Goal: Find contact information: Find contact information

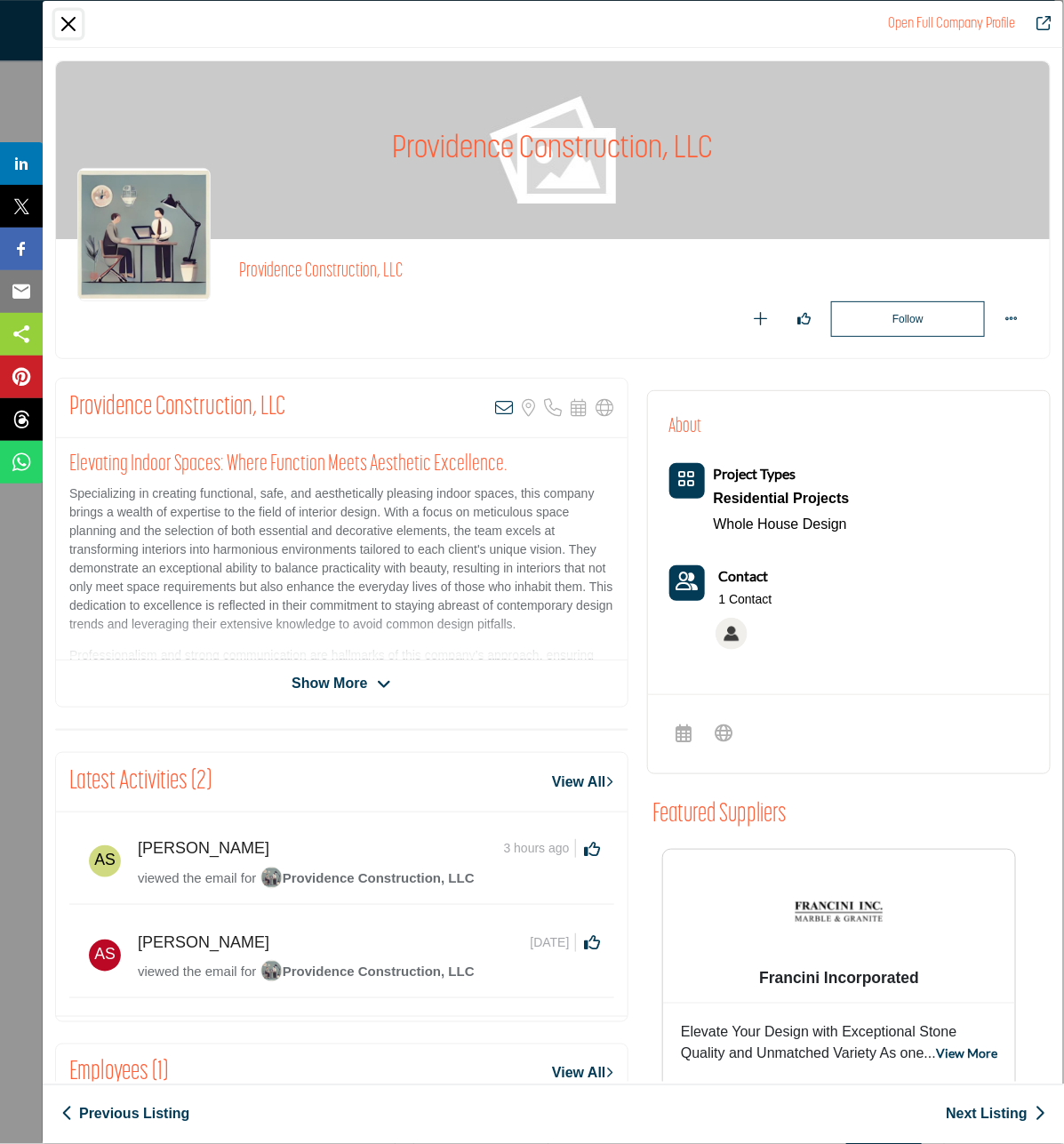
drag, startPoint x: 70, startPoint y: 25, endPoint x: 101, endPoint y: 78, distance: 61.4
click at [70, 25] on button "Close" at bounding box center [69, 24] width 27 height 27
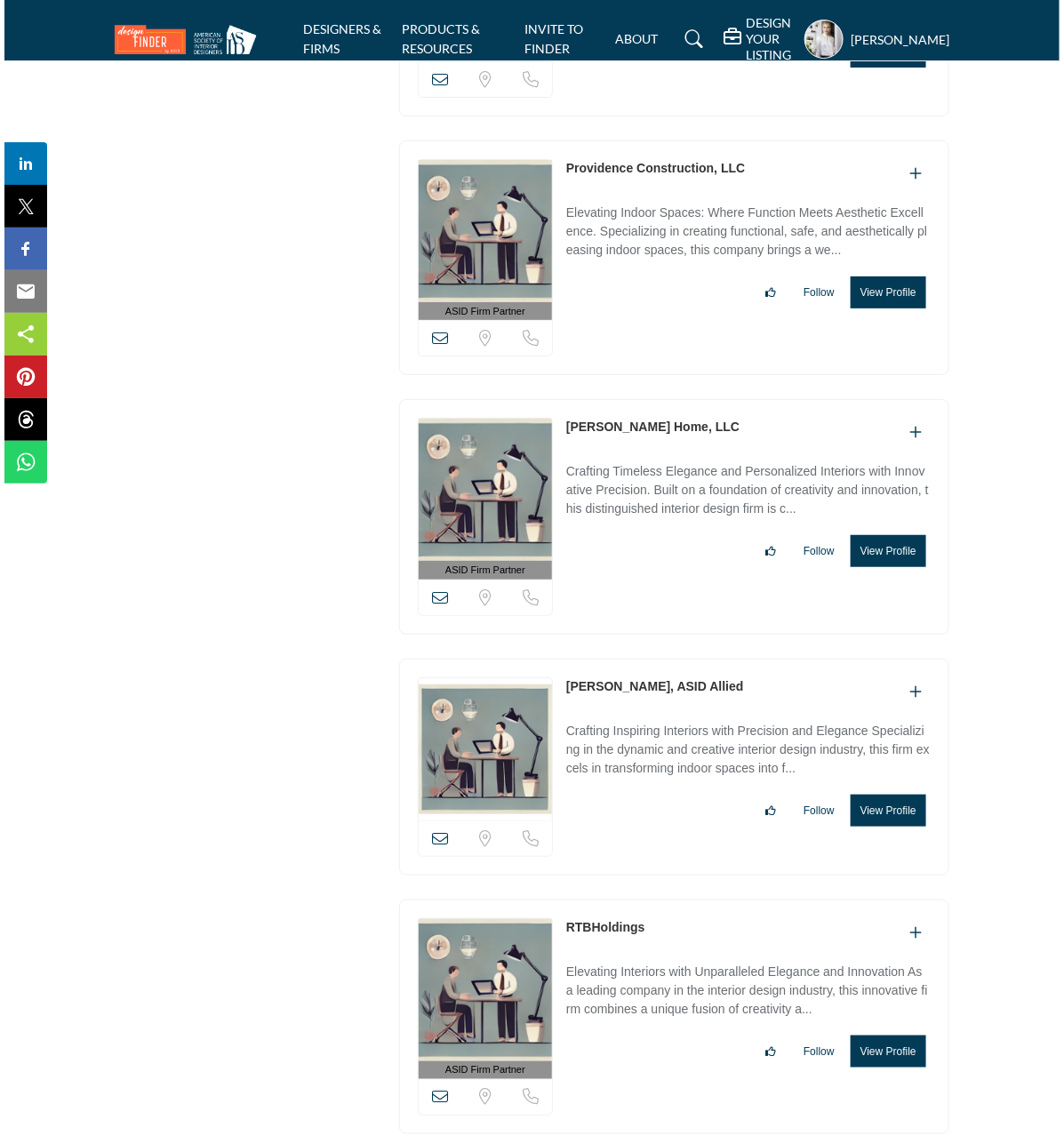
scroll to position [12667, 0]
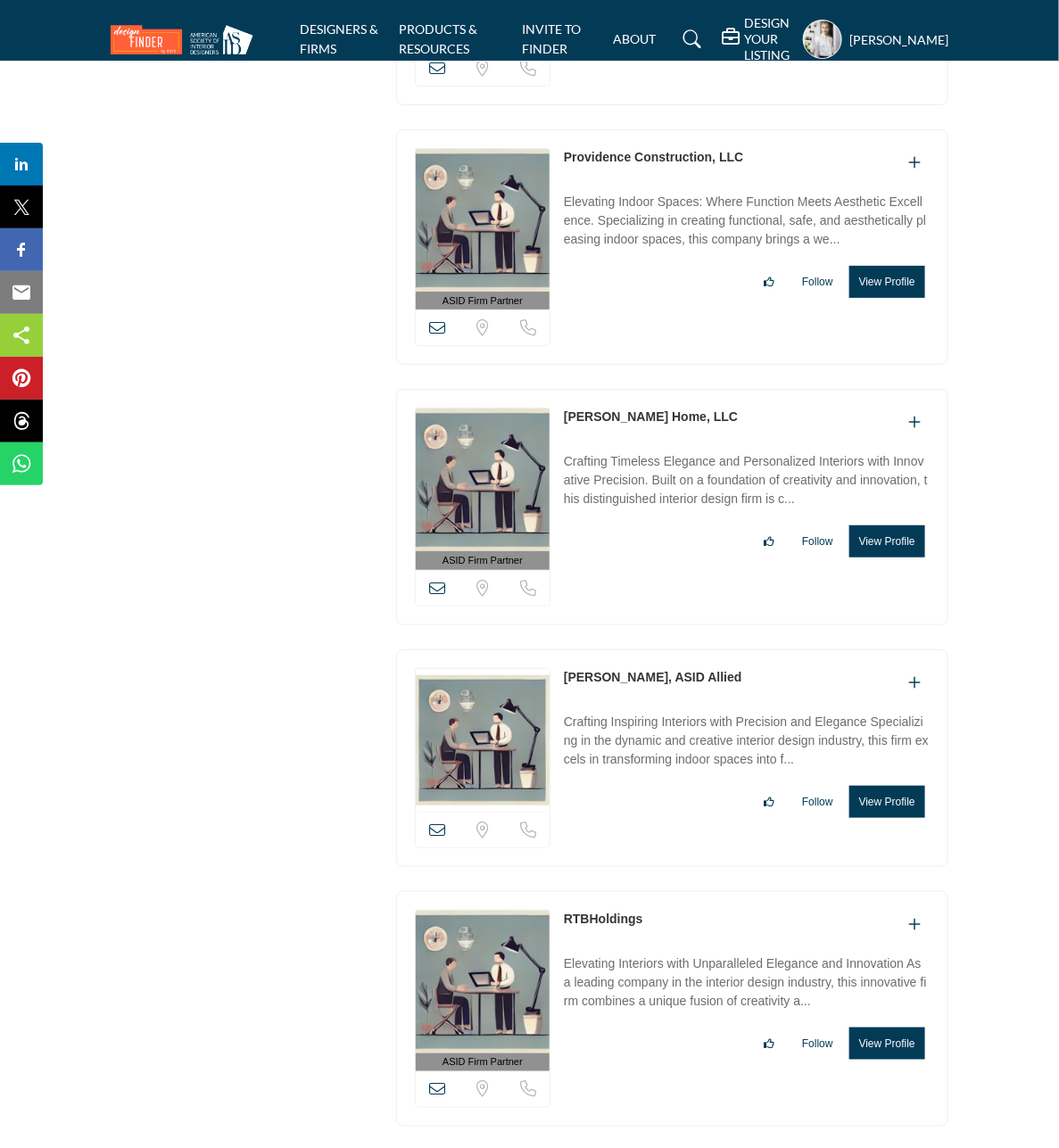
drag, startPoint x: 558, startPoint y: 430, endPoint x: 638, endPoint y: 429, distance: 80.0
click at [638, 429] on div "ASID Firm Partner ASID Firm Partners are design companies with ASID-qualified i…" at bounding box center [672, 507] width 553 height 237
copy div "View email address of this listing Sorry, but we don't have a location for this…"
click at [881, 554] on button "View Profile" at bounding box center [887, 541] width 76 height 32
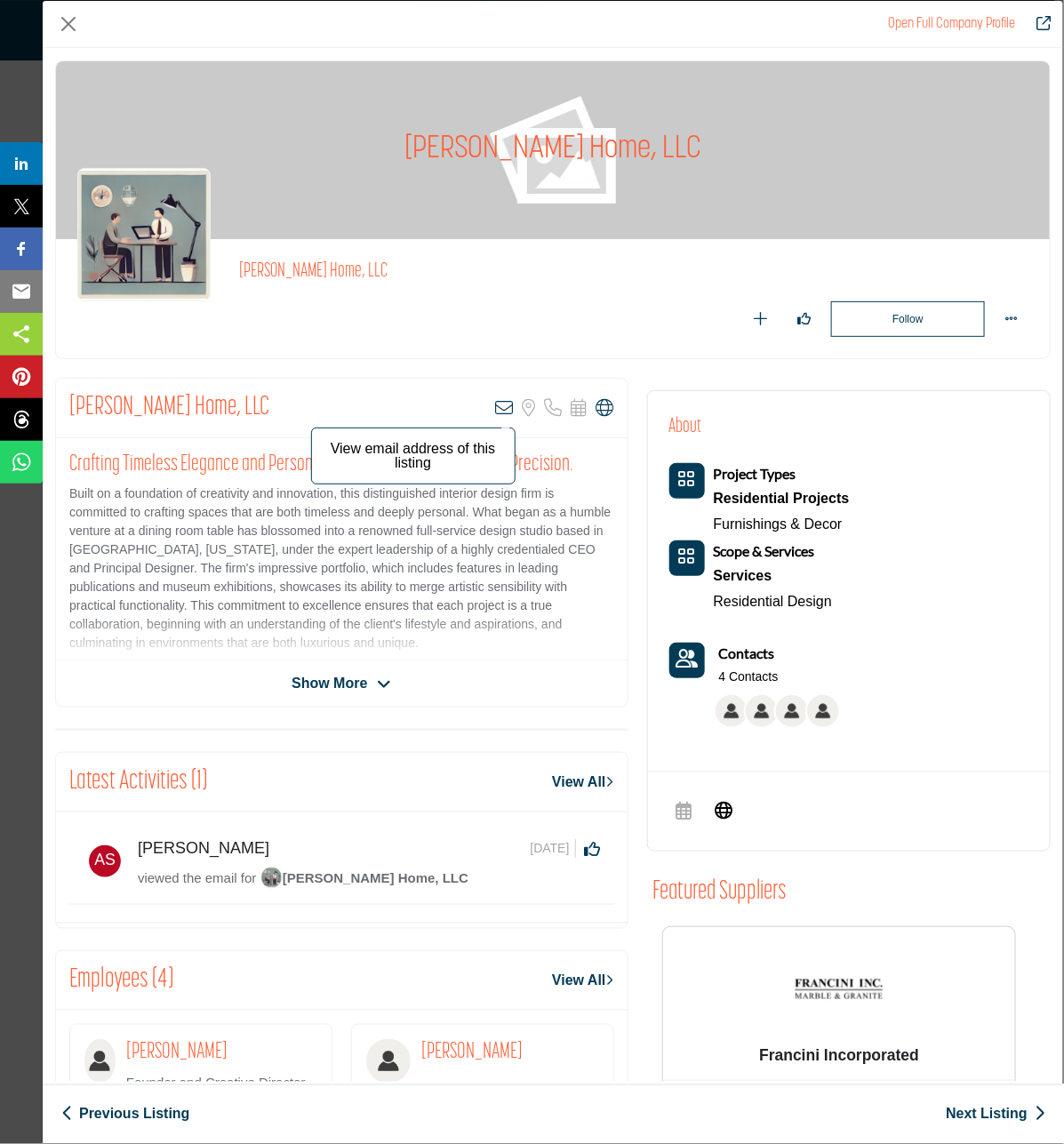
click at [496, 409] on icon "Company Data Modal" at bounding box center [504, 408] width 17 height 17
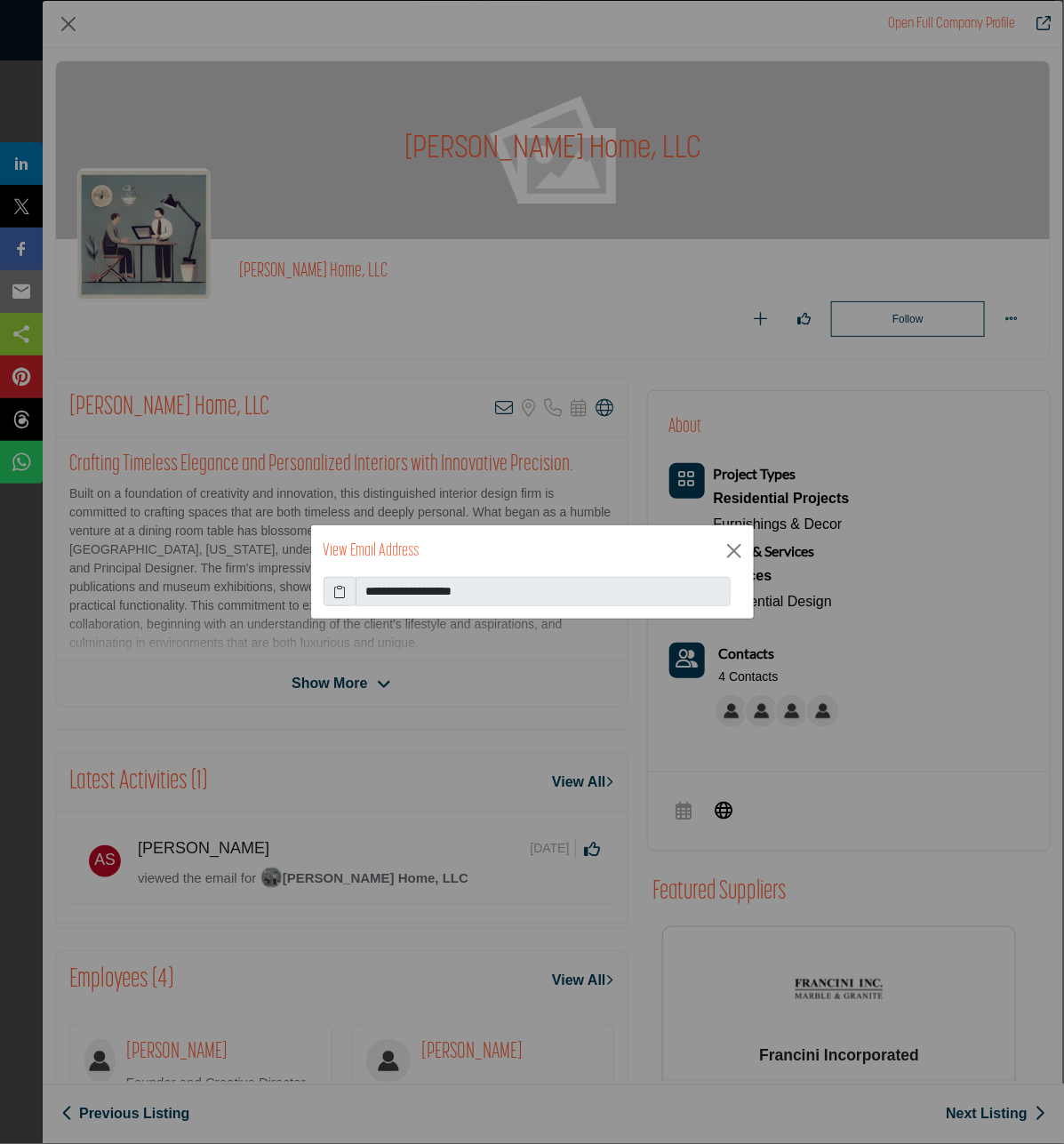
drag, startPoint x: 340, startPoint y: 591, endPoint x: 334, endPoint y: 581, distance: 11.7
click at [336, 587] on icon at bounding box center [339, 591] width 13 height 18
drag, startPoint x: 736, startPoint y: 547, endPoint x: 705, endPoint y: 516, distance: 43.8
click at [735, 542] on button "Close" at bounding box center [734, 552] width 27 height 27
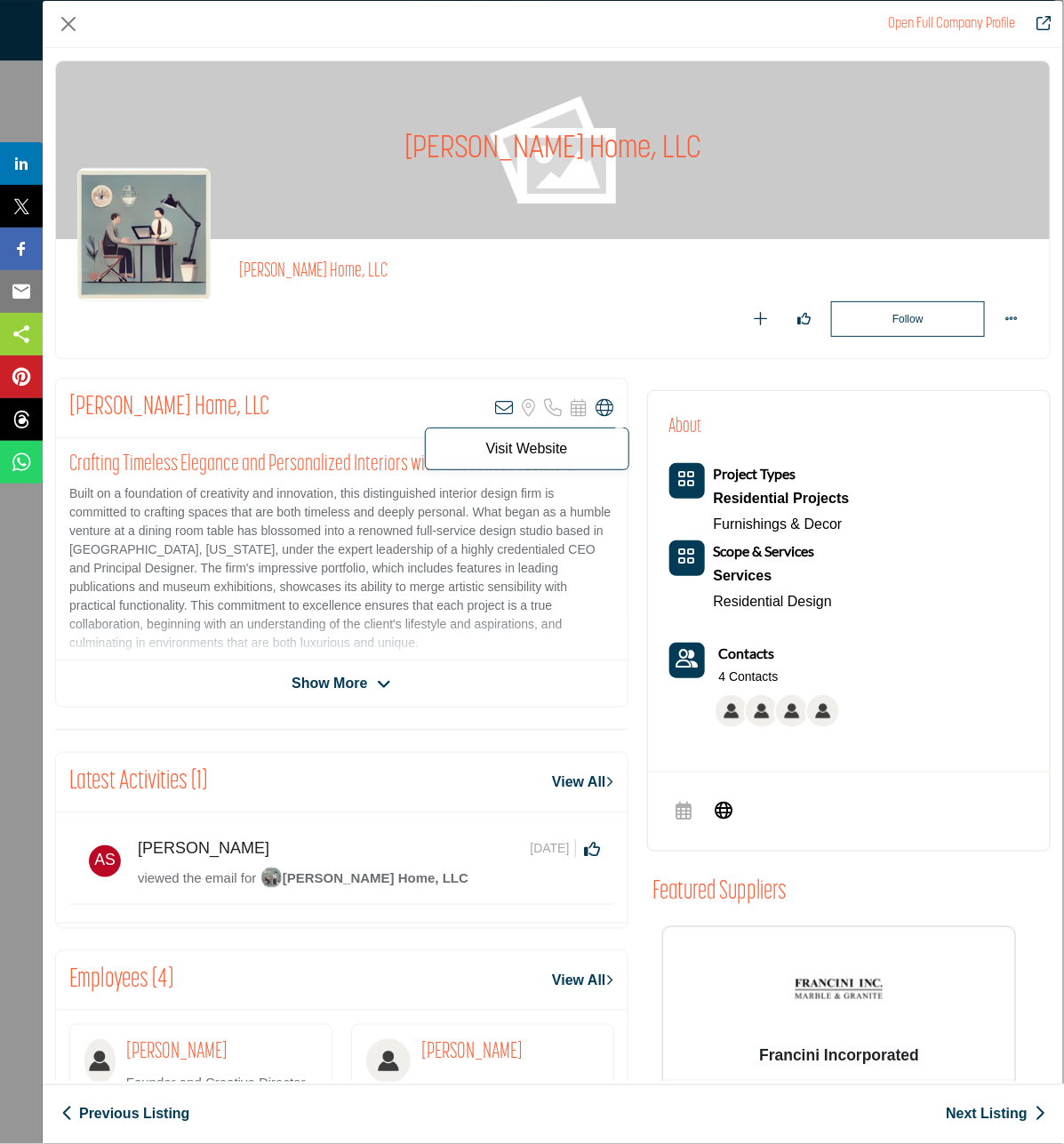
click at [600, 407] on icon "Company Data Modal" at bounding box center [605, 408] width 17 height 17
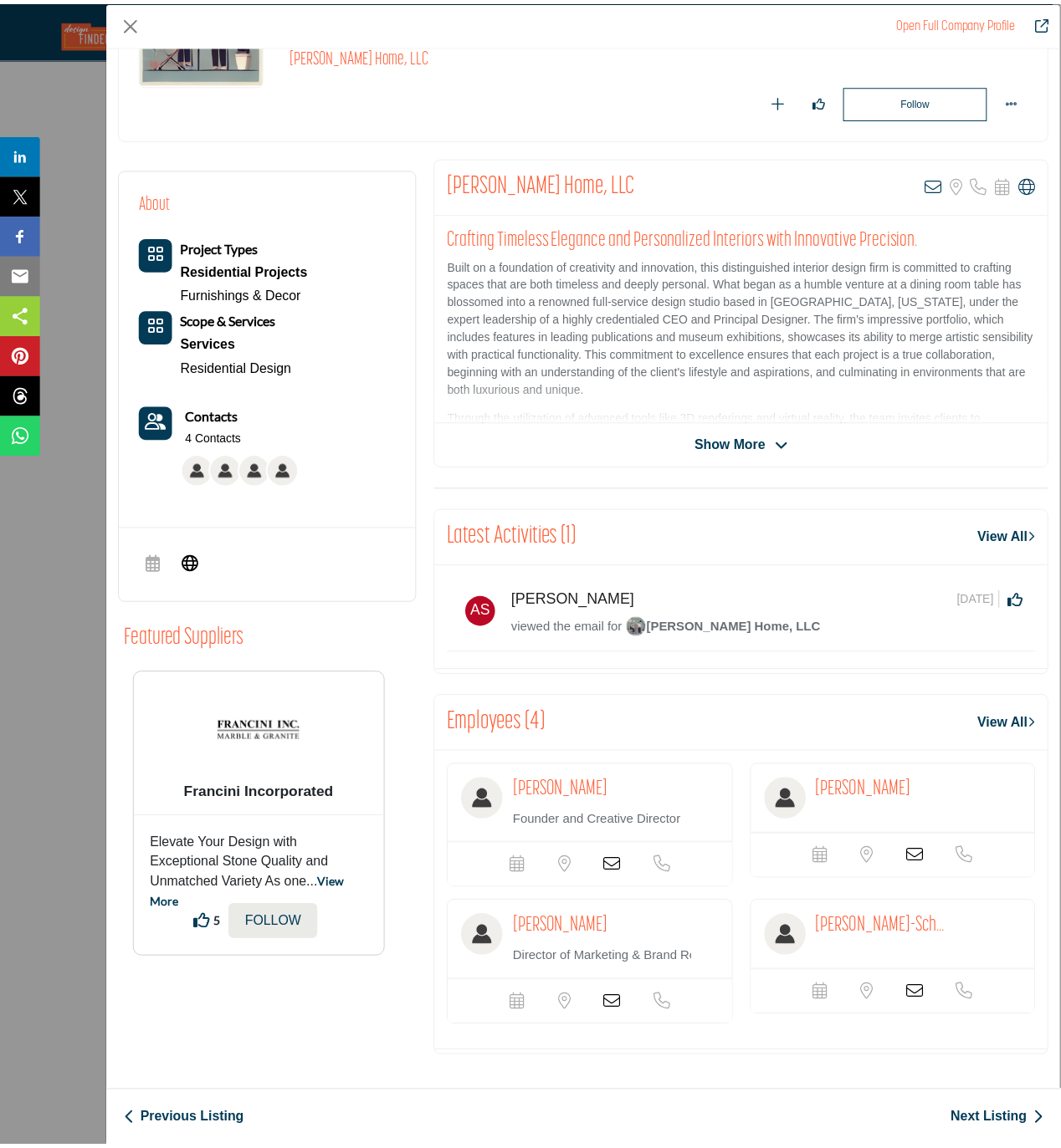
scroll to position [205, 0]
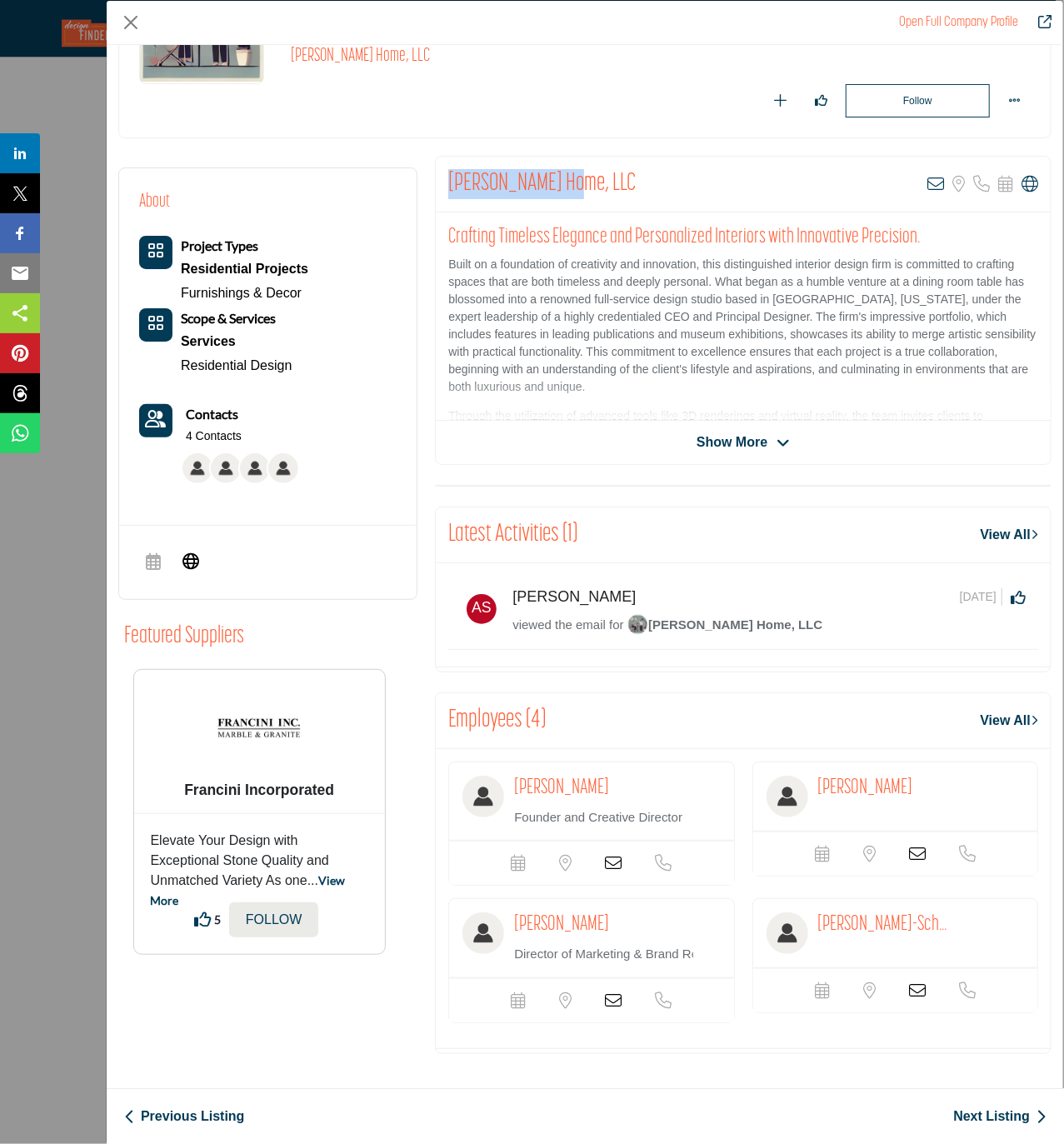
drag, startPoint x: 580, startPoint y: 178, endPoint x: 427, endPoint y: 185, distance: 153.2
click at [430, 181] on div "Daniel Home, LLC View email address of this listing Sorry, but we don't have a …" at bounding box center [743, 614] width 634 height 918
copy h2 "Daniel Home, LLC"
drag, startPoint x: 125, startPoint y: 22, endPoint x: 157, endPoint y: 120, distance: 103.1
click at [125, 22] on button "Close" at bounding box center [131, 23] width 25 height 25
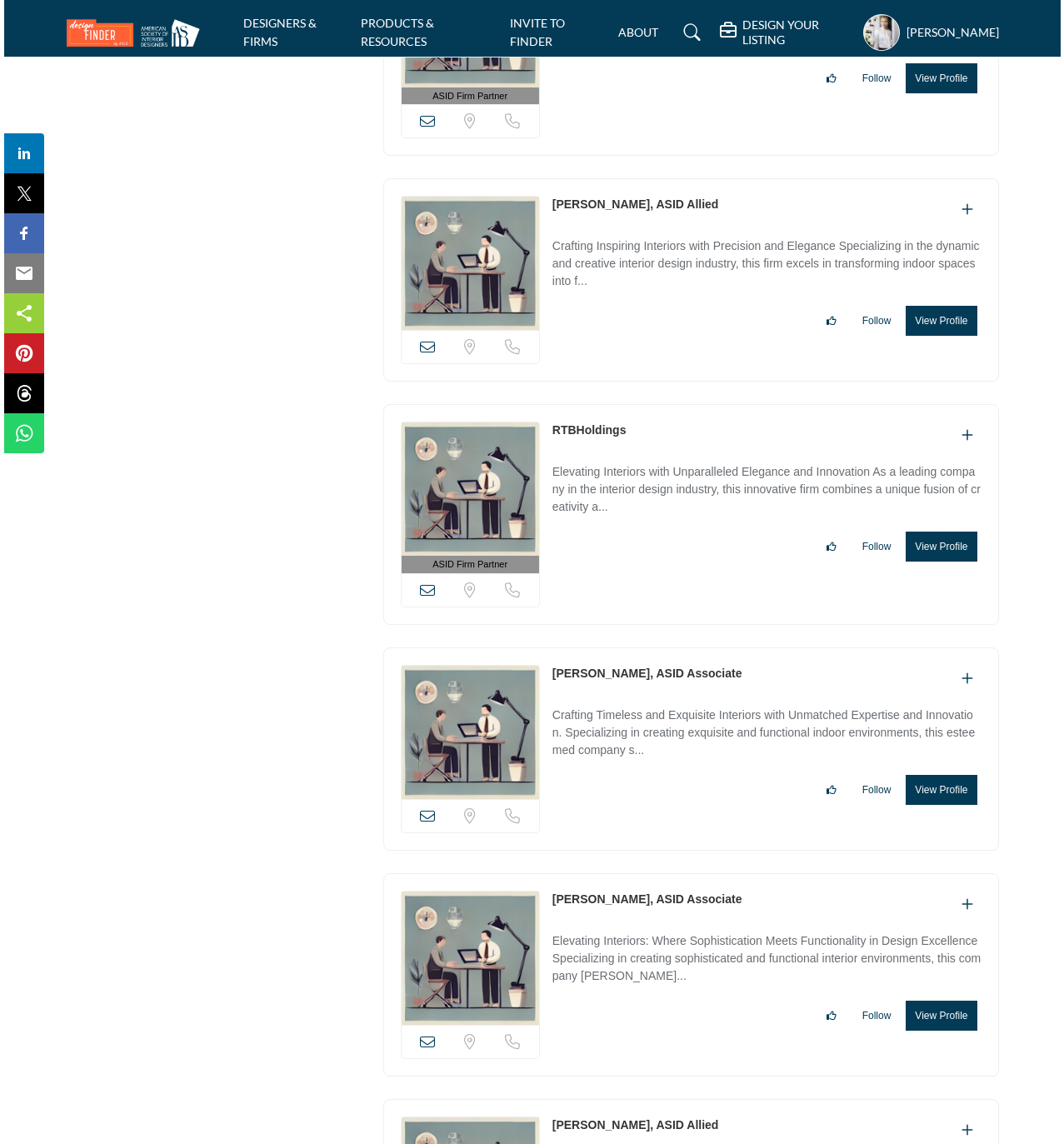
scroll to position [11654, 0]
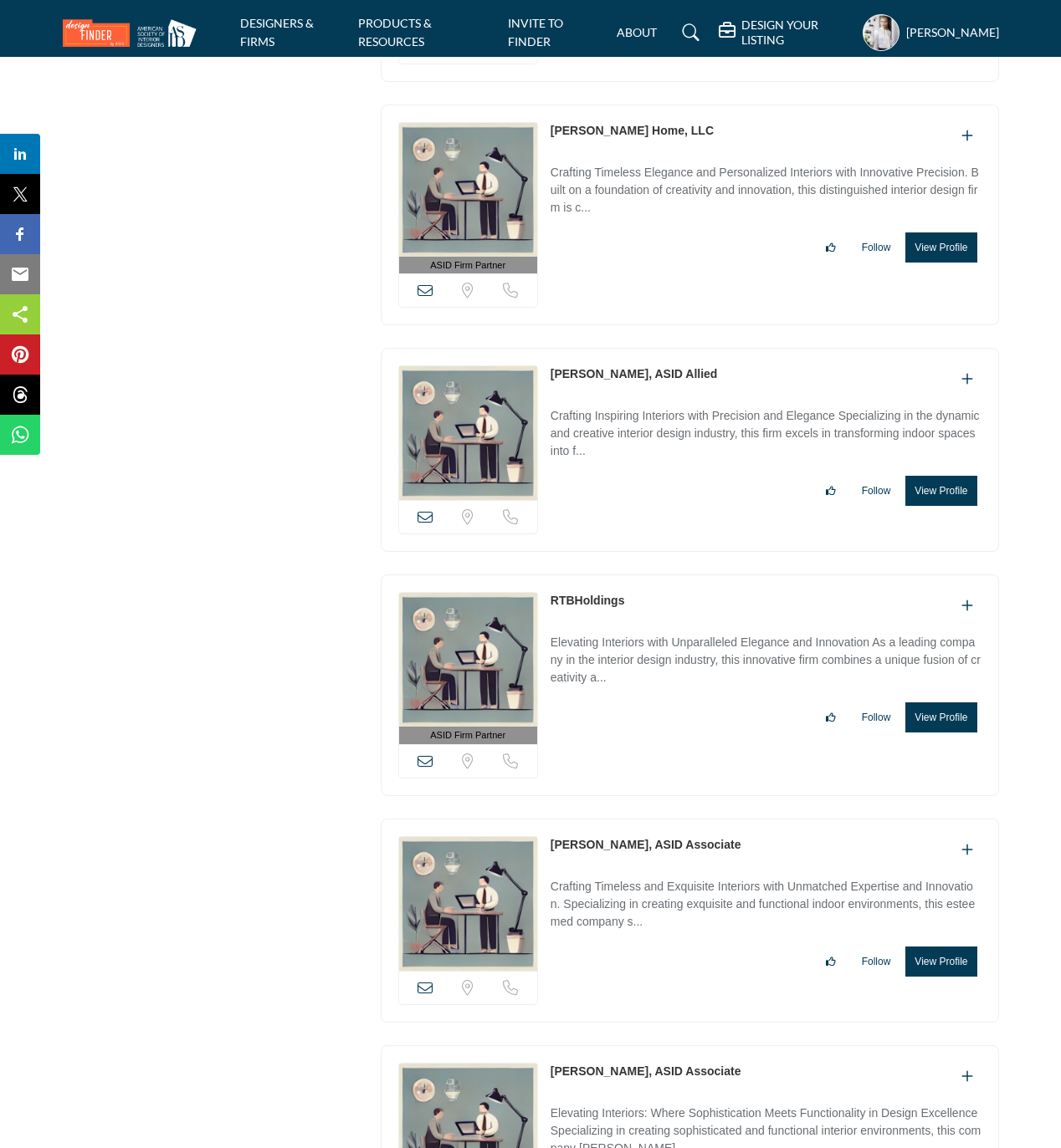
click at [701, 393] on div "[PERSON_NAME], ASID Allied" at bounding box center [766, 379] width 431 height 27
drag, startPoint x: 542, startPoint y: 403, endPoint x: 604, endPoint y: 405, distance: 62.0
click at [604, 405] on div "View email address of this listing Sorry, but we don't have a location for this…" at bounding box center [690, 450] width 618 height 204
copy div "View email address of this listing Sorry, but we don't have a location for this…"
drag, startPoint x: 543, startPoint y: 404, endPoint x: 603, endPoint y: 403, distance: 60.0
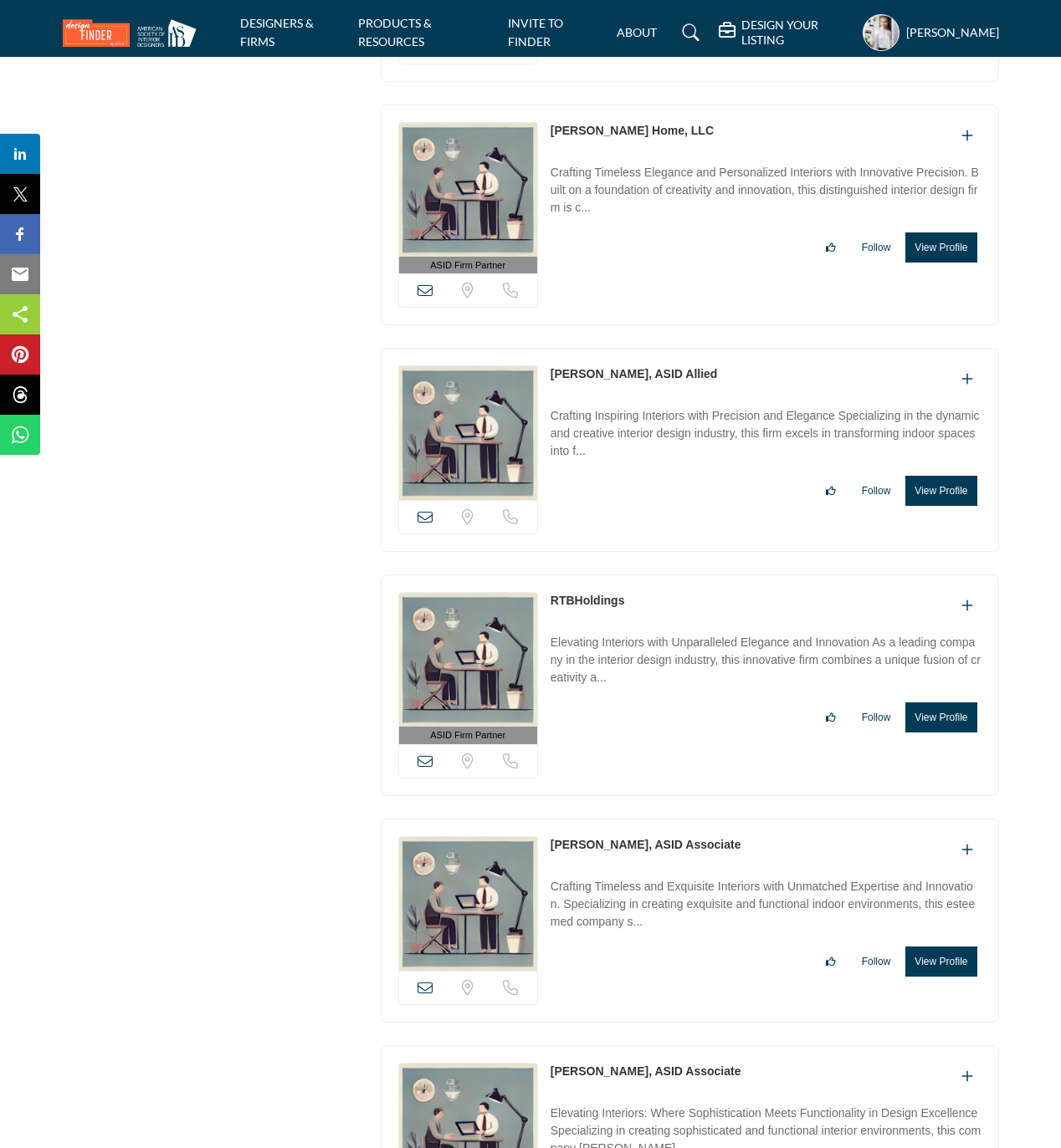
click at [603, 403] on div "View email address of this listing Sorry, but we don't have a location for this…" at bounding box center [690, 450] width 618 height 204
copy div "View email address of this listing Sorry, but we don't have a location for this…"
drag, startPoint x: 639, startPoint y: 631, endPoint x: 532, endPoint y: 625, distance: 107.2
click at [532, 625] on div "ASID Firm Partner ASID Firm Partners are design companies with ASID-qualified i…" at bounding box center [690, 685] width 618 height 222
copy div "View email address of this listing Sorry, but we don't have a location for this…"
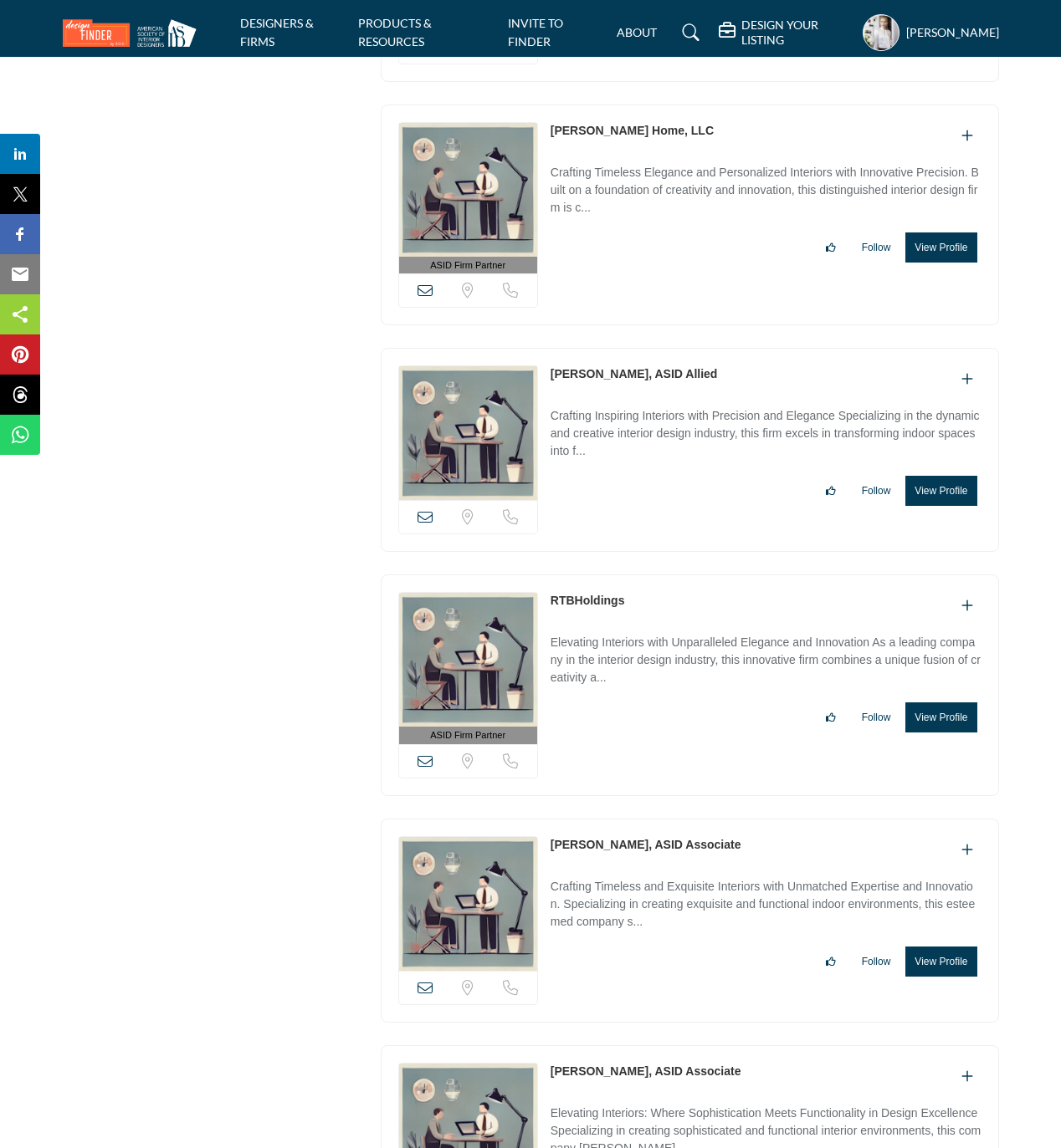
drag, startPoint x: 946, startPoint y: 746, endPoint x: 948, endPoint y: 731, distance: 15.1
click at [948, 733] on button "View Profile" at bounding box center [940, 717] width 71 height 30
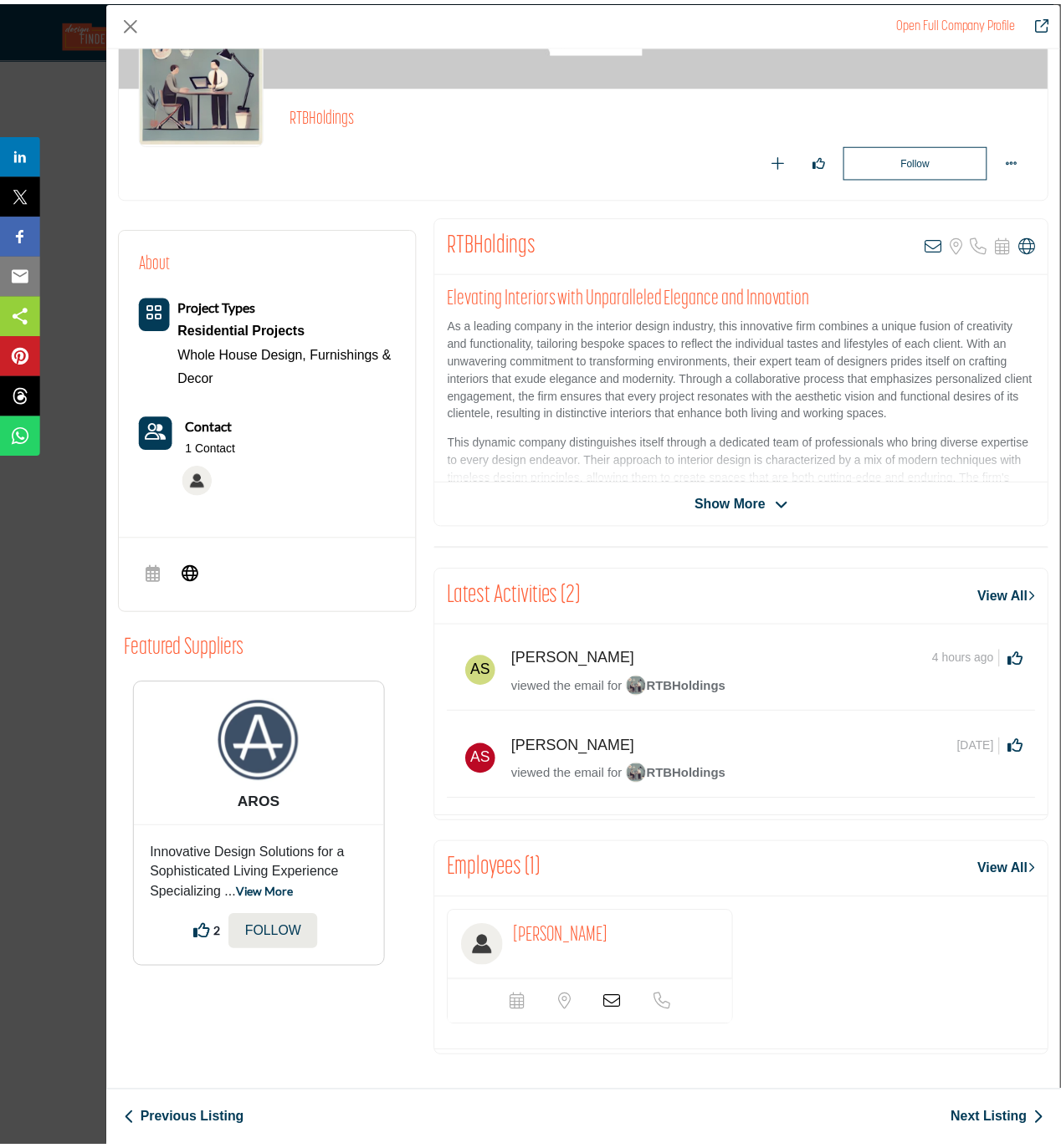
scroll to position [145, 0]
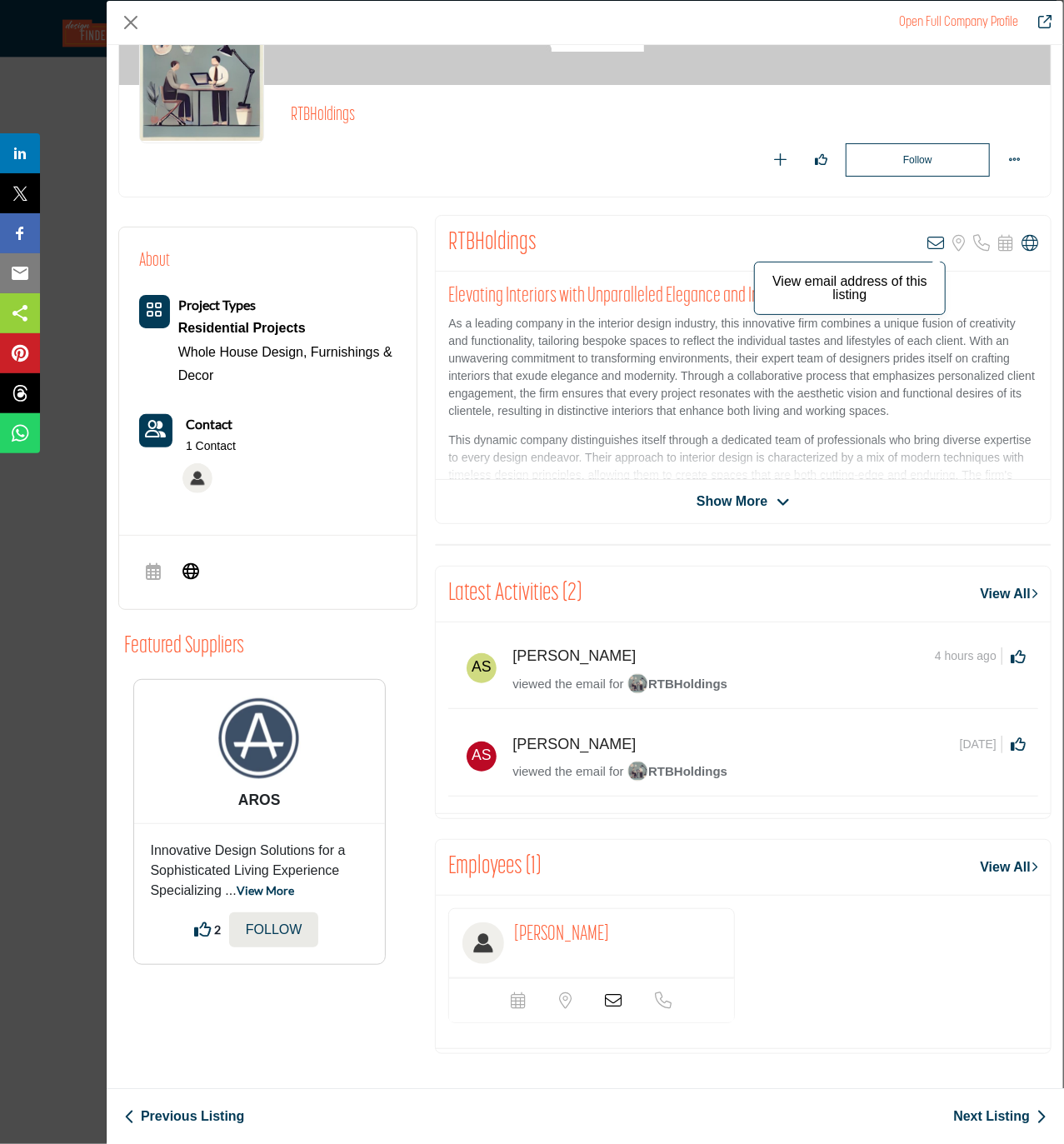
click at [927, 238] on icon "Company Data Modal" at bounding box center [935, 243] width 16 height 16
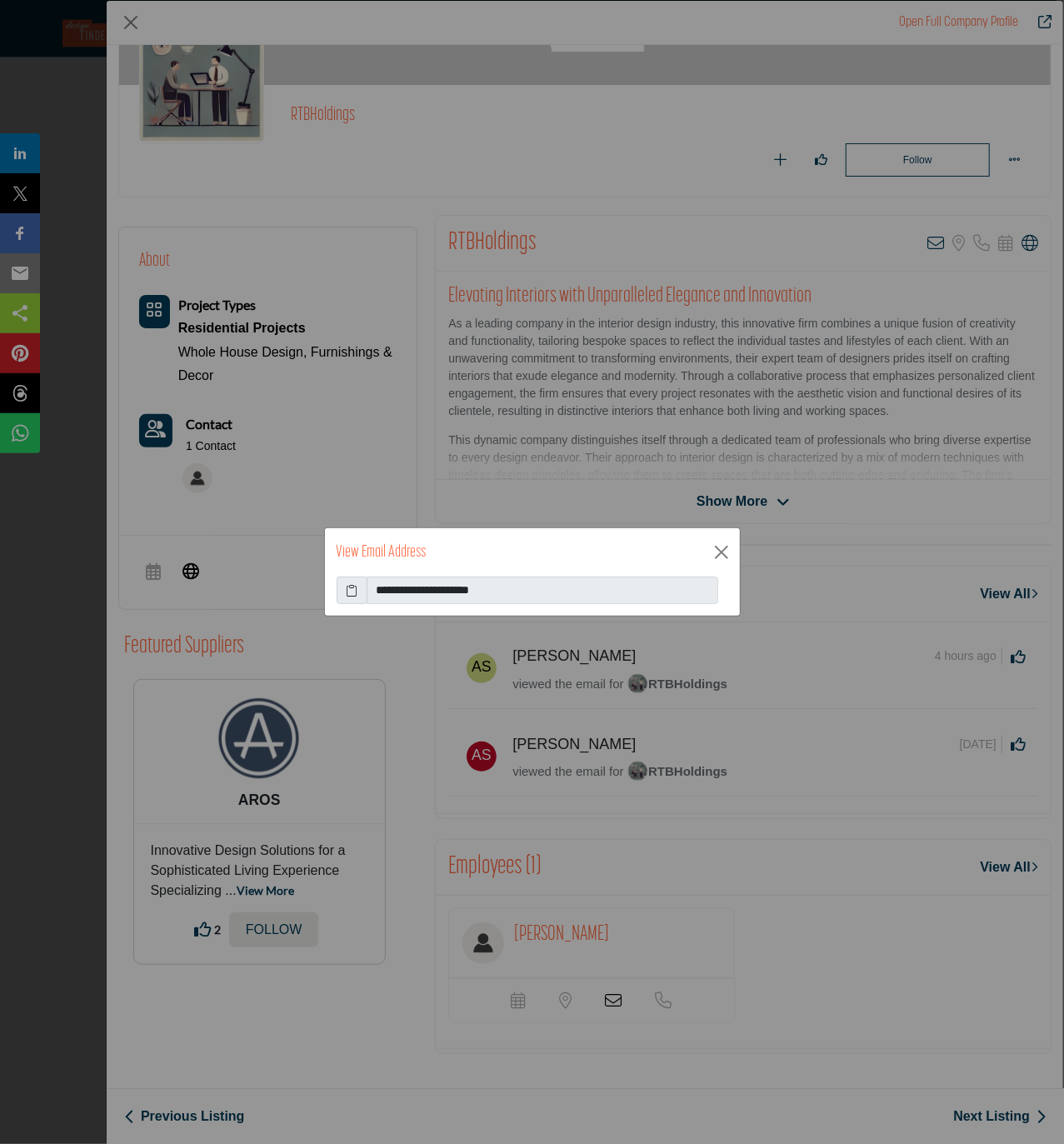
click at [354, 590] on icon at bounding box center [351, 590] width 12 height 17
drag, startPoint x: 720, startPoint y: 547, endPoint x: 797, endPoint y: 467, distance: 111.0
click at [721, 547] on button "Close" at bounding box center [722, 553] width 25 height 25
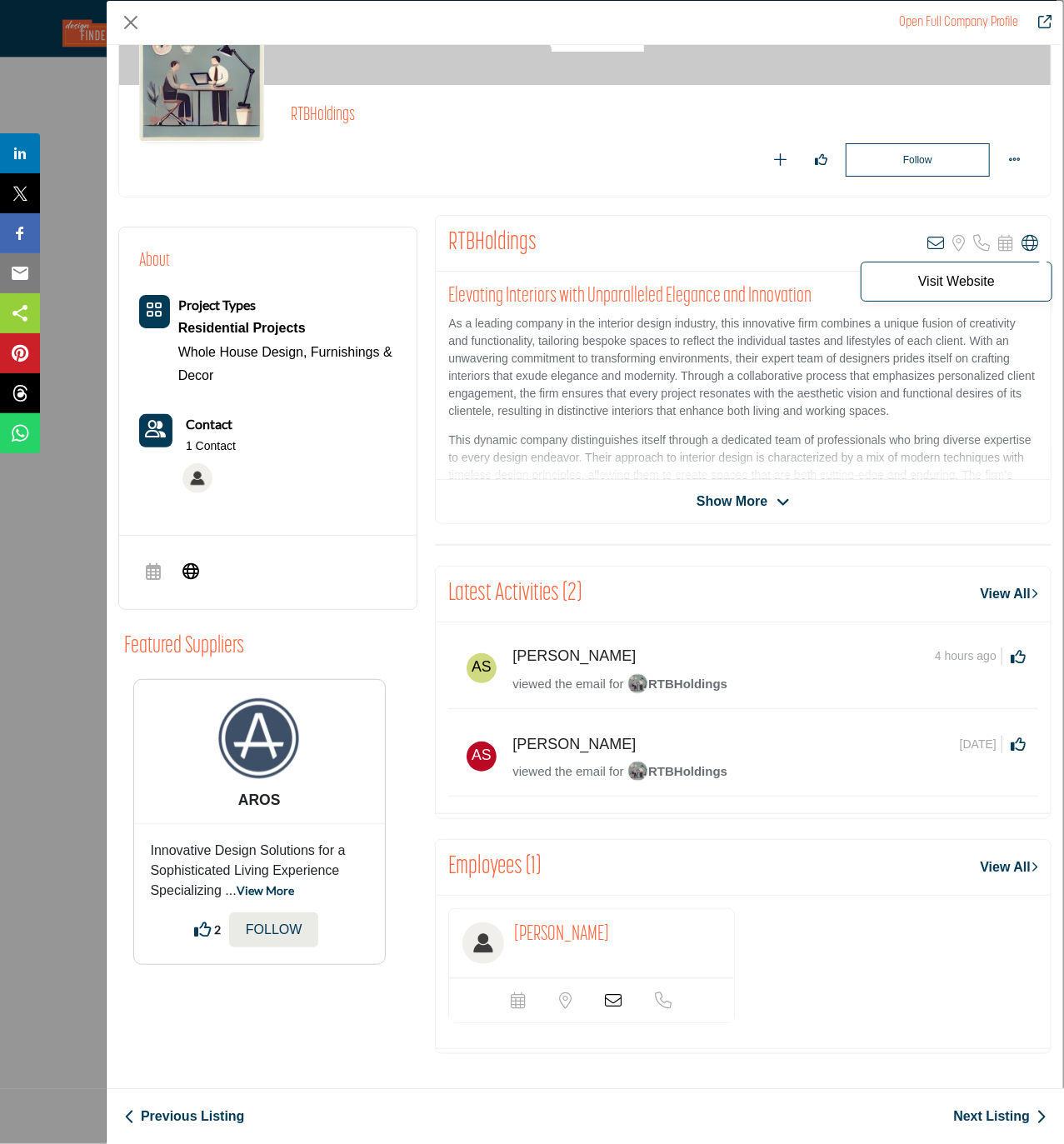
click at [996, 238] on icon "Company Data Modal" at bounding box center [1030, 243] width 16 height 16
click at [611, 997] on icon "Company Data Modal" at bounding box center [613, 1001] width 16 height 16
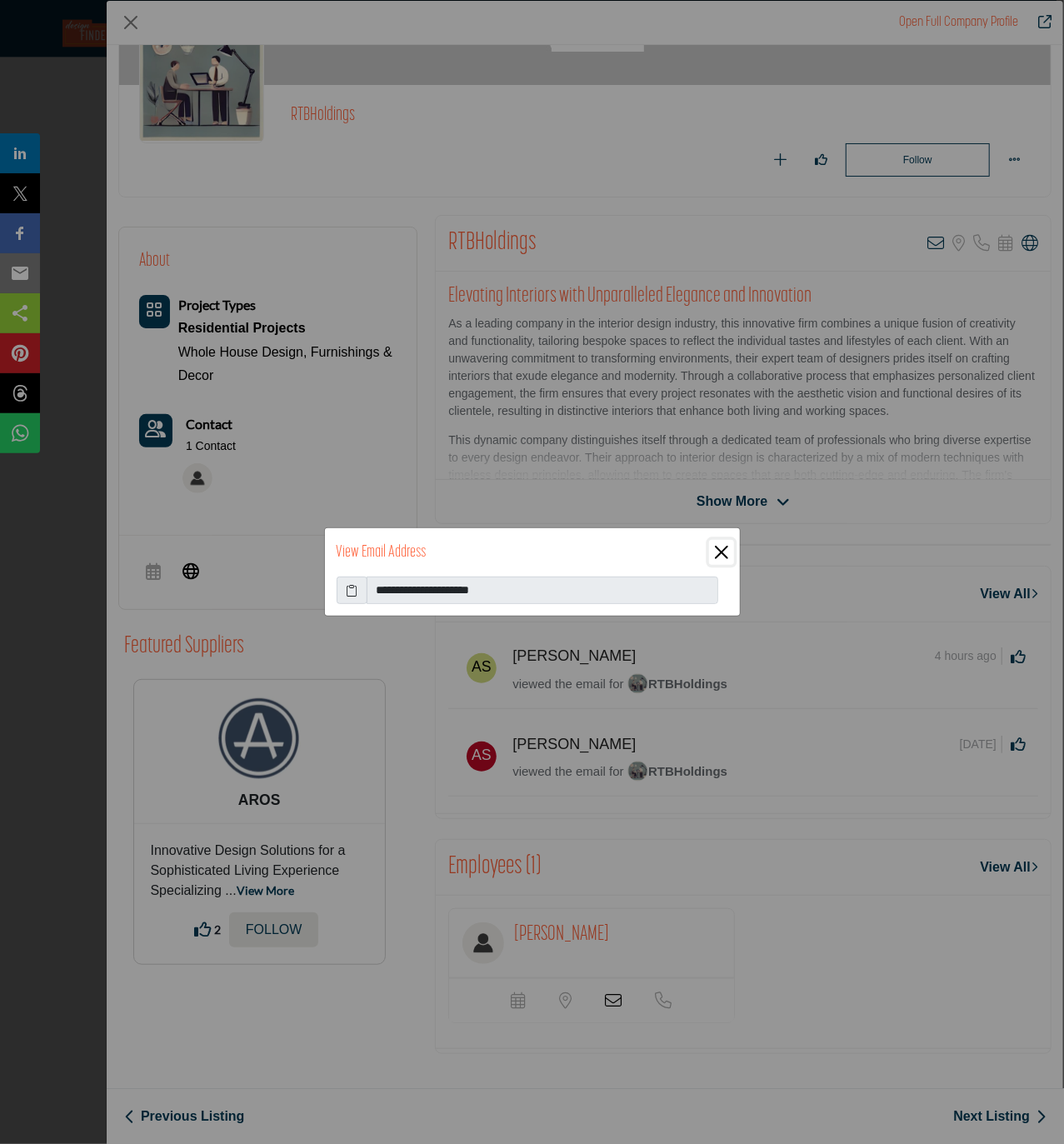
click at [716, 552] on button "Close" at bounding box center [722, 553] width 25 height 25
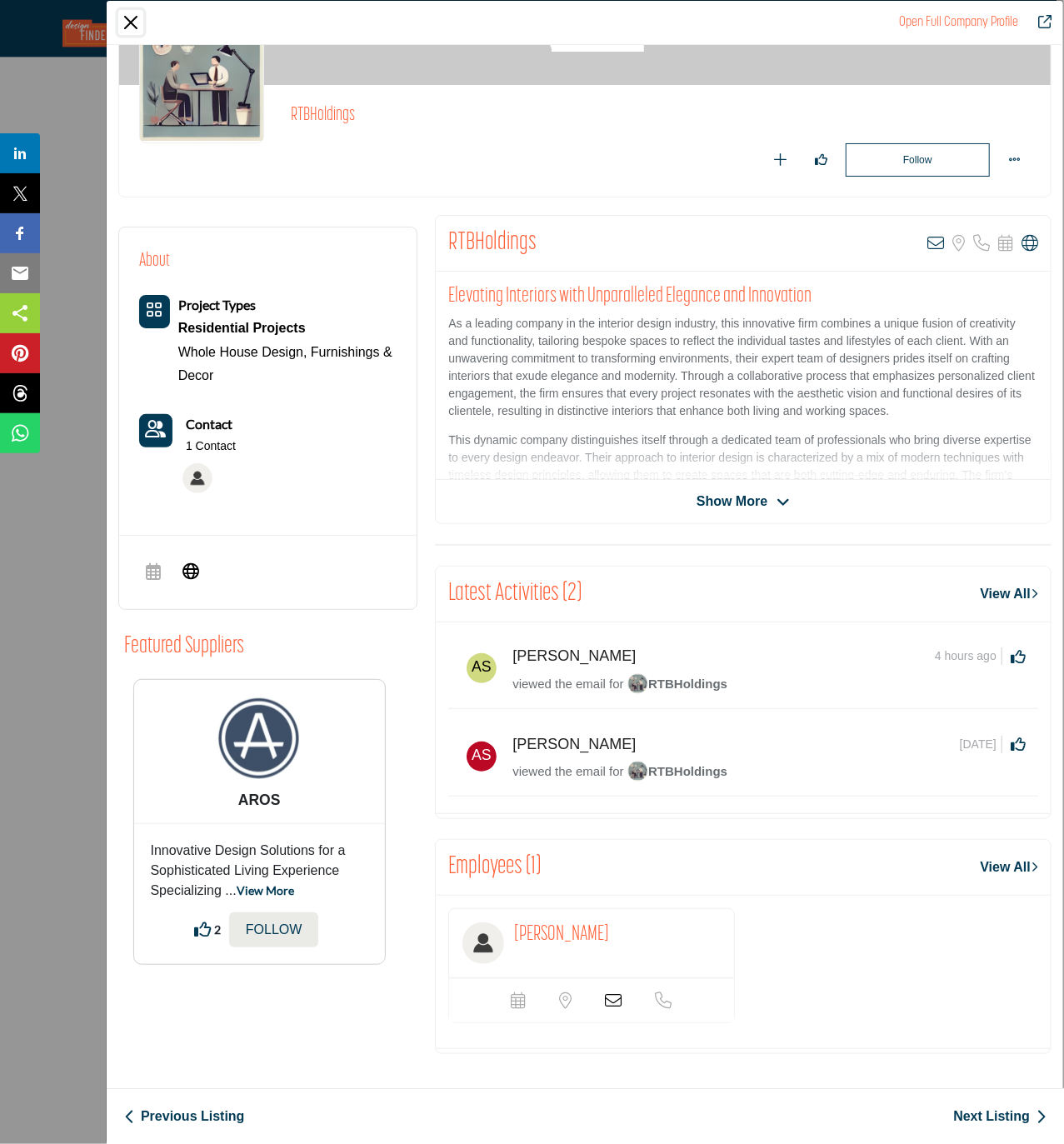
click at [130, 22] on button "Close" at bounding box center [131, 23] width 25 height 25
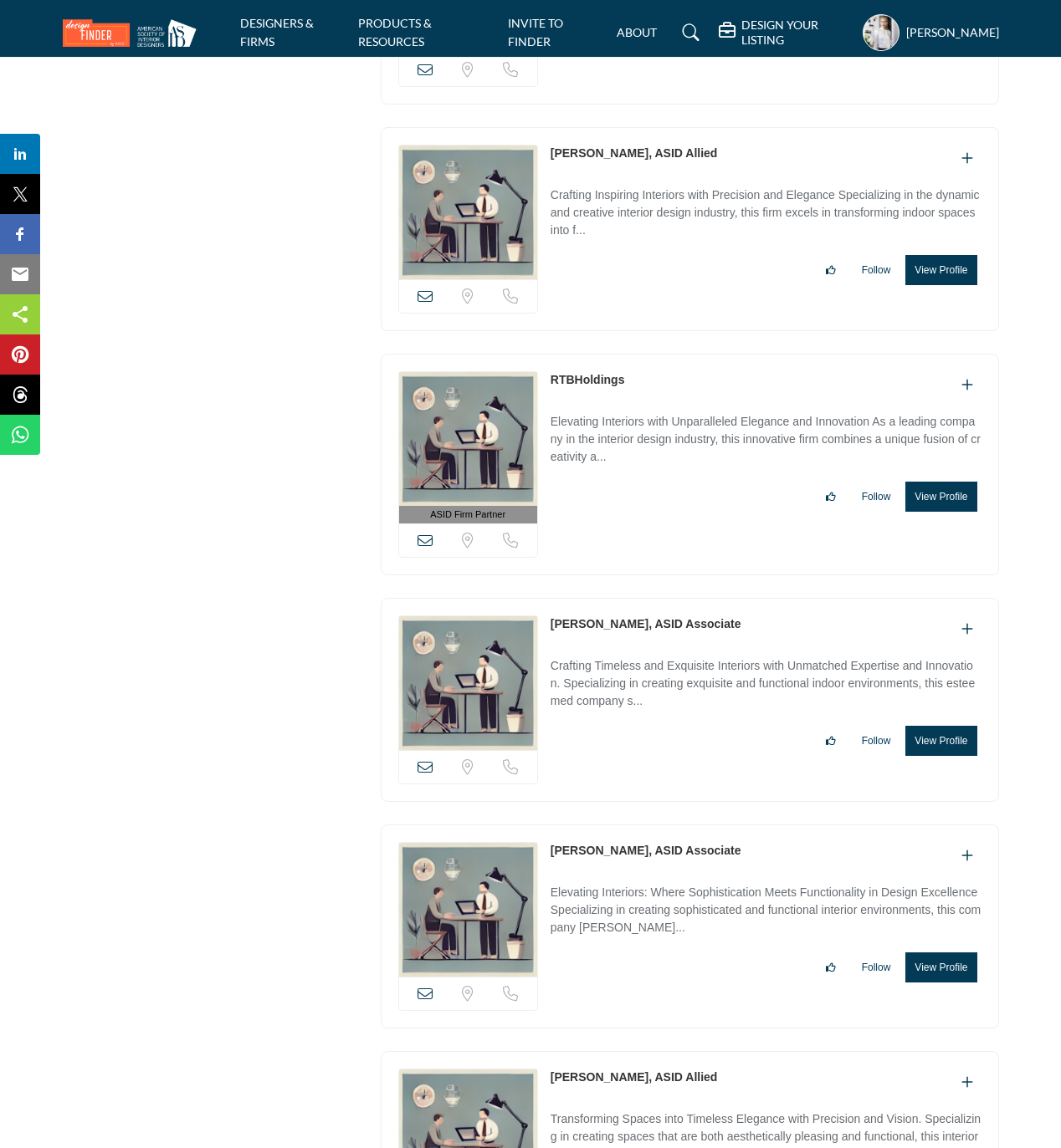
scroll to position [11916, 0]
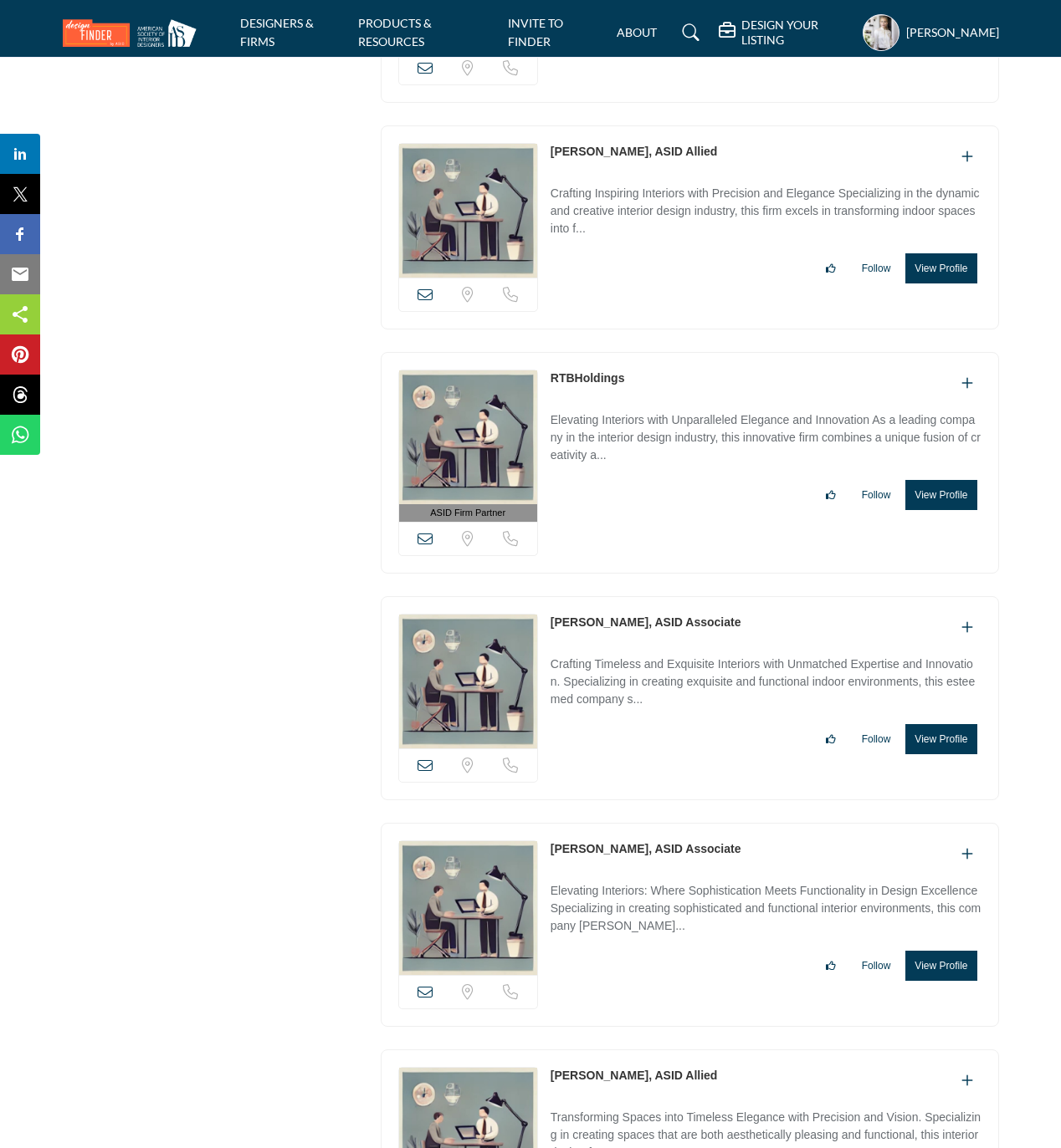
drag, startPoint x: 543, startPoint y: 649, endPoint x: 646, endPoint y: 653, distance: 103.1
click at [646, 653] on div "View email address of this listing Sorry, but we don't have a location for this…" at bounding box center [690, 698] width 618 height 204
copy div "View email address of this listing Sorry, but we don't have a location for this…"
drag, startPoint x: 546, startPoint y: 880, endPoint x: 621, endPoint y: 880, distance: 75.0
click at [621, 880] on div "View email address of this listing Sorry, but we don't have a location for this…" at bounding box center [690, 924] width 618 height 204
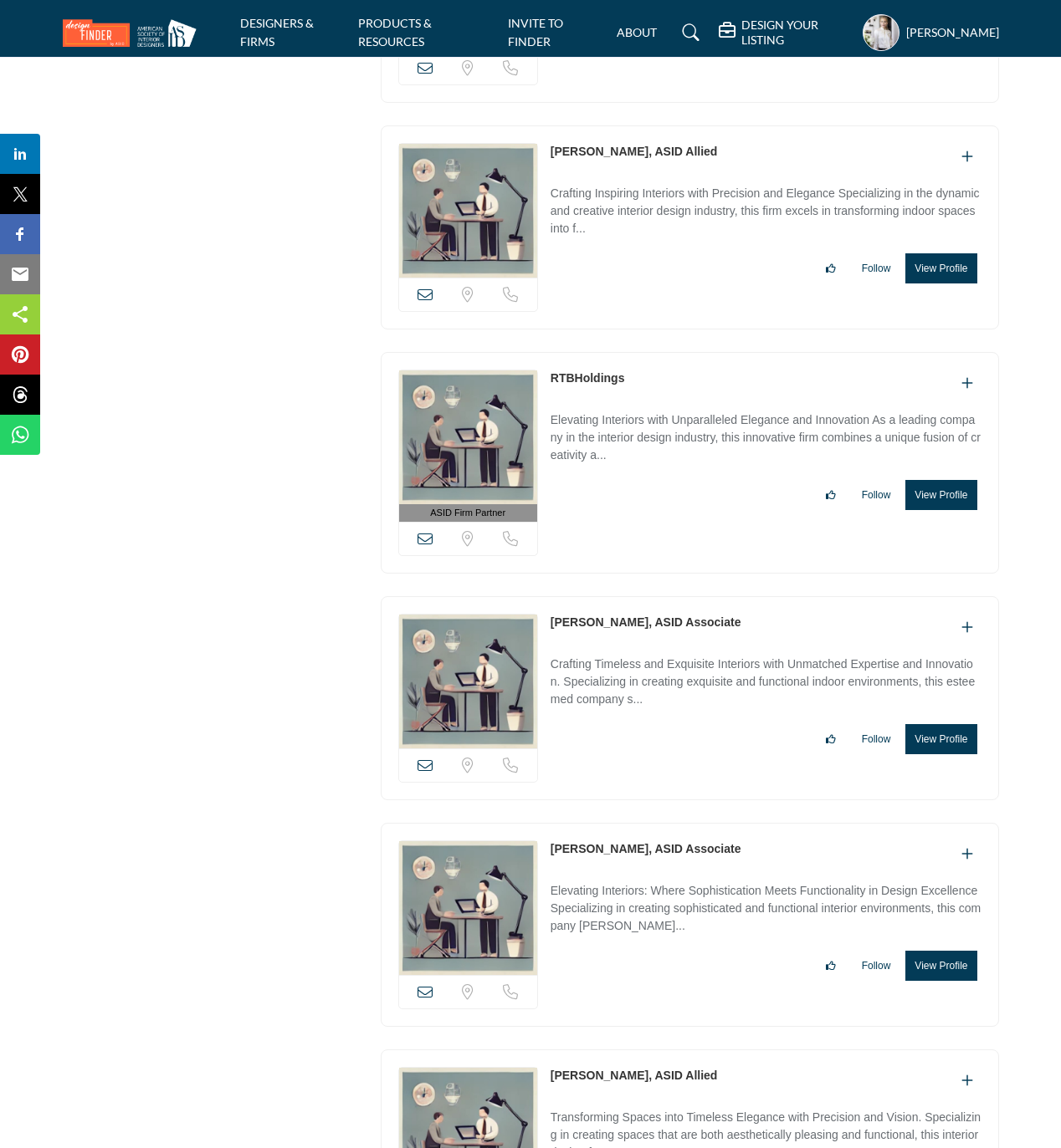
copy link "Laurie Clark,"
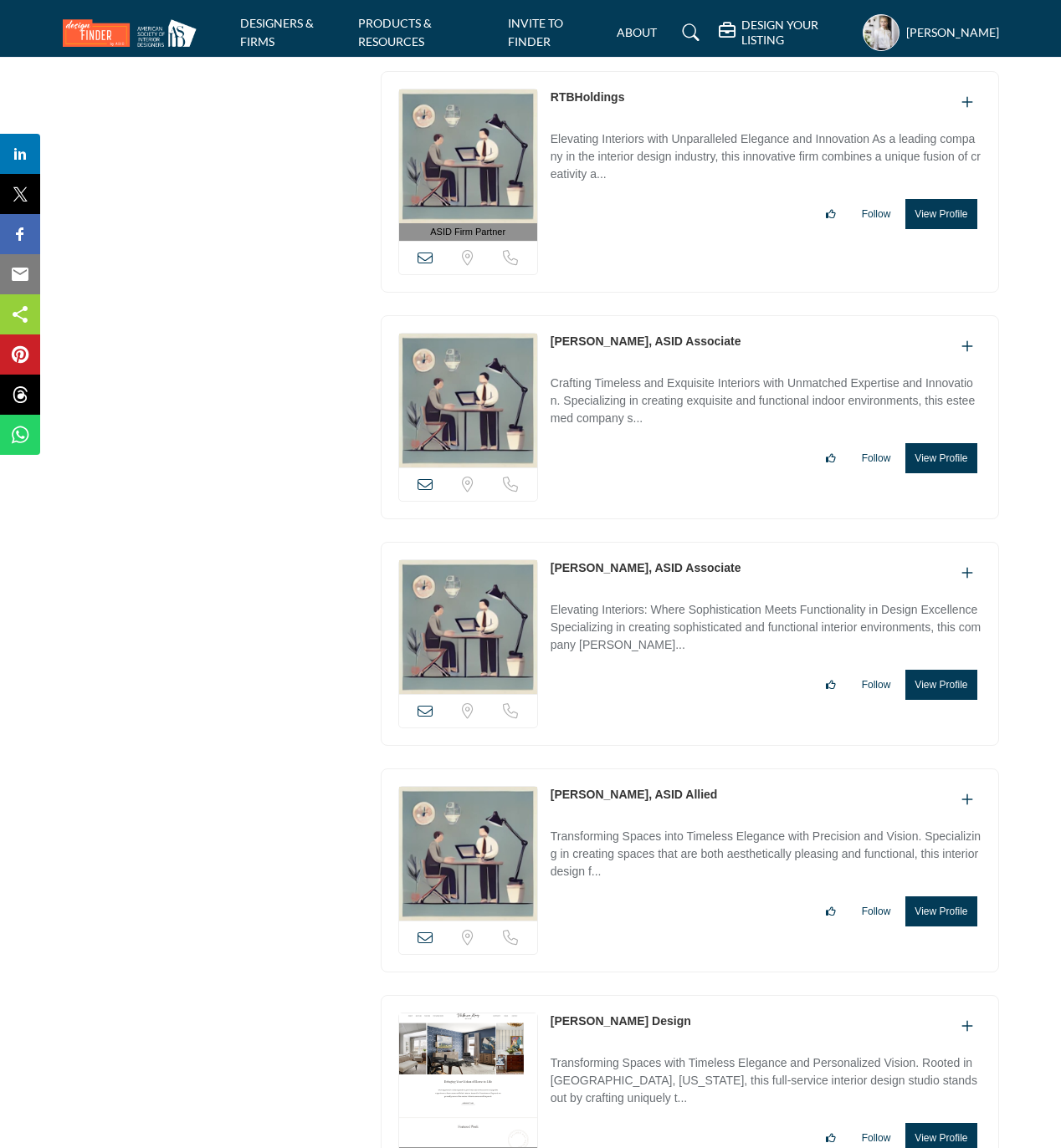
scroll to position [12251, 0]
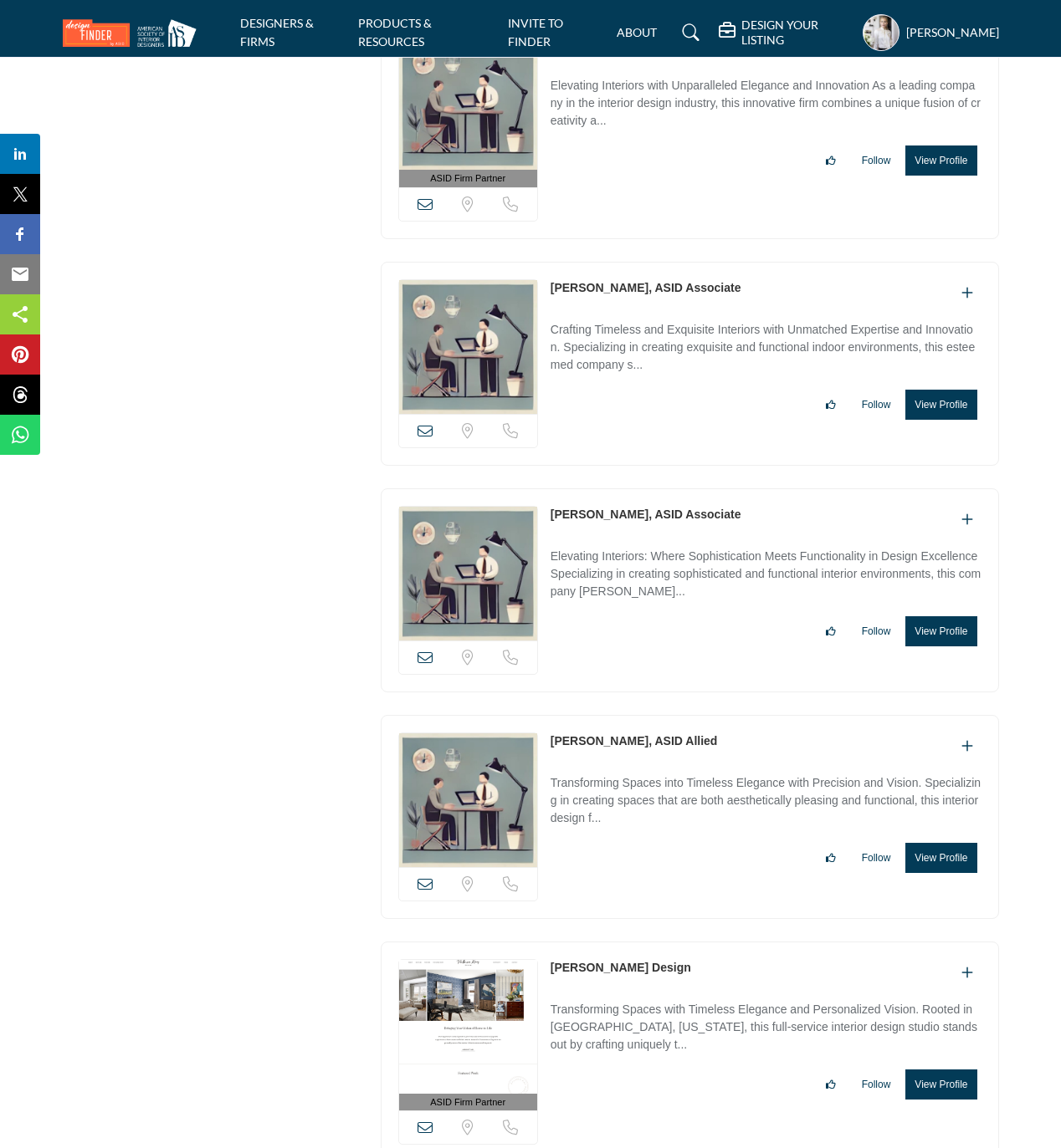
drag, startPoint x: 546, startPoint y: 767, endPoint x: 624, endPoint y: 767, distance: 78.0
click at [624, 767] on div "View email address of this listing Sorry, but we don't have a location for this…" at bounding box center [690, 817] width 618 height 204
copy div "View email address of this listing Sorry, but we don't have a location for this…"
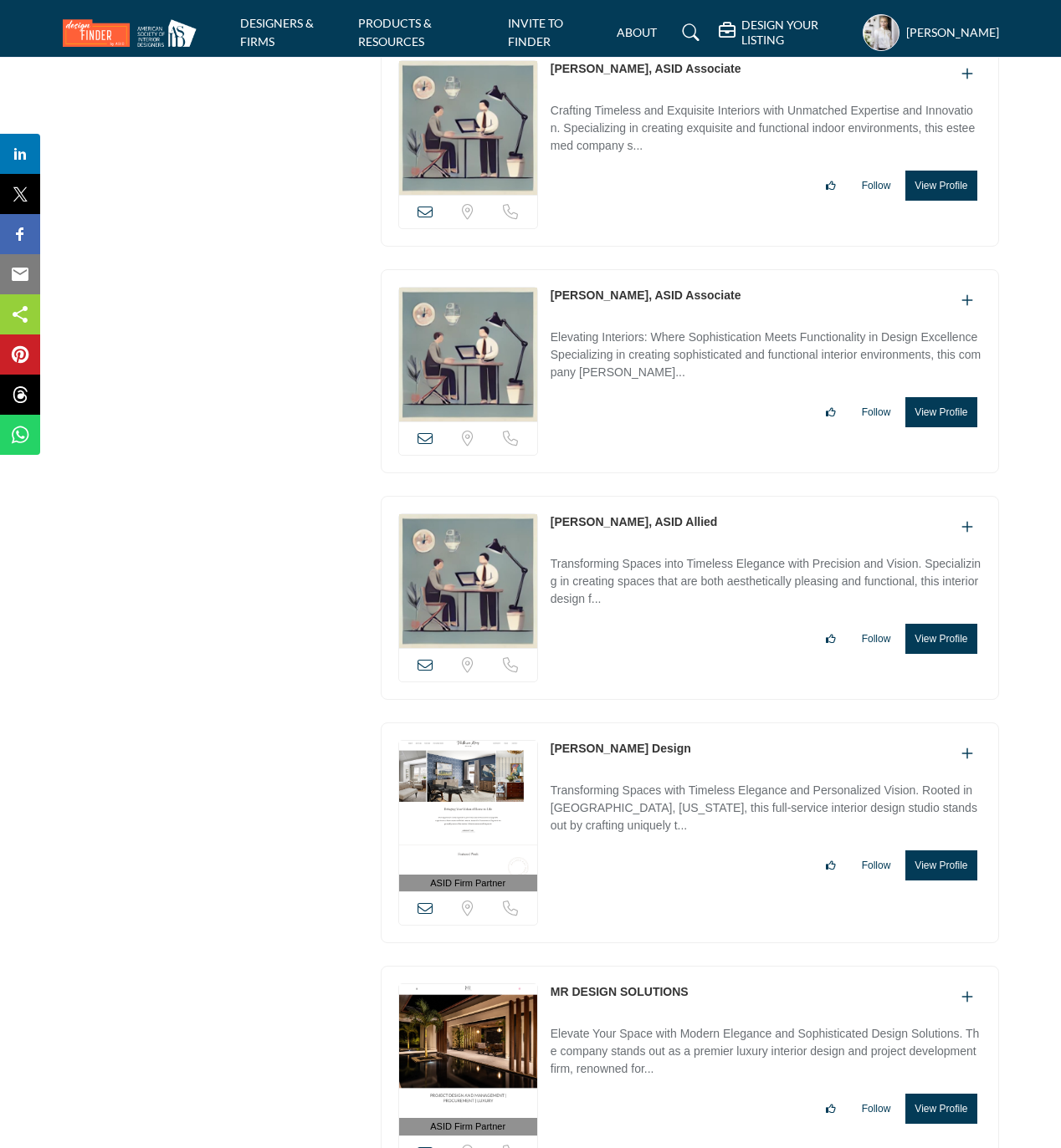
scroll to position [12474, 0]
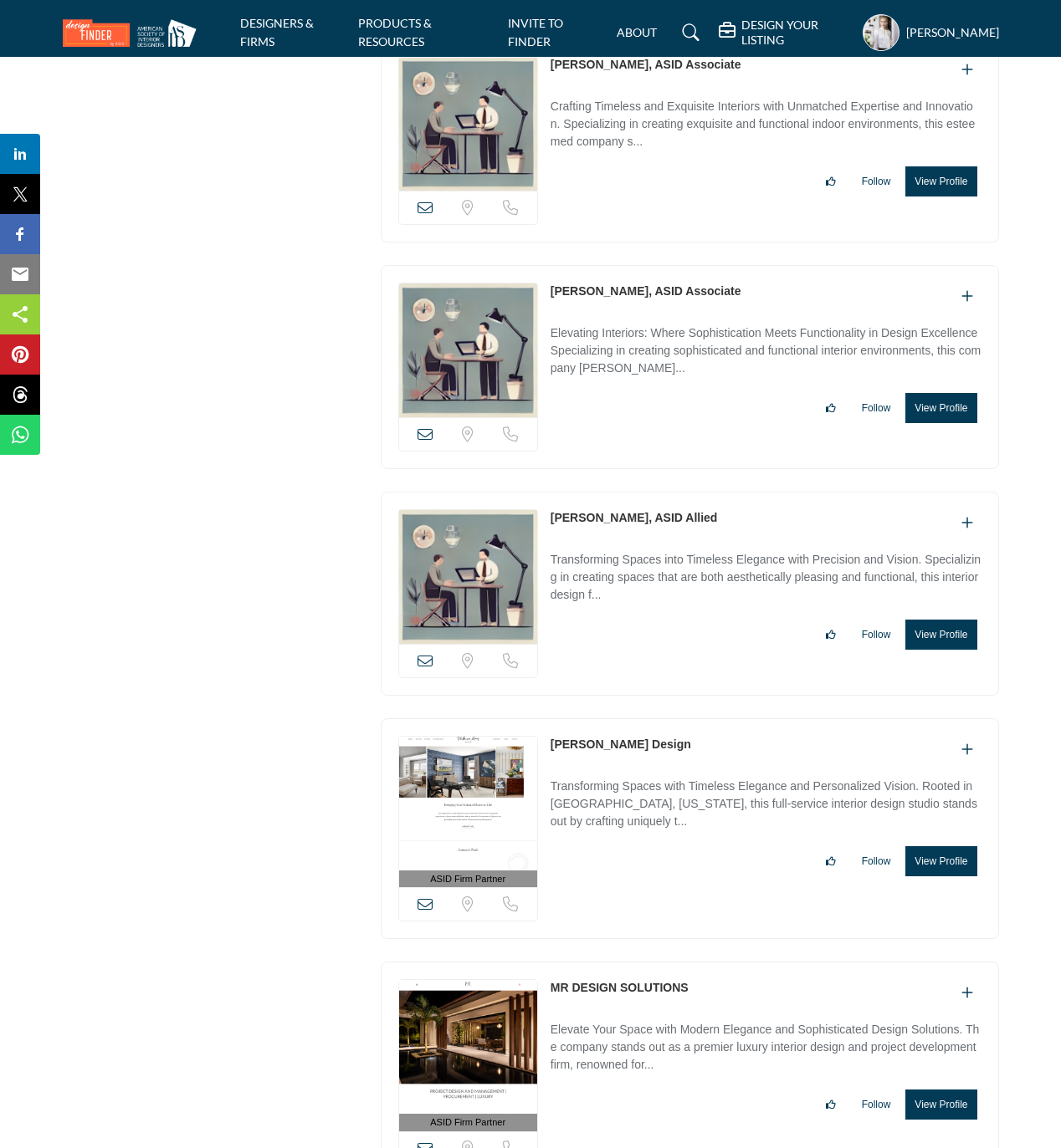
drag, startPoint x: 547, startPoint y: 776, endPoint x: 659, endPoint y: 777, distance: 112.0
click at [659, 778] on div "ASID Firm Partner ASID Firm Partners are design companies with ASID-qualified i…" at bounding box center [690, 829] width 618 height 222
copy link "[PERSON_NAME] Design"
drag, startPoint x: 546, startPoint y: 1020, endPoint x: 709, endPoint y: 1023, distance: 163.0
click at [709, 1023] on div "ASID Firm Partner ASID Firm Partners are design companies with ASID-qualified i…" at bounding box center [690, 1073] width 618 height 222
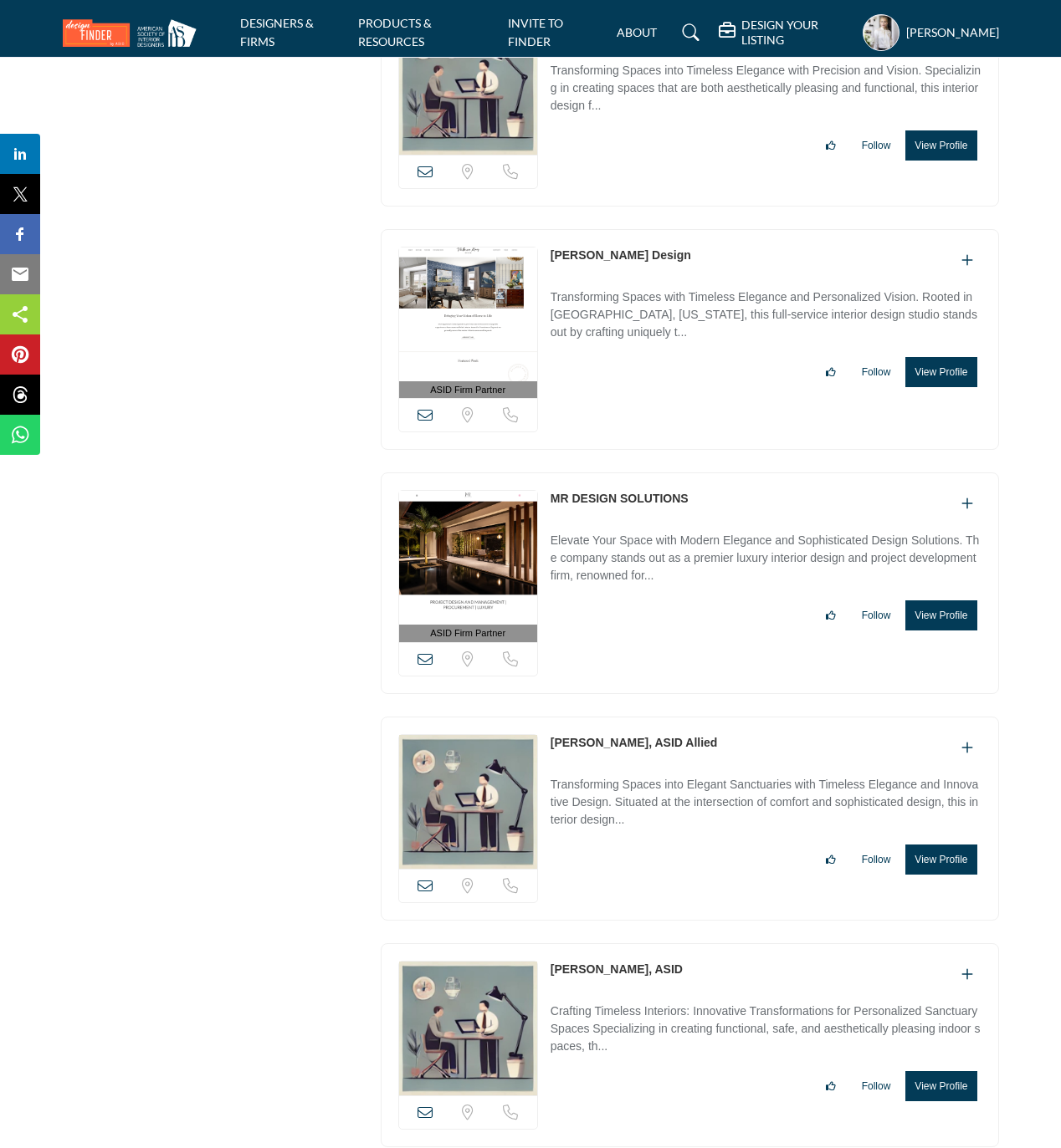
scroll to position [13032, 0]
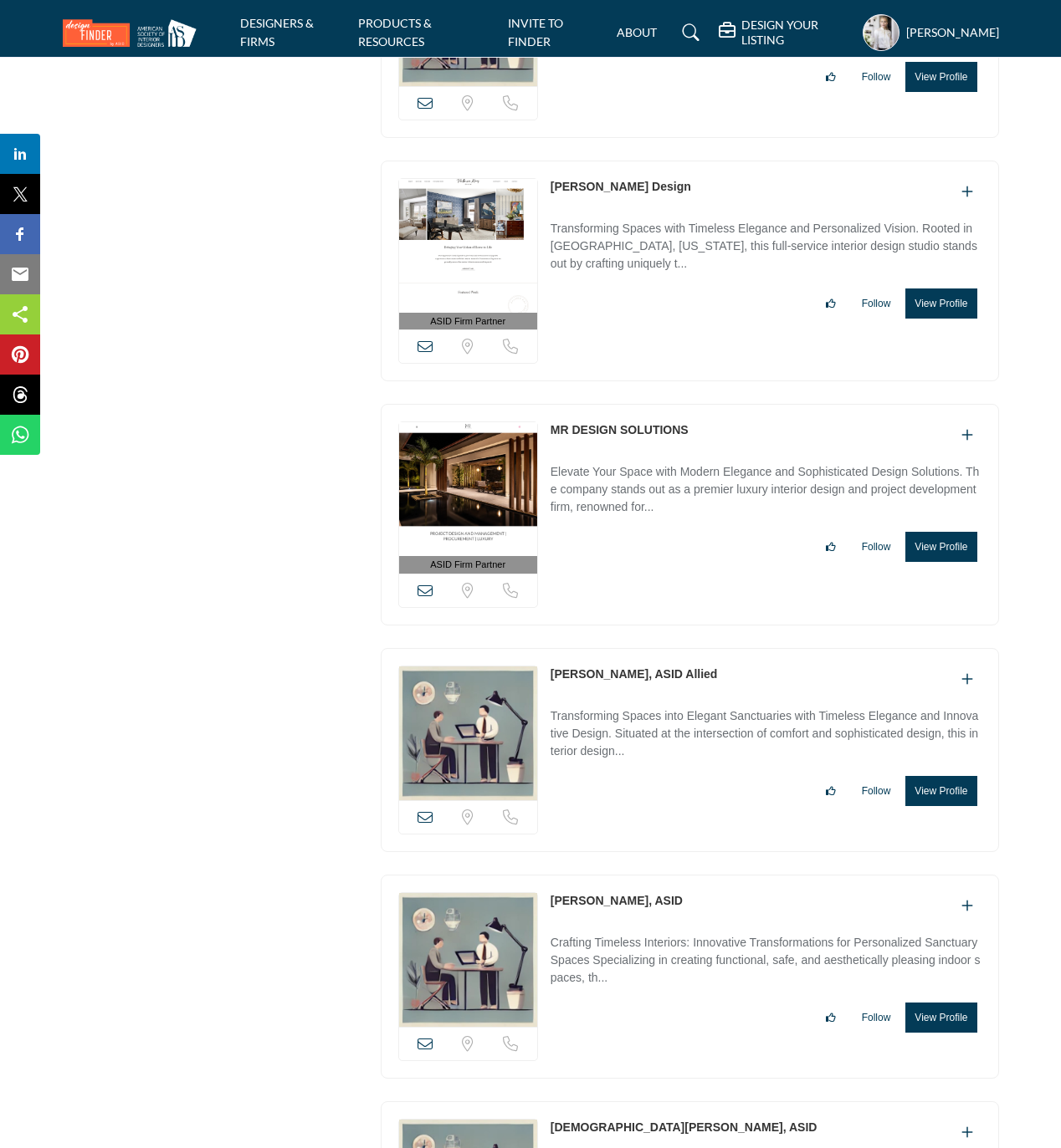
drag, startPoint x: 543, startPoint y: 704, endPoint x: 629, endPoint y: 704, distance: 86.0
click at [629, 704] on div "View email address of this listing Sorry, but we don't have a location for this…" at bounding box center [690, 750] width 618 height 204
drag, startPoint x: 542, startPoint y: 933, endPoint x: 619, endPoint y: 930, distance: 77.1
click at [619, 930] on div "View email address of this listing Sorry, but we don't have a location for this…" at bounding box center [690, 976] width 618 height 204
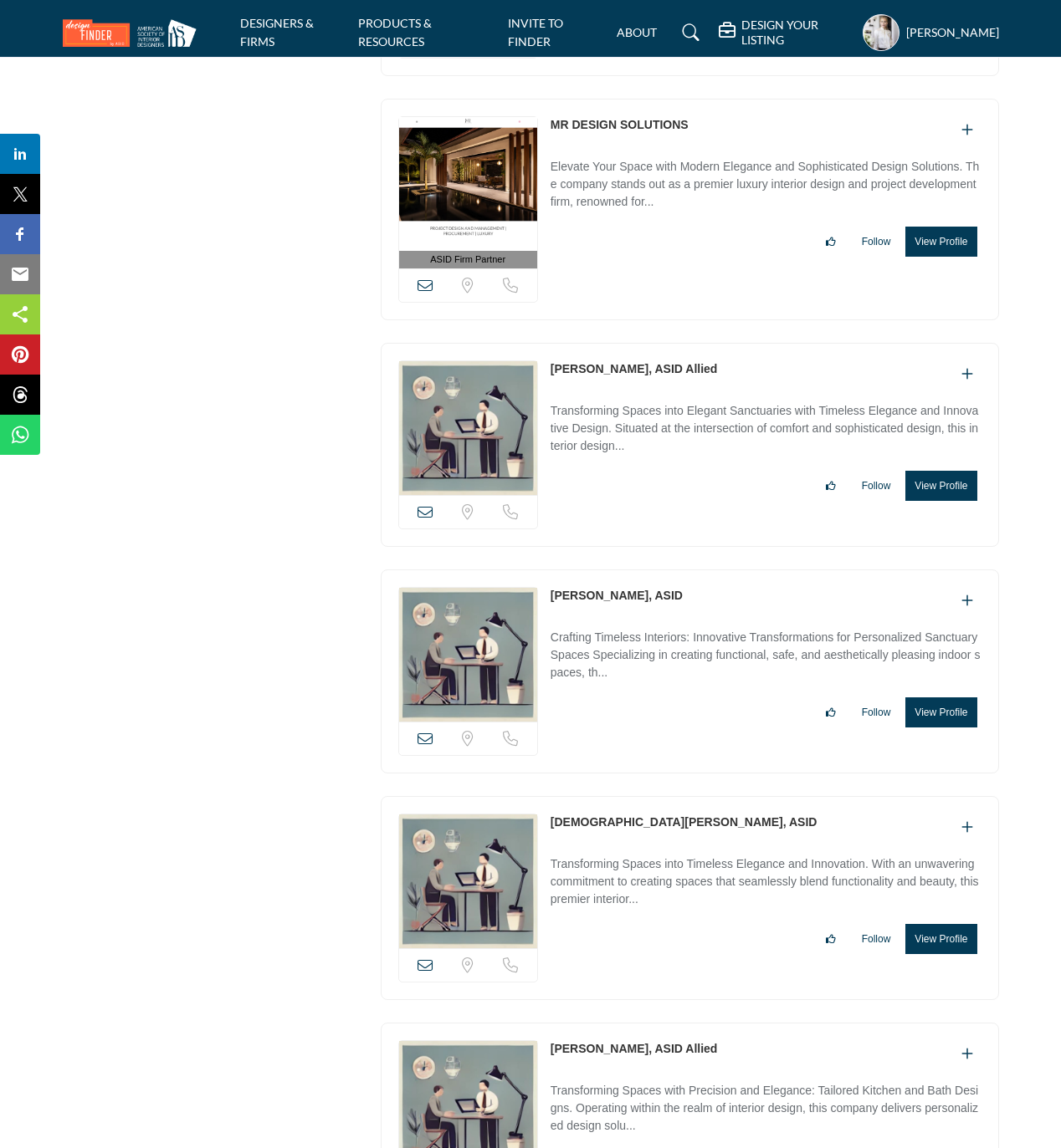
scroll to position [13367, 0]
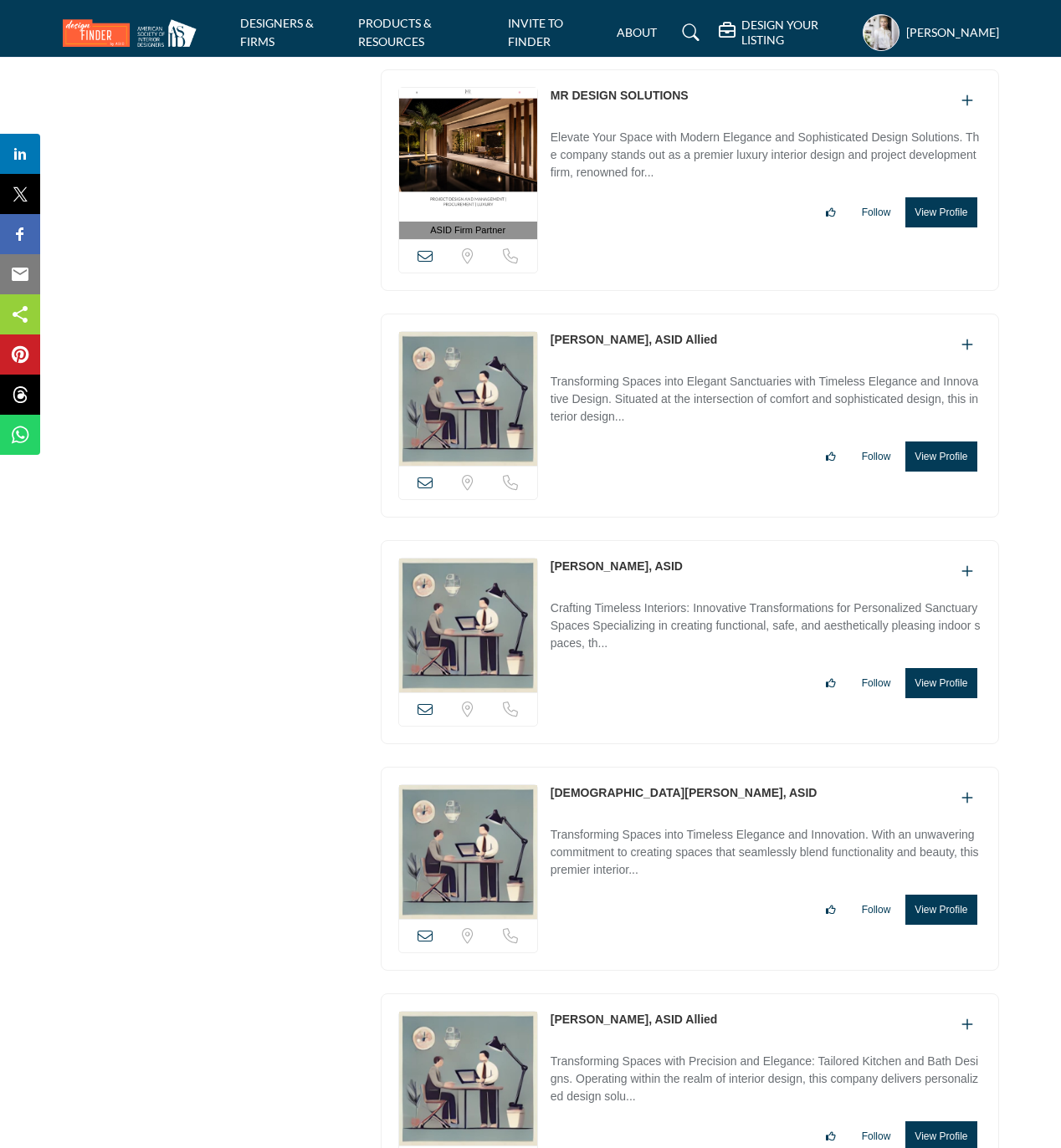
drag, startPoint x: 546, startPoint y: 826, endPoint x: 647, endPoint y: 834, distance: 101.3
click at [647, 834] on div "View email address of this listing Sorry, but we don't have a location for this…" at bounding box center [690, 869] width 618 height 204
drag, startPoint x: 89, startPoint y: 733, endPoint x: 612, endPoint y: 836, distance: 533.0
drag, startPoint x: 549, startPoint y: 824, endPoint x: 647, endPoint y: 837, distance: 98.9
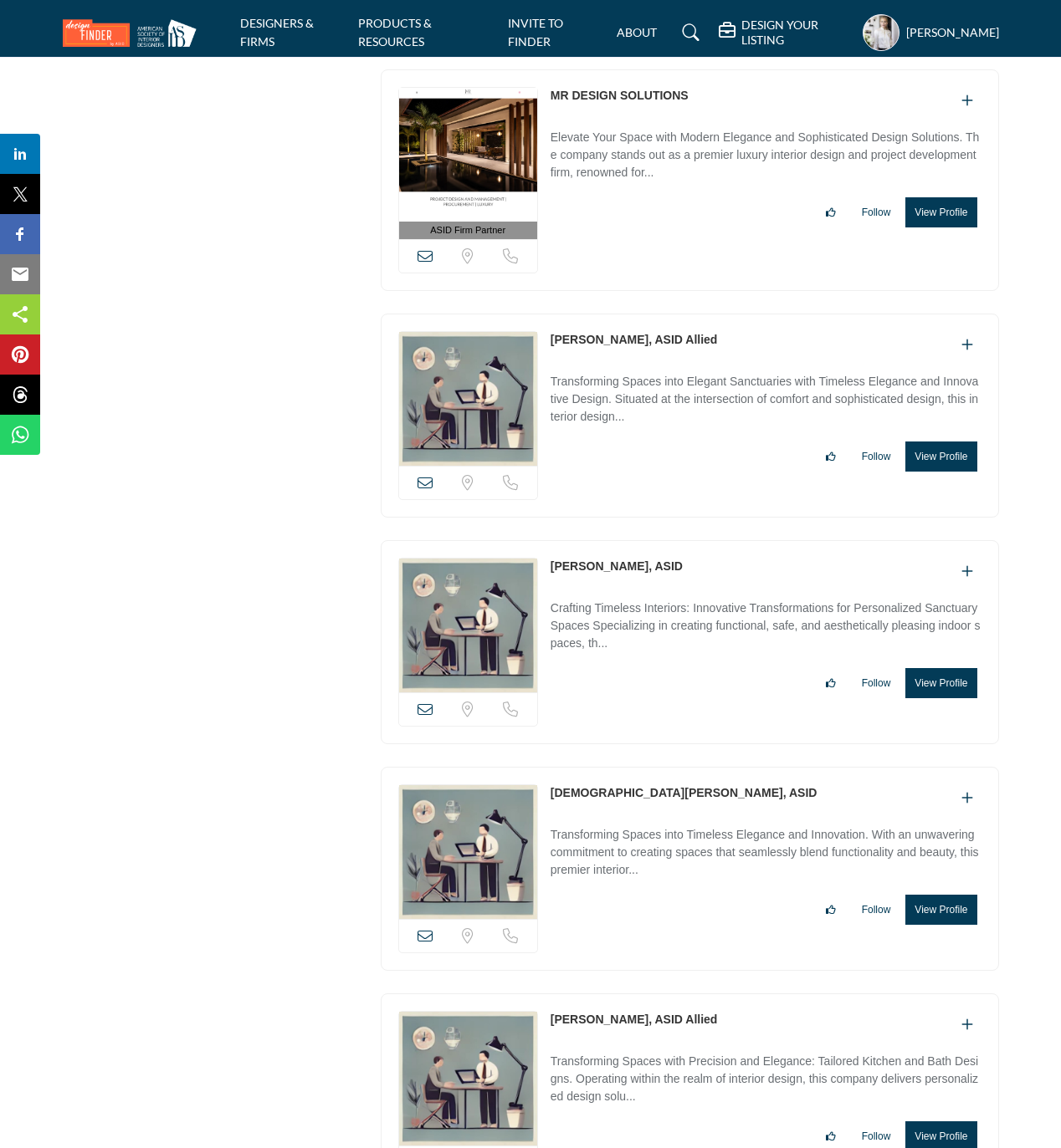
click at [647, 837] on div "View email address of this listing Sorry, but we don't have a location for this…" at bounding box center [690, 869] width 618 height 204
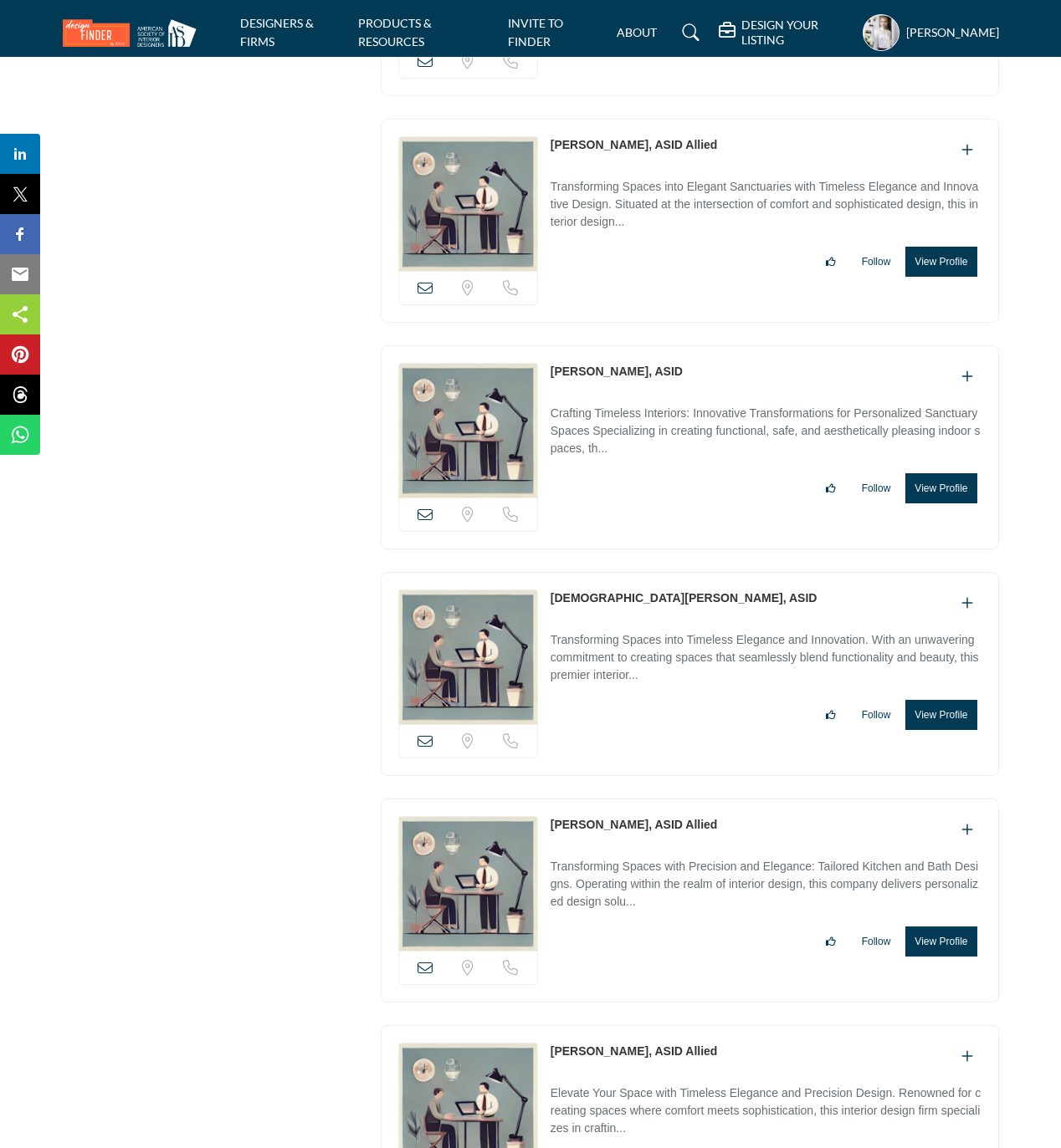
scroll to position [13590, 0]
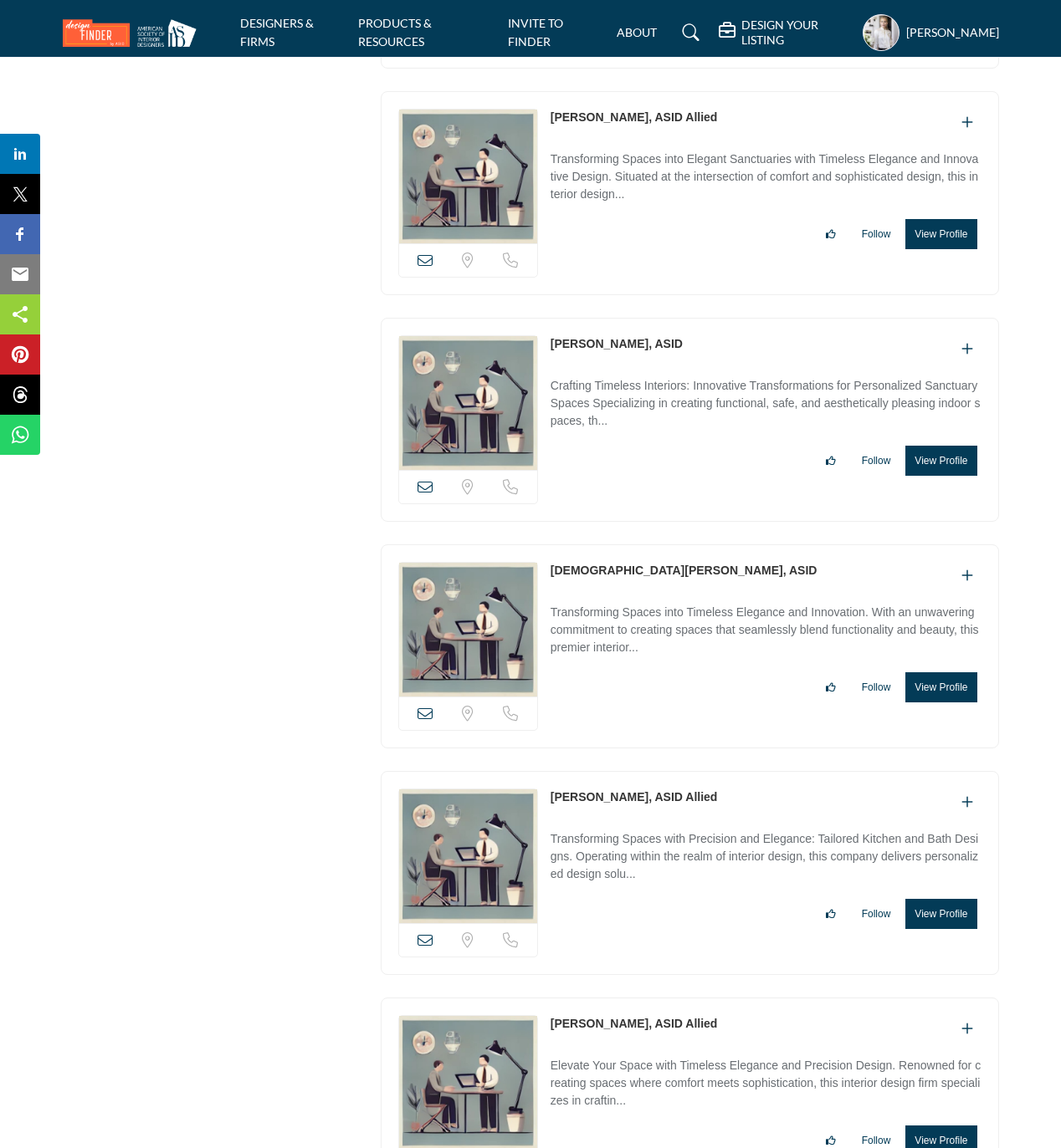
drag, startPoint x: 546, startPoint y: 828, endPoint x: 614, endPoint y: 841, distance: 69.2
click at [614, 841] on div "View email address of this listing Sorry, but we don't have a location for this…" at bounding box center [690, 873] width 618 height 204
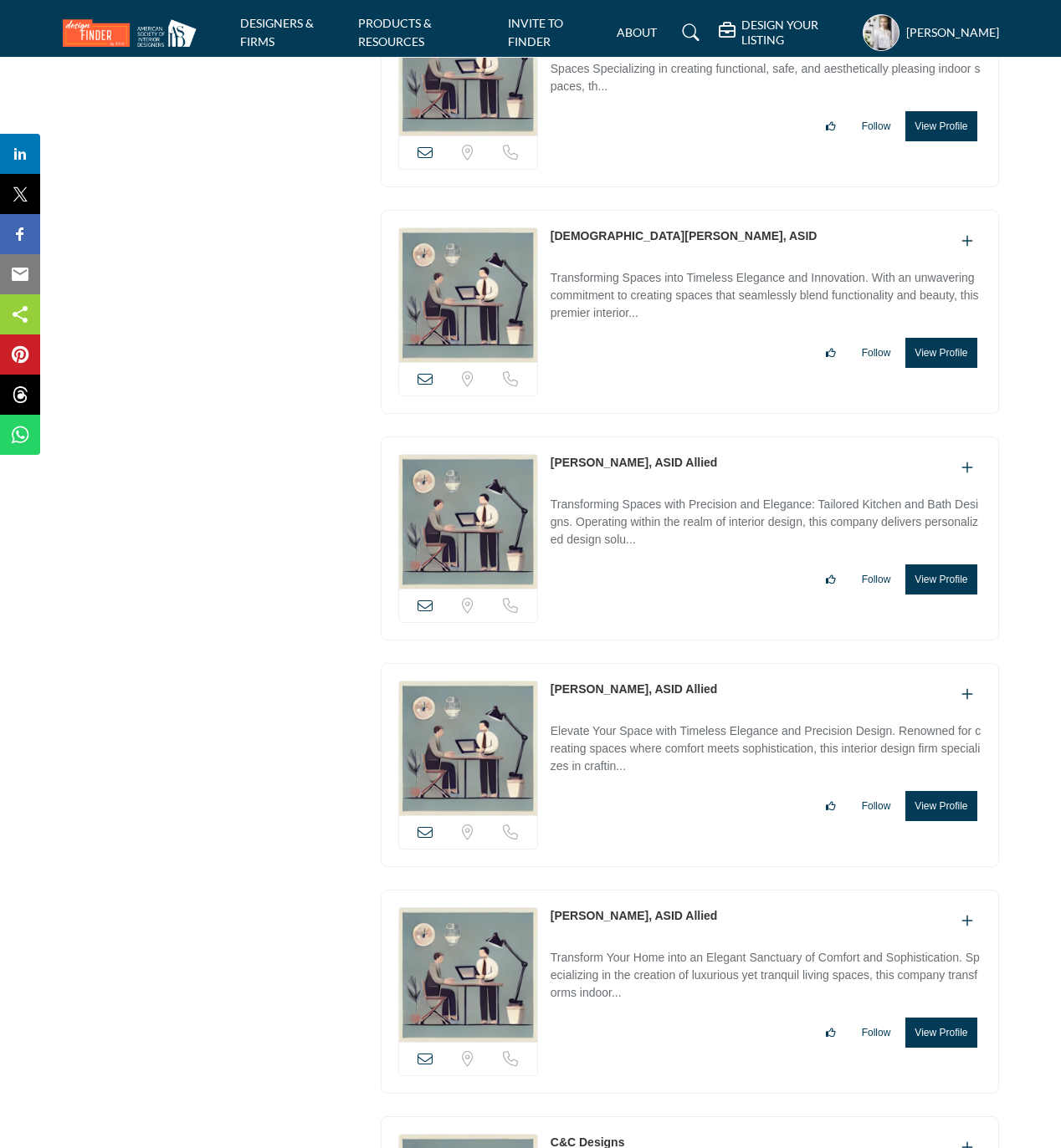
scroll to position [14036, 0]
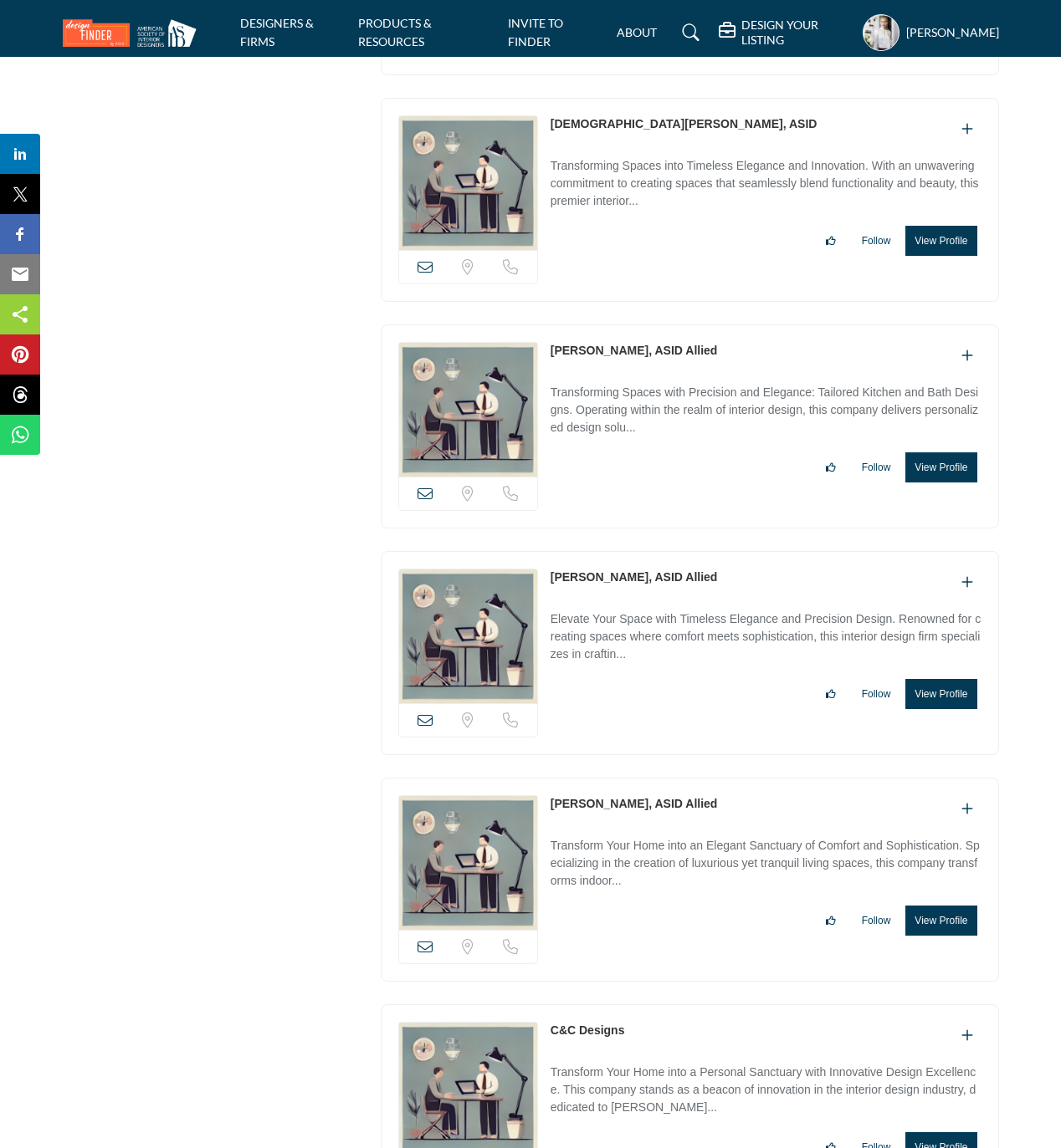
drag, startPoint x: 546, startPoint y: 611, endPoint x: 612, endPoint y: 615, distance: 66.1
click at [612, 615] on div "View email address of this listing Sorry, but we don't have a location for this…" at bounding box center [690, 653] width 618 height 204
click at [946, 709] on button "View Profile" at bounding box center [940, 694] width 71 height 30
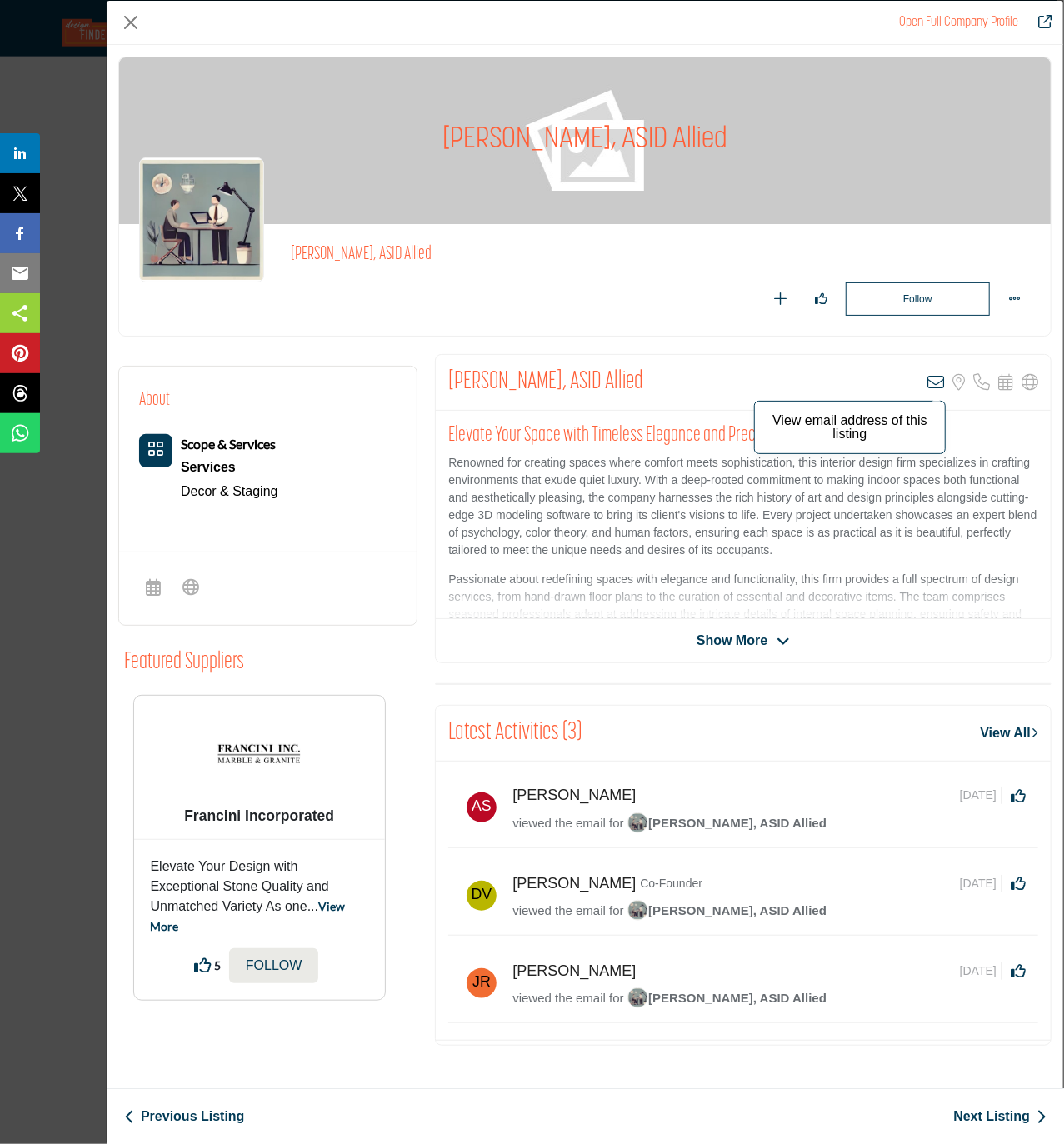
click at [935, 384] on icon "Company Data Modal" at bounding box center [935, 382] width 16 height 16
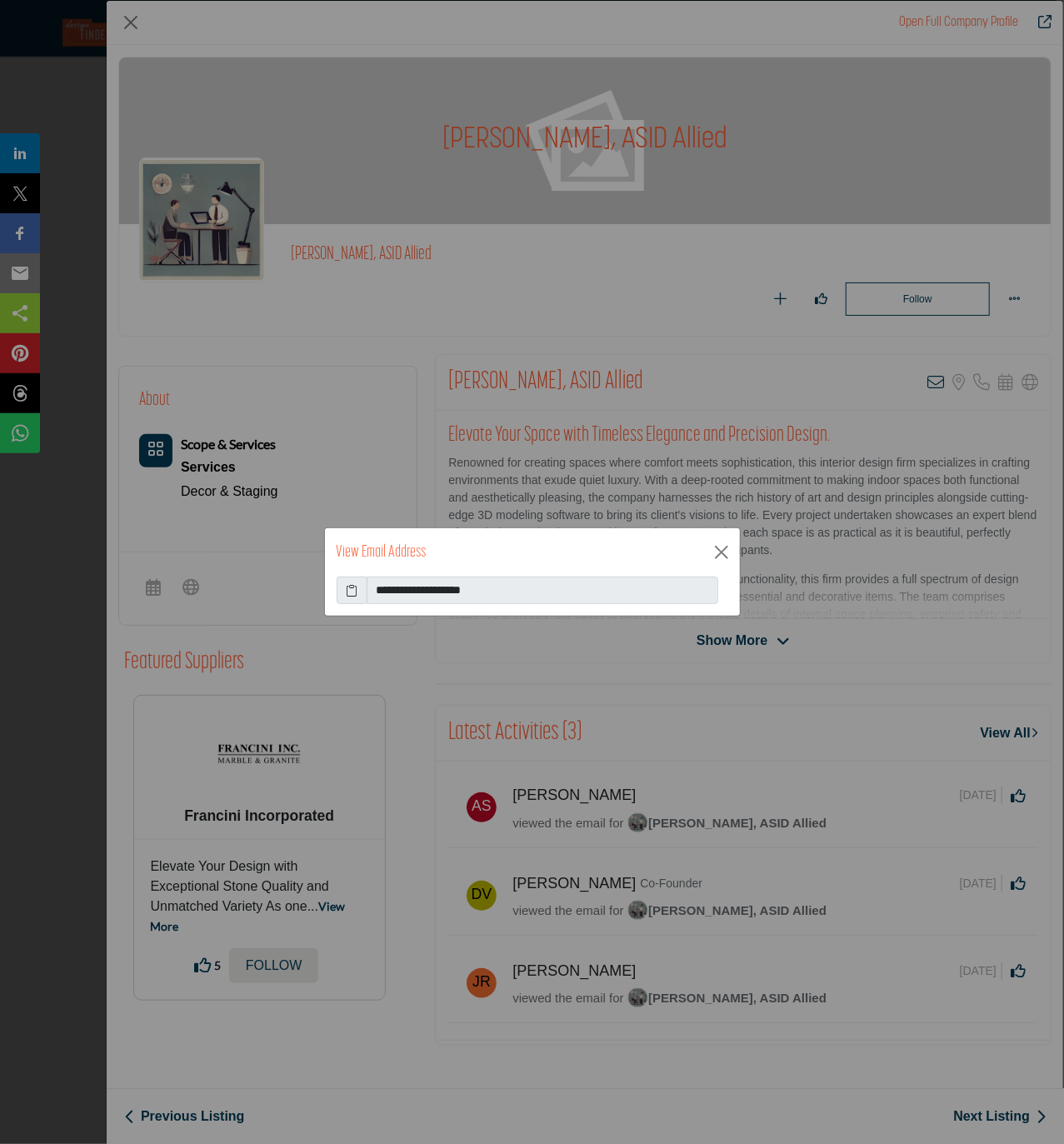
click at [351, 589] on icon at bounding box center [351, 590] width 12 height 17
click at [724, 551] on button "Close" at bounding box center [722, 553] width 25 height 25
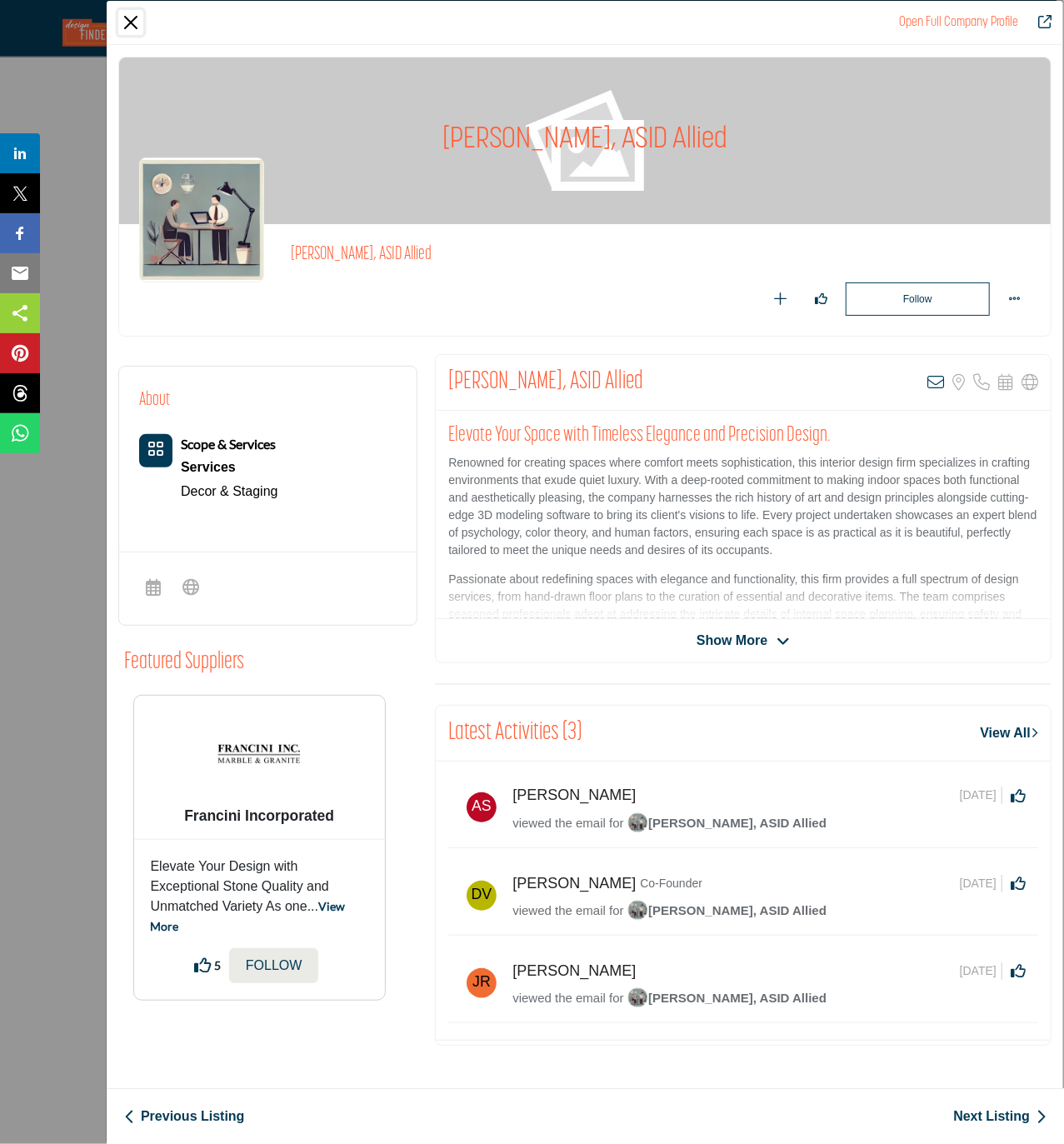
click at [130, 24] on button "Close" at bounding box center [131, 23] width 25 height 25
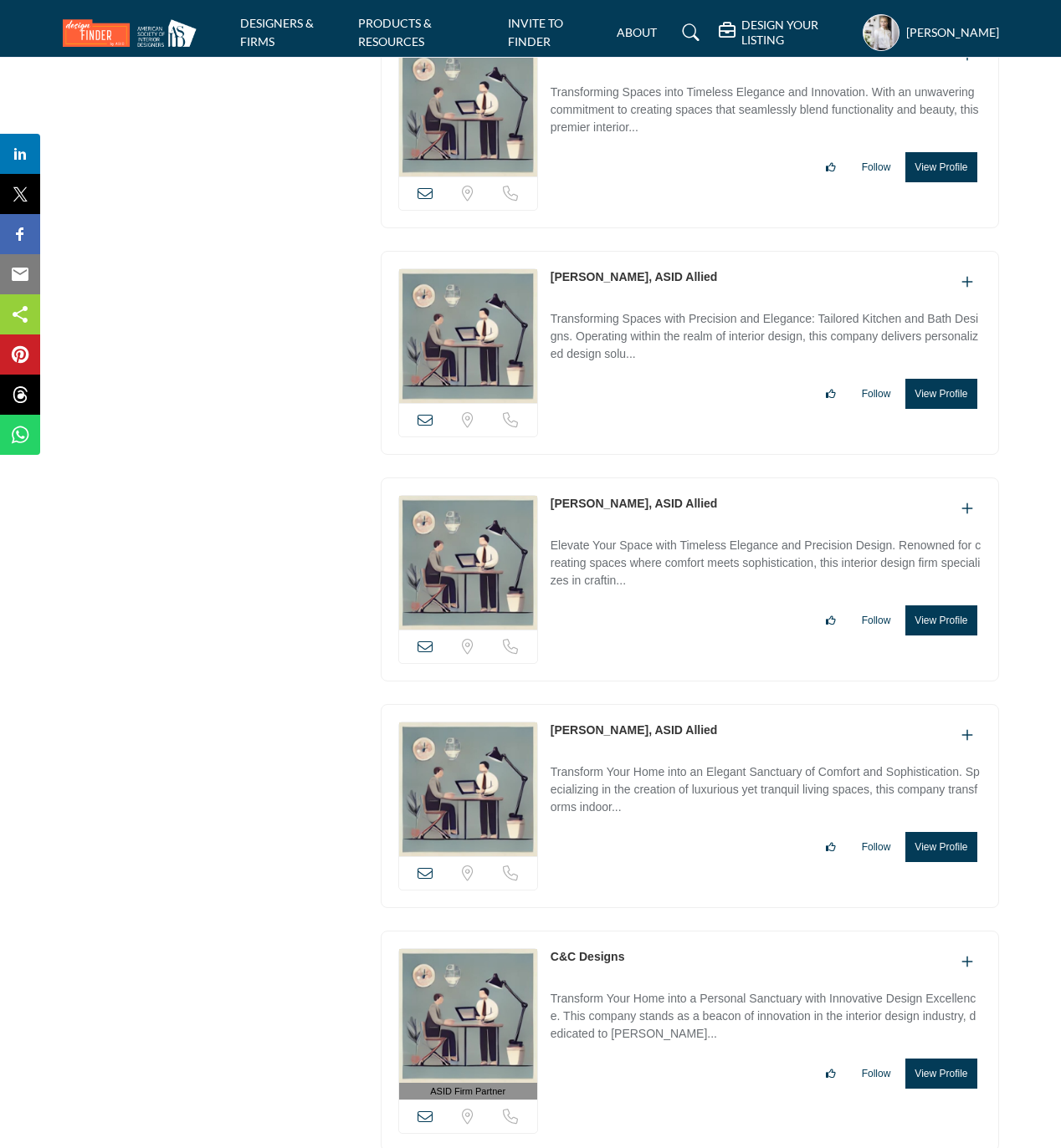
scroll to position [14147, 0]
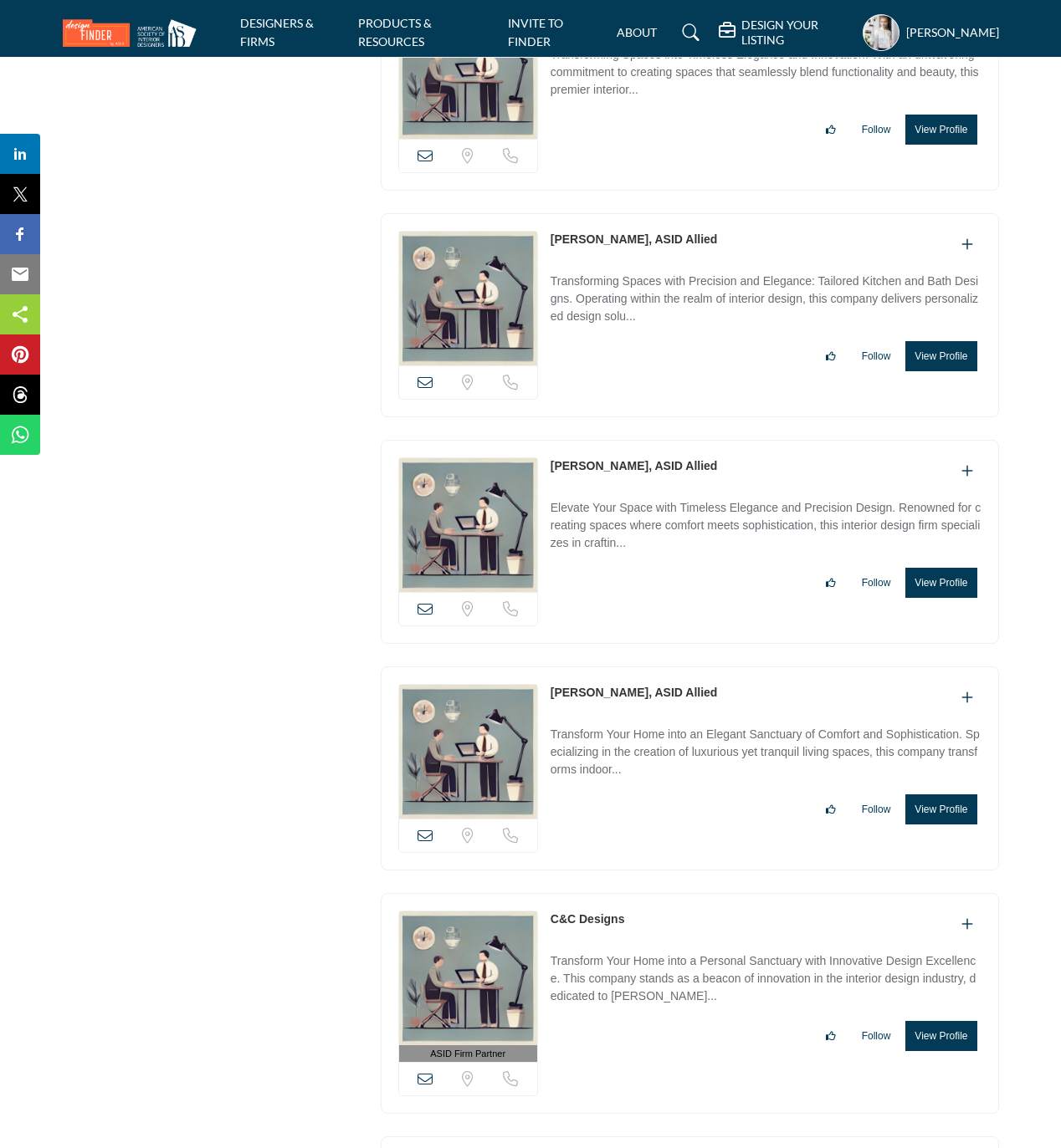
drag, startPoint x: 539, startPoint y: 727, endPoint x: 637, endPoint y: 731, distance: 98.1
click at [637, 731] on div "View email address of this listing Sorry, but we don't have a location for this…" at bounding box center [690, 768] width 618 height 204
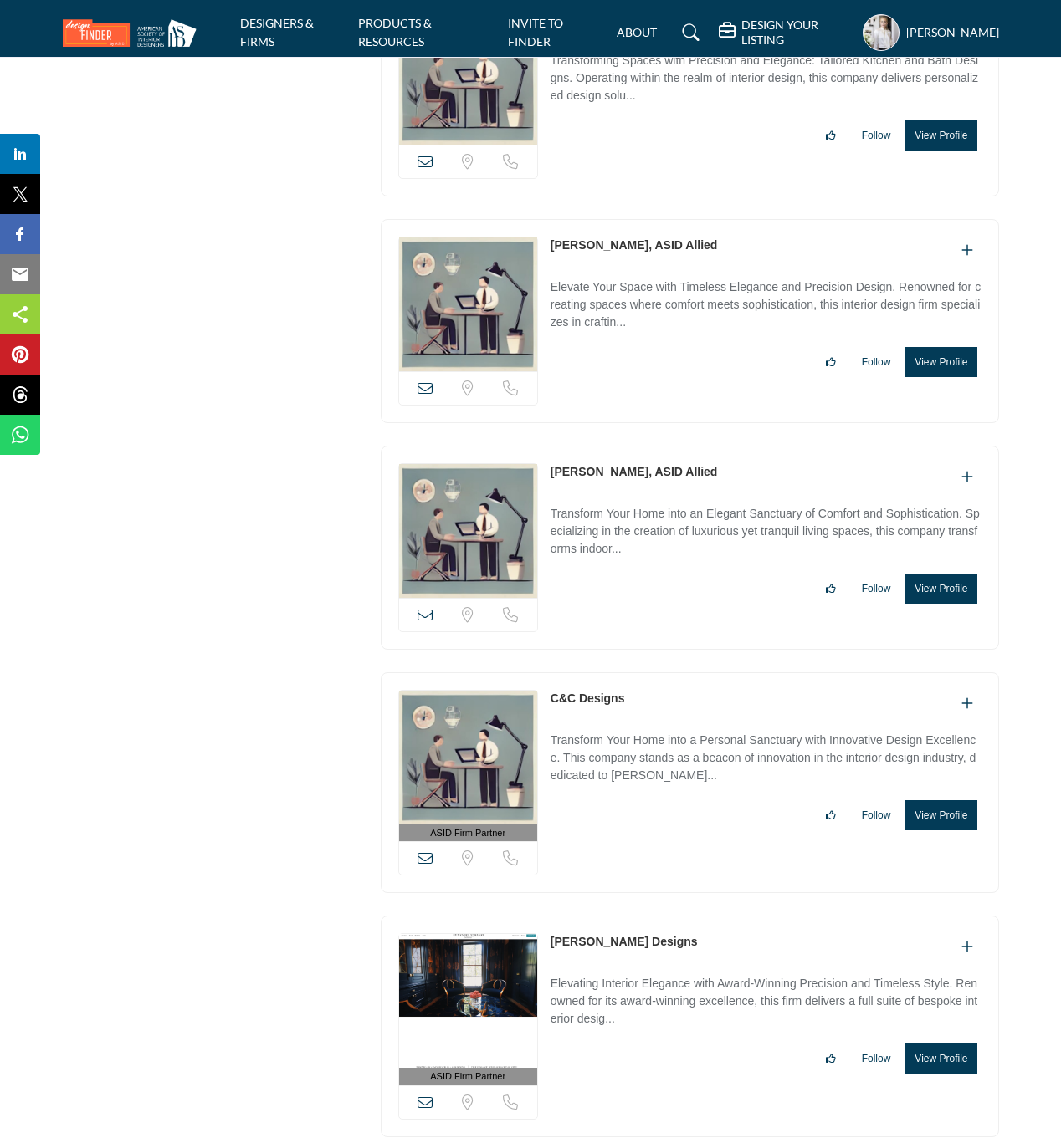
scroll to position [14370, 0]
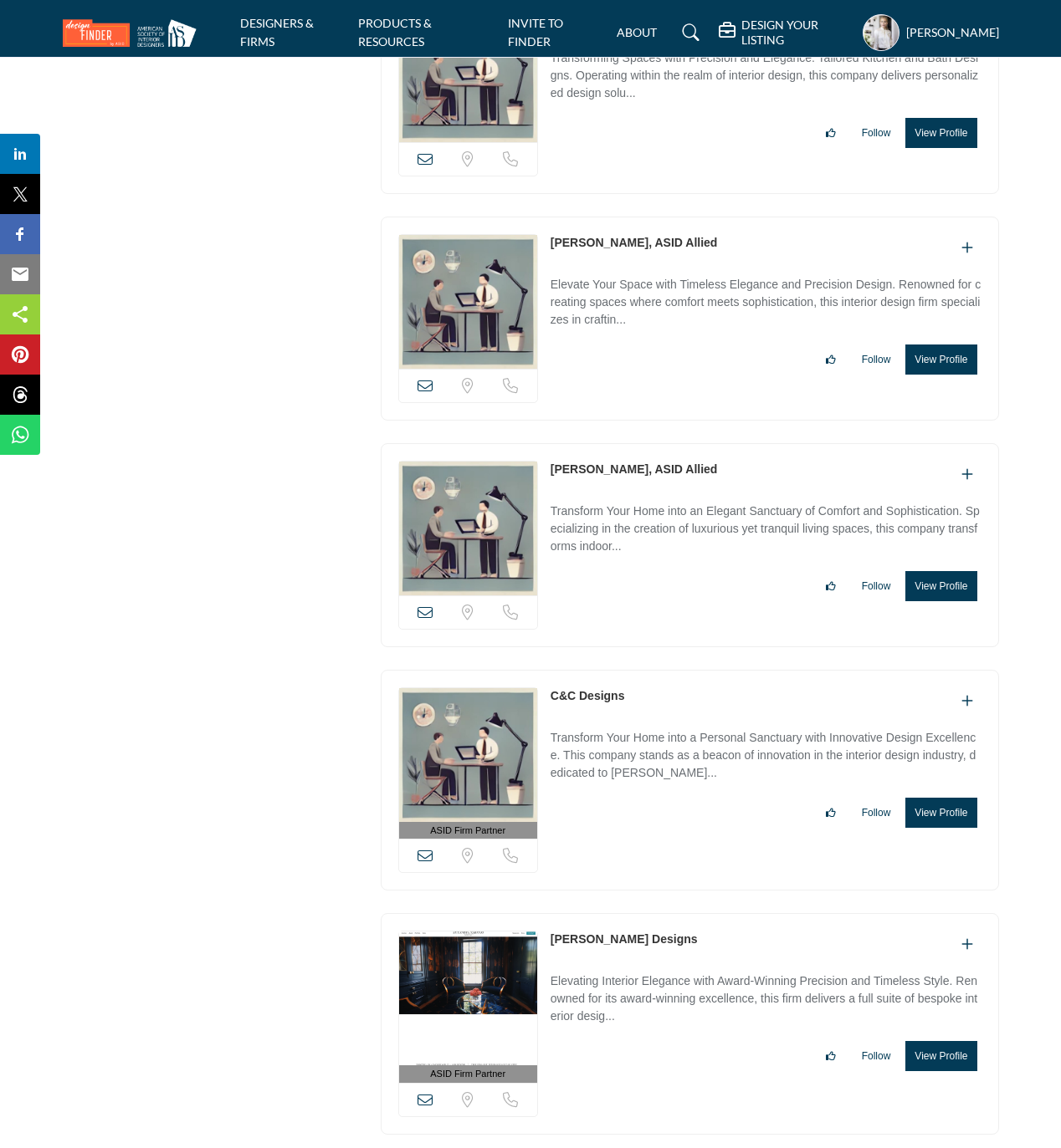
drag, startPoint x: 633, startPoint y: 727, endPoint x: 549, endPoint y: 719, distance: 84.4
click at [549, 719] on div "ASID Firm Partner ASID Firm Partners are design companies with ASID-qualified i…" at bounding box center [690, 781] width 618 height 222
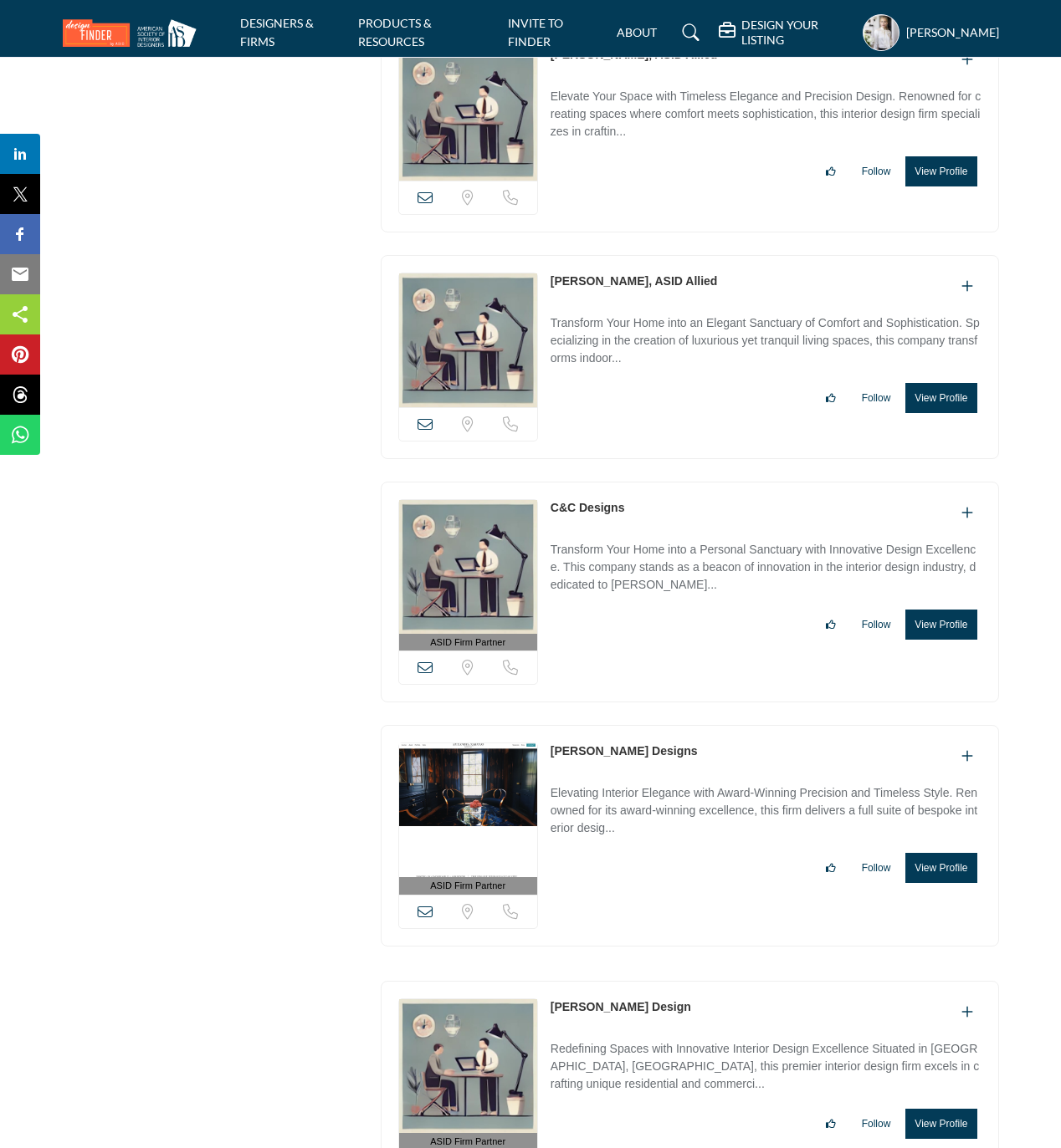
scroll to position [14593, 0]
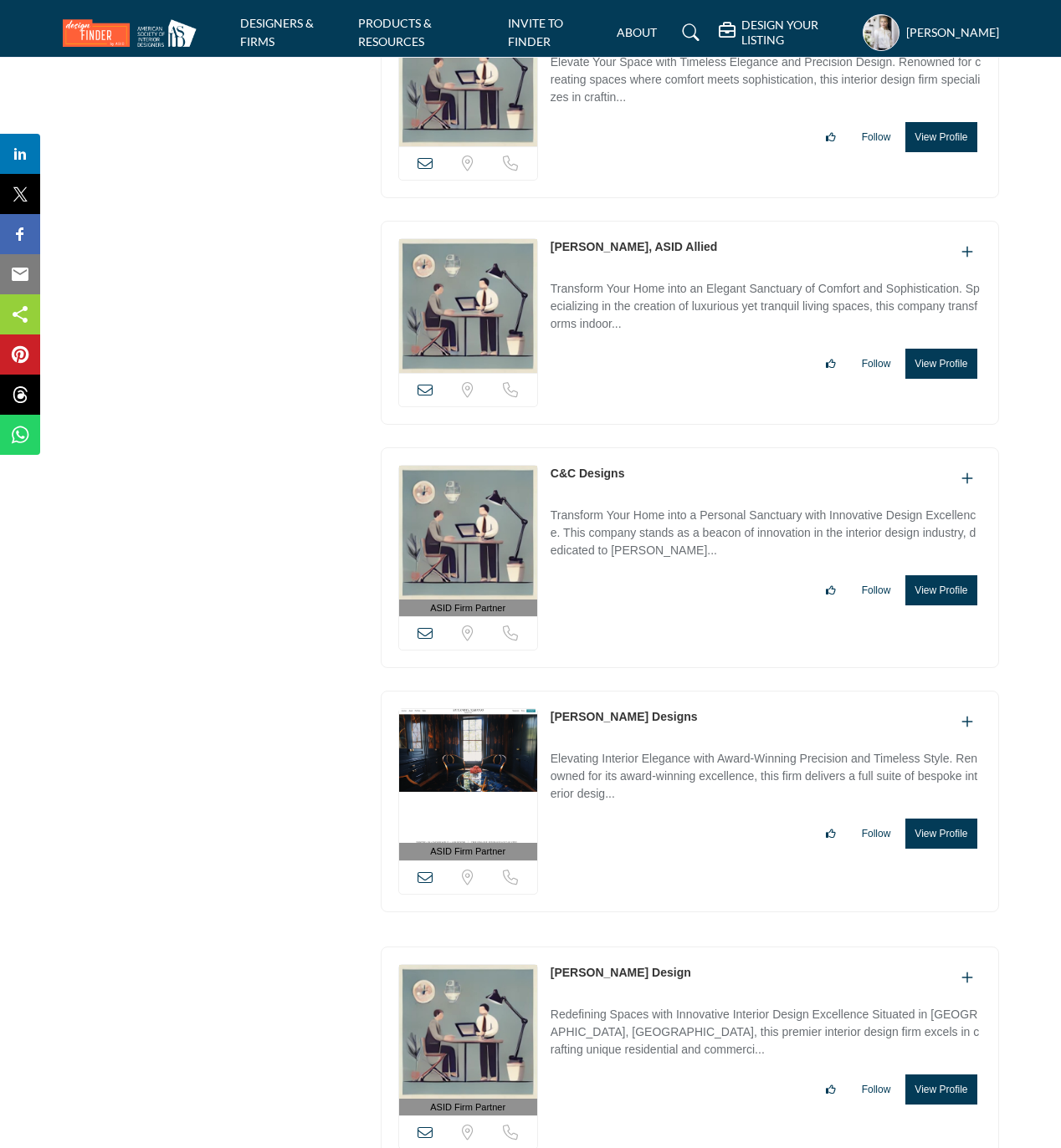
drag, startPoint x: 547, startPoint y: 754, endPoint x: 705, endPoint y: 760, distance: 158.1
click at [705, 760] on div "ASID Firm Partner ASID Firm Partners are design companies with ASID-qualified i…" at bounding box center [690, 802] width 618 height 222
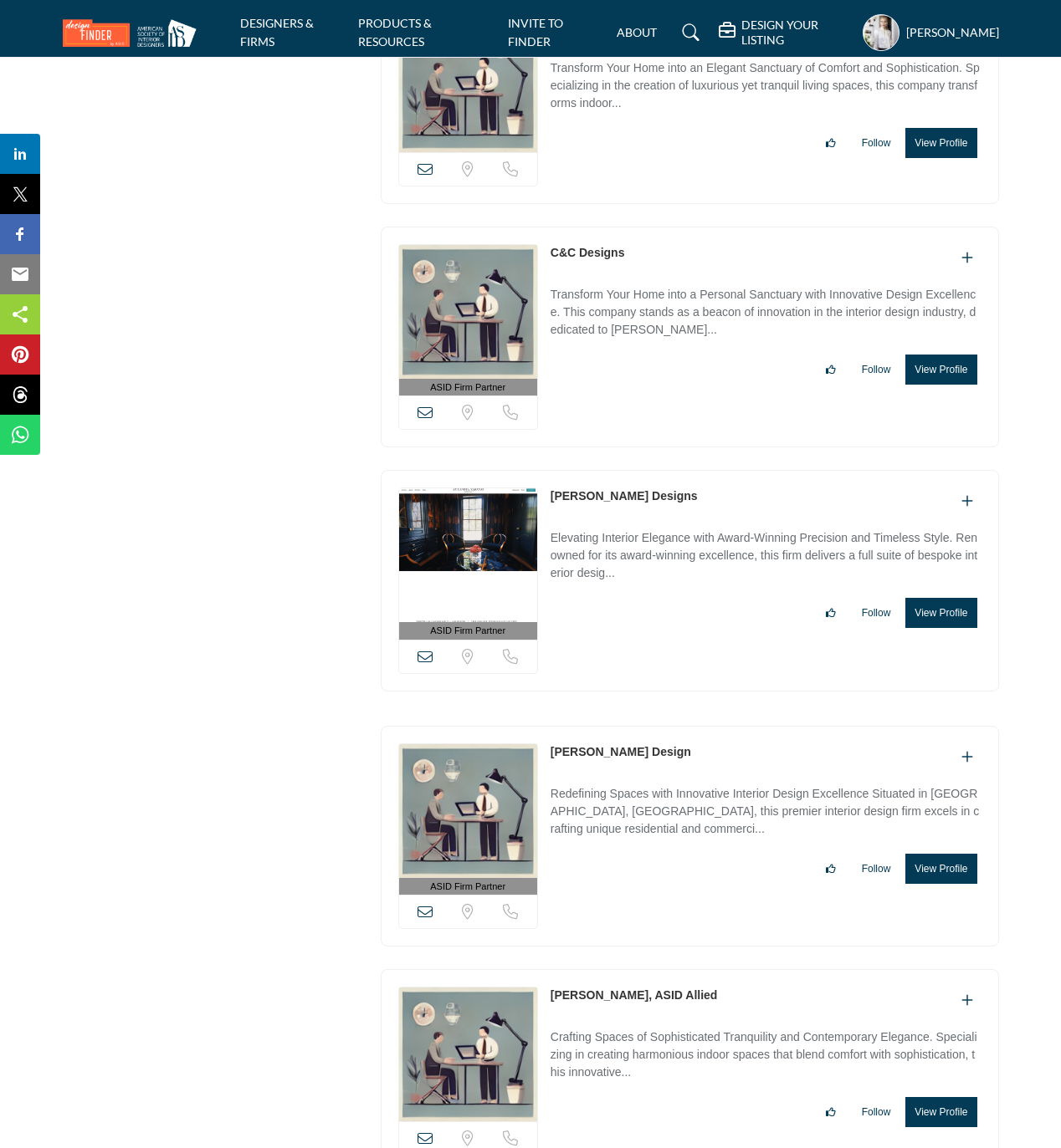
scroll to position [14816, 0]
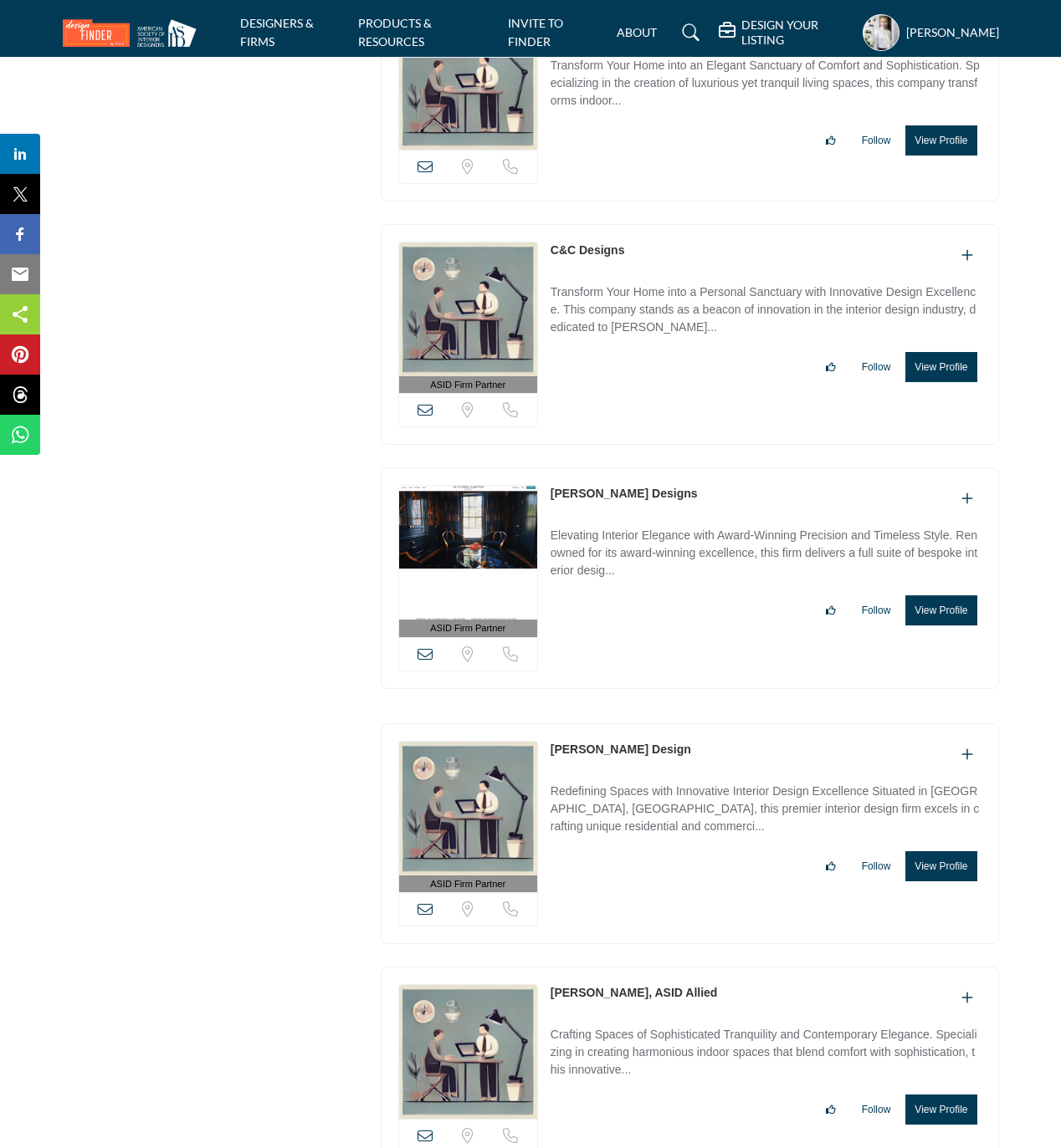
drag, startPoint x: 546, startPoint y: 784, endPoint x: 686, endPoint y: 803, distance: 141.3
click at [686, 803] on div "ASID Firm Partner ASID Firm Partners are design companies with ASID-qualified i…" at bounding box center [690, 834] width 618 height 222
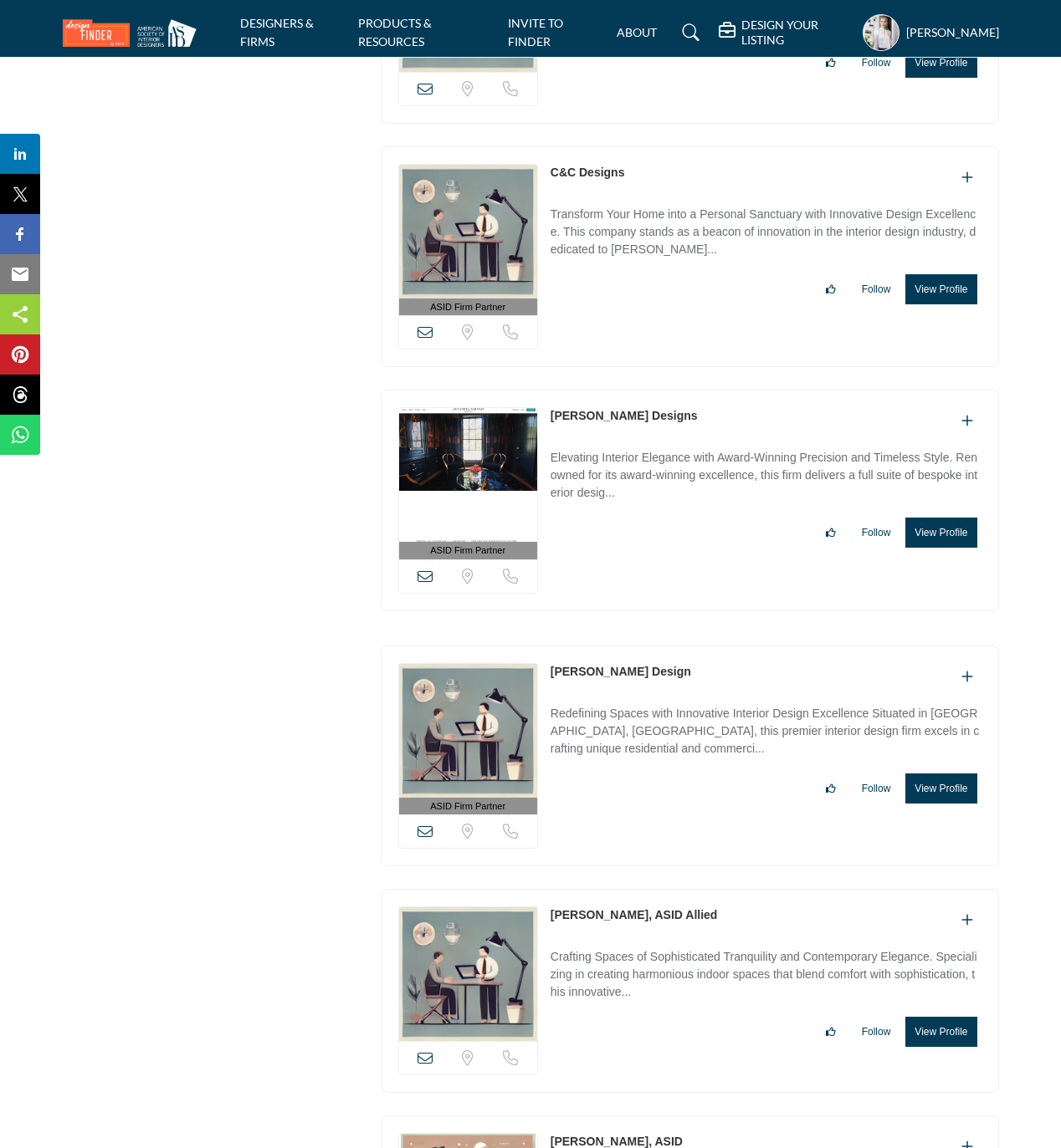
scroll to position [15039, 0]
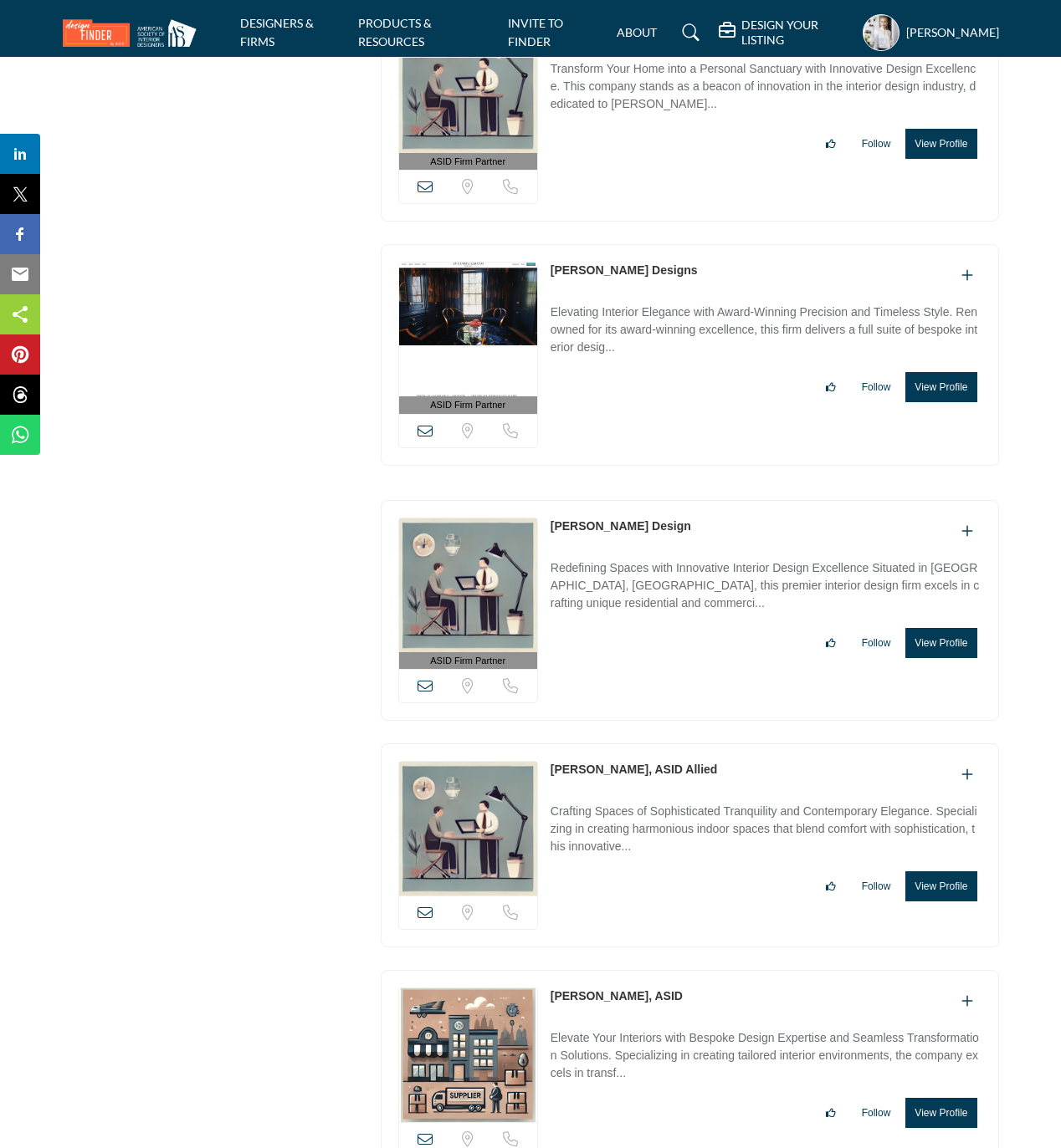
drag, startPoint x: 546, startPoint y: 804, endPoint x: 627, endPoint y: 804, distance: 81.0
click at [627, 804] on div "View email address of this listing Sorry, but we don't have a location for this…" at bounding box center [690, 845] width 618 height 204
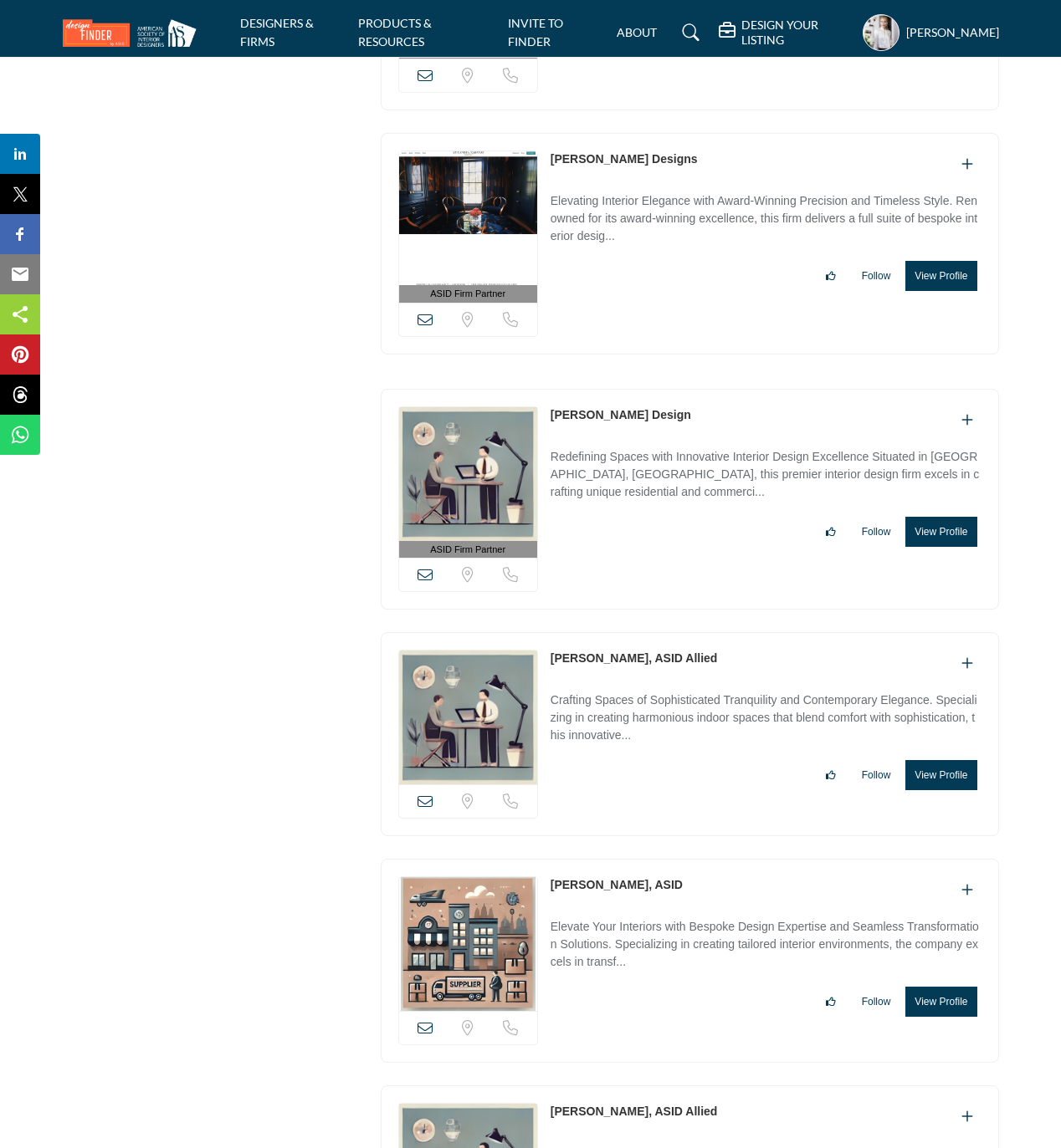
drag, startPoint x: 549, startPoint y: 922, endPoint x: 676, endPoint y: 932, distance: 127.4
click at [676, 932] on div "View email address of this listing Sorry, but we don't have a location for this…" at bounding box center [690, 961] width 618 height 204
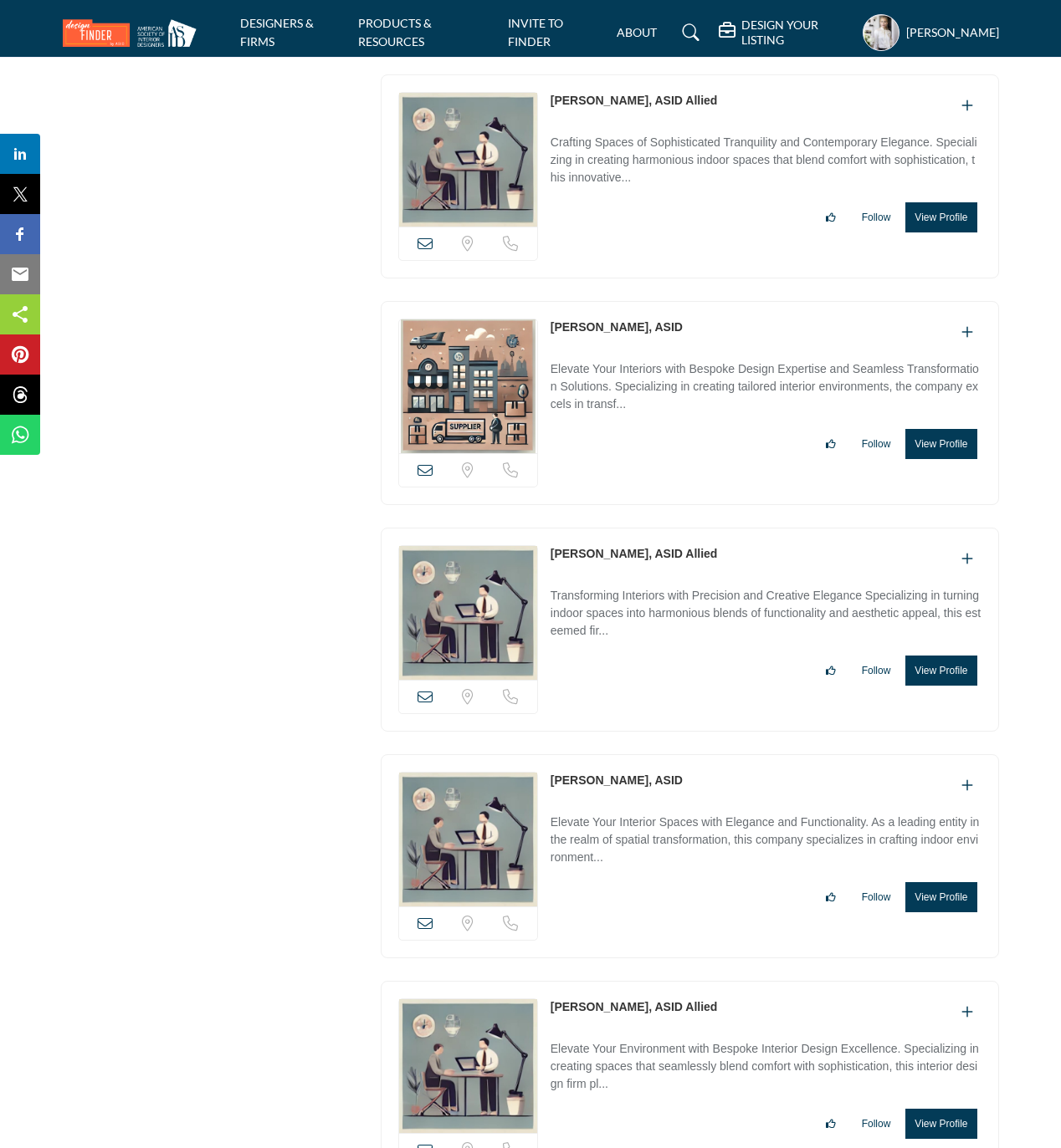
drag, startPoint x: 546, startPoint y: 594, endPoint x: 619, endPoint y: 600, distance: 73.2
click at [619, 600] on div "View email address of this listing Sorry, but we don't have a location for this…" at bounding box center [690, 630] width 618 height 204
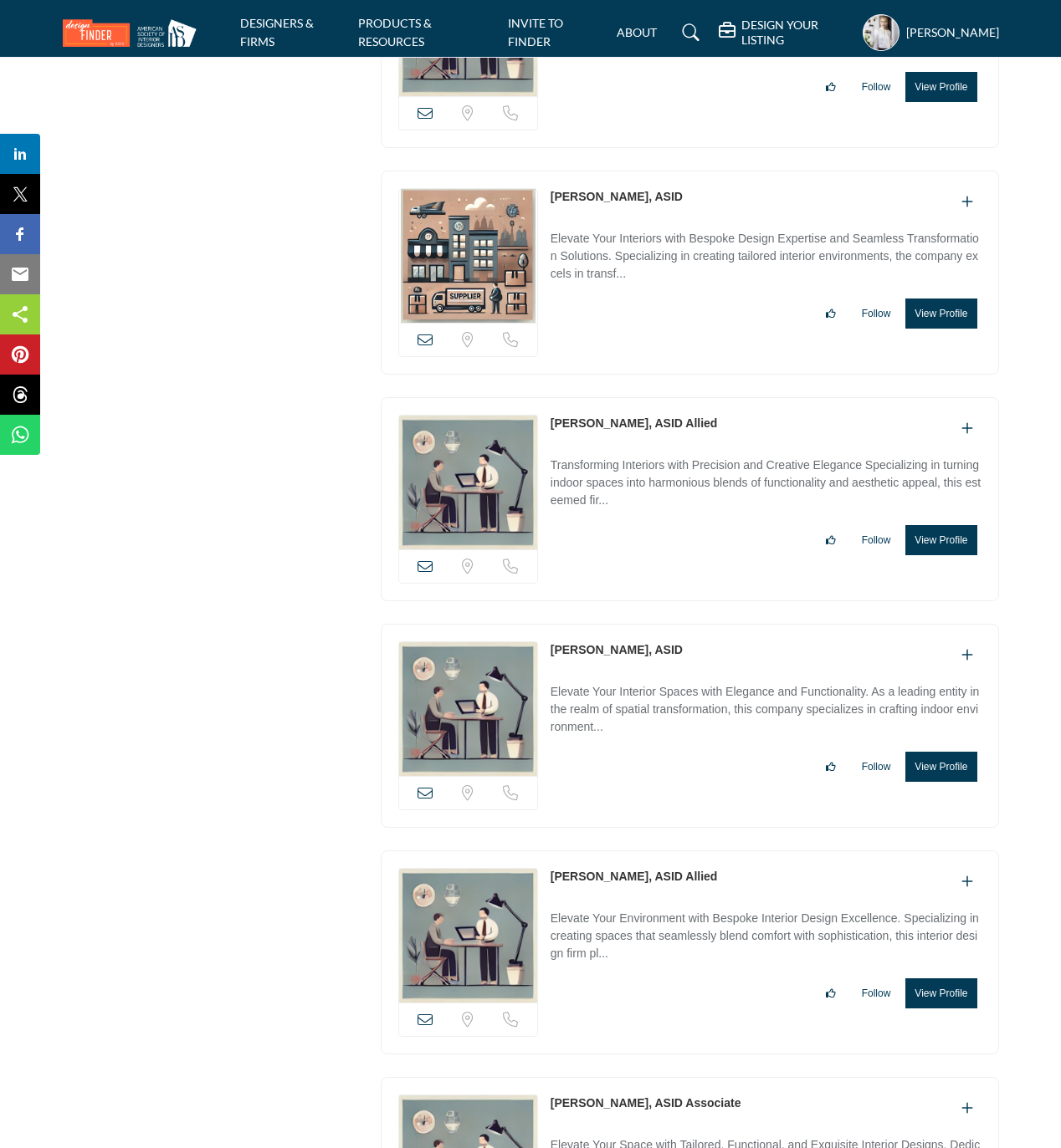
scroll to position [15931, 0]
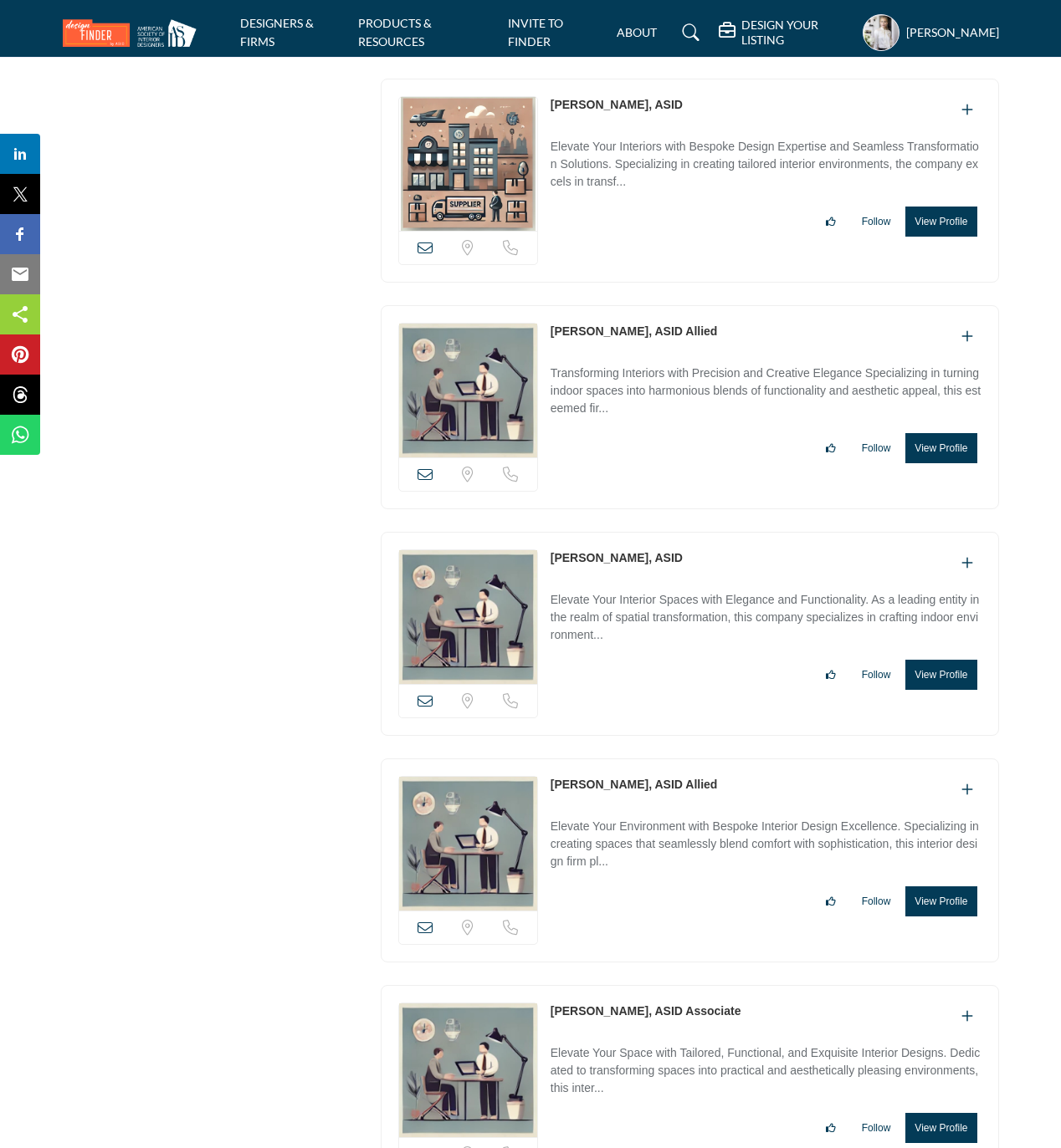
drag, startPoint x: 546, startPoint y: 597, endPoint x: 639, endPoint y: 602, distance: 93.1
click at [639, 602] on div "View email address of this listing Sorry, but we don't have a location for this…" at bounding box center [690, 634] width 618 height 204
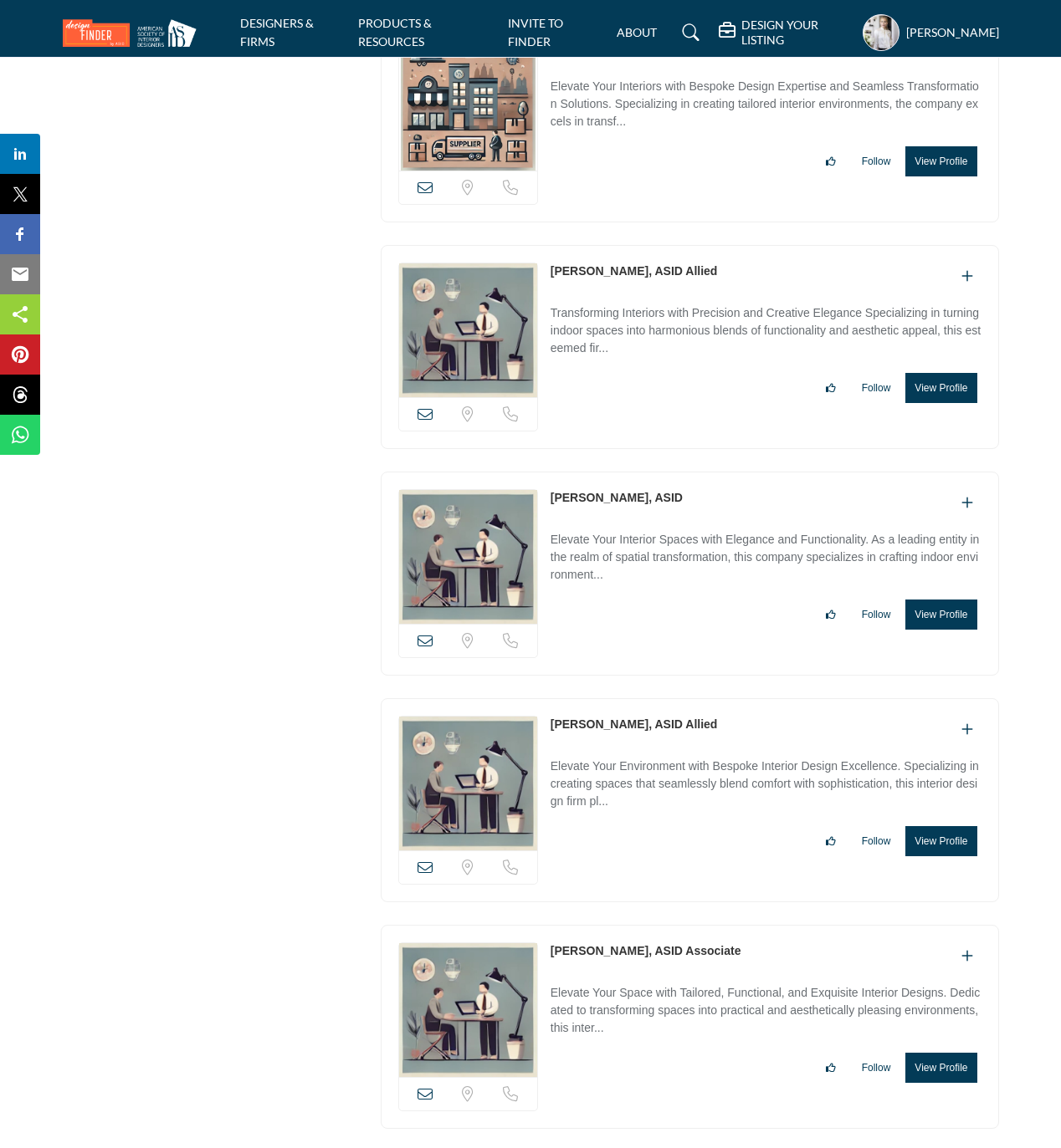
scroll to position [16043, 0]
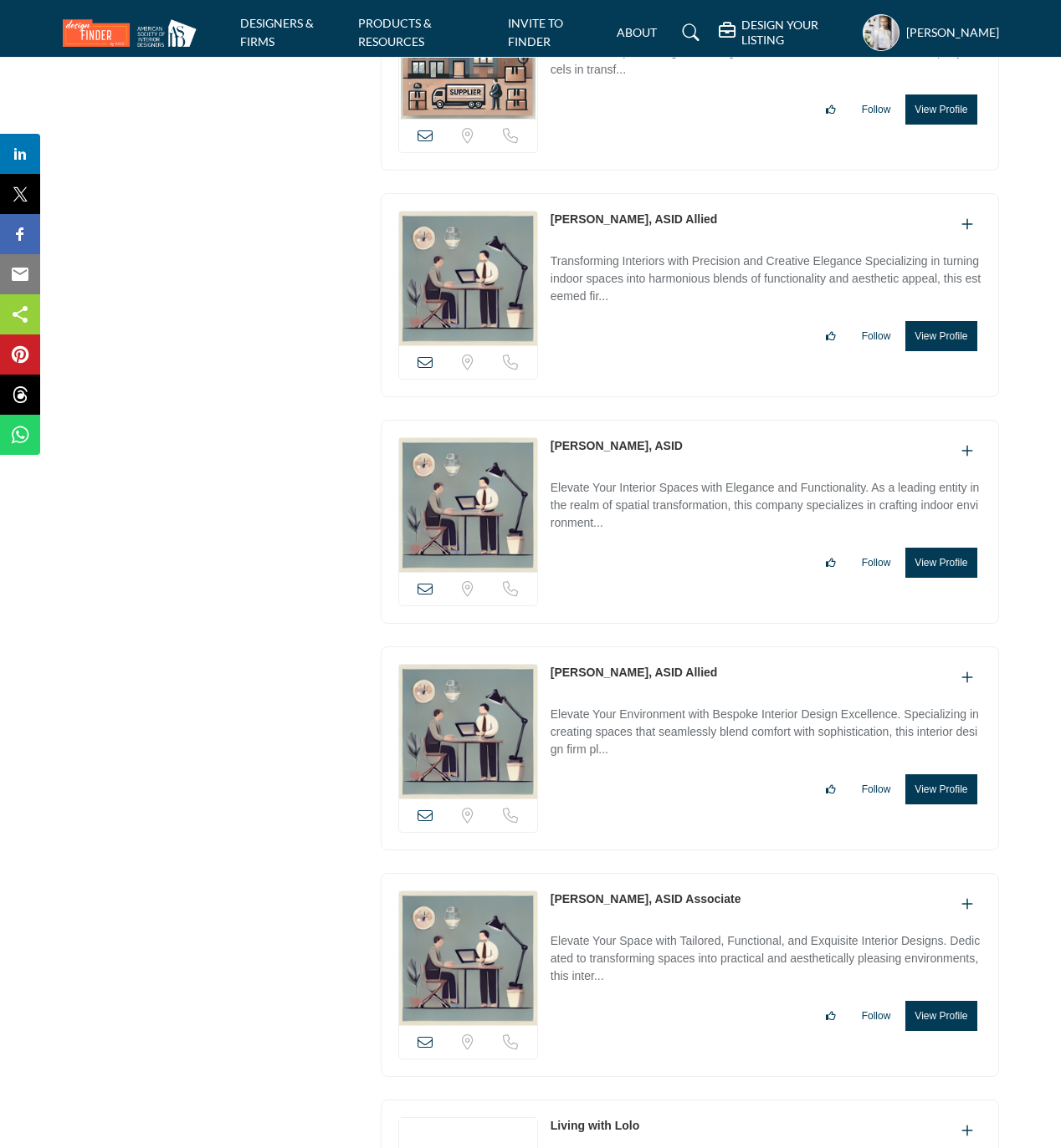
drag, startPoint x: 547, startPoint y: 711, endPoint x: 627, endPoint y: 707, distance: 80.1
click at [627, 707] on div "View email address of this listing Sorry, but we don't have a location for this…" at bounding box center [690, 748] width 618 height 204
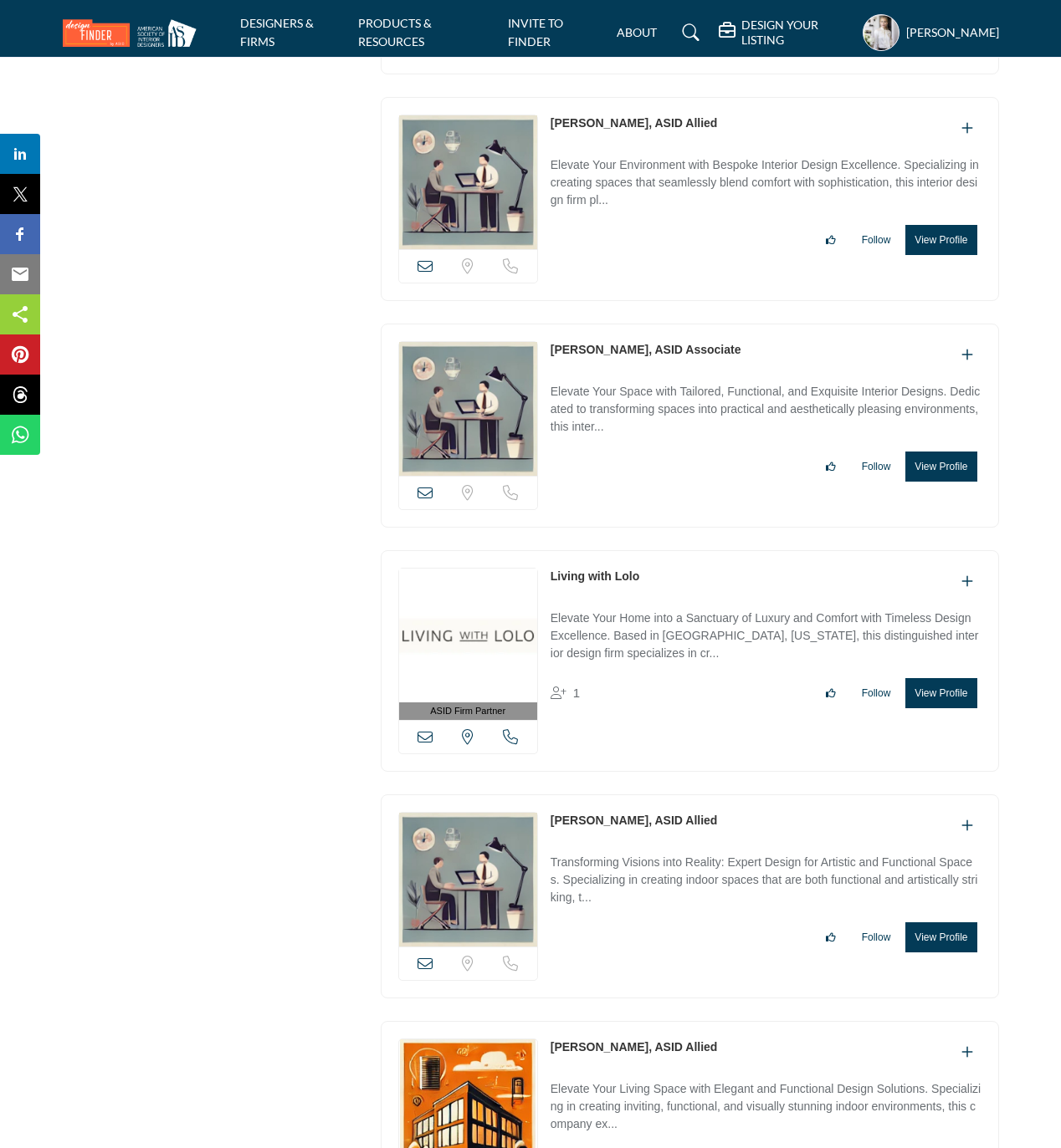
scroll to position [16600, 0]
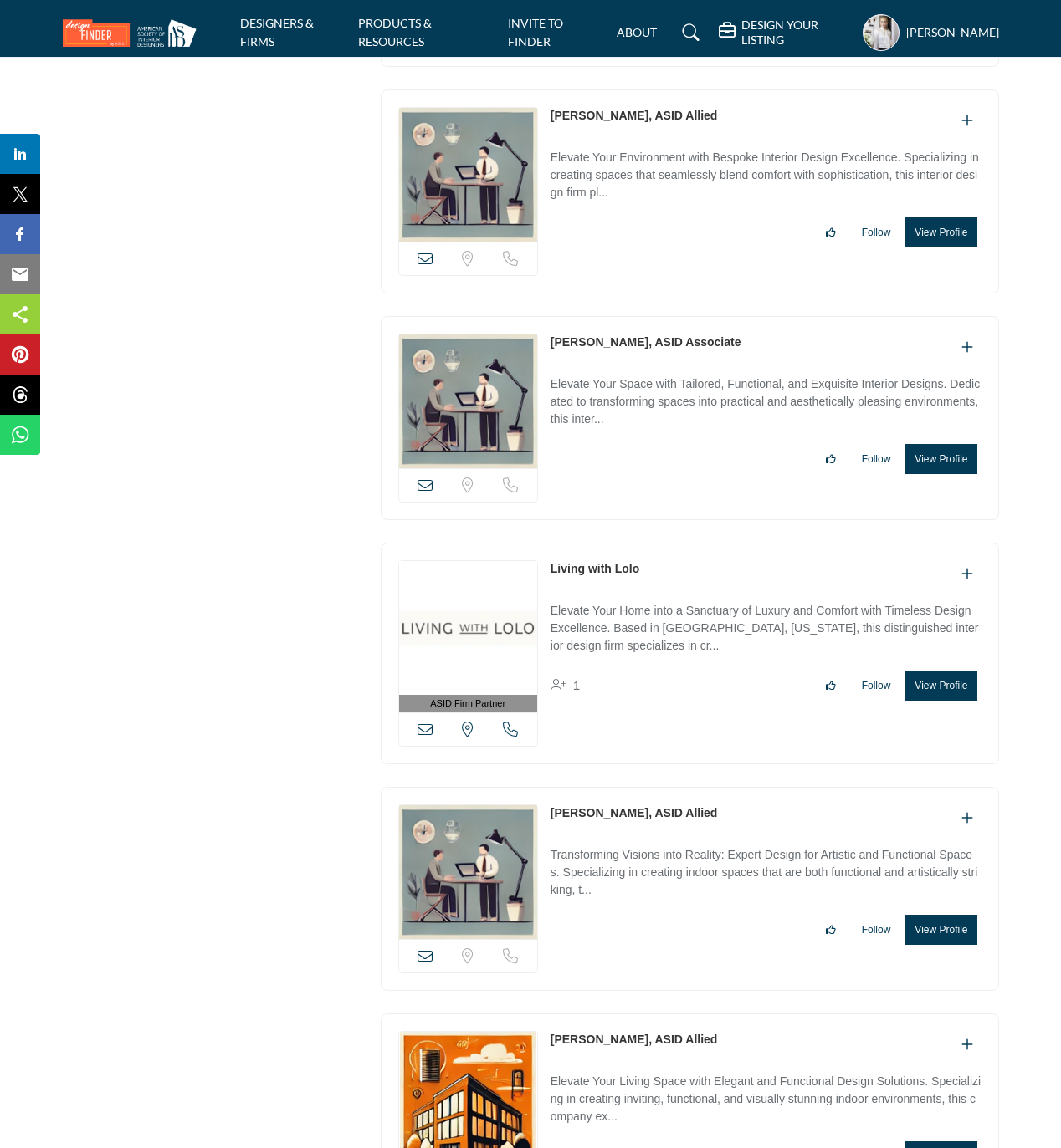
drag, startPoint x: 544, startPoint y: 378, endPoint x: 616, endPoint y: 375, distance: 72.1
click at [616, 375] on div "View email address of this listing Sorry, but we don't have a location for this…" at bounding box center [690, 418] width 618 height 204
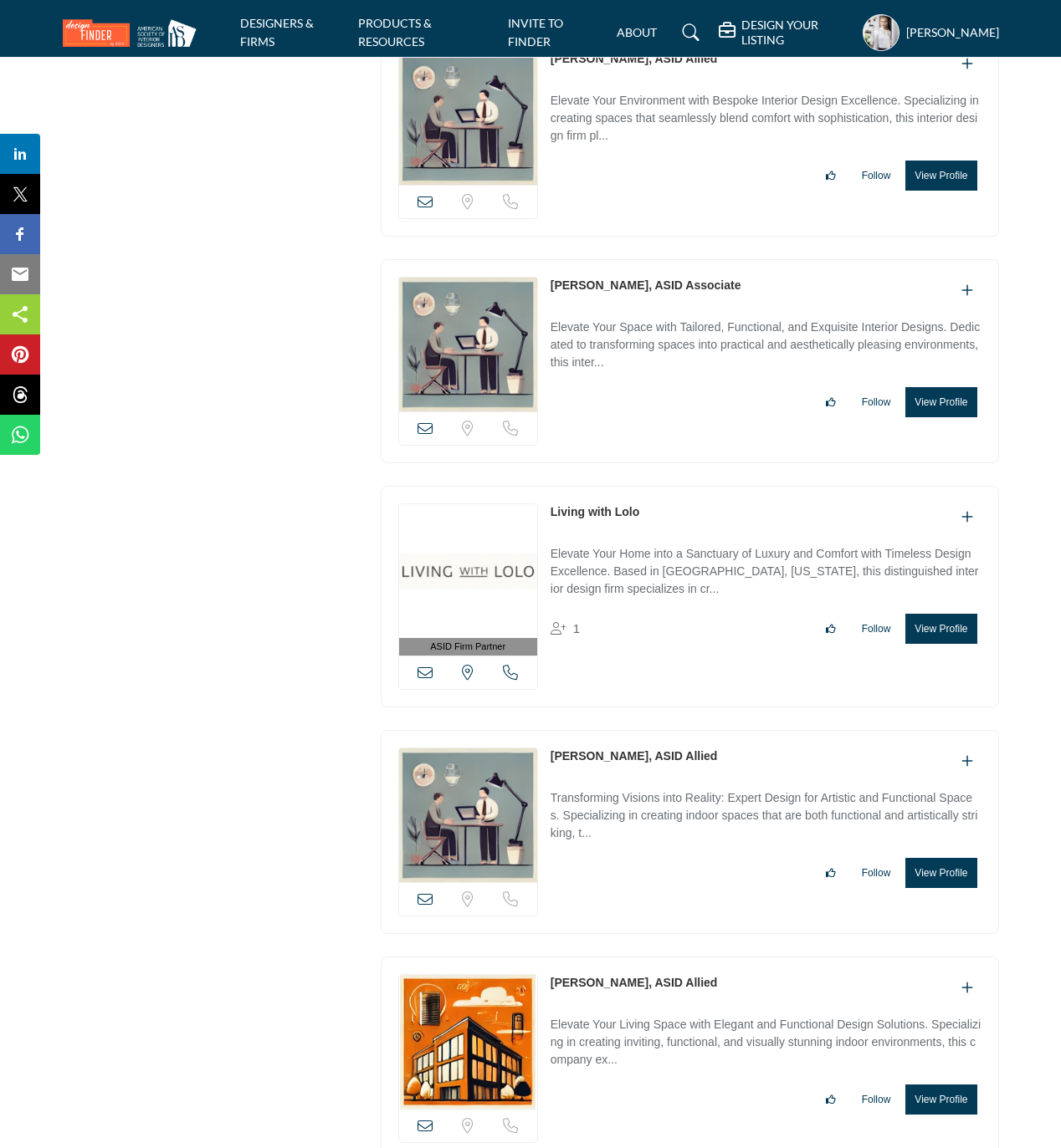
scroll to position [16712, 0]
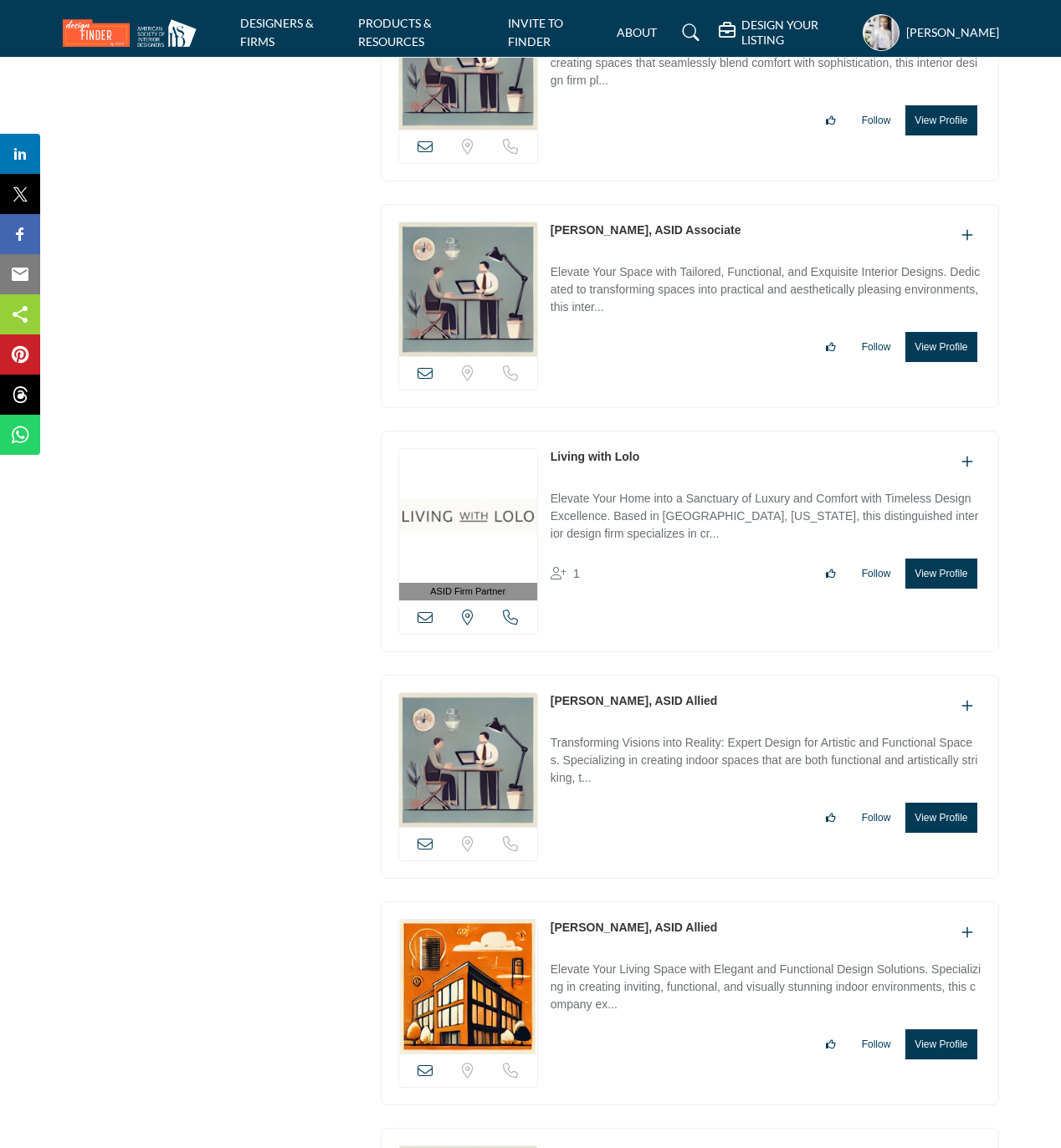
drag, startPoint x: 546, startPoint y: 496, endPoint x: 656, endPoint y: 498, distance: 110.0
click at [656, 498] on div "ASID Firm Partner ASID Firm Partners are design companies with ASID-qualified i…" at bounding box center [690, 542] width 618 height 222
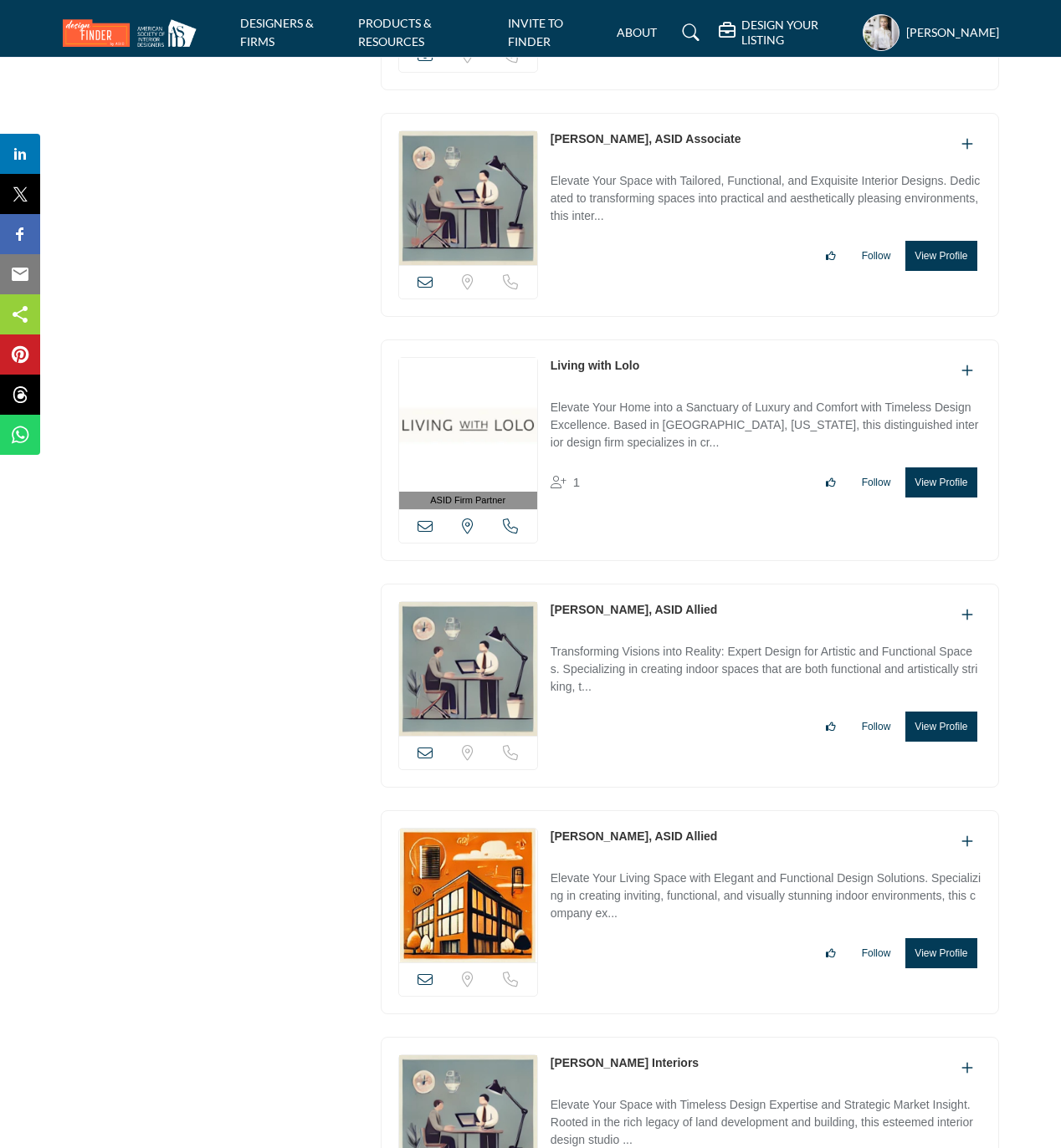
scroll to position [16823, 0]
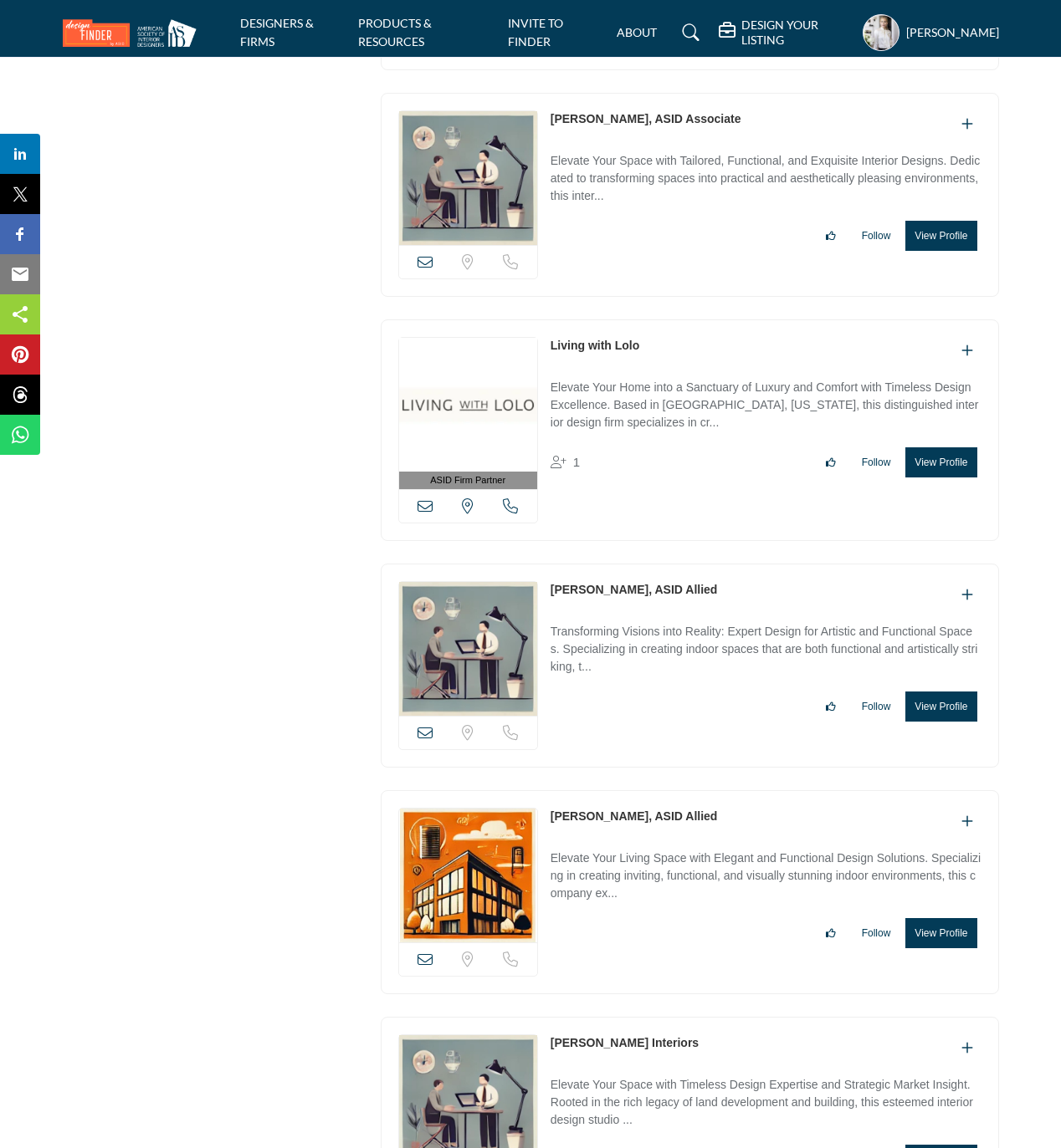
drag, startPoint x: 547, startPoint y: 631, endPoint x: 633, endPoint y: 631, distance: 86.0
click at [633, 631] on div "View email address of this listing Sorry, but we don't have a location for this…" at bounding box center [690, 665] width 618 height 204
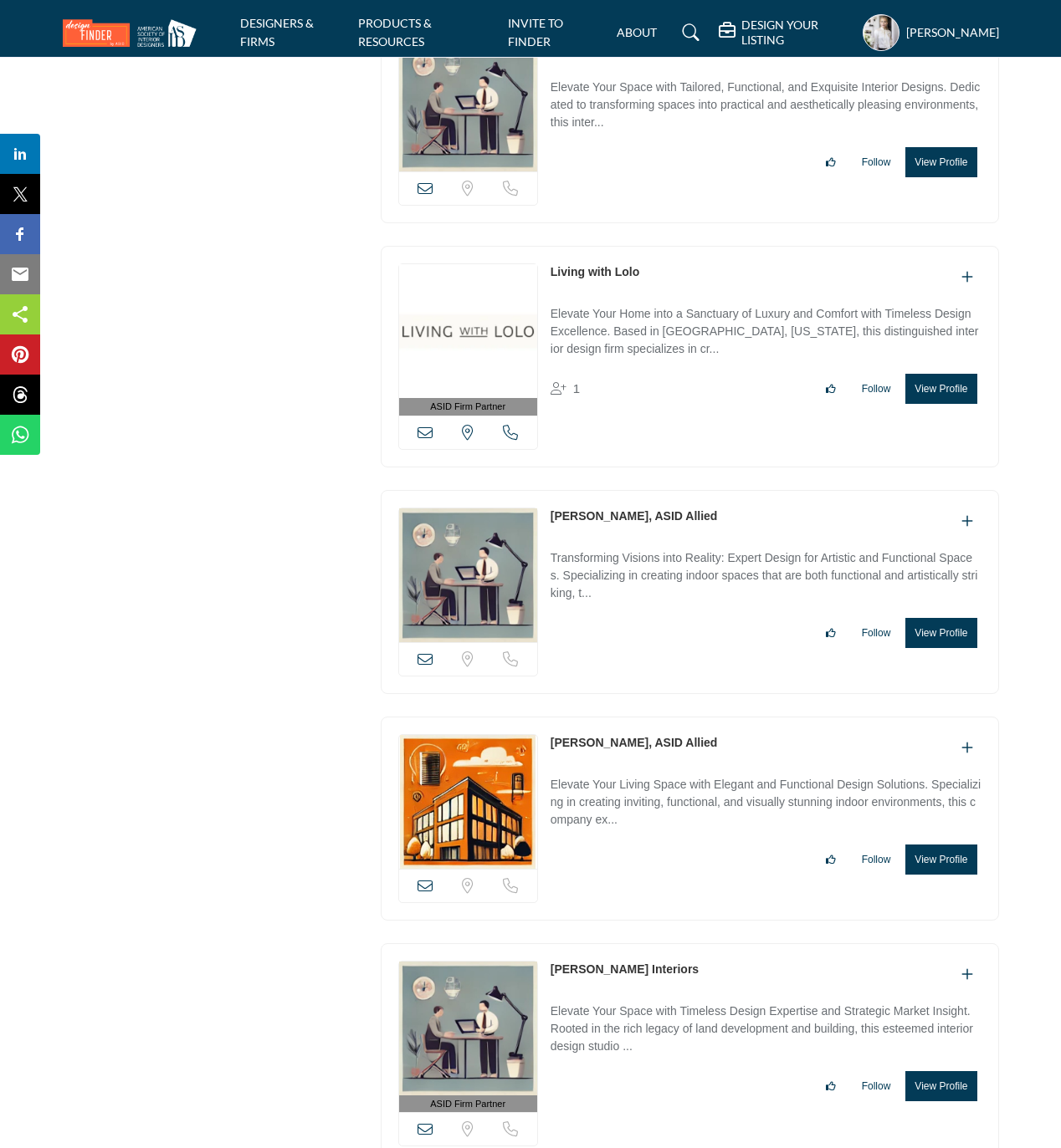
scroll to position [16935, 0]
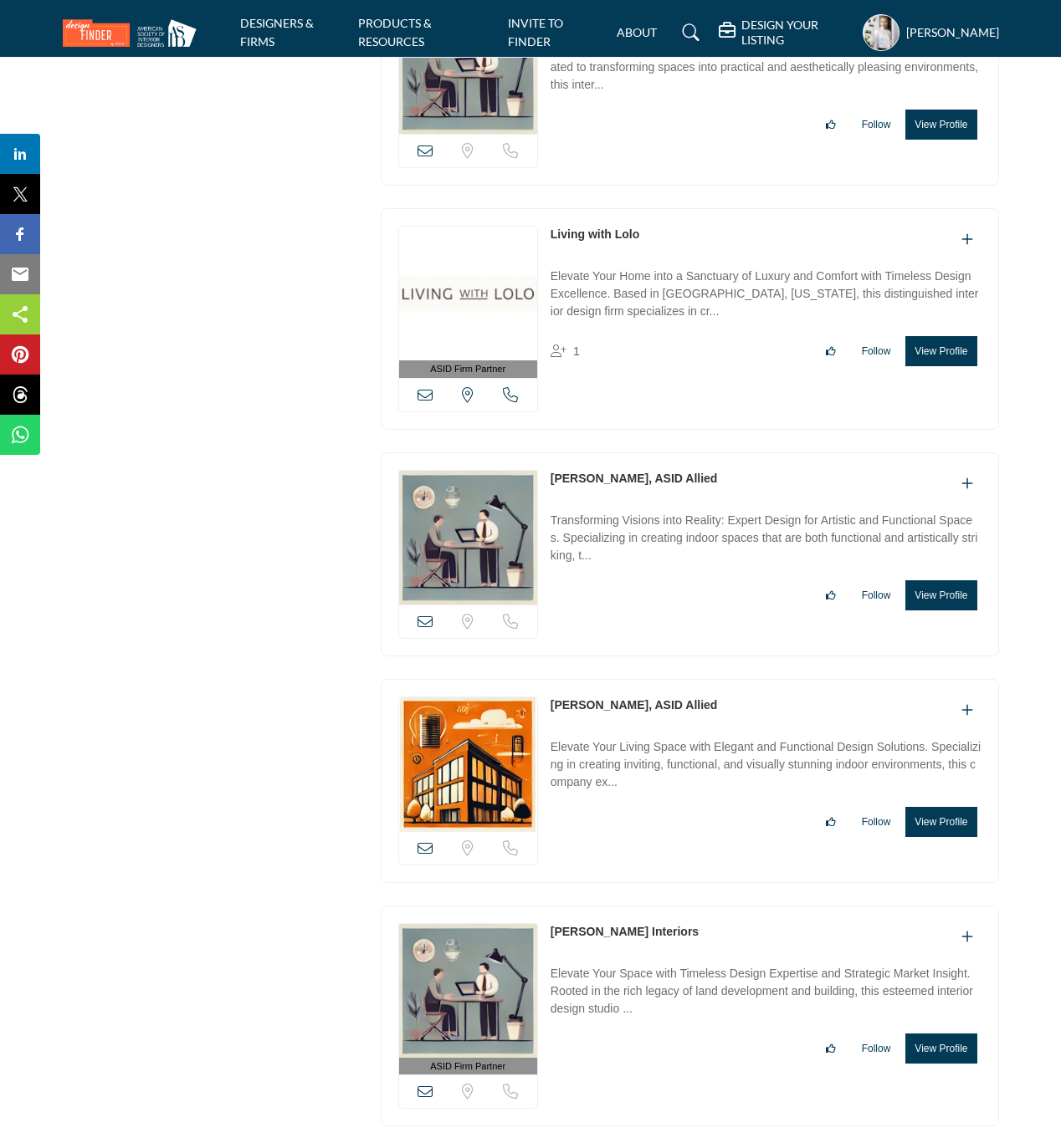
drag, startPoint x: 544, startPoint y: 744, endPoint x: 629, endPoint y: 747, distance: 85.1
click at [629, 747] on div "View email address of this listing Sorry, but we don't have a location for this…" at bounding box center [690, 781] width 618 height 204
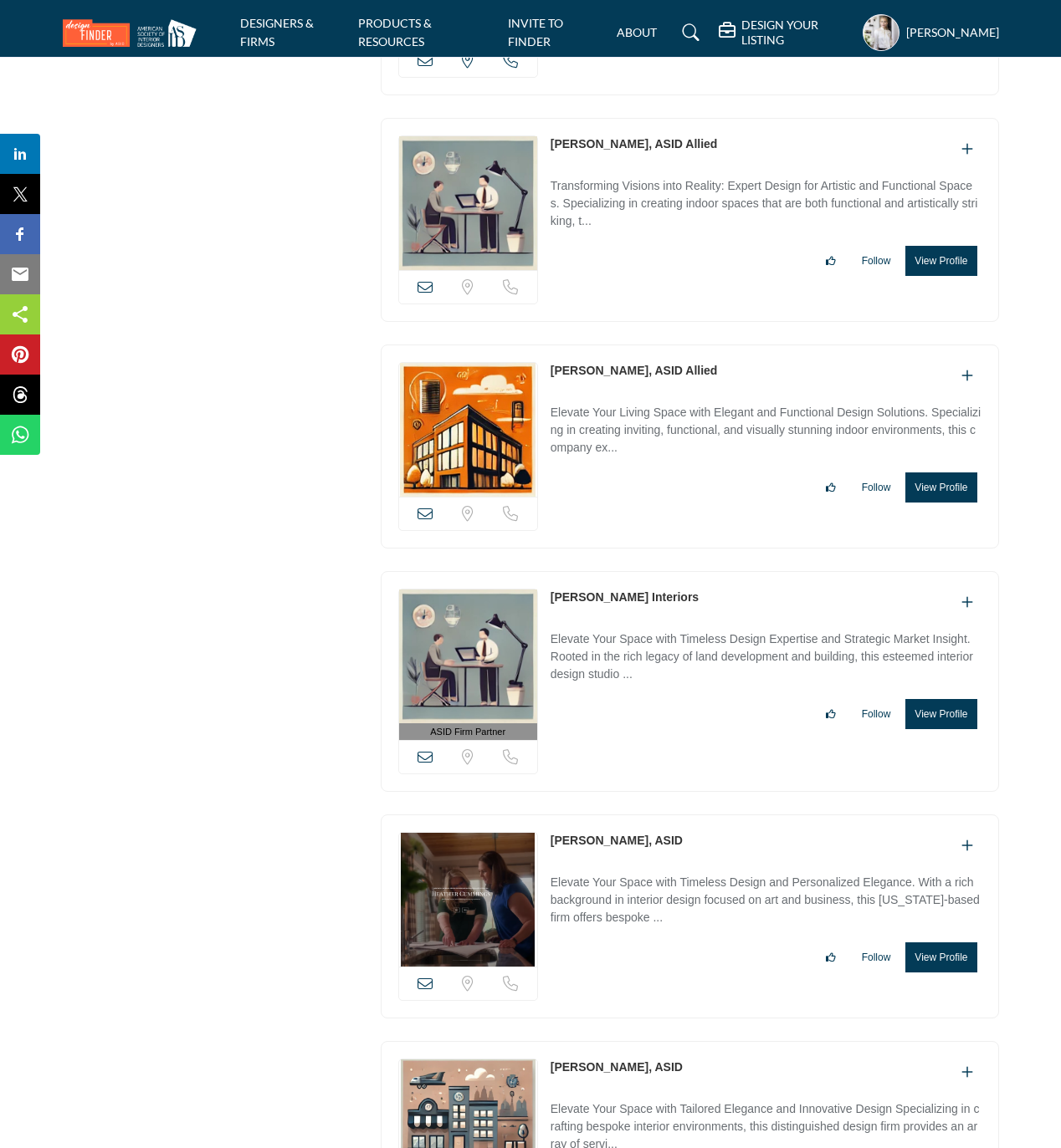
drag, startPoint x: 546, startPoint y: 643, endPoint x: 653, endPoint y: 644, distance: 107.0
click at [653, 644] on div "ASID Firm Partner ASID Firm Partners are design companies with ASID-qualified i…" at bounding box center [690, 682] width 618 height 222
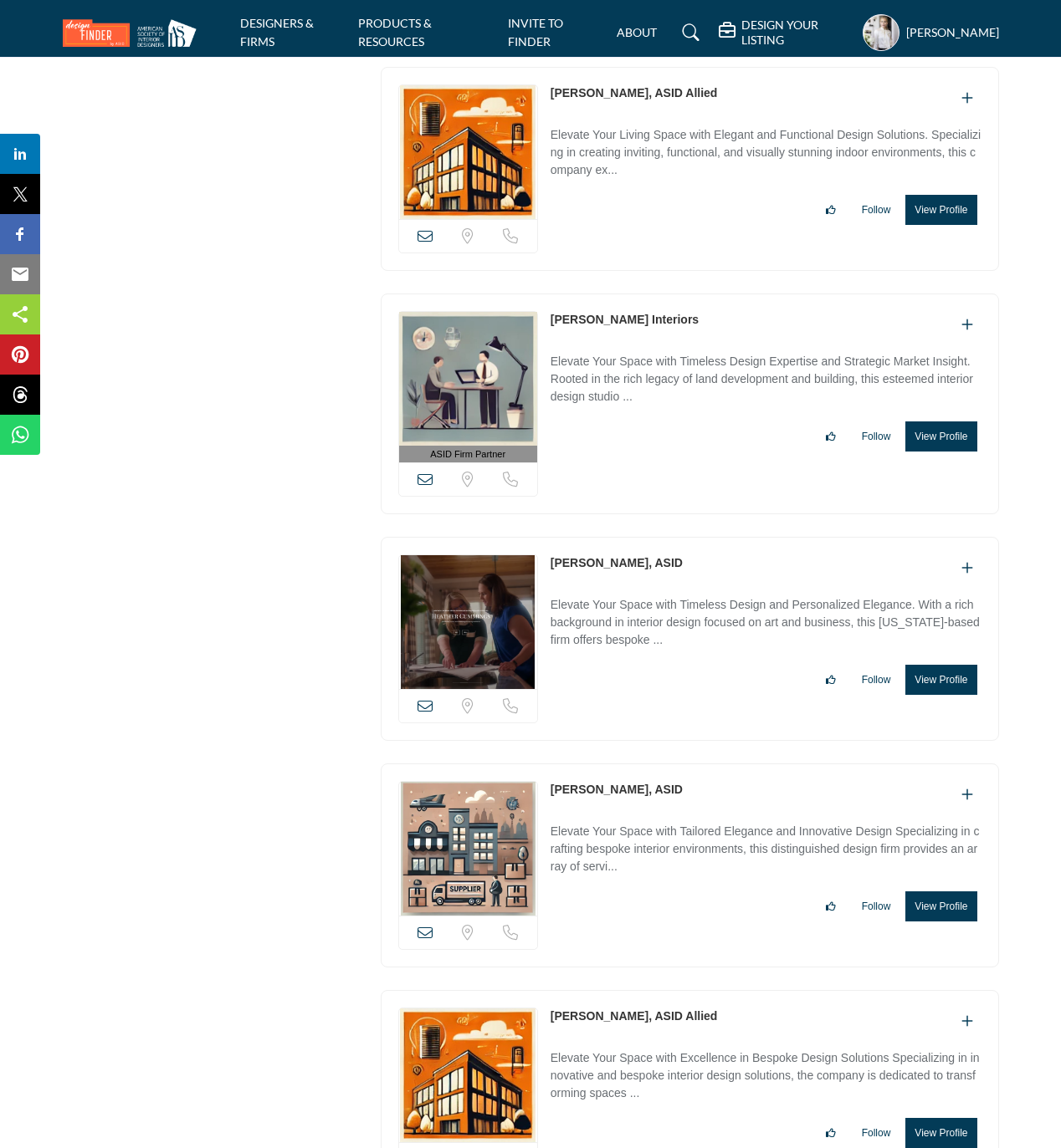
scroll to position [17604, 0]
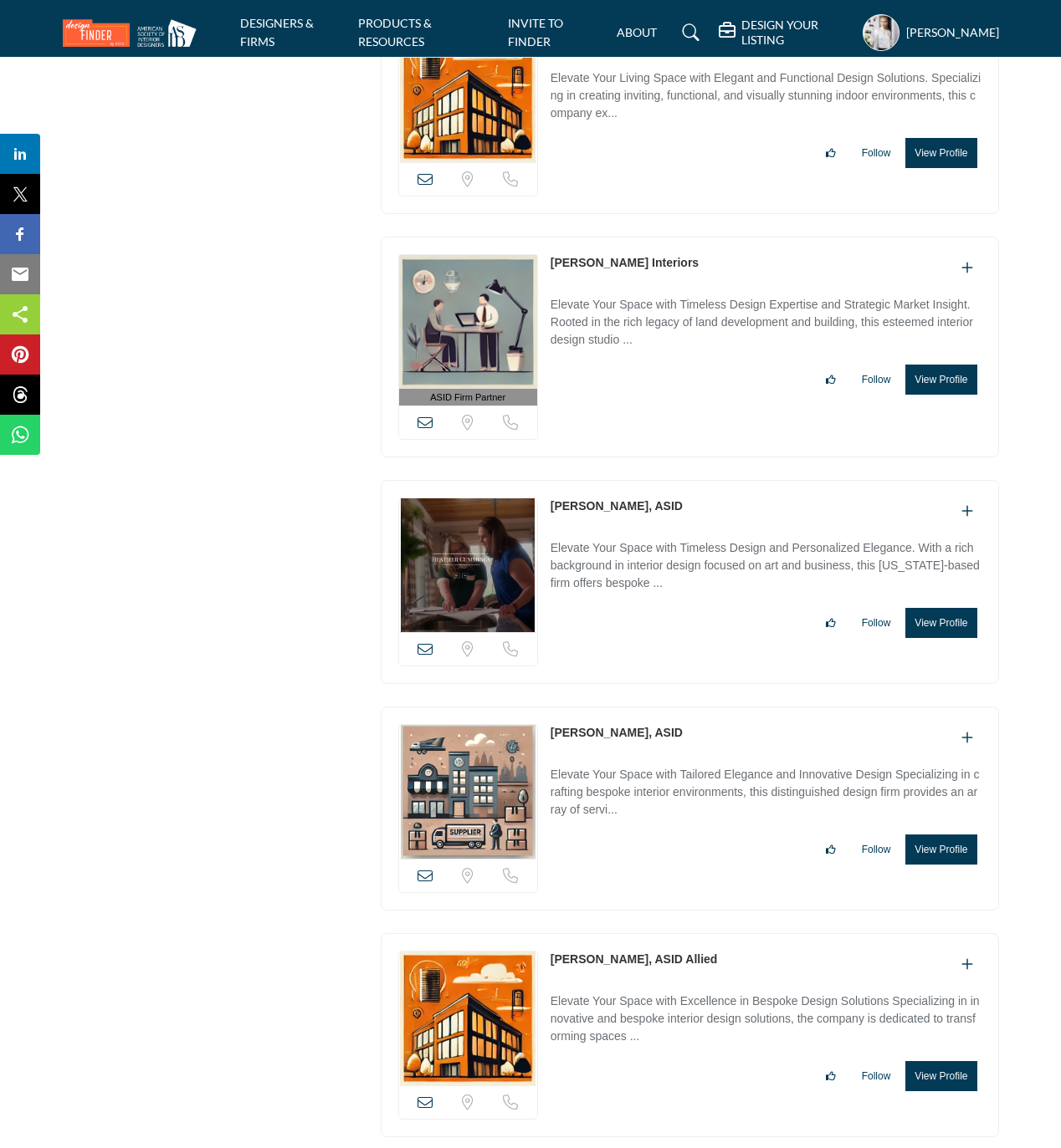
drag, startPoint x: 546, startPoint y: 549, endPoint x: 654, endPoint y: 549, distance: 108.0
click at [654, 549] on div "View email address of this listing Sorry, but we don't have a location for this…" at bounding box center [690, 582] width 618 height 204
click at [944, 638] on button "View Profile" at bounding box center [940, 623] width 71 height 30
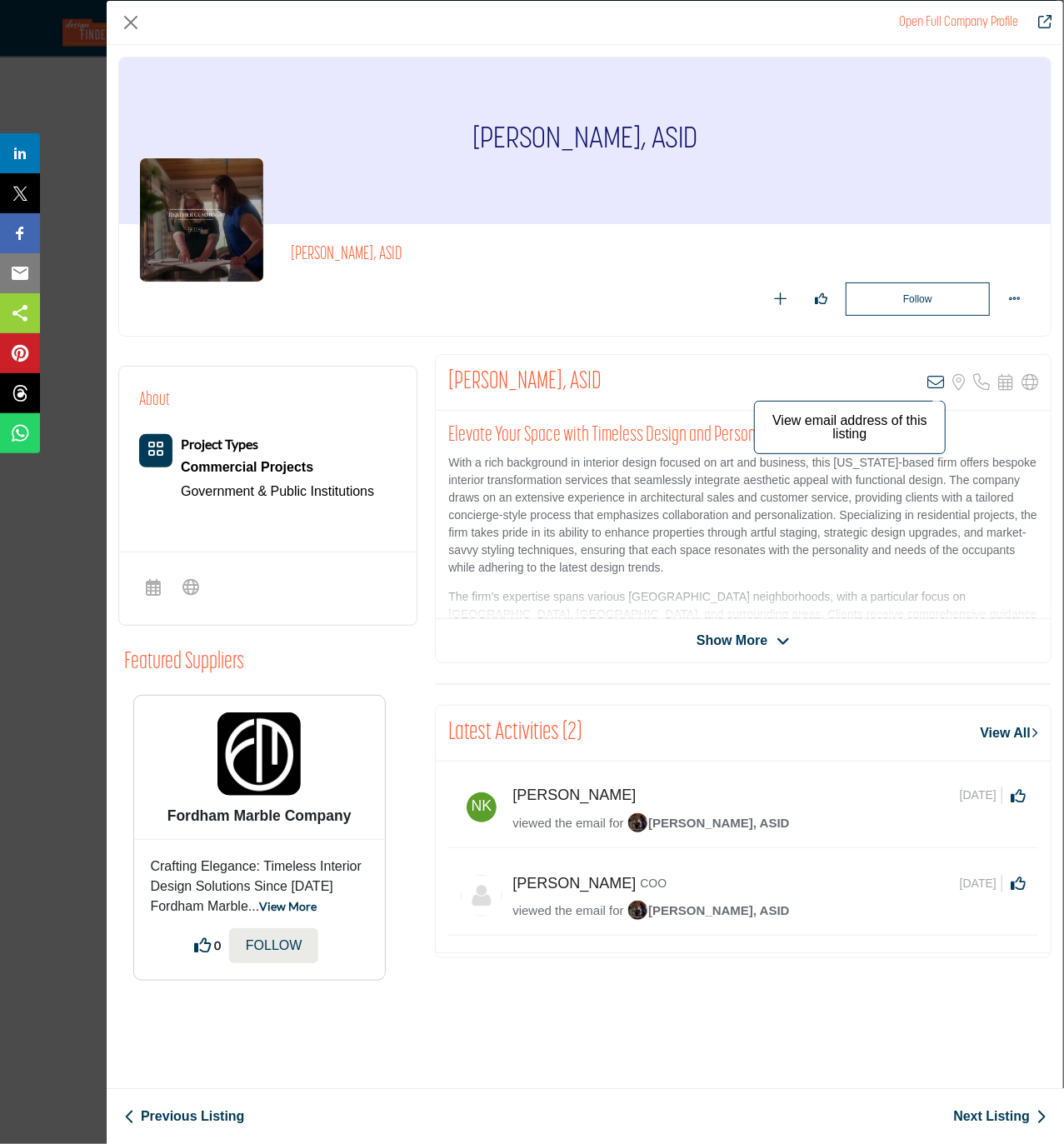
click at [936, 385] on icon "Company Data Modal" at bounding box center [935, 382] width 16 height 16
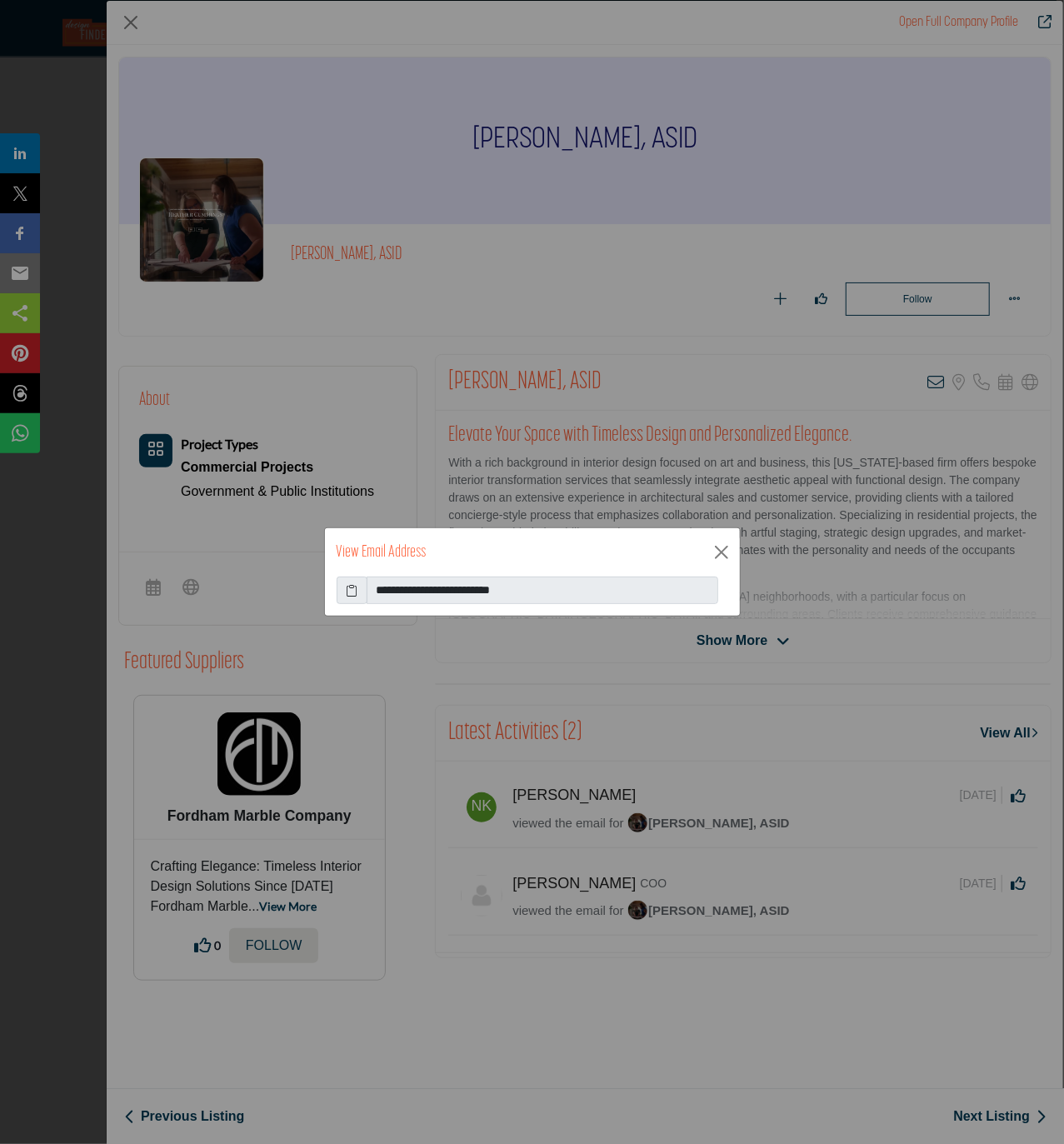
drag, startPoint x: 354, startPoint y: 591, endPoint x: 24, endPoint y: 397, distance: 382.8
click at [351, 591] on icon at bounding box center [351, 590] width 12 height 17
click at [721, 548] on button "Close" at bounding box center [722, 553] width 25 height 25
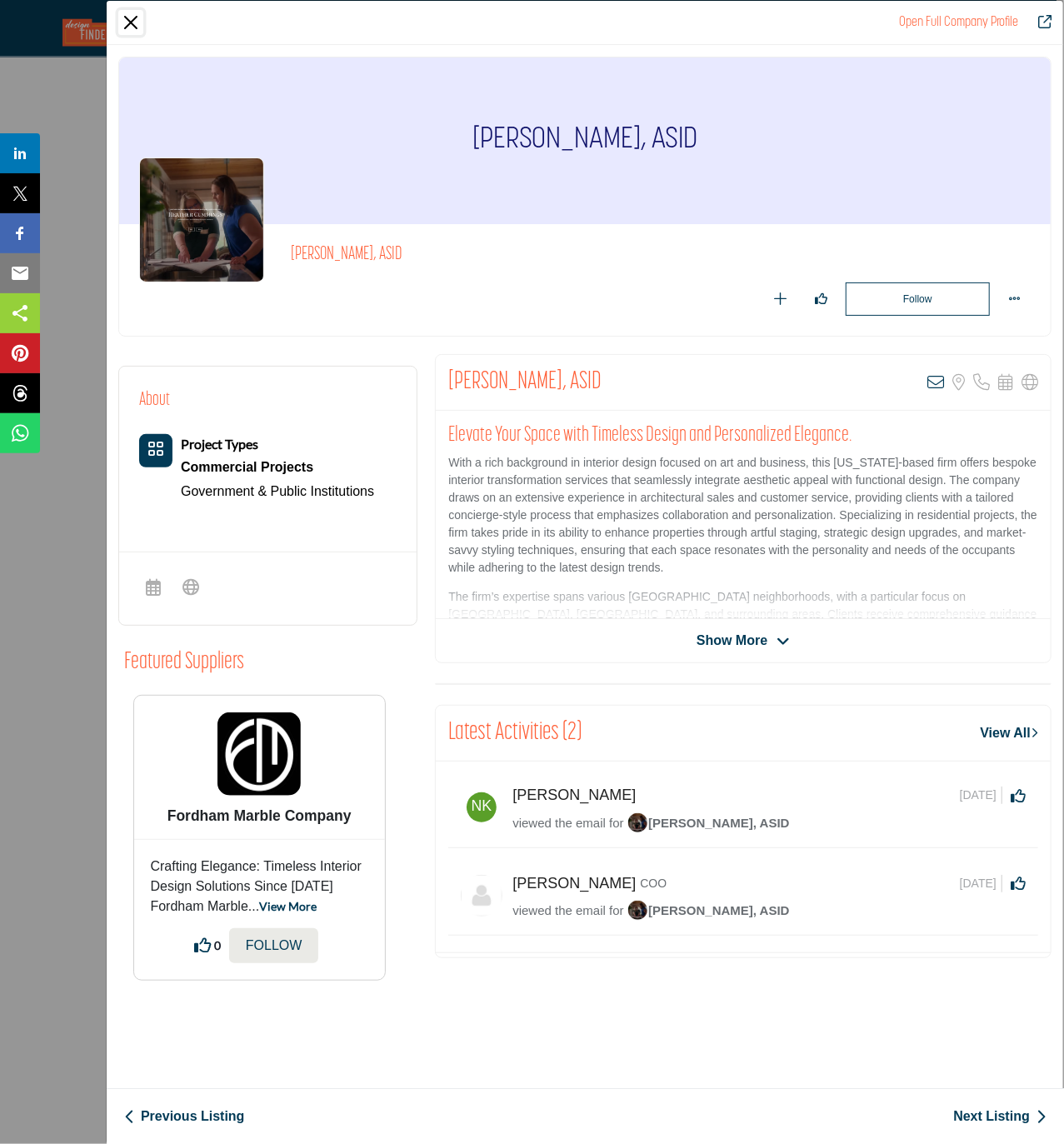
click at [130, 22] on button "Close" at bounding box center [131, 23] width 25 height 25
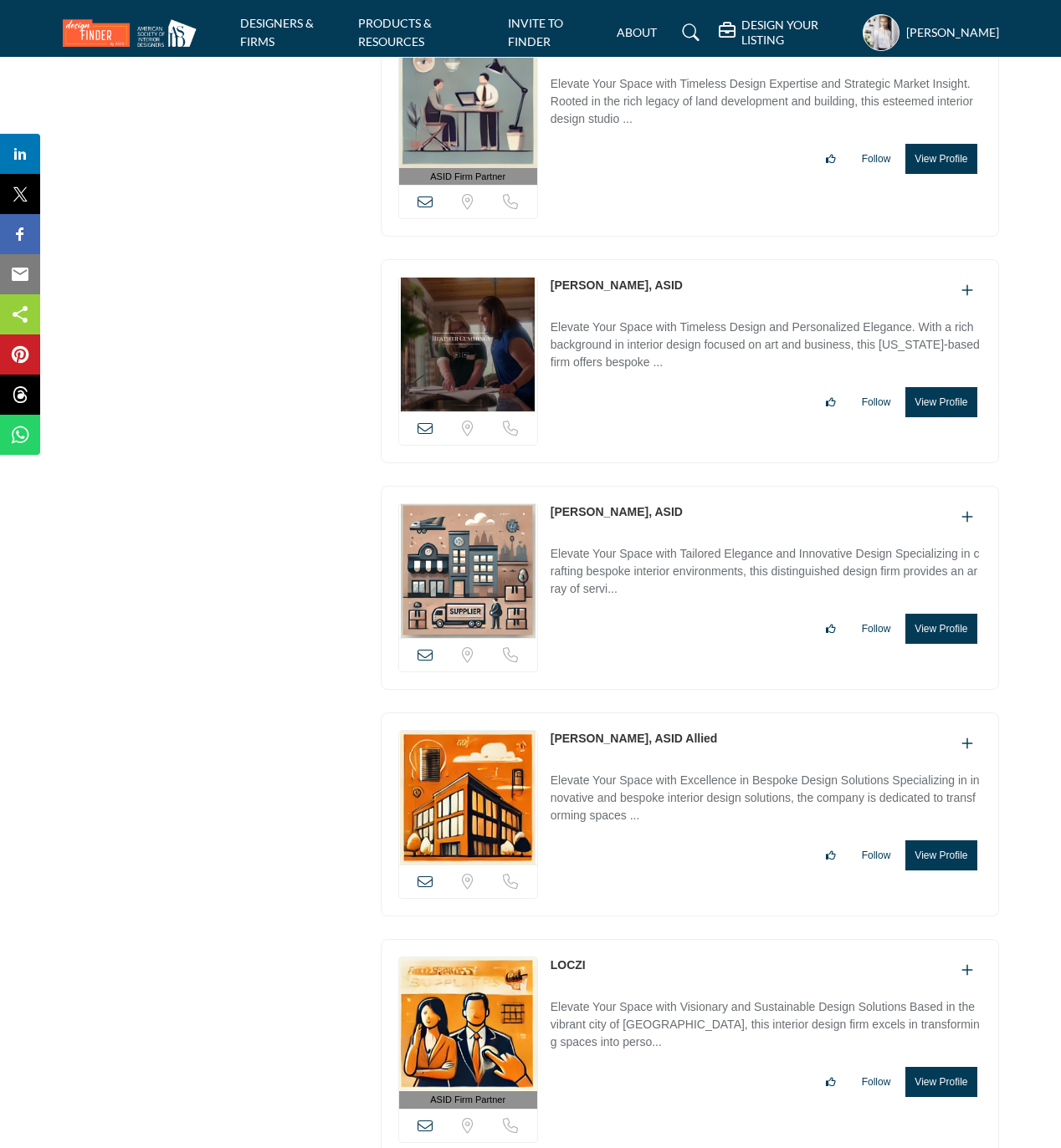
scroll to position [17826, 0]
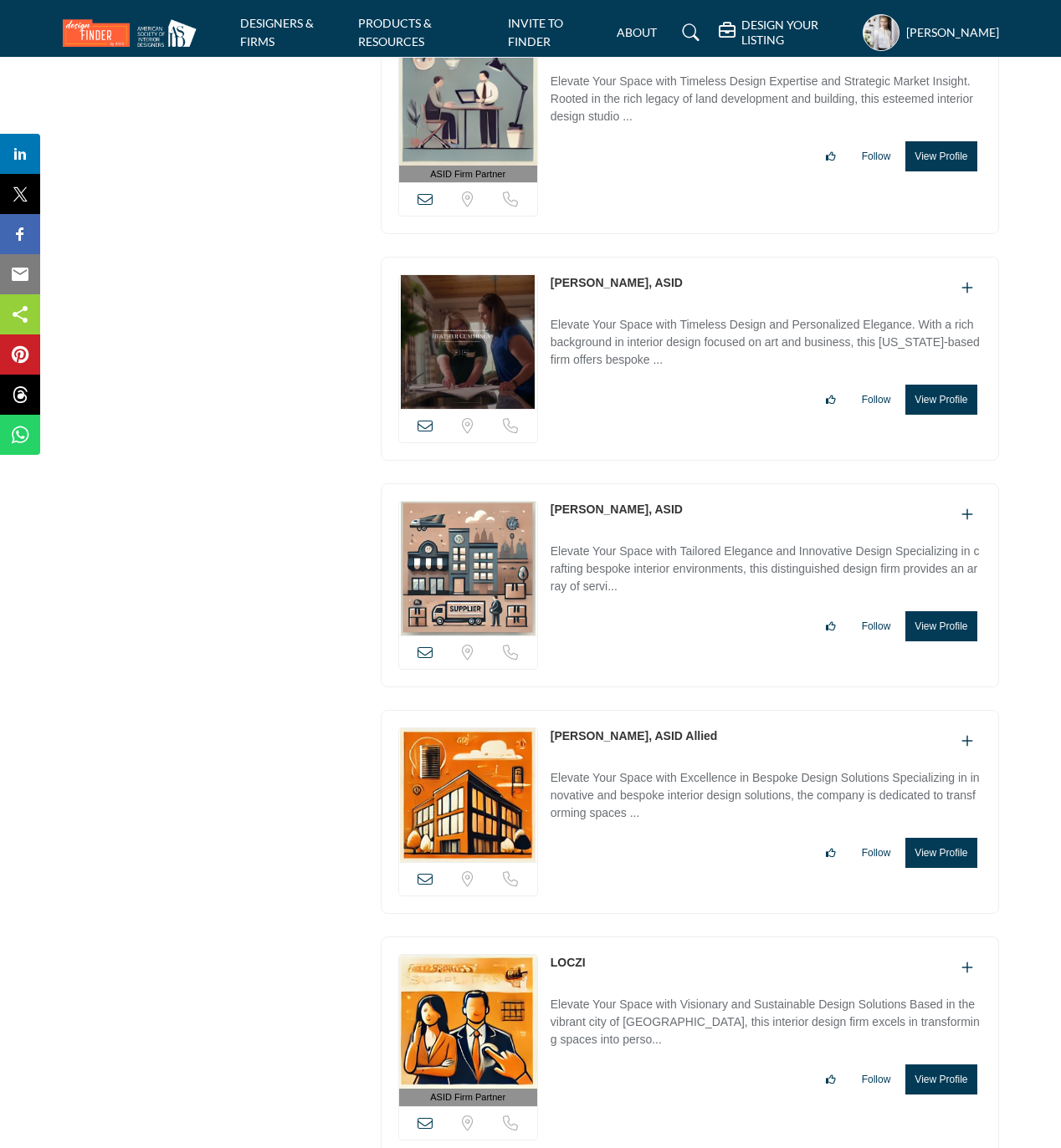
drag, startPoint x: 546, startPoint y: 556, endPoint x: 610, endPoint y: 553, distance: 64.1
click at [610, 553] on div "View email address of this listing Sorry, but we don't have a location for this…" at bounding box center [690, 585] width 618 height 204
click at [951, 642] on button "View Profile" at bounding box center [940, 626] width 71 height 30
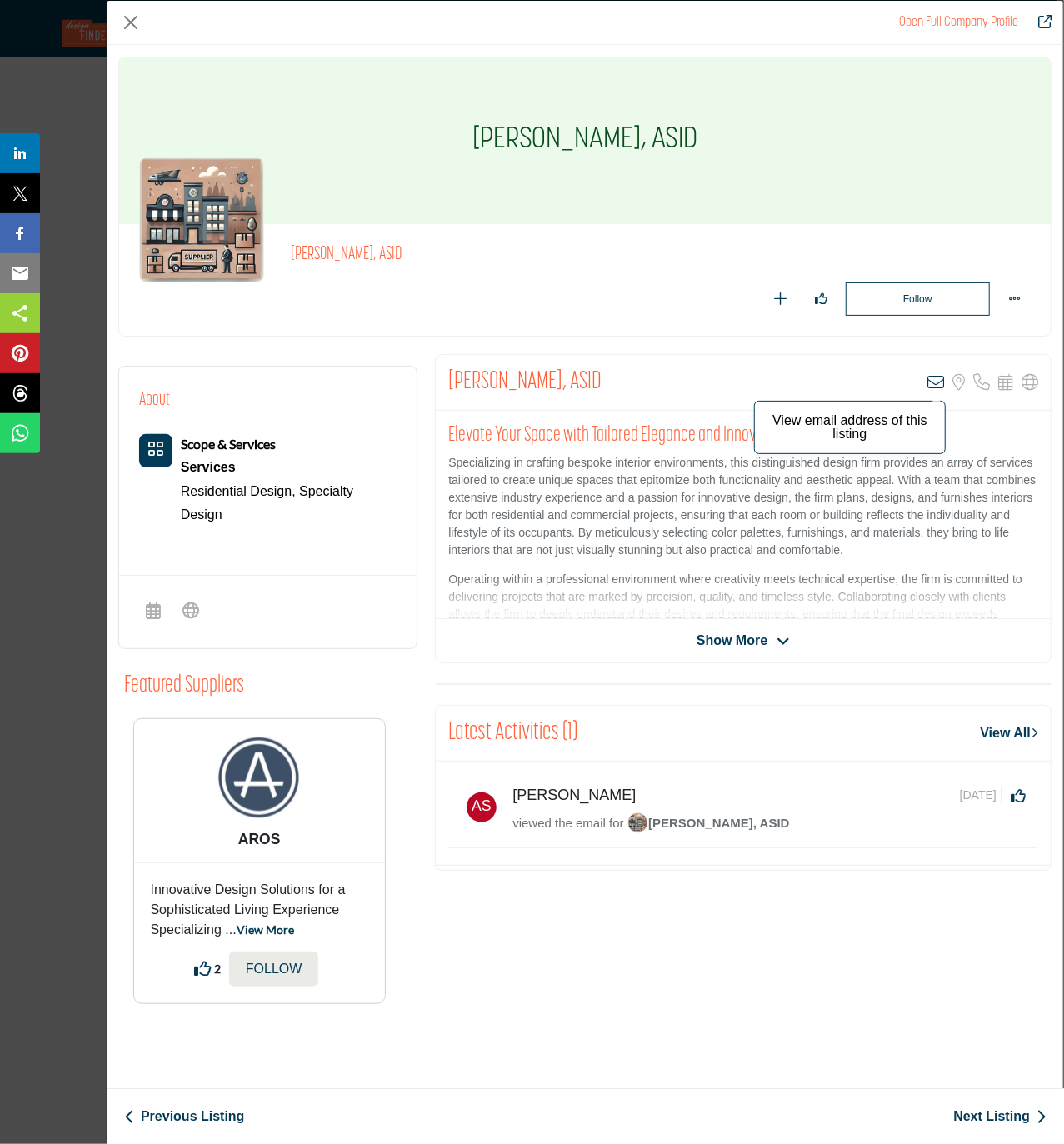
click at [935, 388] on icon "Company Data Modal" at bounding box center [935, 382] width 16 height 16
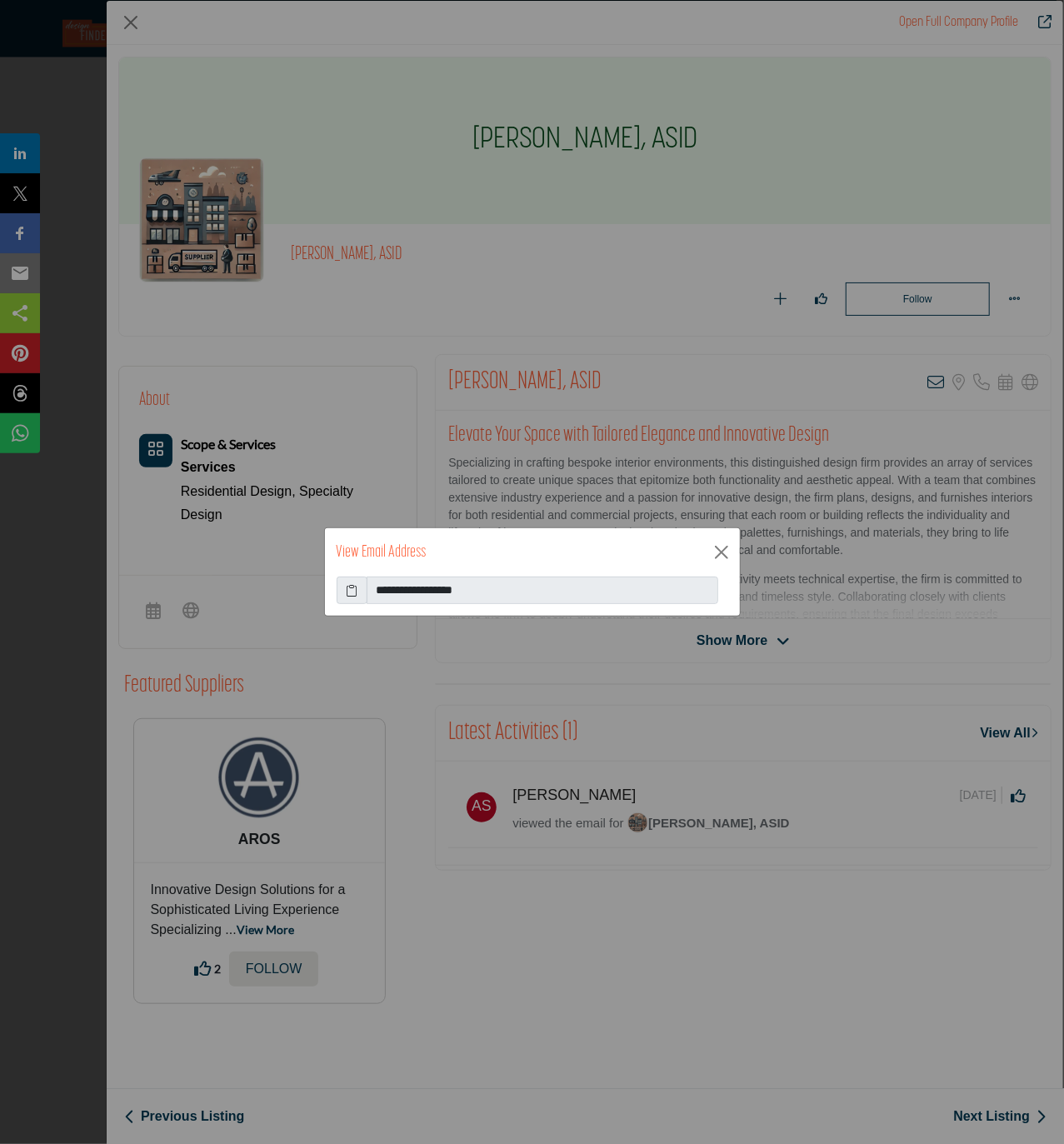
click at [357, 588] on icon at bounding box center [351, 590] width 12 height 17
click at [717, 547] on button "Close" at bounding box center [722, 553] width 25 height 25
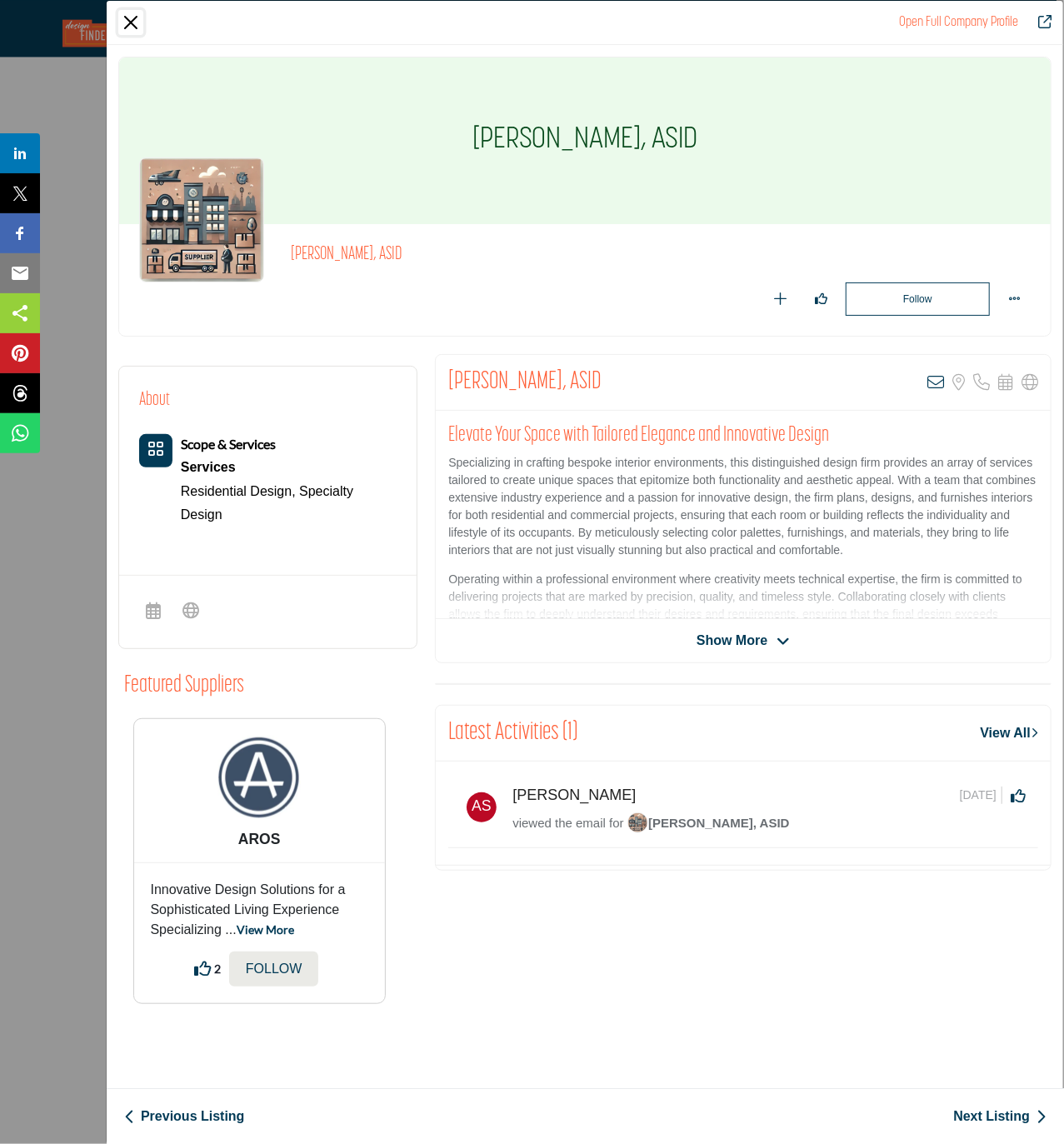
click at [130, 24] on button "Close" at bounding box center [131, 23] width 25 height 25
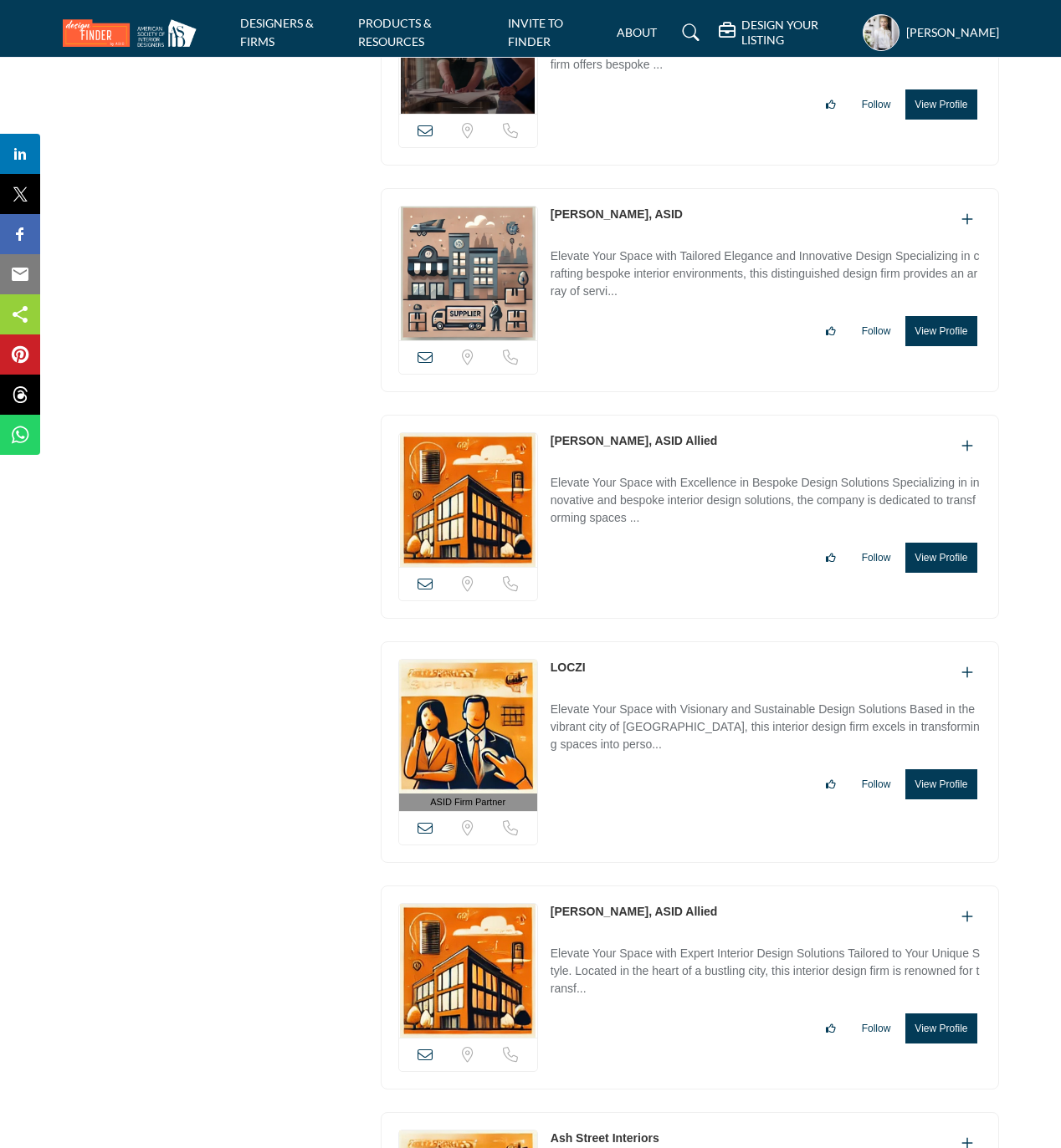
scroll to position [18161, 0]
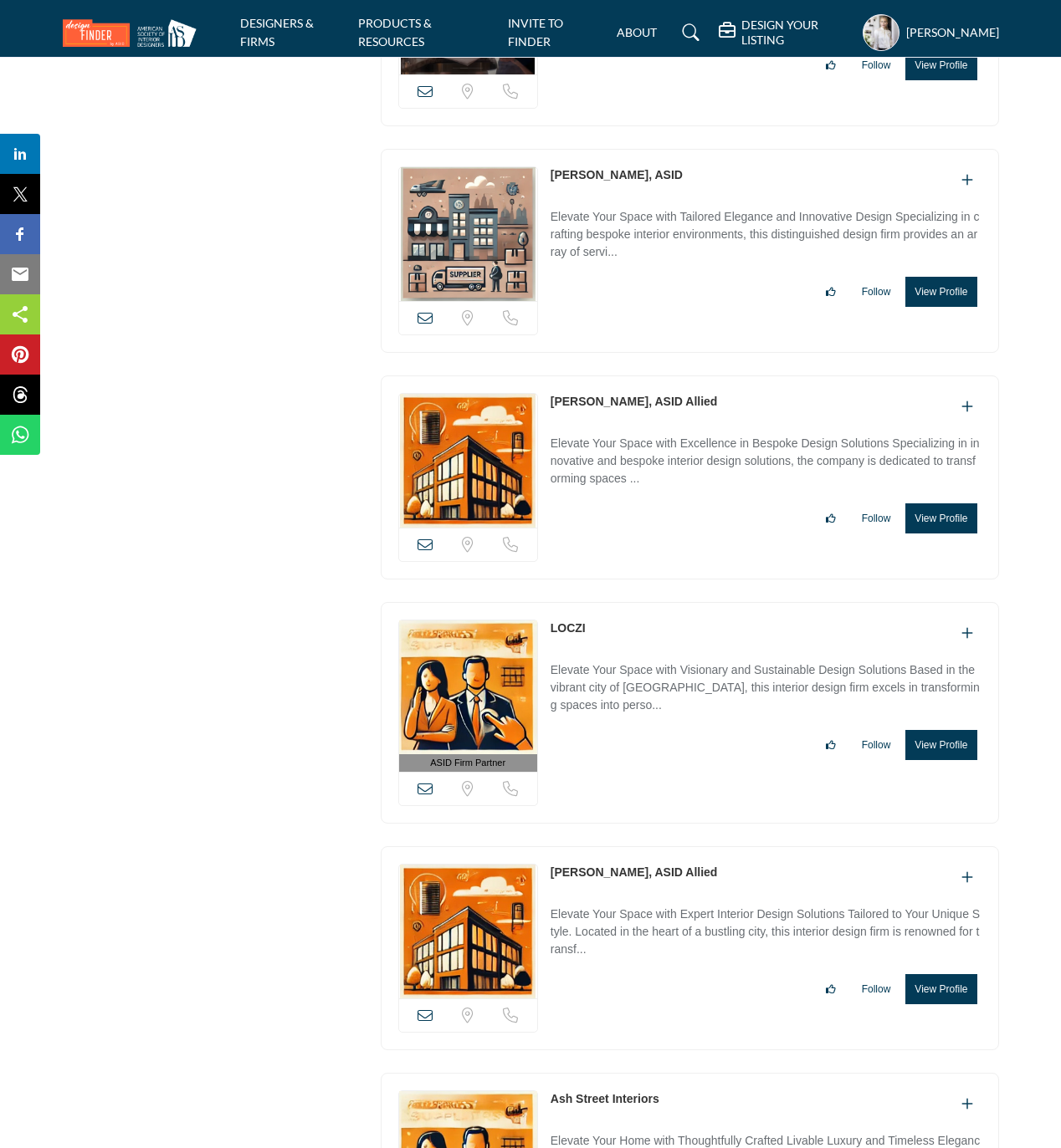
drag, startPoint x: 546, startPoint y: 443, endPoint x: 623, endPoint y: 444, distance: 77.0
click at [623, 444] on div "View email address of this listing Sorry, but we don't have a location for this…" at bounding box center [690, 477] width 618 height 204
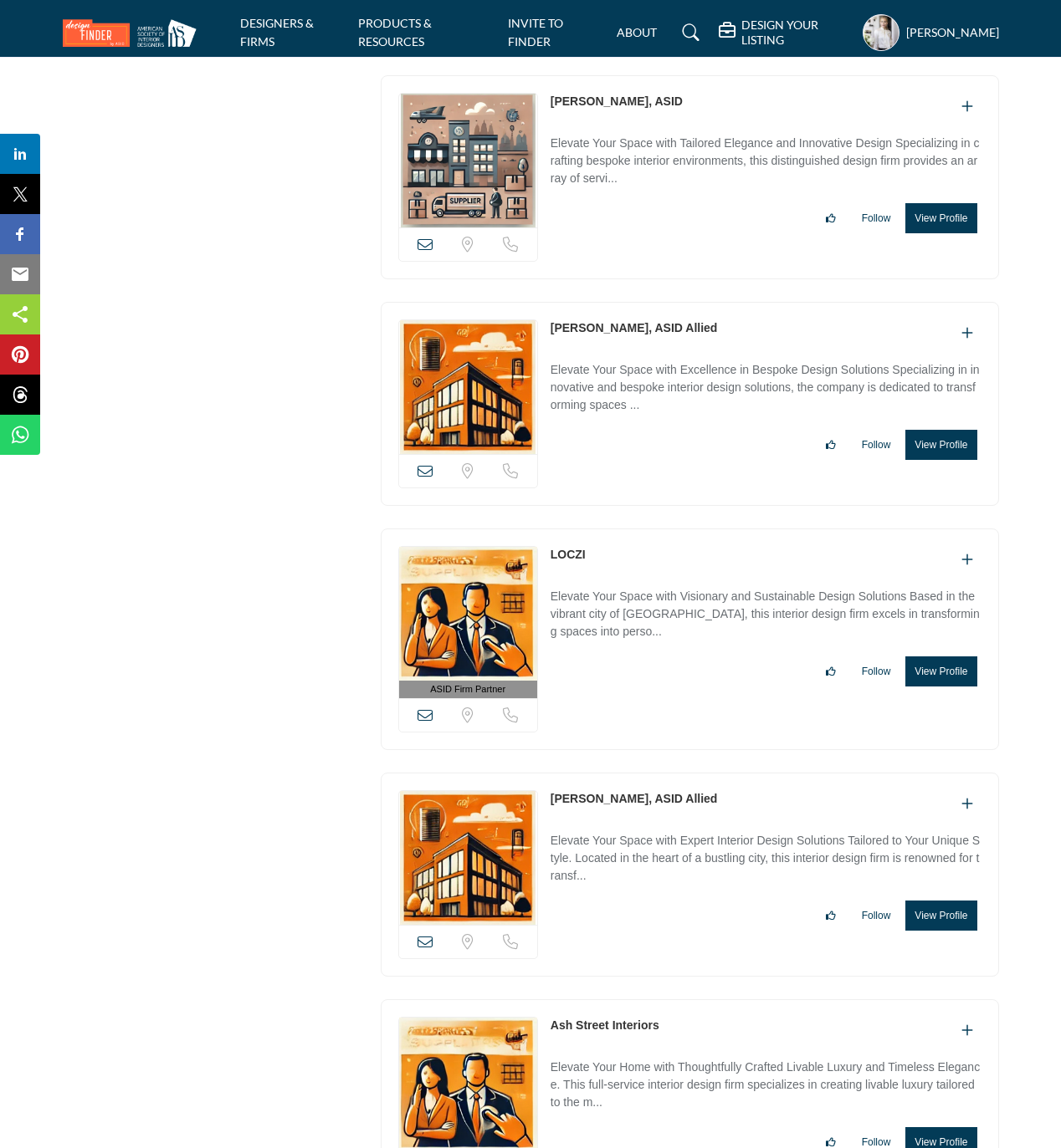
scroll to position [18273, 0]
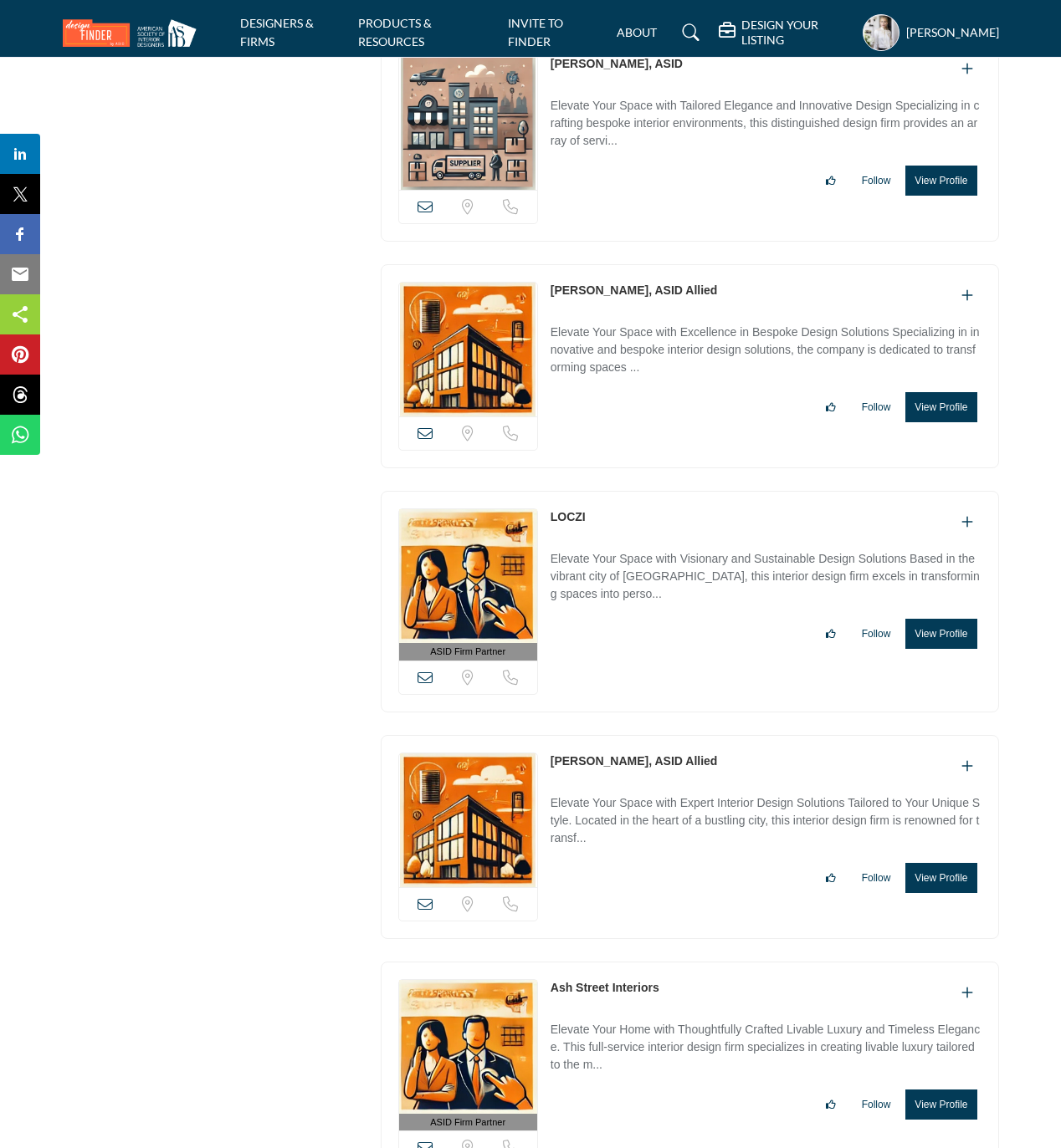
drag, startPoint x: 549, startPoint y: 560, endPoint x: 613, endPoint y: 560, distance: 64.0
click at [613, 560] on div "ASID Firm Partner ASID Firm Partners are design companies with ASID-qualified i…" at bounding box center [690, 602] width 618 height 222
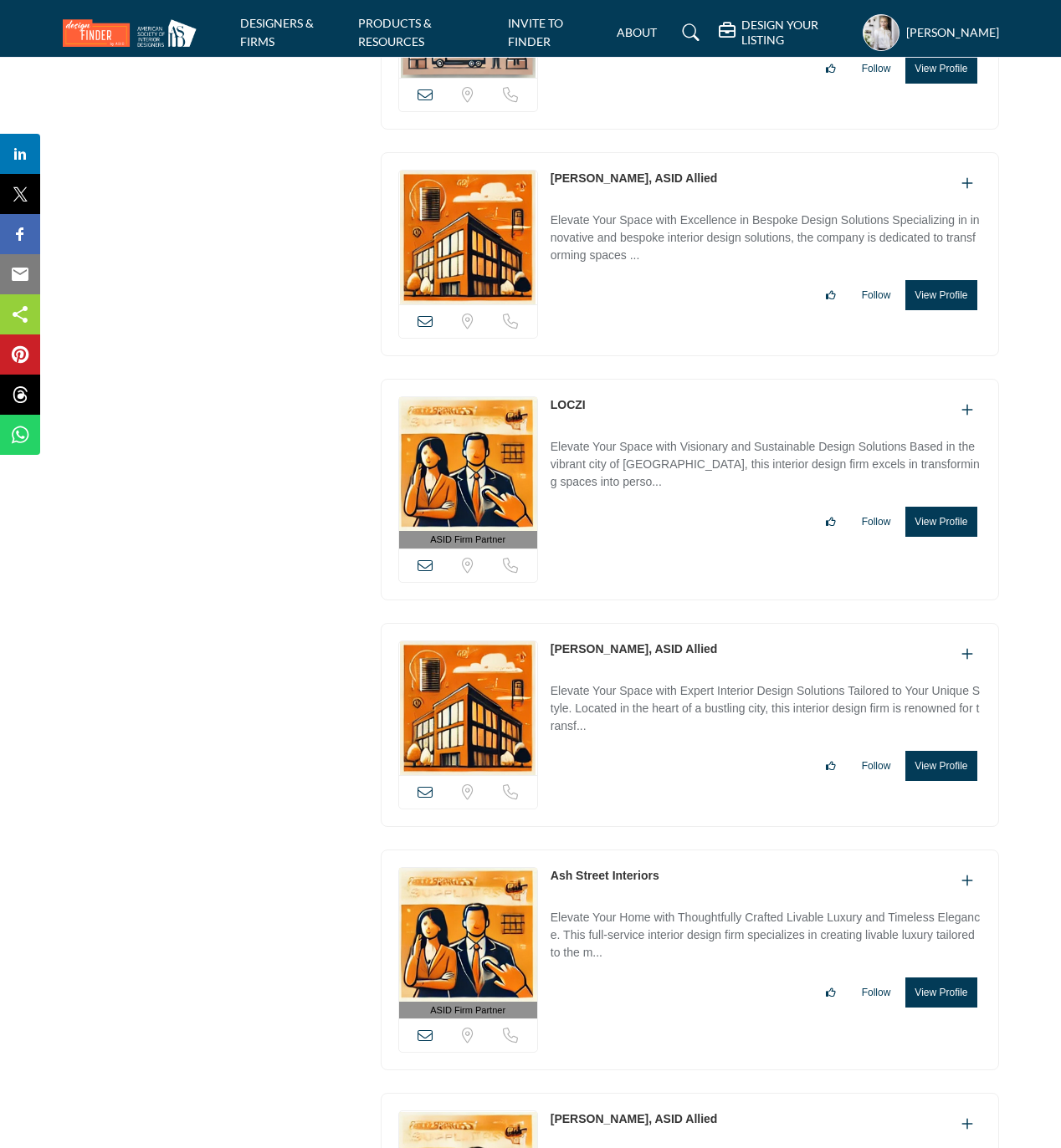
drag, startPoint x: 549, startPoint y: 694, endPoint x: 656, endPoint y: 694, distance: 107.0
click at [656, 694] on div "View email address of this listing Sorry, but we don't have a location for this…" at bounding box center [690, 724] width 618 height 204
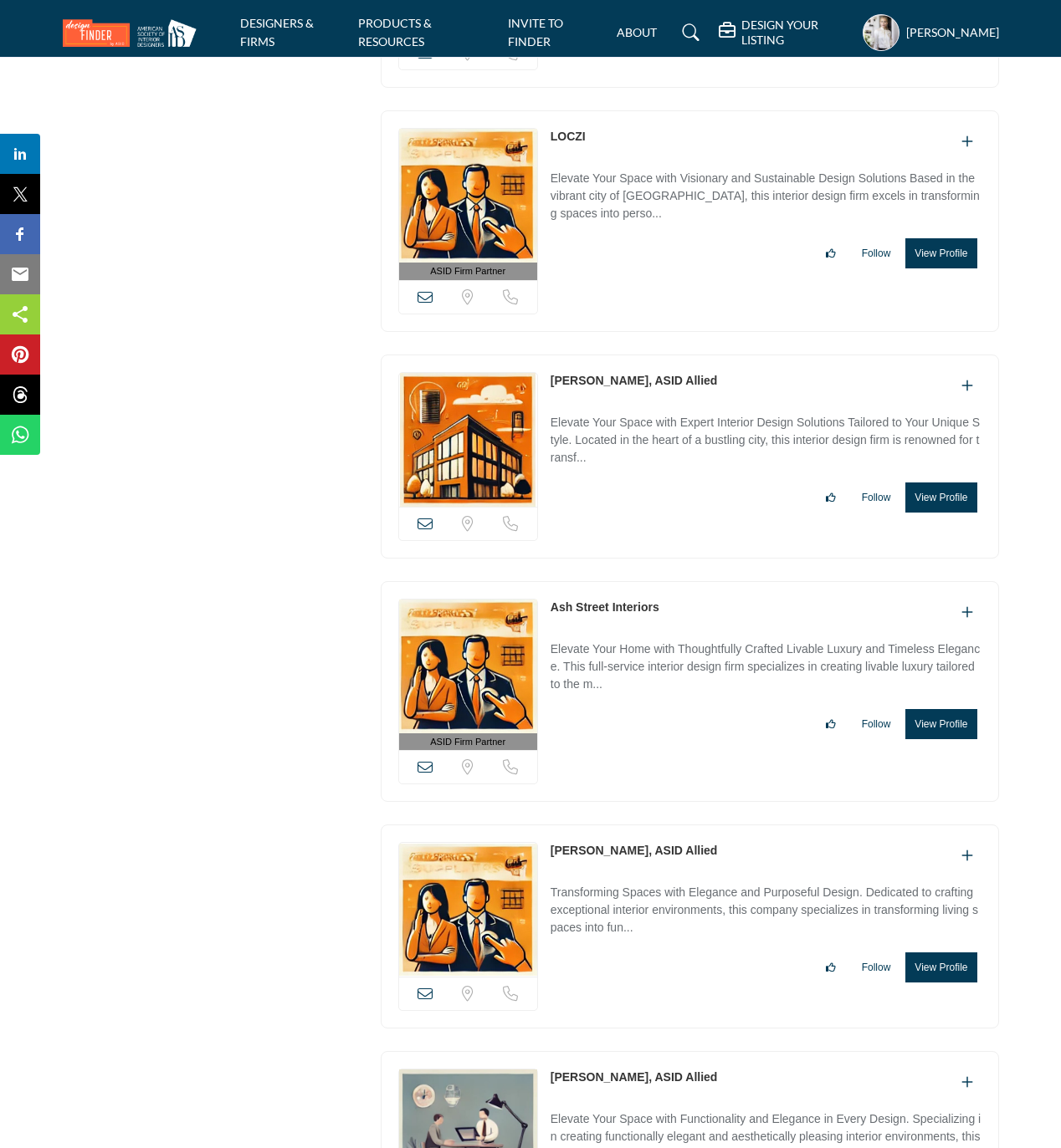
scroll to position [18719, 0]
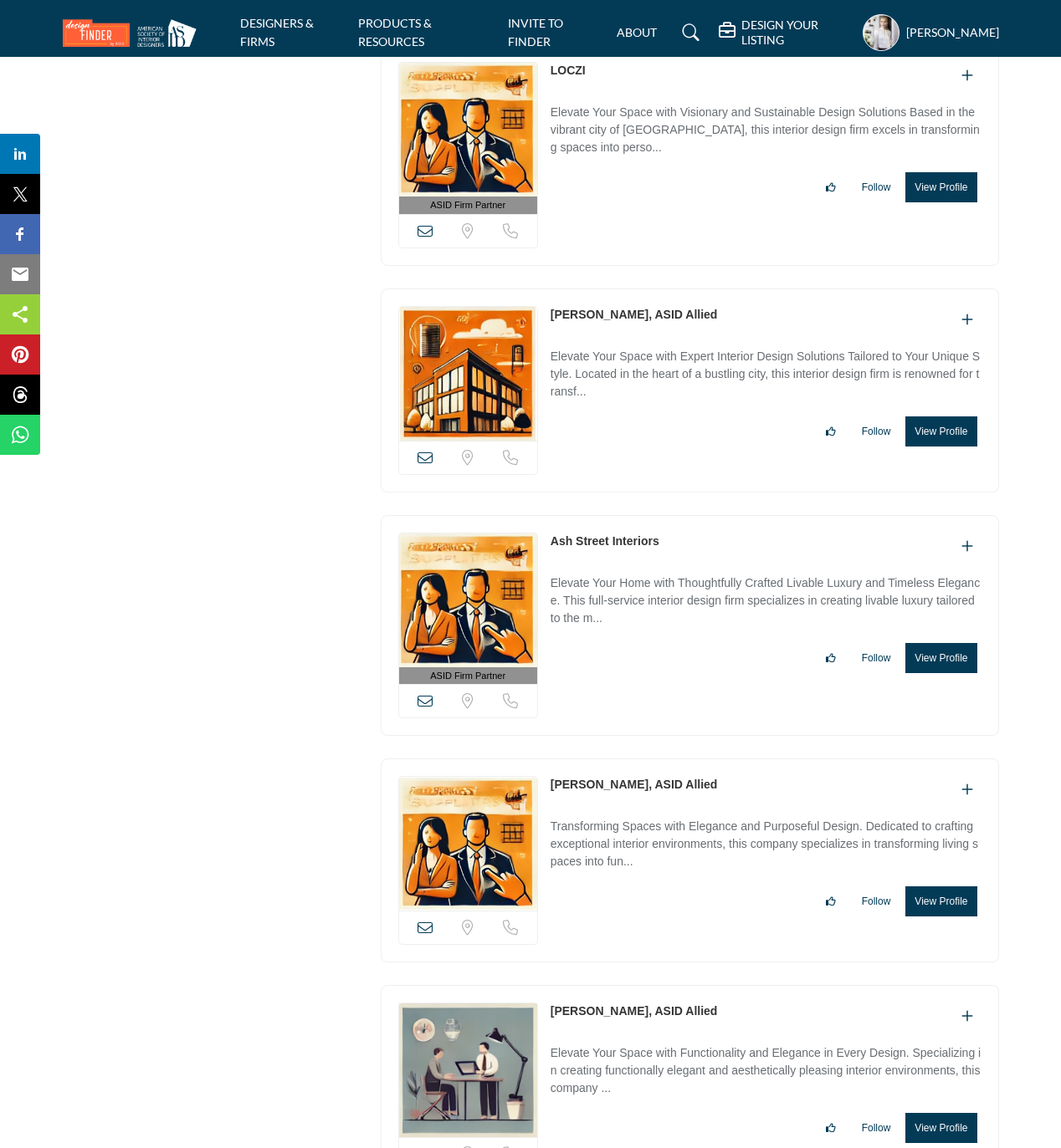
drag, startPoint x: 546, startPoint y: 586, endPoint x: 659, endPoint y: 586, distance: 113.0
click at [659, 586] on div "ASID Firm Partner ASID Firm Partners are design companies with ASID-qualified i…" at bounding box center [690, 626] width 618 height 222
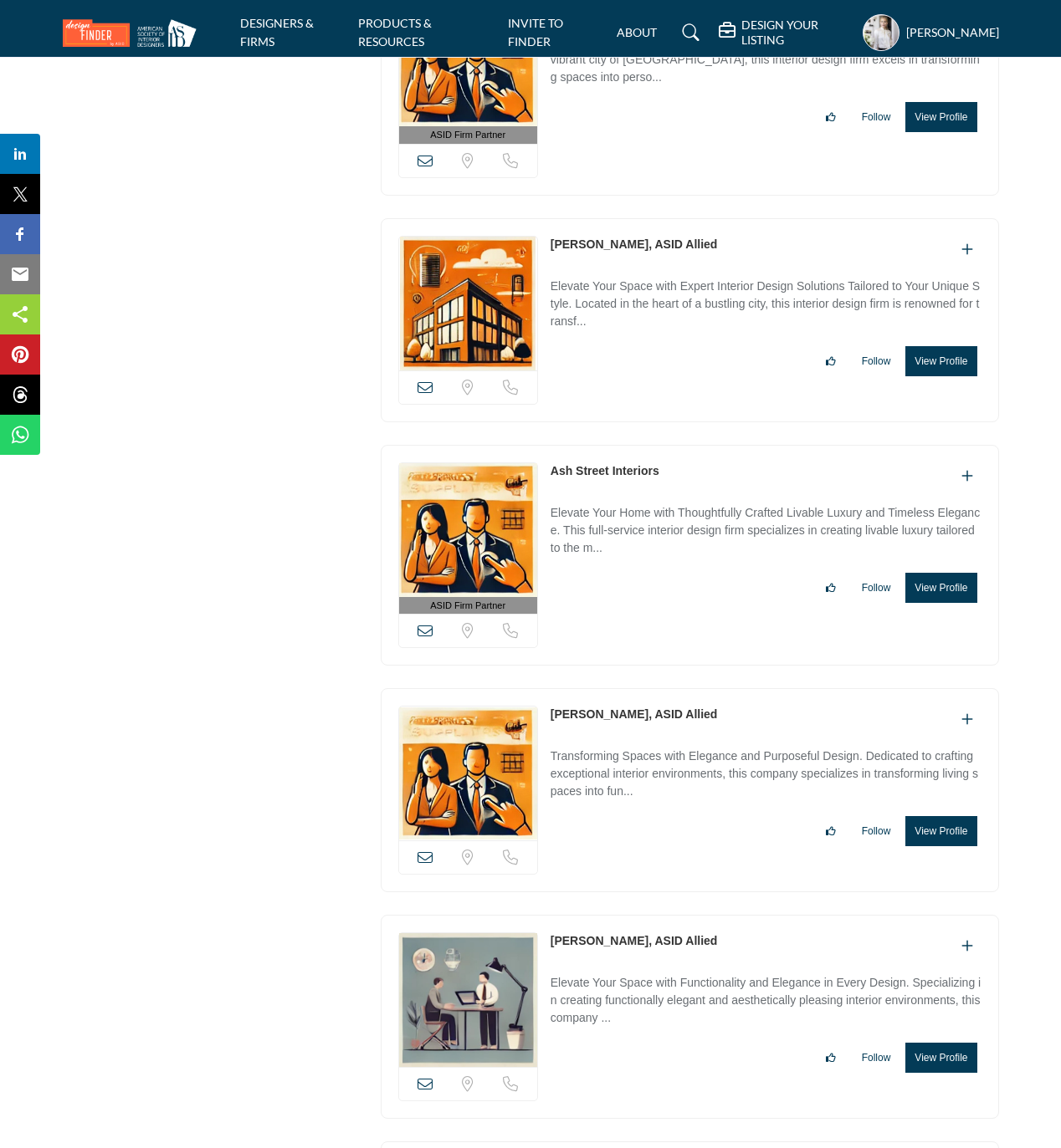
scroll to position [18830, 0]
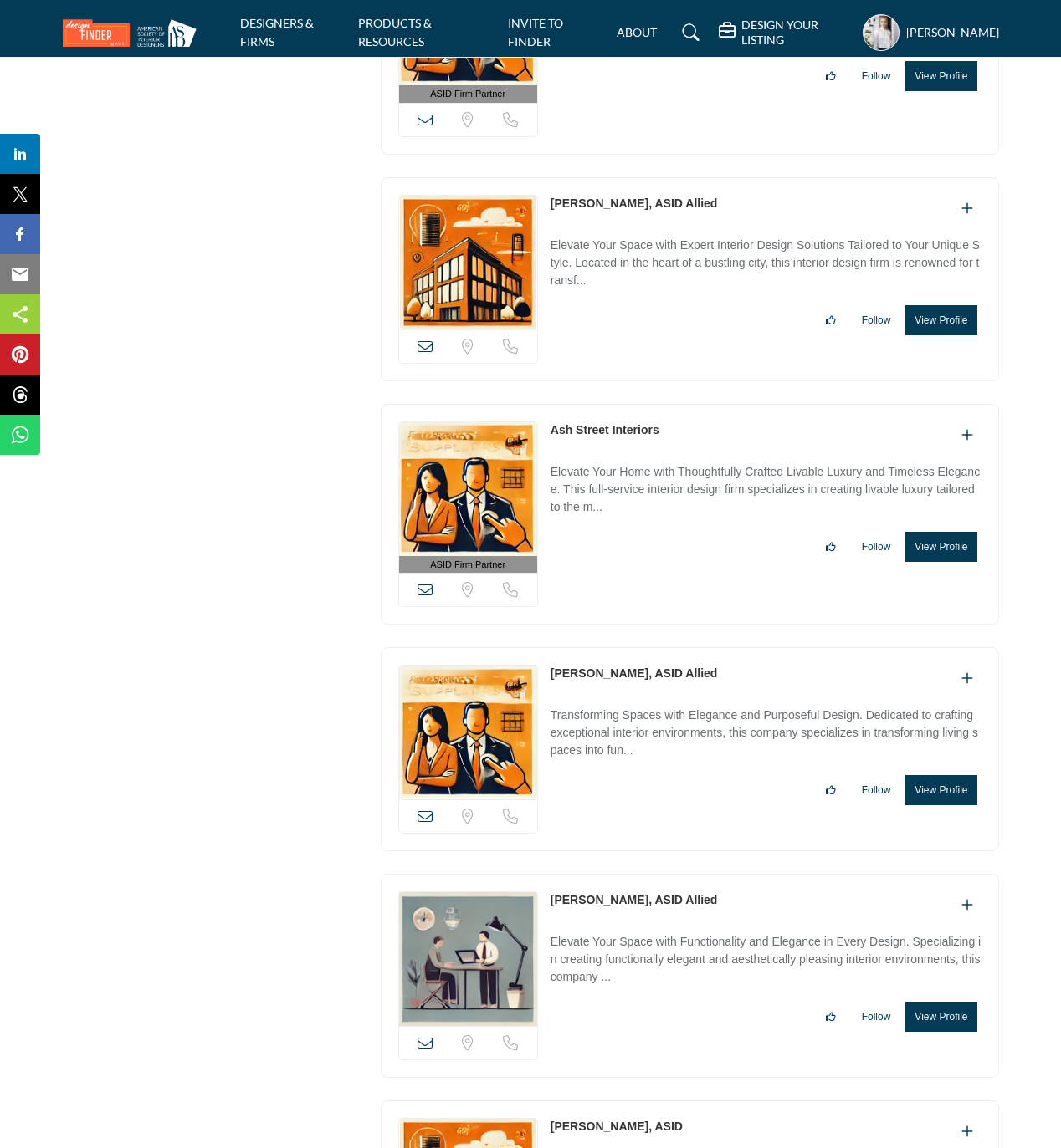
drag, startPoint x: 547, startPoint y: 719, endPoint x: 627, endPoint y: 719, distance: 80.0
click at [627, 720] on div "View email address of this listing Sorry, but we don't have a location for this…" at bounding box center [690, 749] width 618 height 204
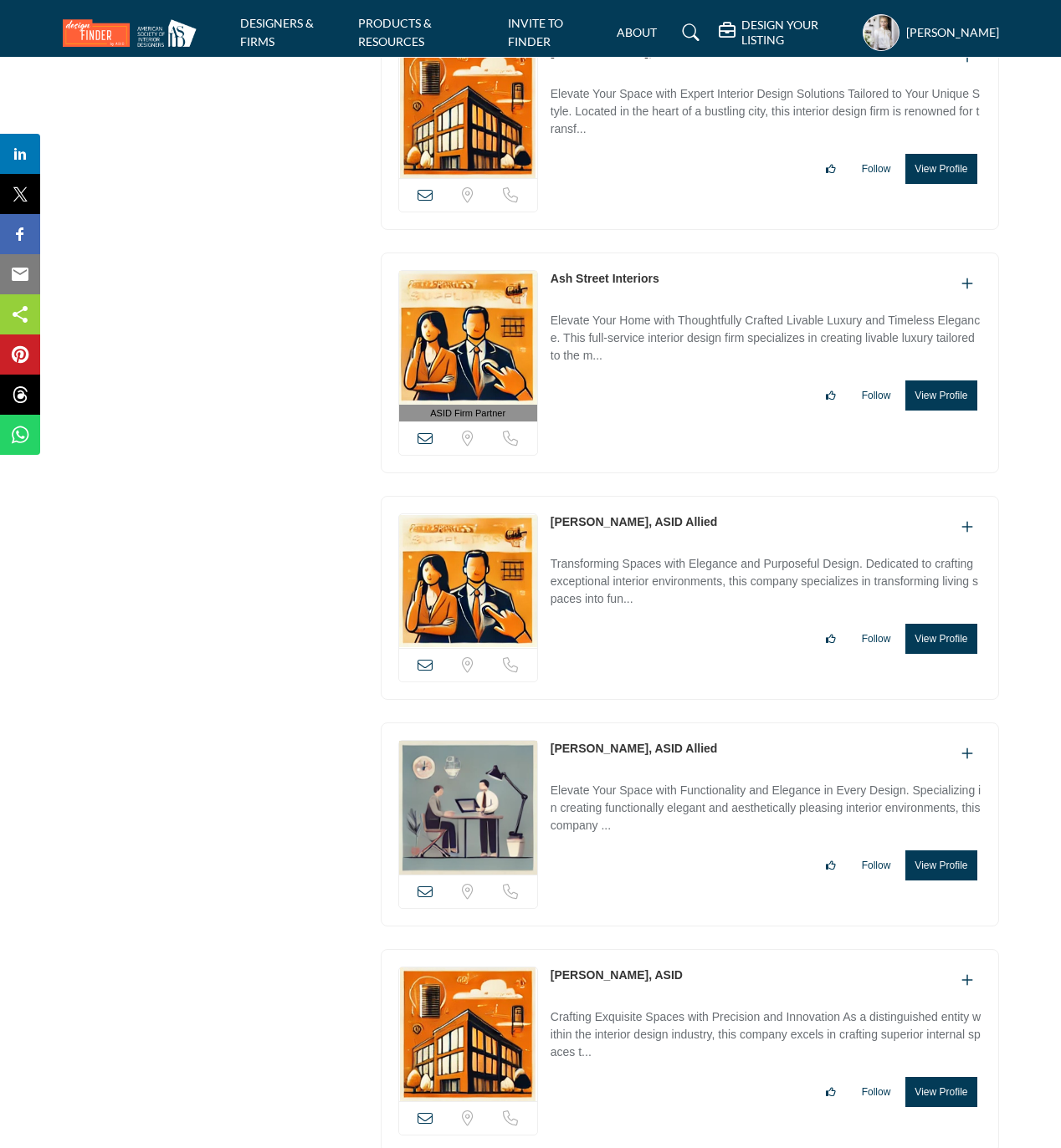
scroll to position [19053, 0]
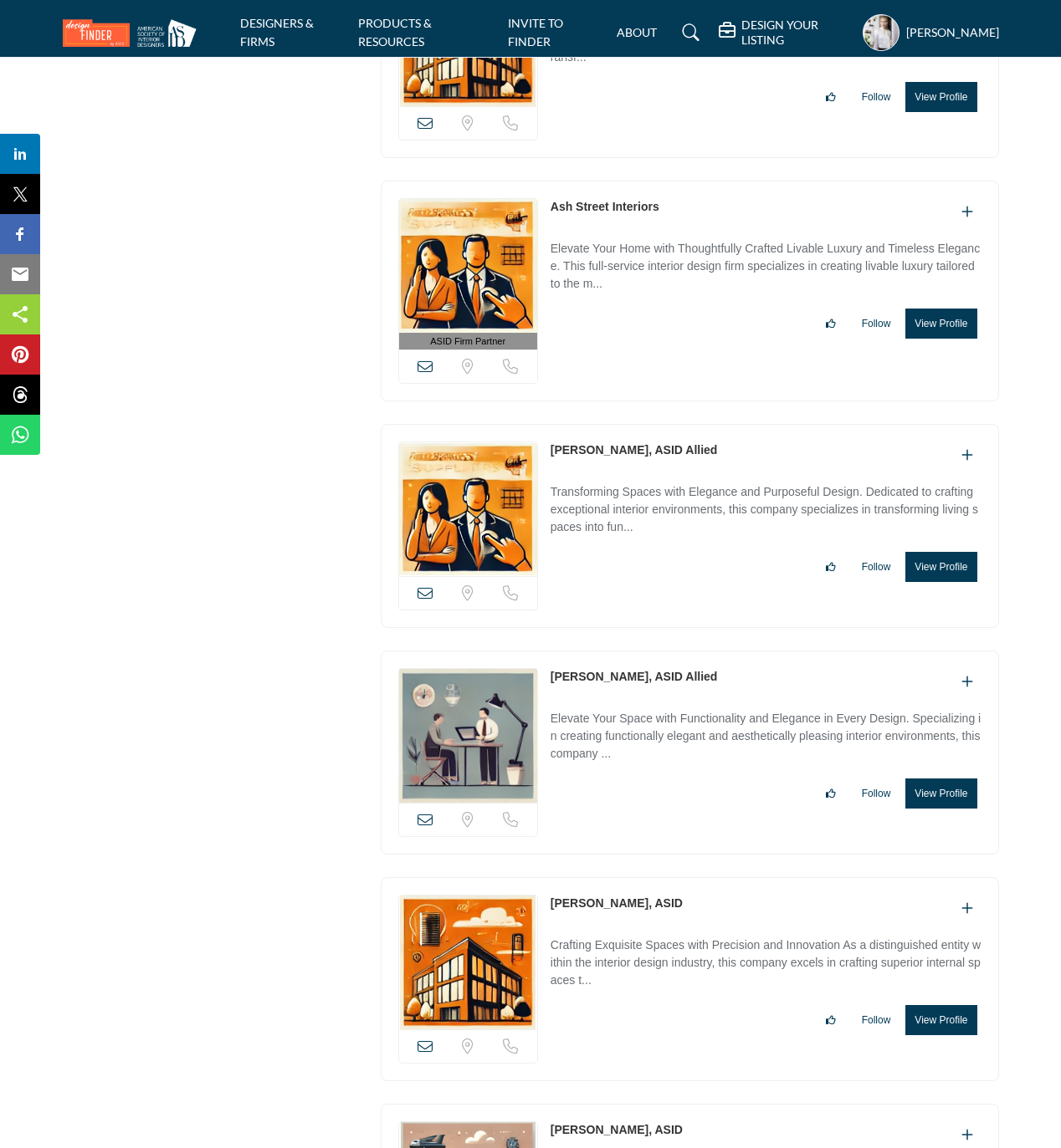
drag, startPoint x: 544, startPoint y: 724, endPoint x: 647, endPoint y: 731, distance: 103.2
click at [647, 721] on div "View email address of this listing Sorry, but we don't have a location for this…" at bounding box center [690, 753] width 618 height 204
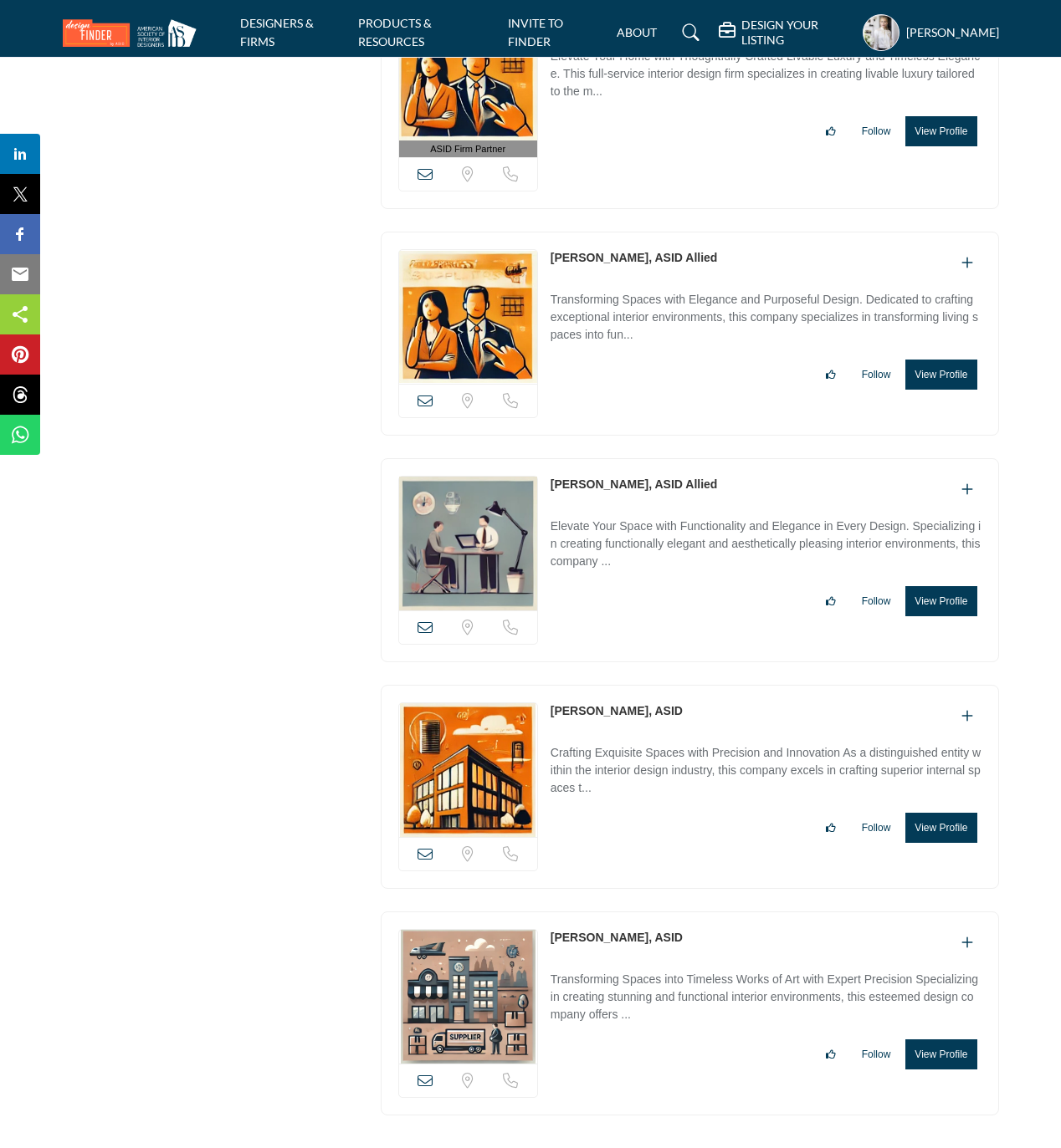
scroll to position [19276, 0]
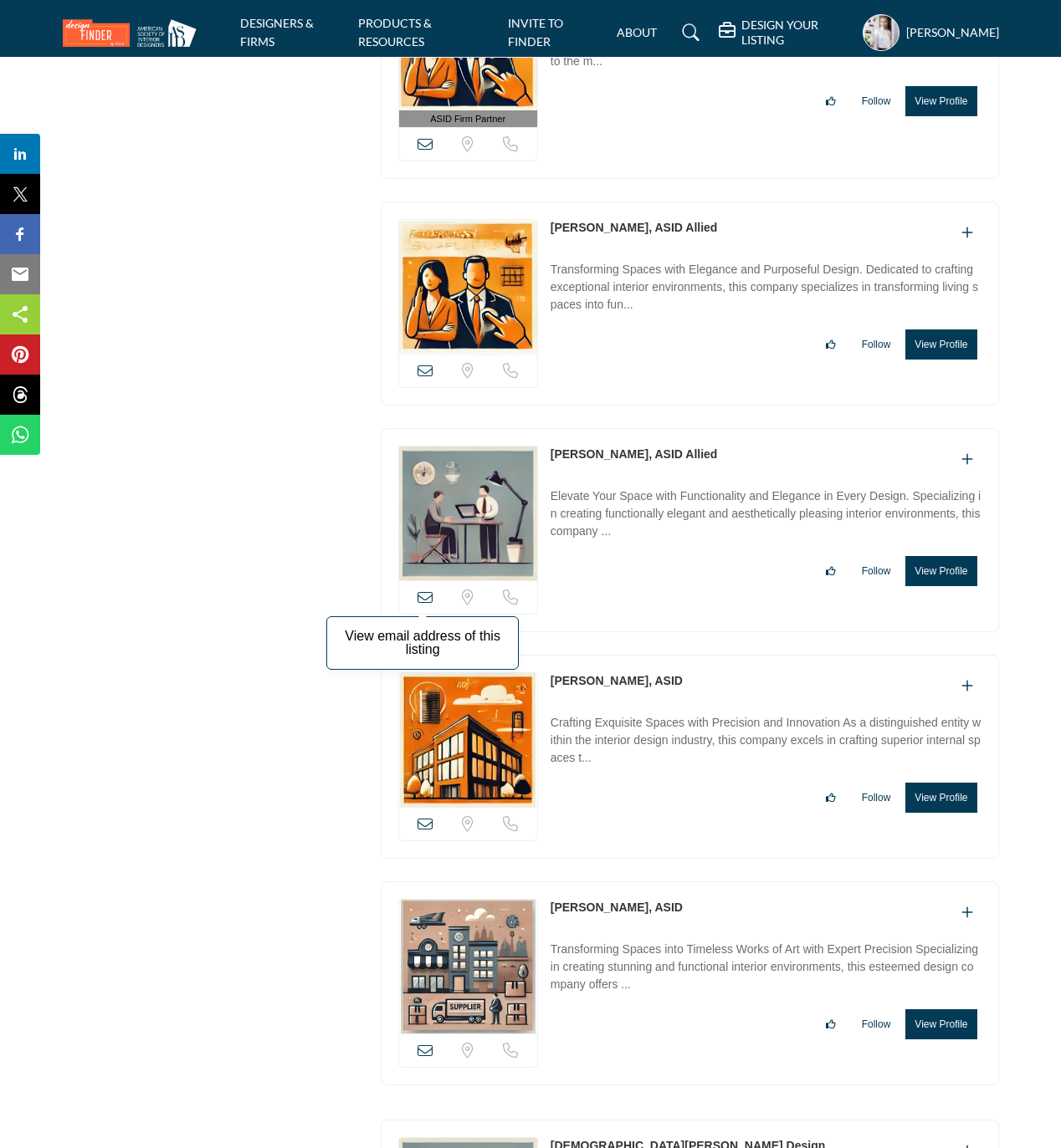
click at [425, 604] on icon at bounding box center [425, 597] width 15 height 15
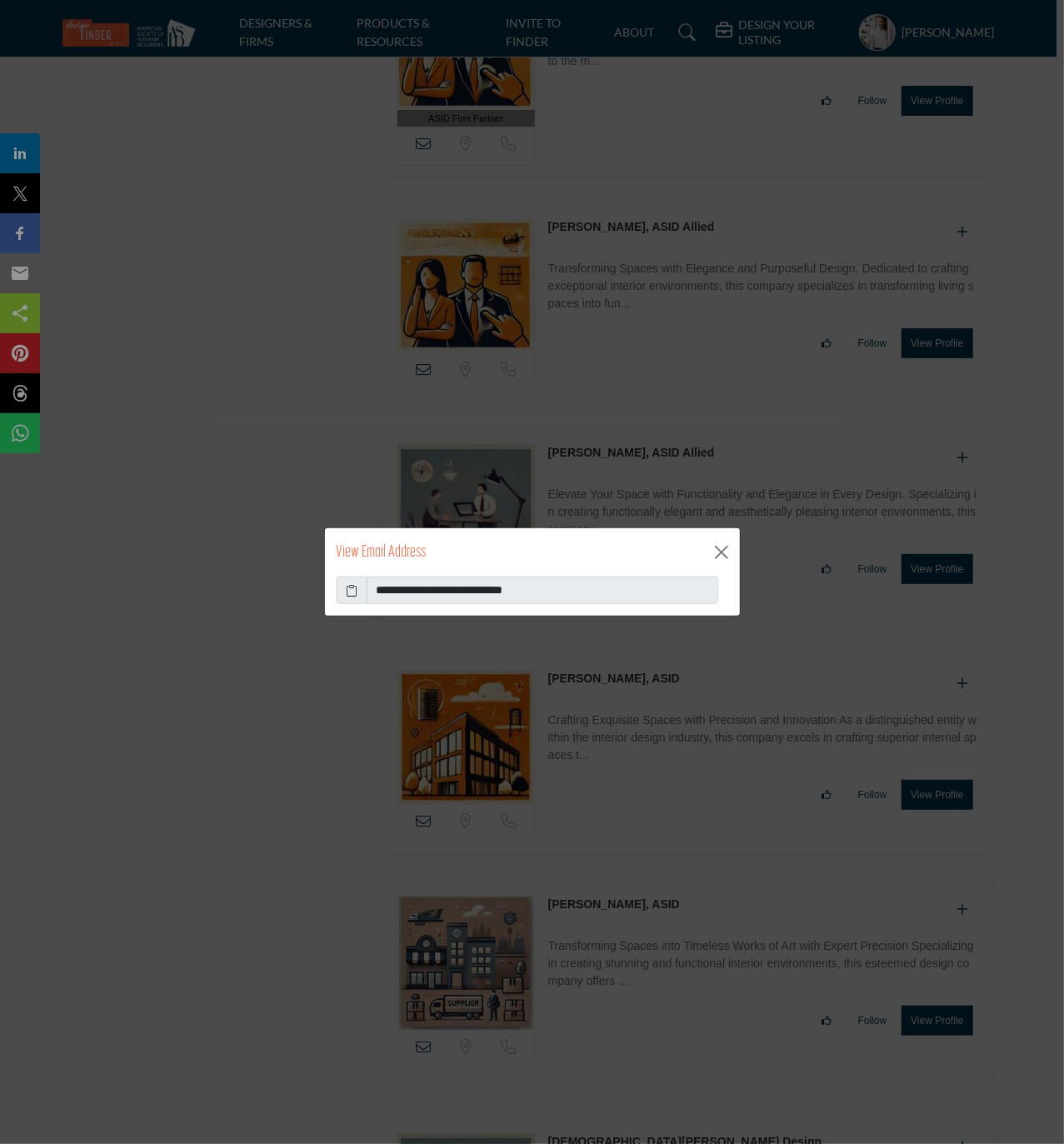
drag, startPoint x: 354, startPoint y: 585, endPoint x: 338, endPoint y: 558, distance: 31.4
click at [349, 583] on icon at bounding box center [351, 590] width 12 height 17
drag, startPoint x: 718, startPoint y: 551, endPoint x: 427, endPoint y: 465, distance: 303.4
click at [717, 550] on button "Close" at bounding box center [722, 553] width 25 height 25
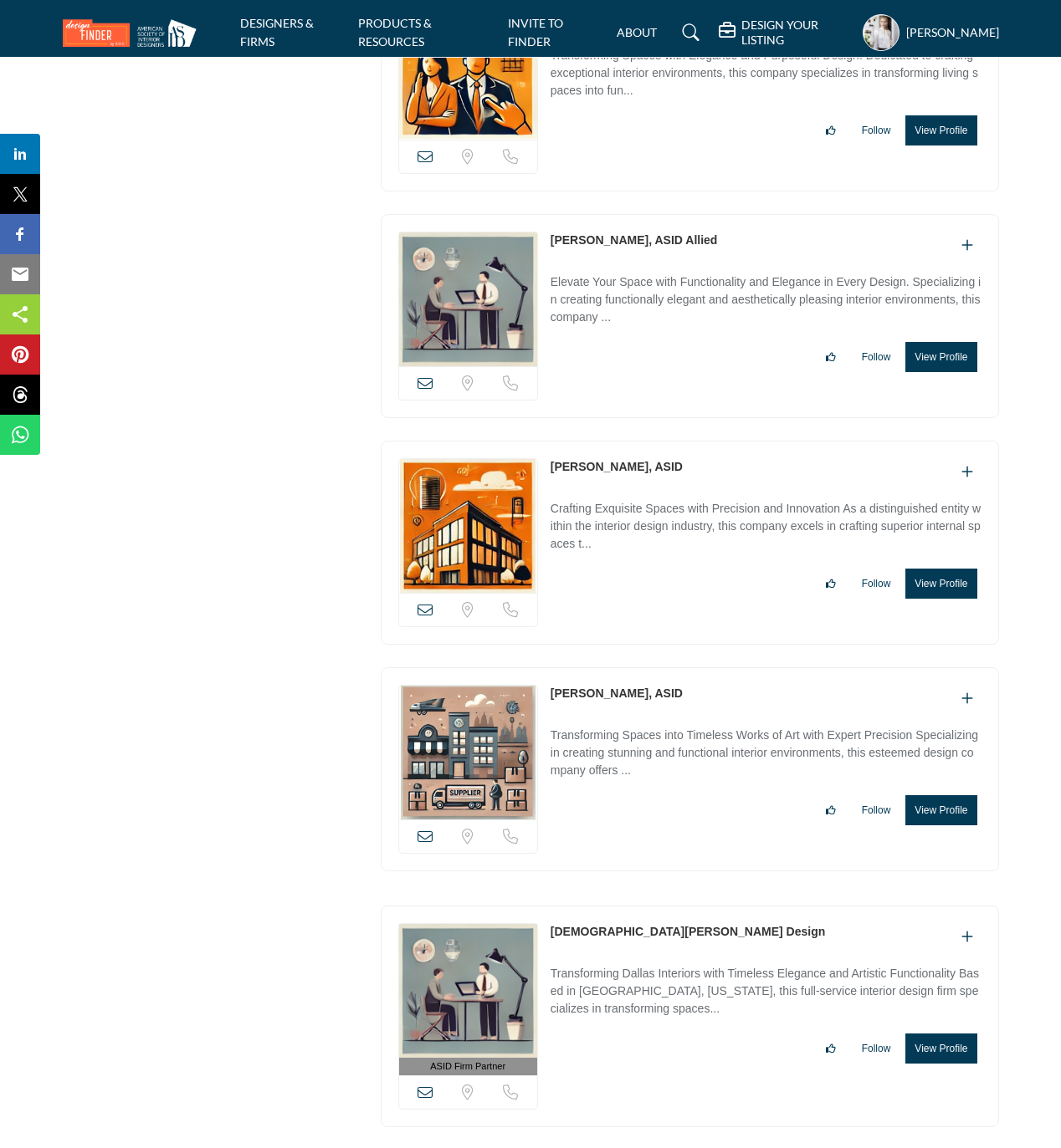
scroll to position [19499, 0]
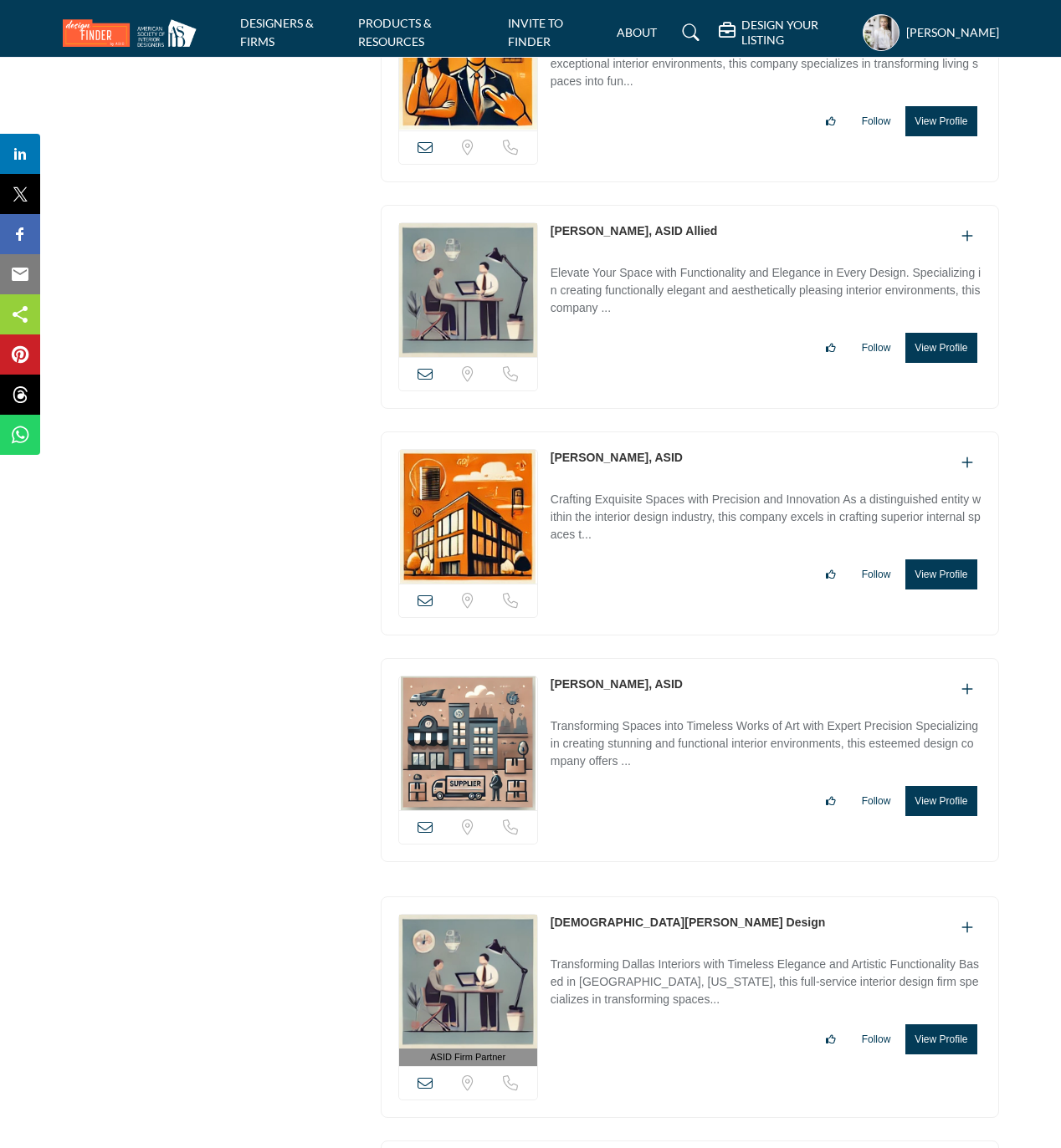
drag, startPoint x: 543, startPoint y: 502, endPoint x: 644, endPoint y: 504, distance: 101.0
click at [644, 504] on div "View email address of this listing Sorry, but we don't have a location for this…" at bounding box center [690, 534] width 618 height 204
drag, startPoint x: 547, startPoint y: 734, endPoint x: 641, endPoint y: 731, distance: 94.0
click at [641, 734] on div "View email address of this listing Sorry, but we don't have a location for this…" at bounding box center [690, 760] width 618 height 204
click at [954, 816] on button "View Profile" at bounding box center [940, 801] width 71 height 30
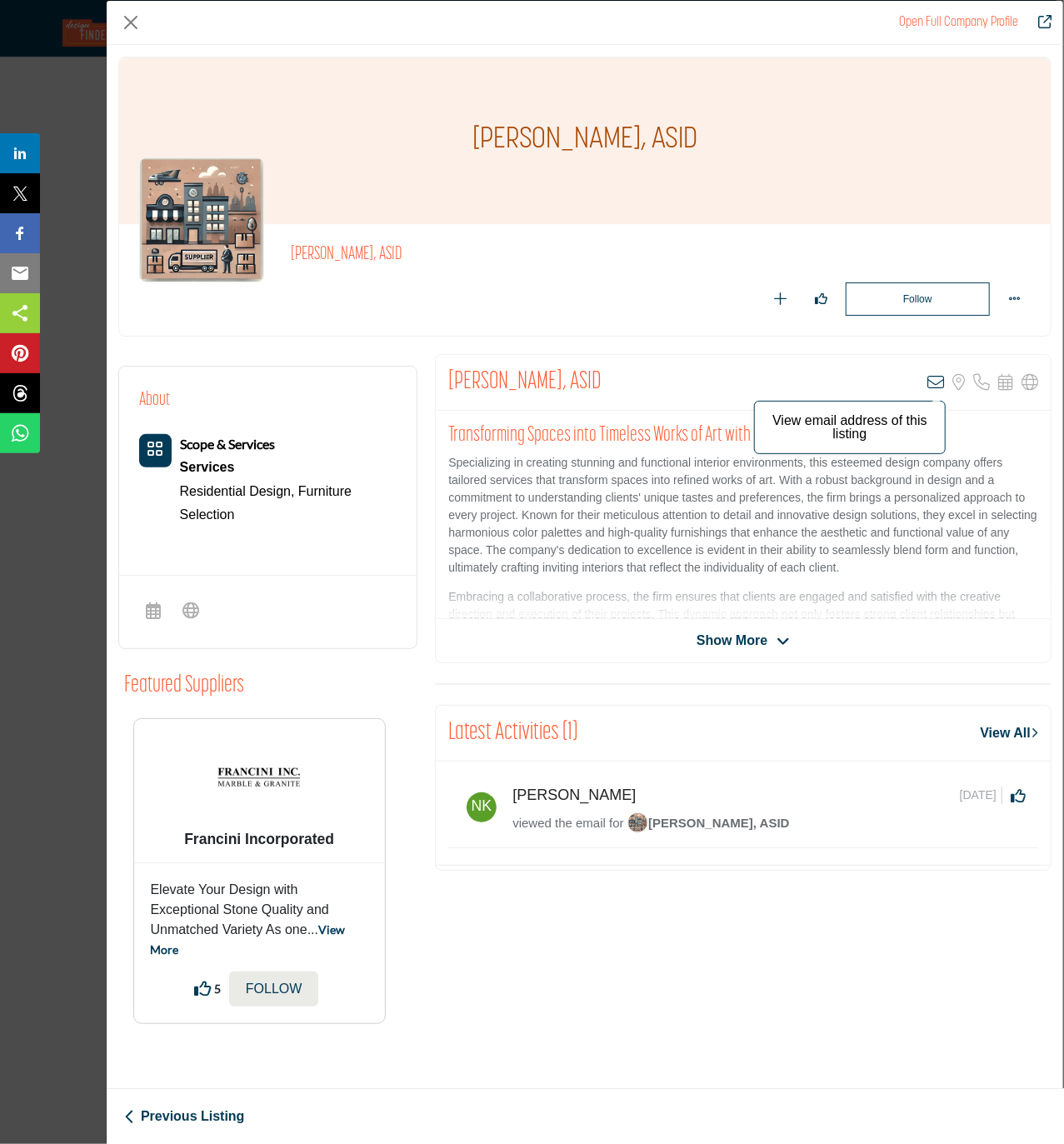
click at [933, 380] on icon "Company Data Modal" at bounding box center [935, 382] width 16 height 16
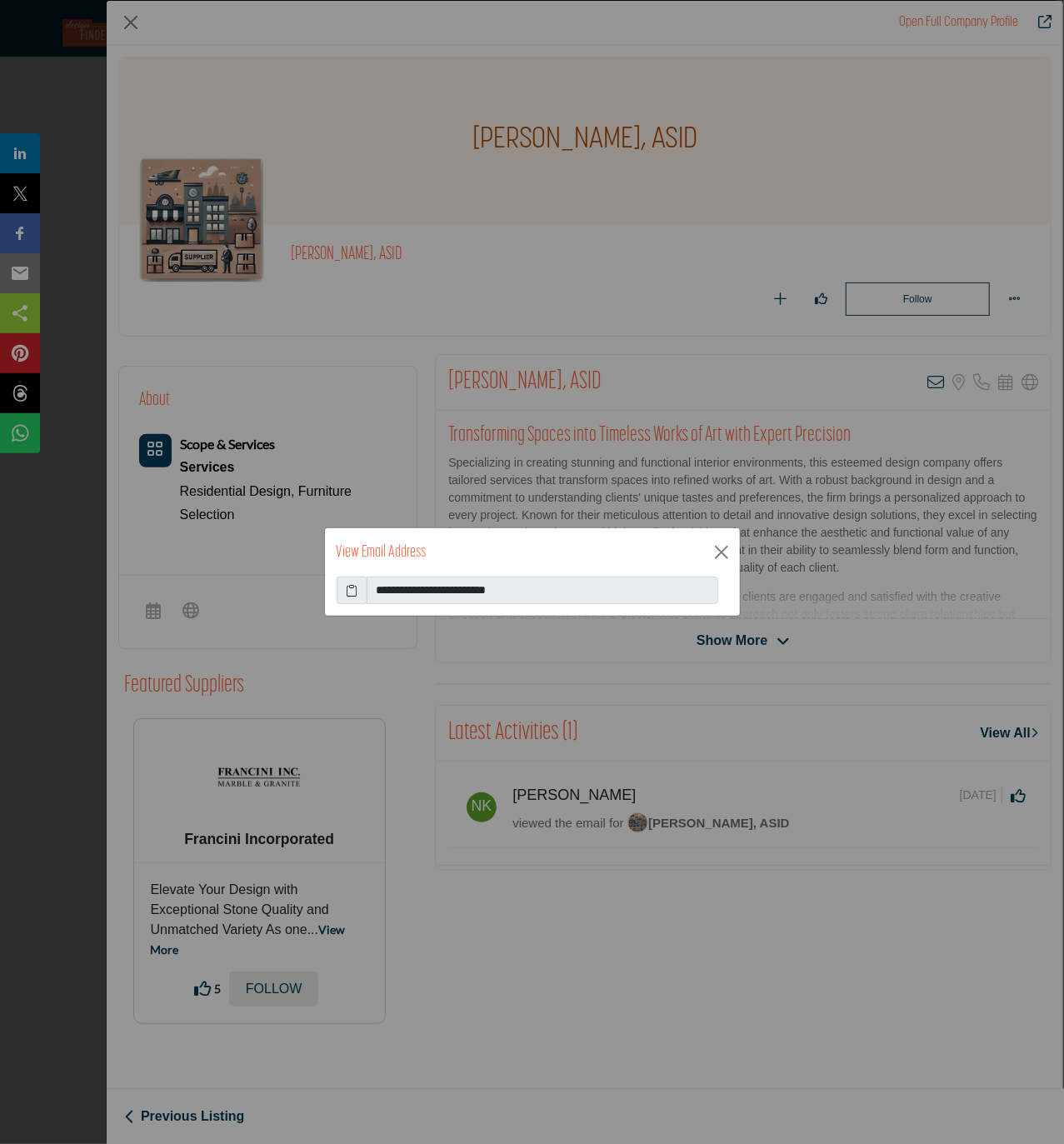
click at [354, 589] on icon at bounding box center [351, 590] width 12 height 17
click at [353, 584] on icon at bounding box center [351, 590] width 12 height 17
click at [724, 553] on button "Close" at bounding box center [722, 553] width 25 height 25
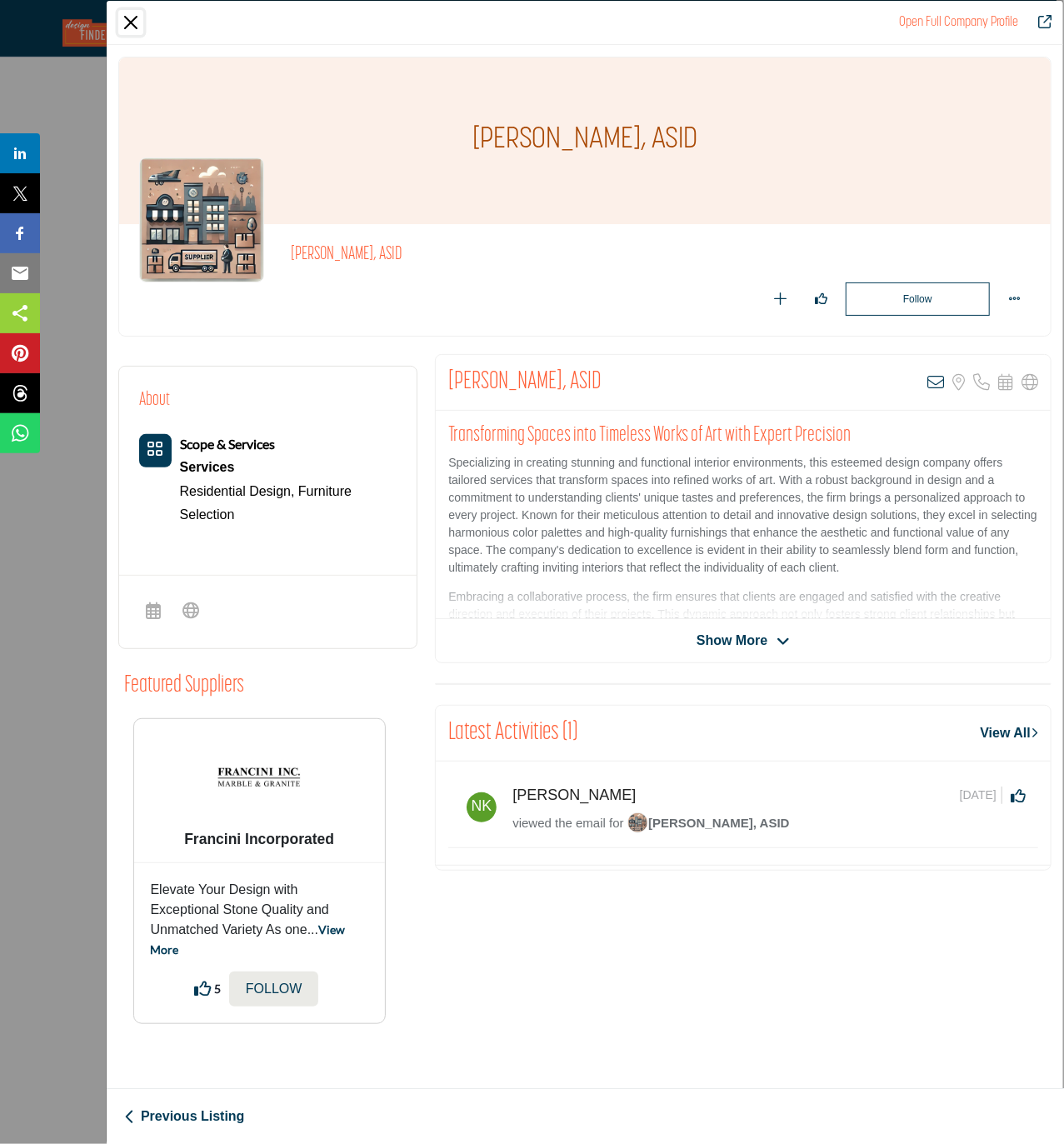
click at [130, 21] on button "Close" at bounding box center [131, 23] width 25 height 25
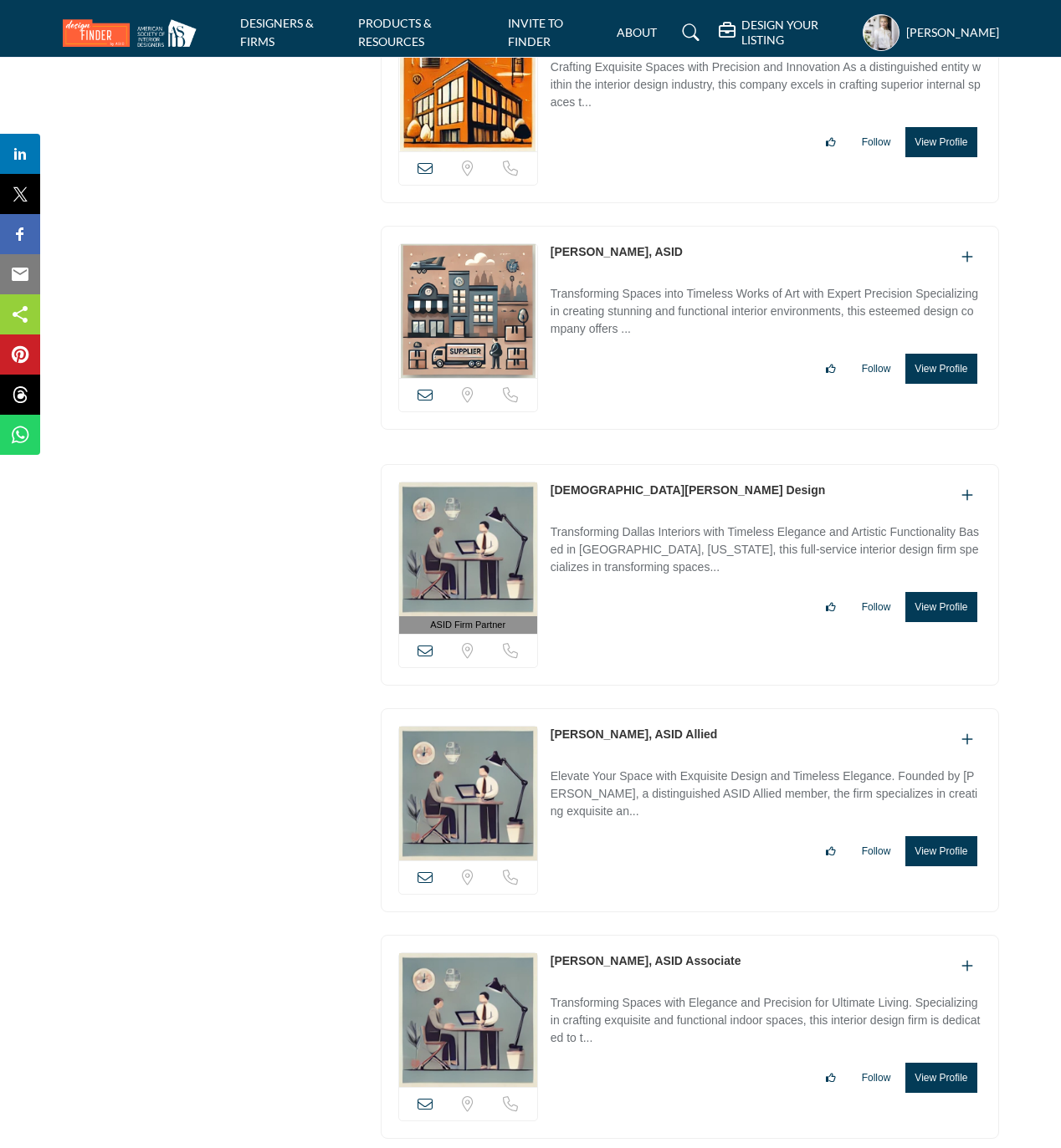
scroll to position [19945, 0]
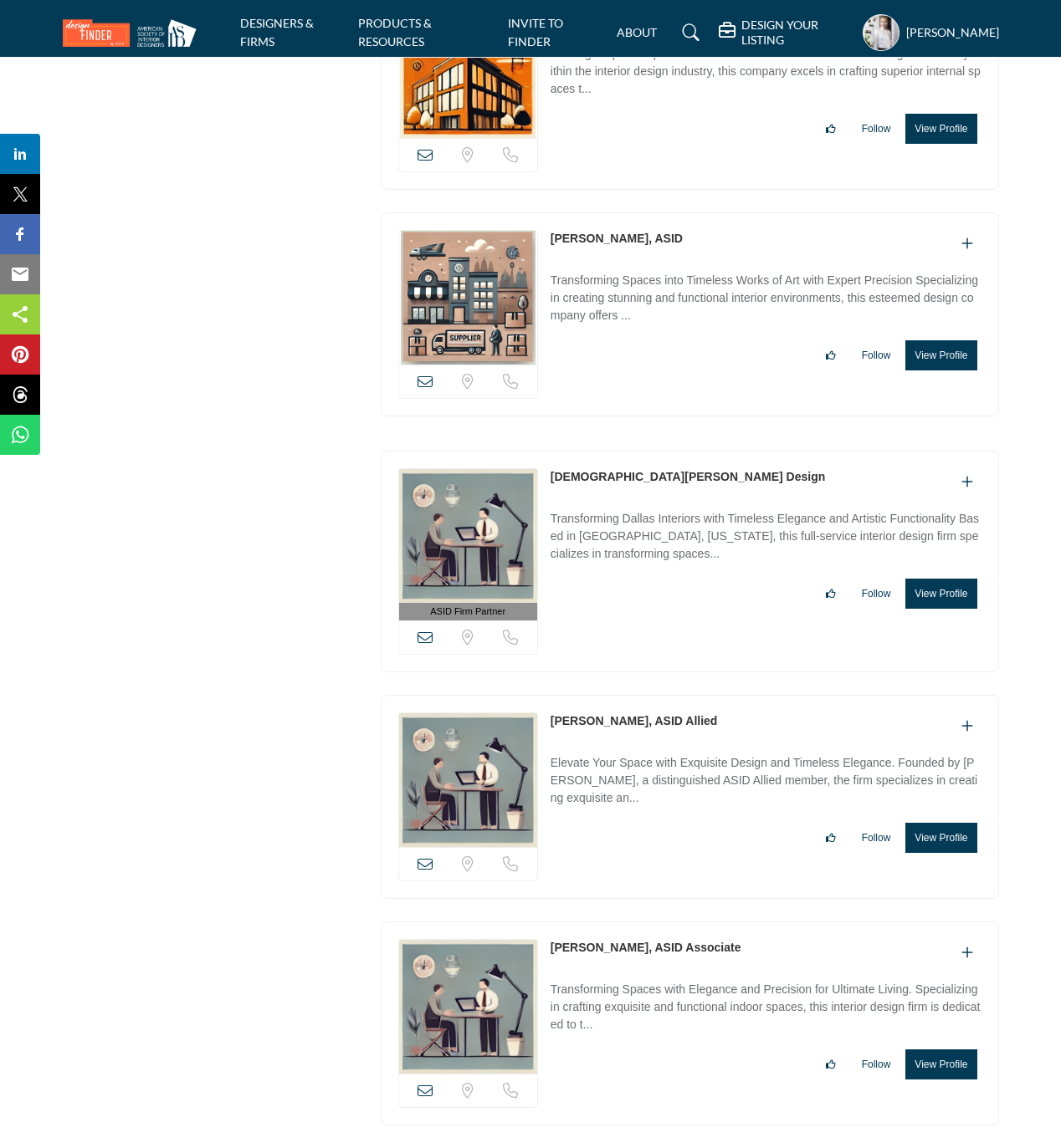
drag, startPoint x: 542, startPoint y: 525, endPoint x: 693, endPoint y: 525, distance: 151.0
click at [689, 525] on div "ASID Firm Partner ASID Firm Partners are design companies with ASID-qualified i…" at bounding box center [690, 562] width 618 height 222
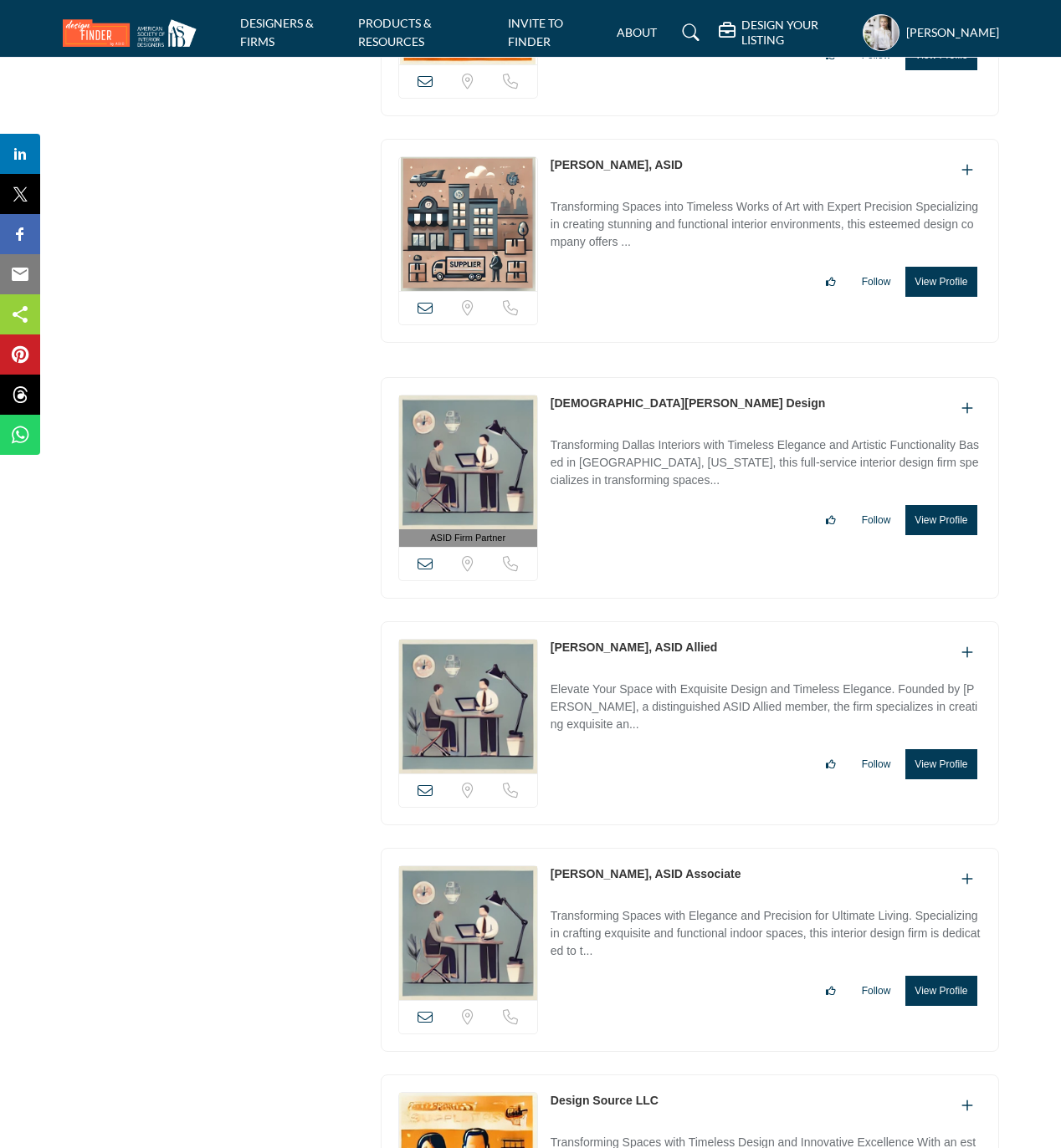
scroll to position [20057, 0]
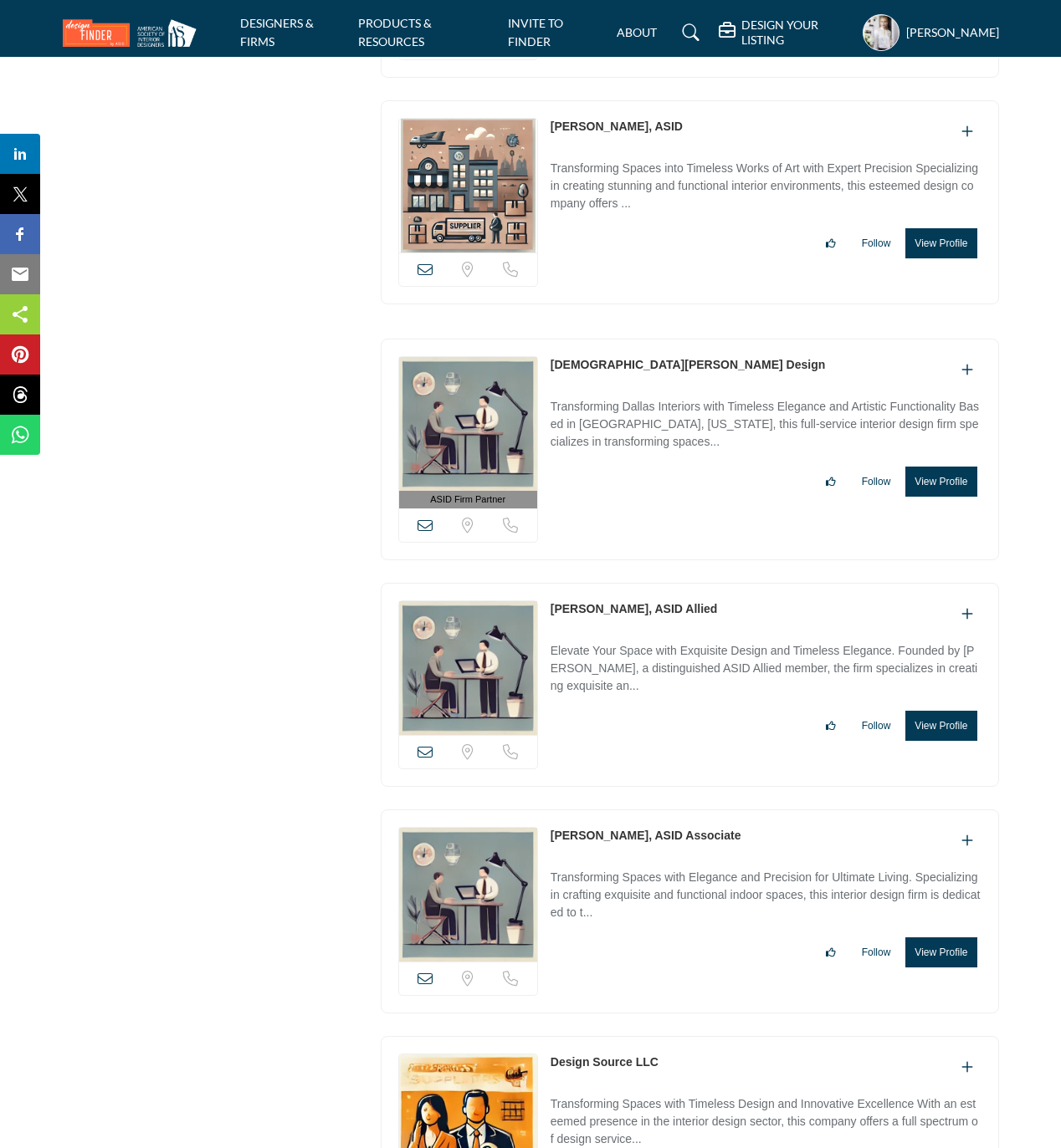
drag, startPoint x: 546, startPoint y: 661, endPoint x: 641, endPoint y: 661, distance: 95.0
click at [641, 661] on div "View email address of this listing Sorry, but we don't have a location for this…" at bounding box center [690, 684] width 618 height 204
click at [942, 741] on button "View Profile" at bounding box center [940, 725] width 71 height 30
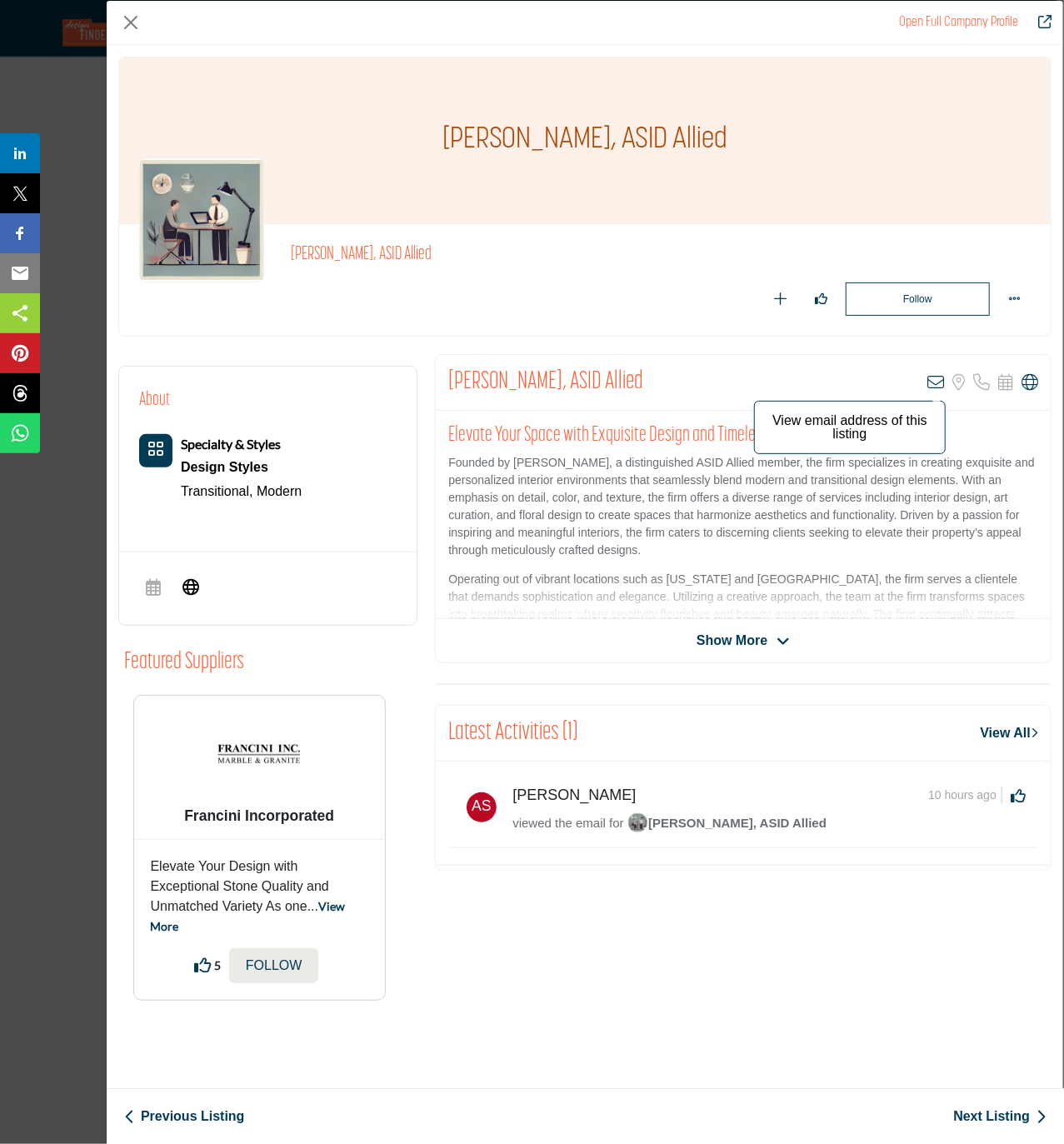
click at [935, 383] on icon "Company Data Modal" at bounding box center [935, 382] width 16 height 16
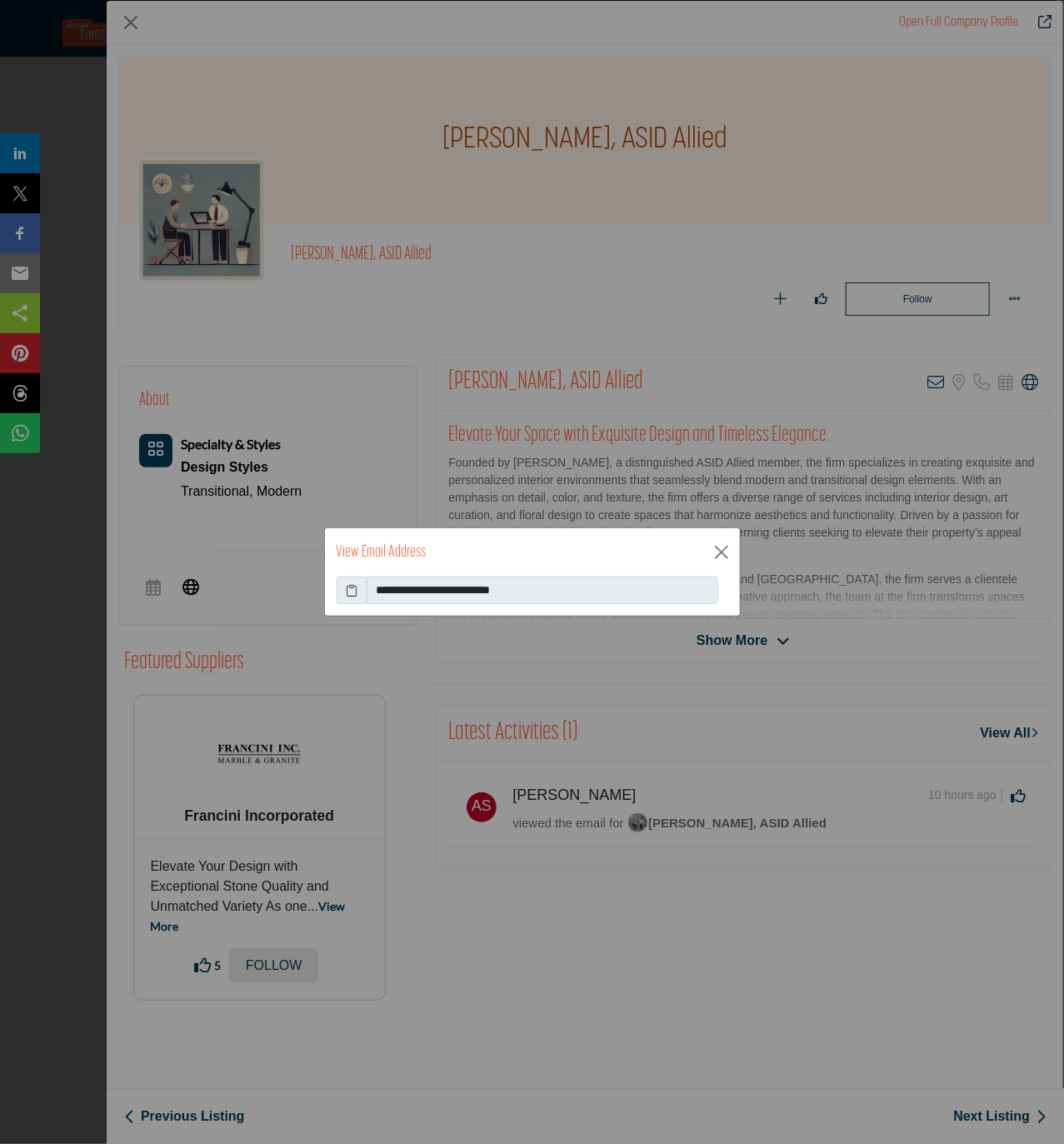
click at [354, 591] on icon at bounding box center [351, 590] width 12 height 17
click at [714, 551] on button "Close" at bounding box center [722, 553] width 25 height 25
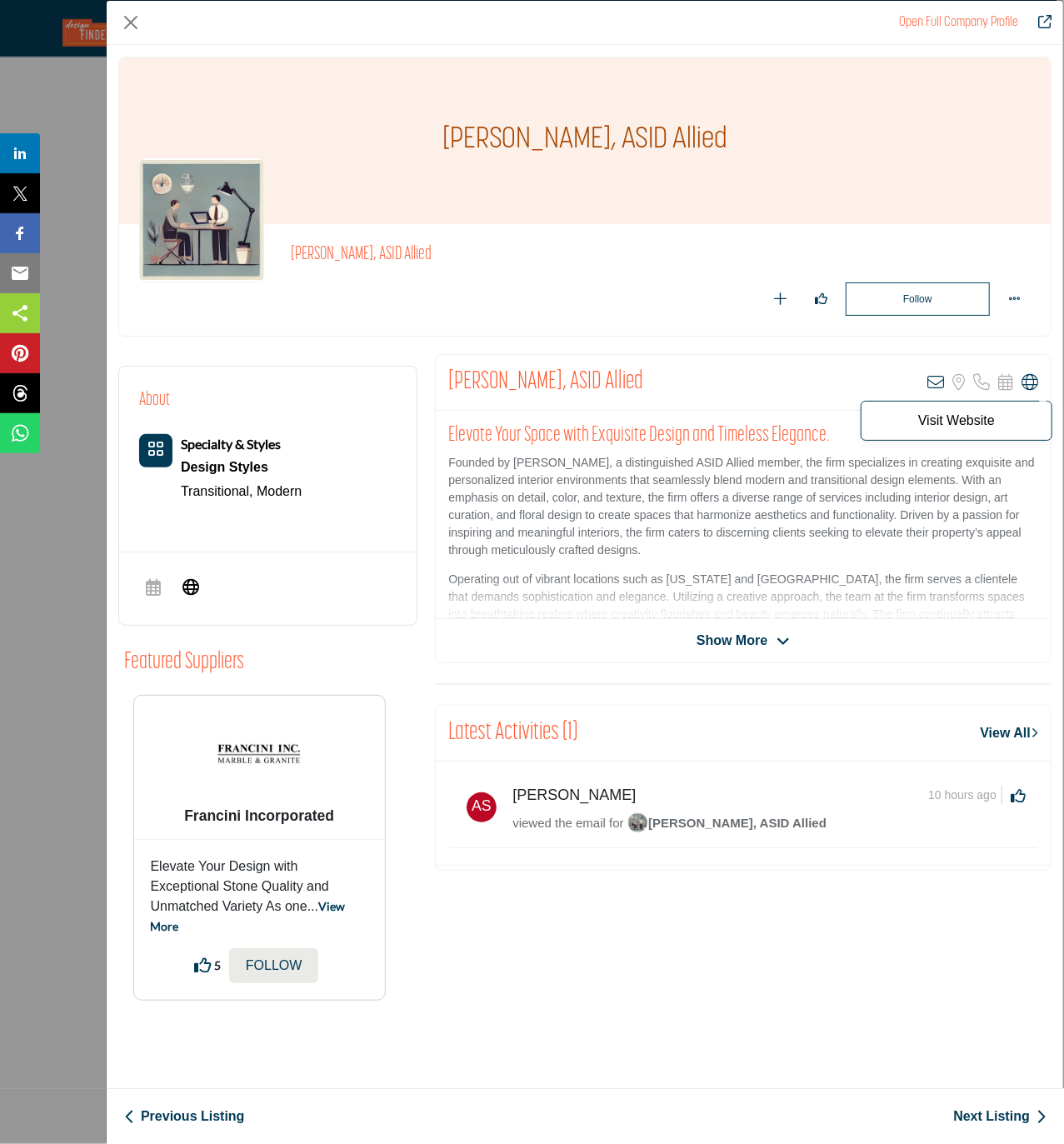
click at [996, 388] on icon "Company Data Modal" at bounding box center [1030, 382] width 16 height 16
click at [133, 17] on button "Close" at bounding box center [131, 23] width 25 height 25
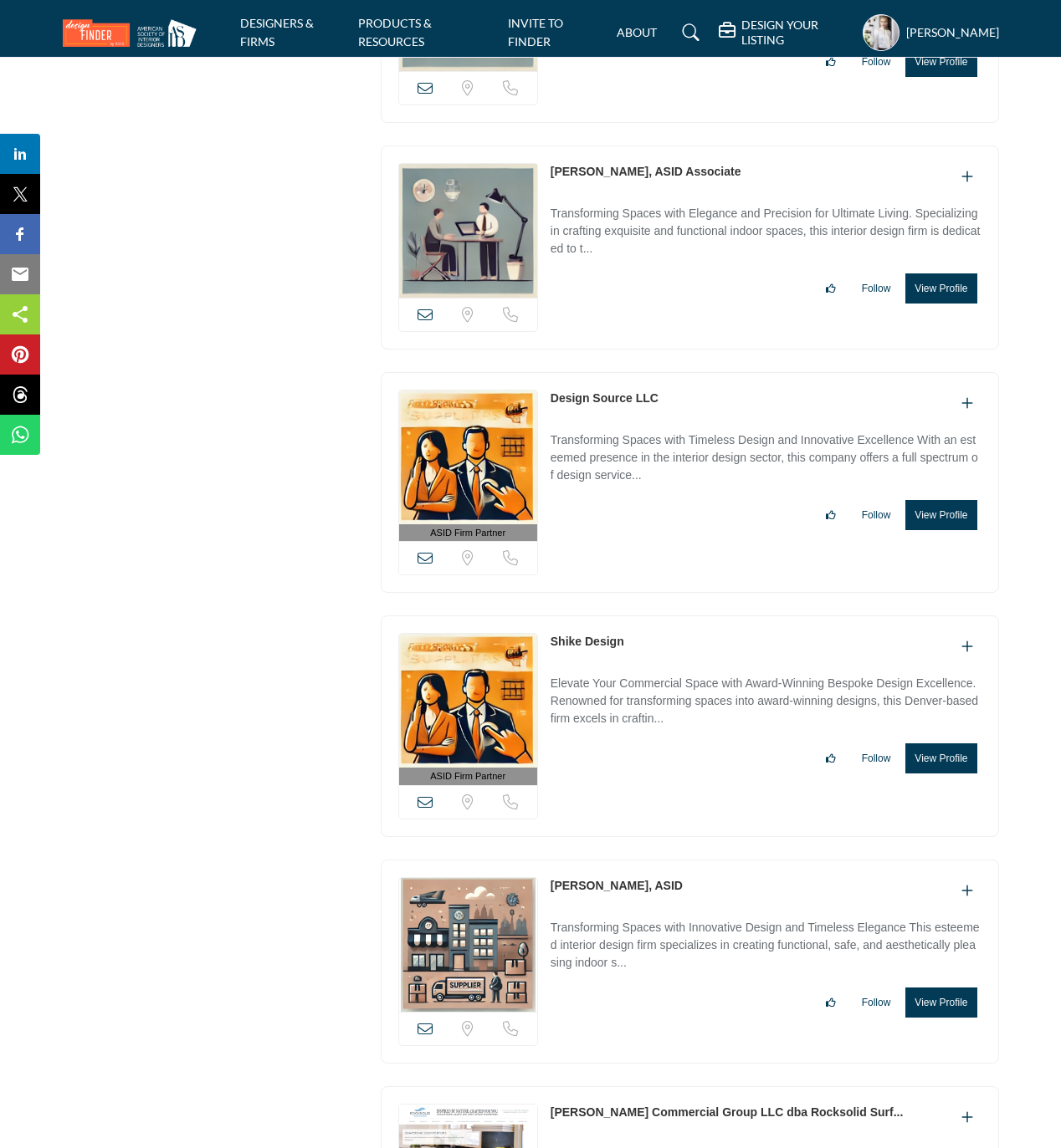
scroll to position [20726, 0]
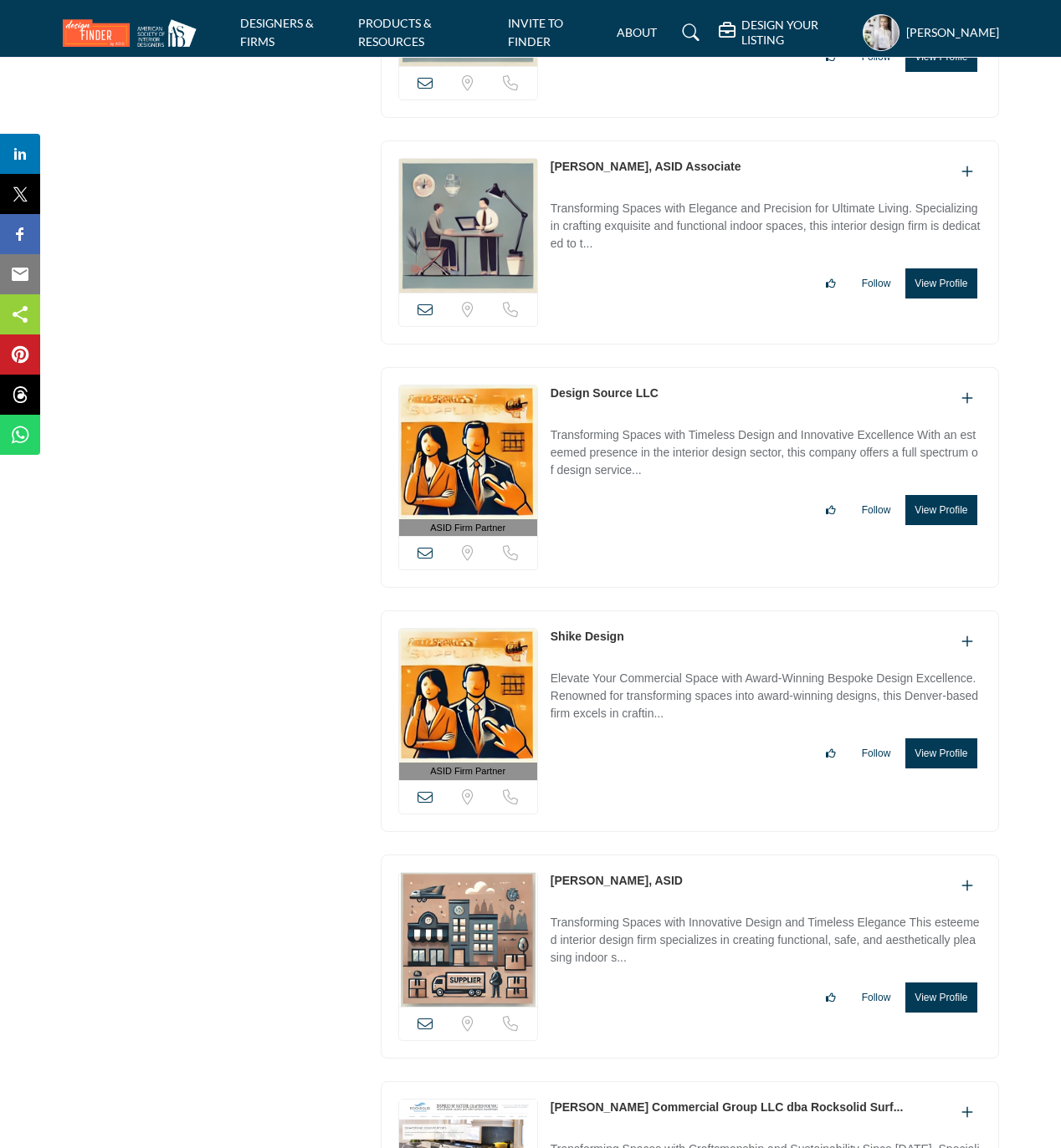
drag, startPoint x: 549, startPoint y: 215, endPoint x: 636, endPoint y: 215, distance: 87.0
click at [636, 215] on div "View email address of this listing Sorry, but we don't have a location for this…" at bounding box center [690, 243] width 618 height 204
click at [935, 298] on button "View Profile" at bounding box center [940, 283] width 71 height 30
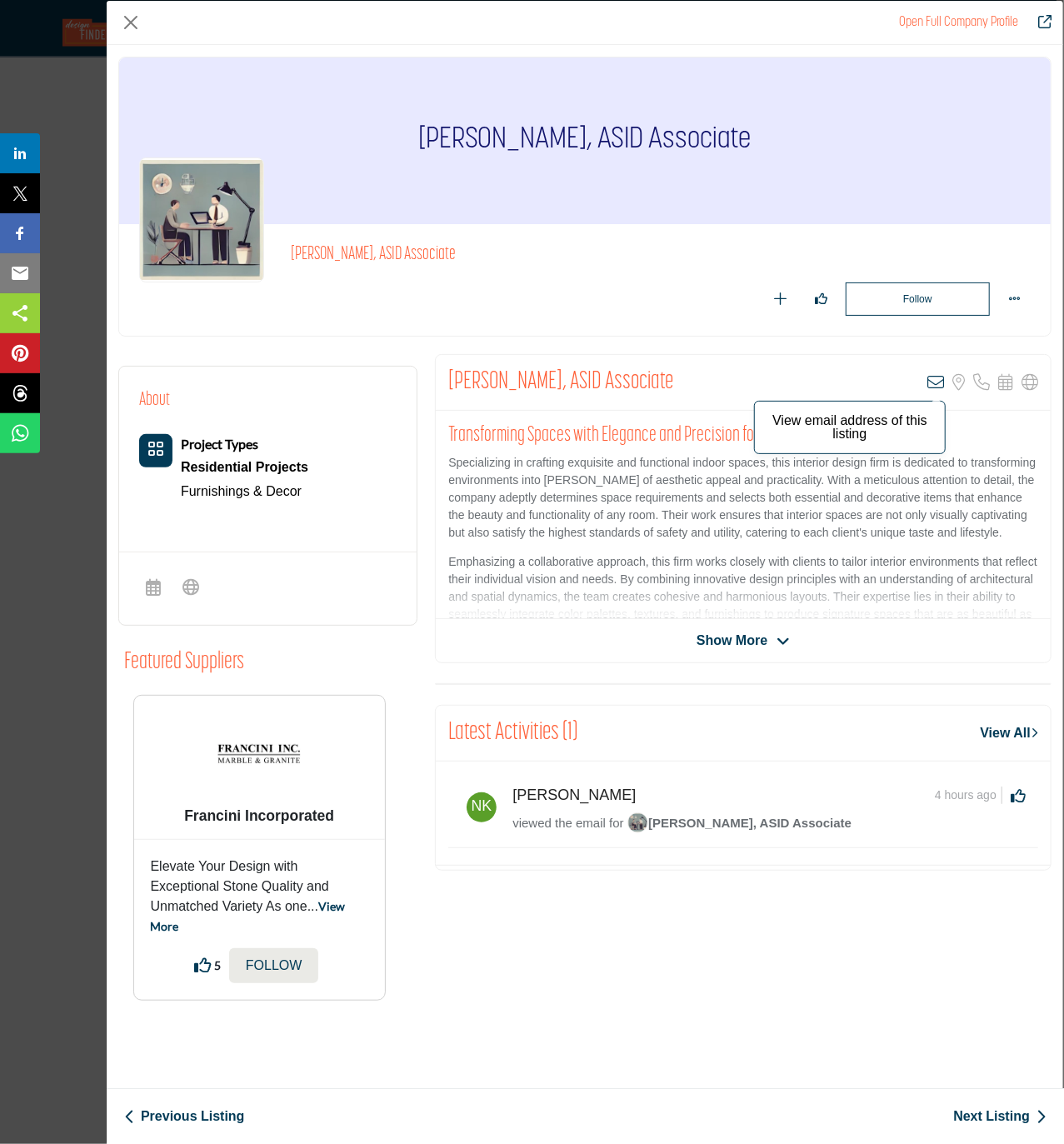
click at [932, 384] on icon "Company Data Modal" at bounding box center [935, 382] width 16 height 16
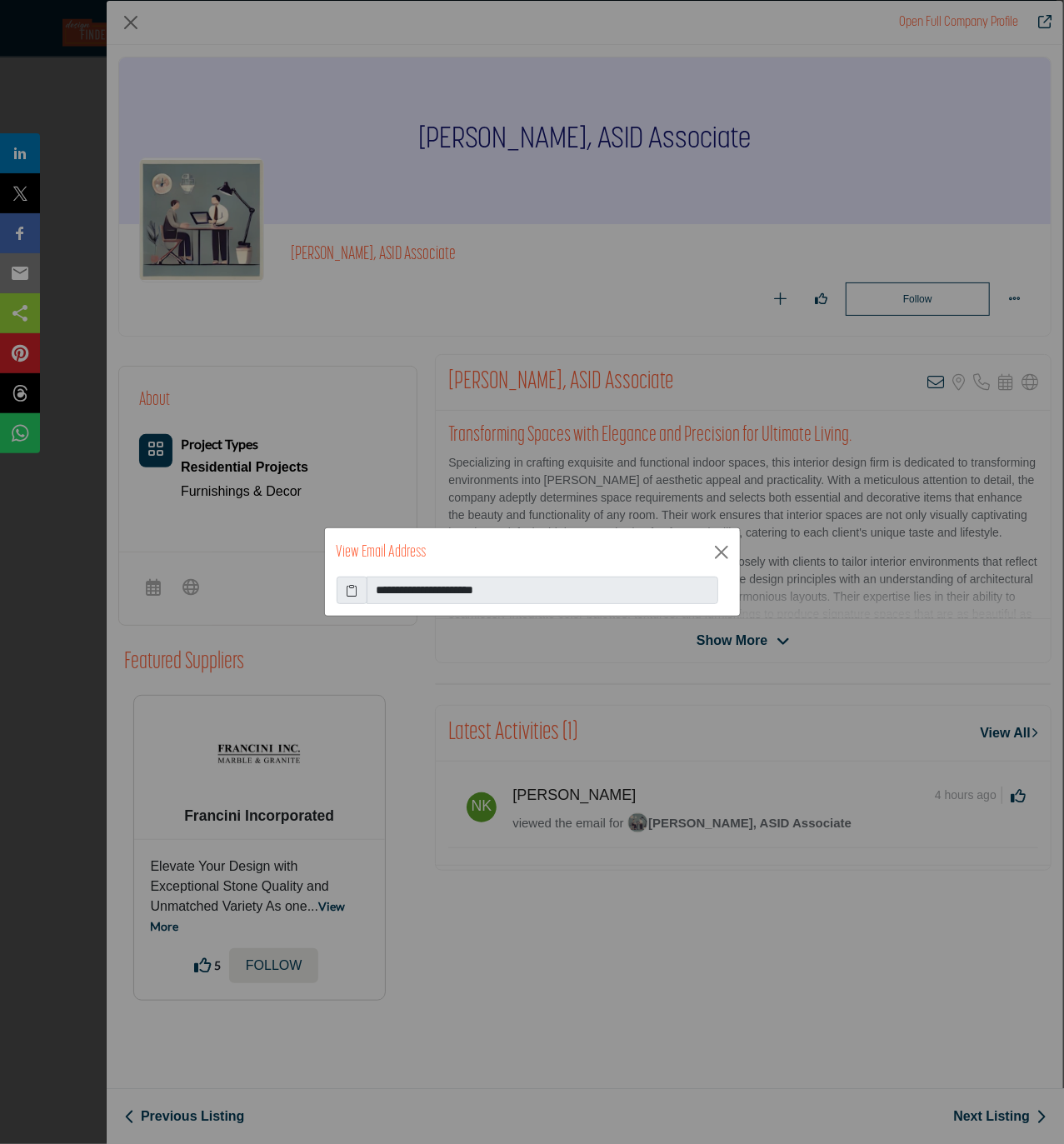
click at [350, 589] on icon at bounding box center [351, 590] width 12 height 17
click at [721, 551] on button "Close" at bounding box center [722, 553] width 25 height 25
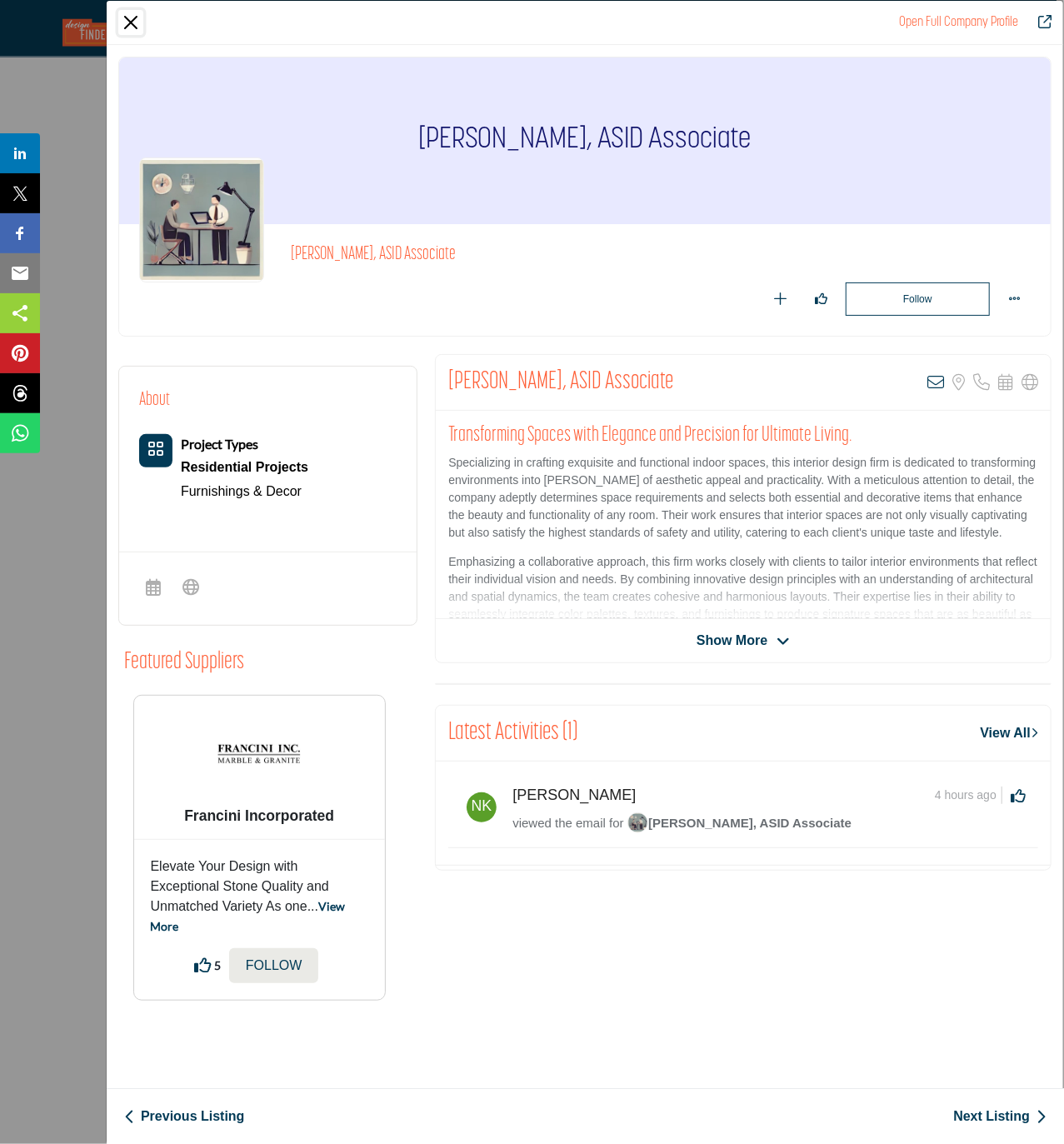
click at [127, 21] on button "Close" at bounding box center [131, 23] width 25 height 25
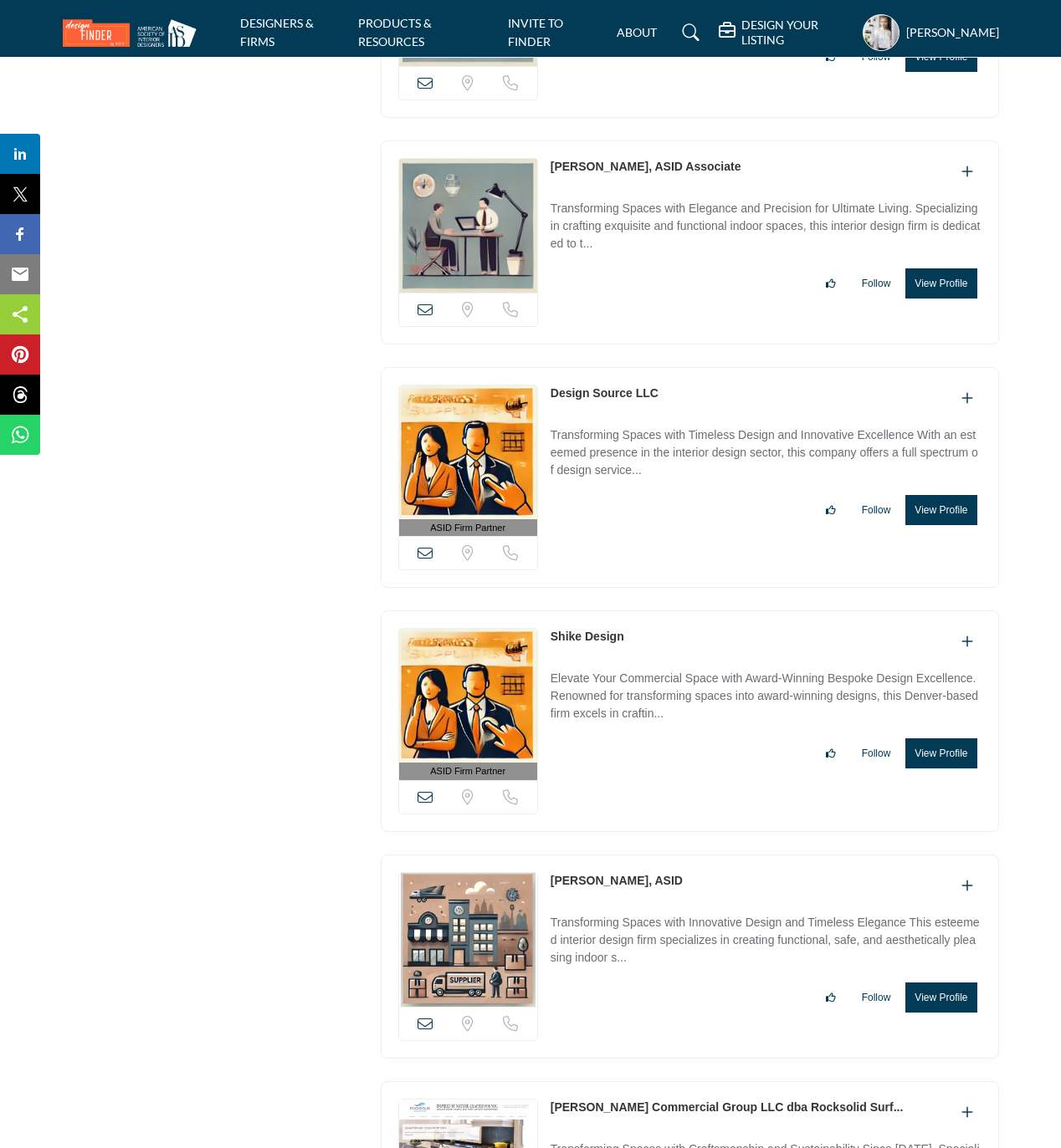
drag, startPoint x: 663, startPoint y: 442, endPoint x: 550, endPoint y: 446, distance: 113.1
click at [550, 413] on div "Design Source LLC" at bounding box center [766, 398] width 431 height 27
drag, startPoint x: 627, startPoint y: 689, endPoint x: 540, endPoint y: 684, distance: 87.1
click at [540, 684] on div "ASID Firm Partner ASID Firm Partners are design companies with ASID-qualified i…" at bounding box center [690, 722] width 618 height 222
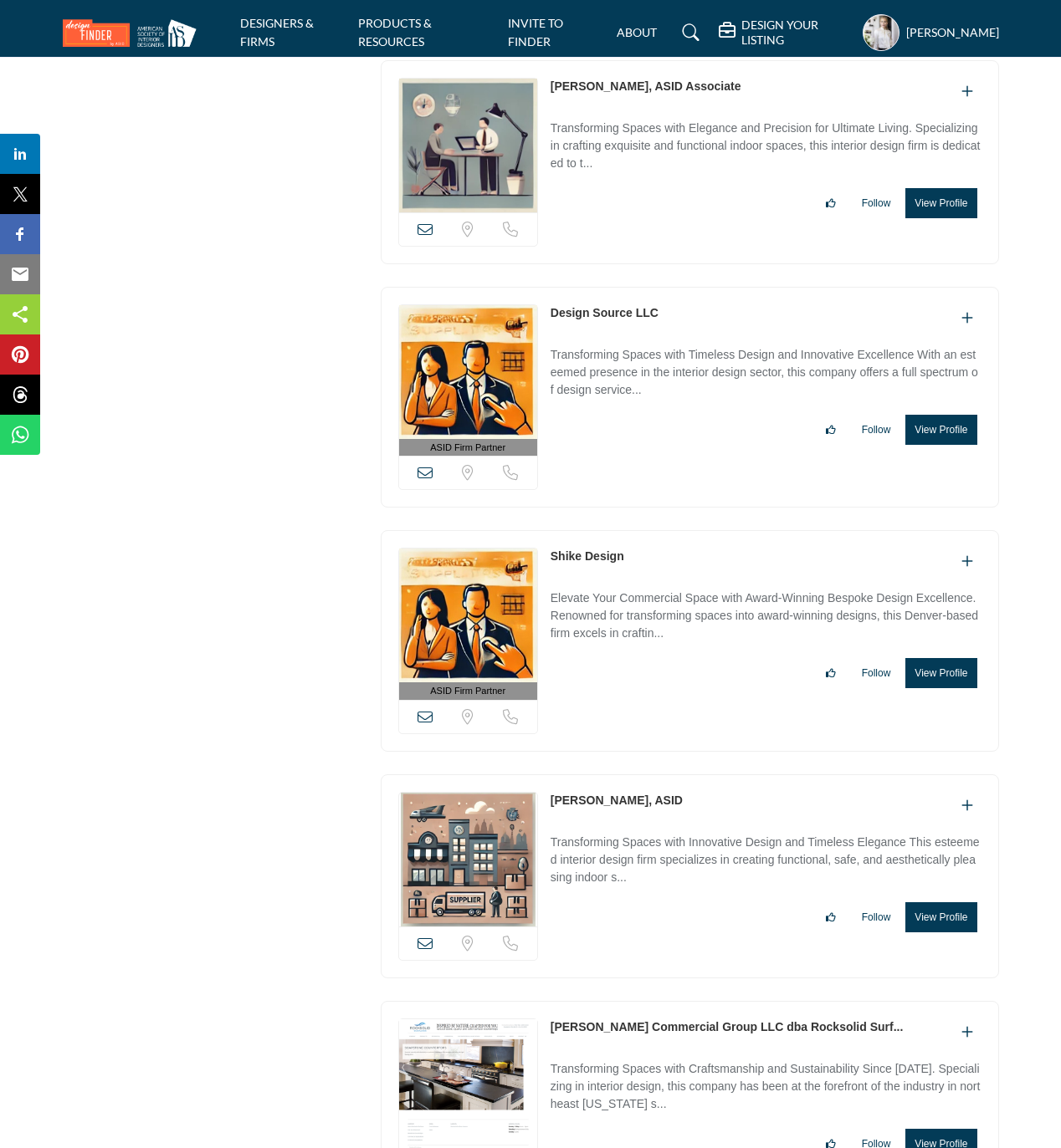
scroll to position [20837, 0]
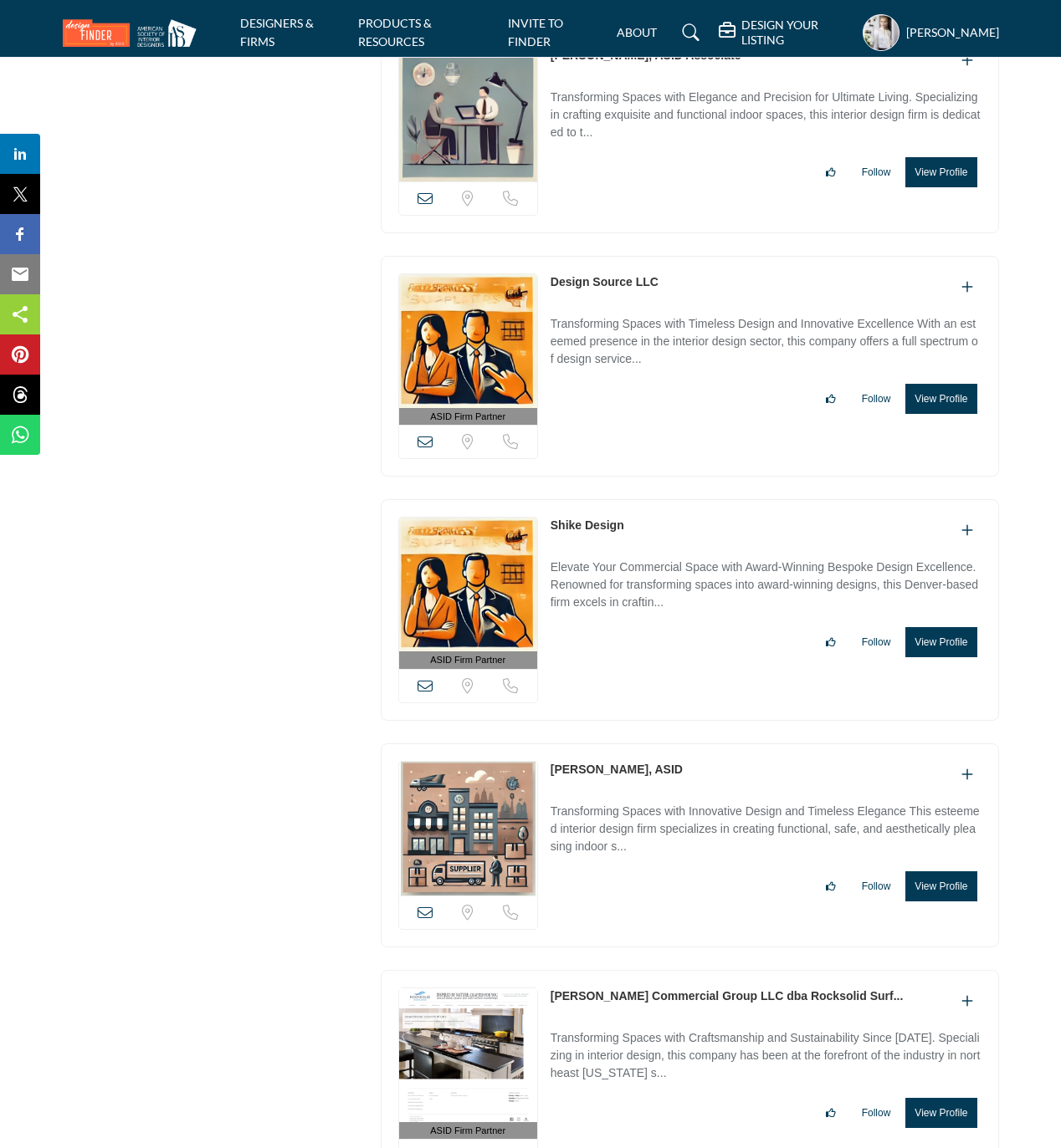
drag, startPoint x: 546, startPoint y: 821, endPoint x: 620, endPoint y: 827, distance: 74.2
click at [620, 827] on div "View email address of this listing Sorry, but we don't have a location for this…" at bounding box center [690, 845] width 618 height 204
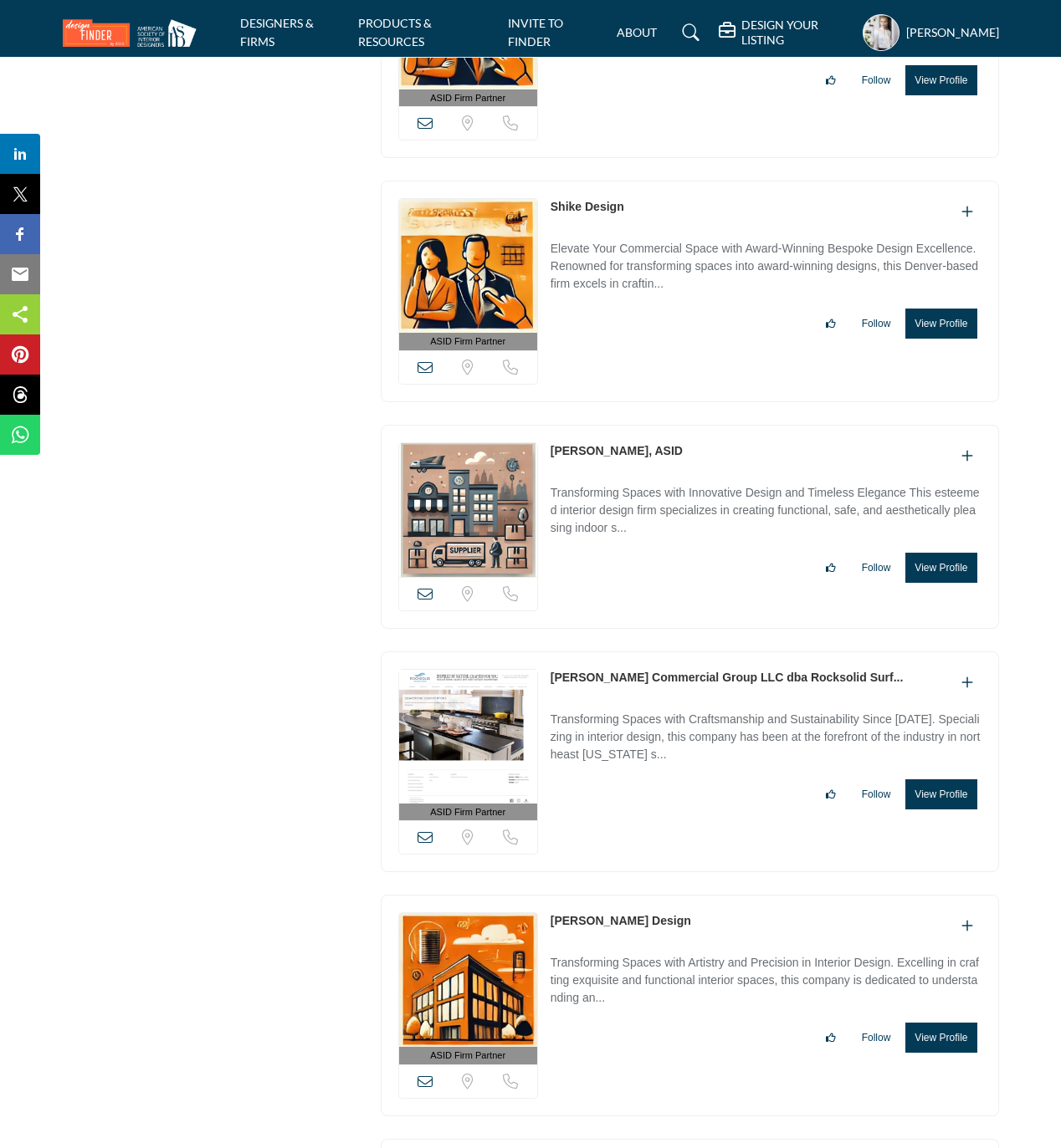
scroll to position [21171, 0]
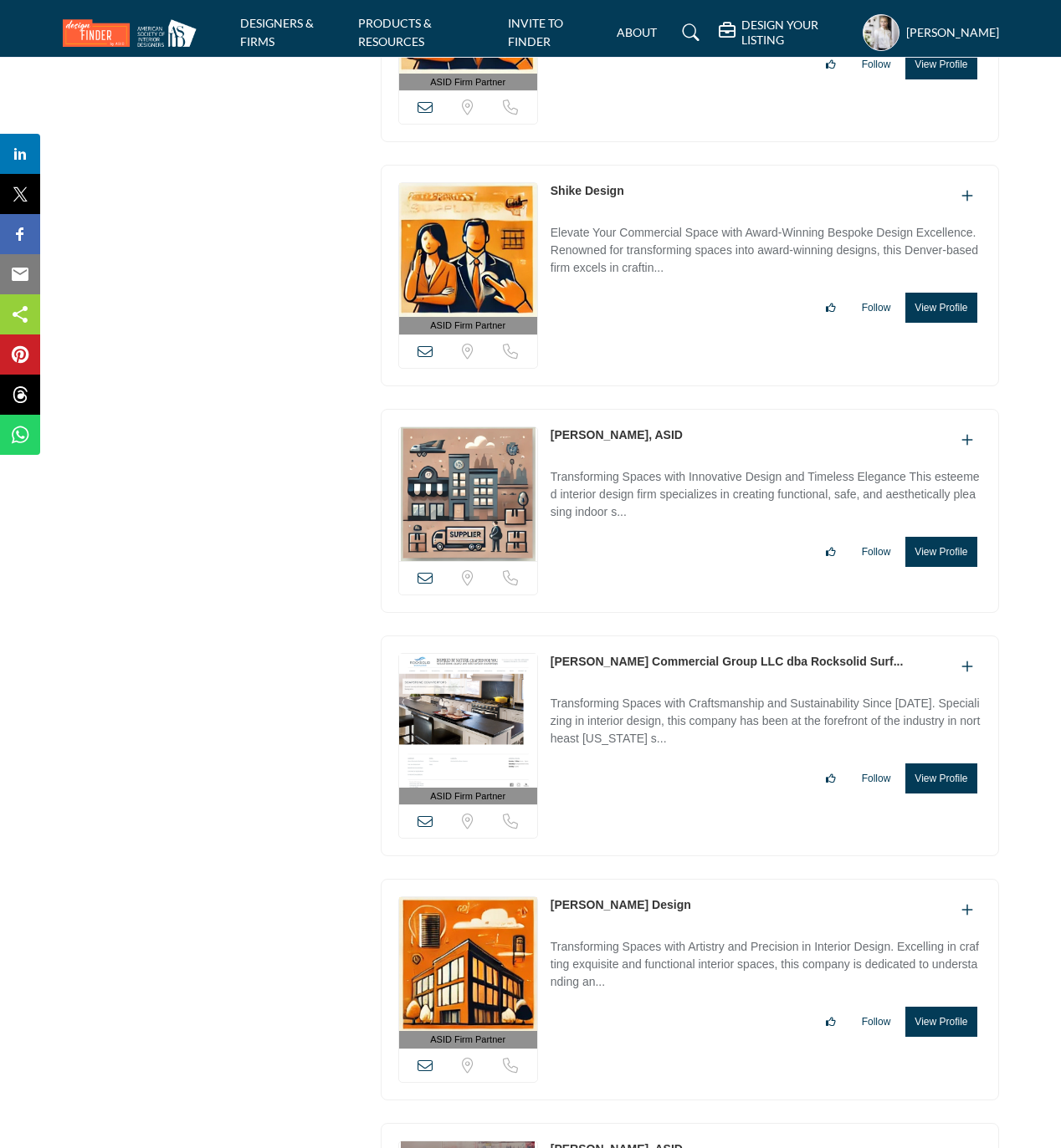
click at [941, 567] on button "View Profile" at bounding box center [940, 552] width 71 height 30
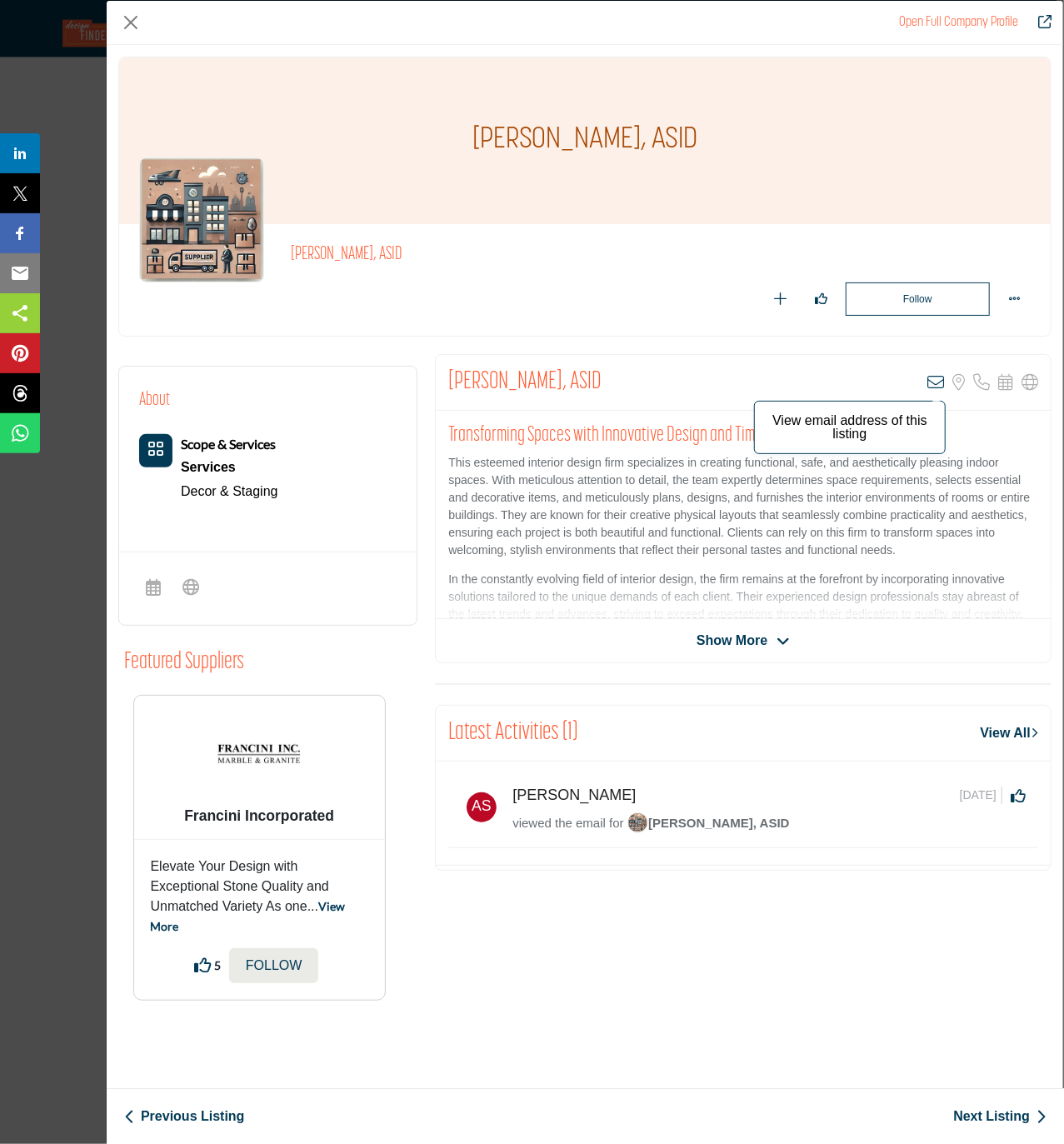
click at [938, 385] on icon "Company Data Modal" at bounding box center [935, 382] width 16 height 16
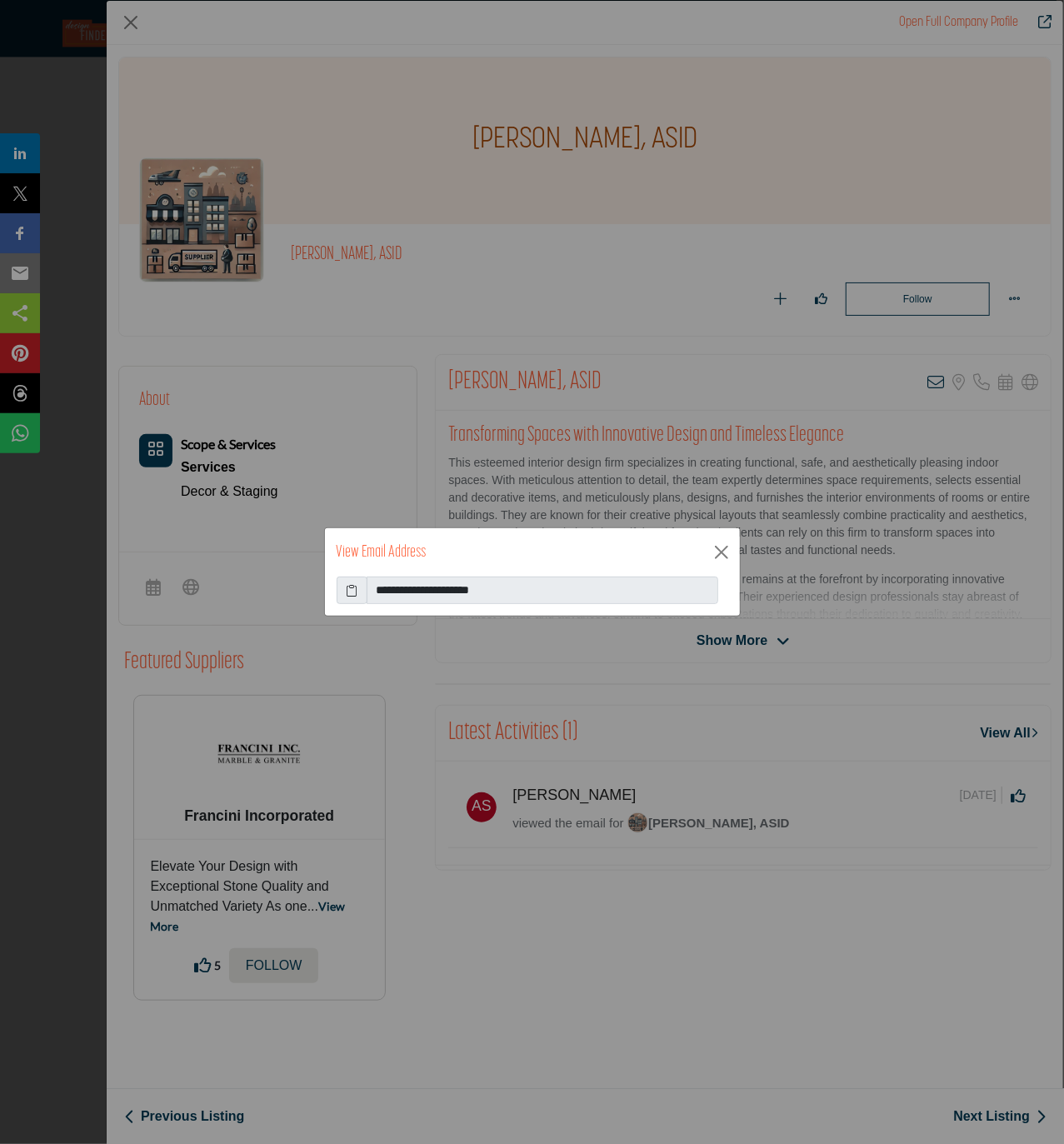
click at [353, 585] on icon at bounding box center [351, 590] width 12 height 17
click at [722, 551] on button "Close" at bounding box center [722, 553] width 25 height 25
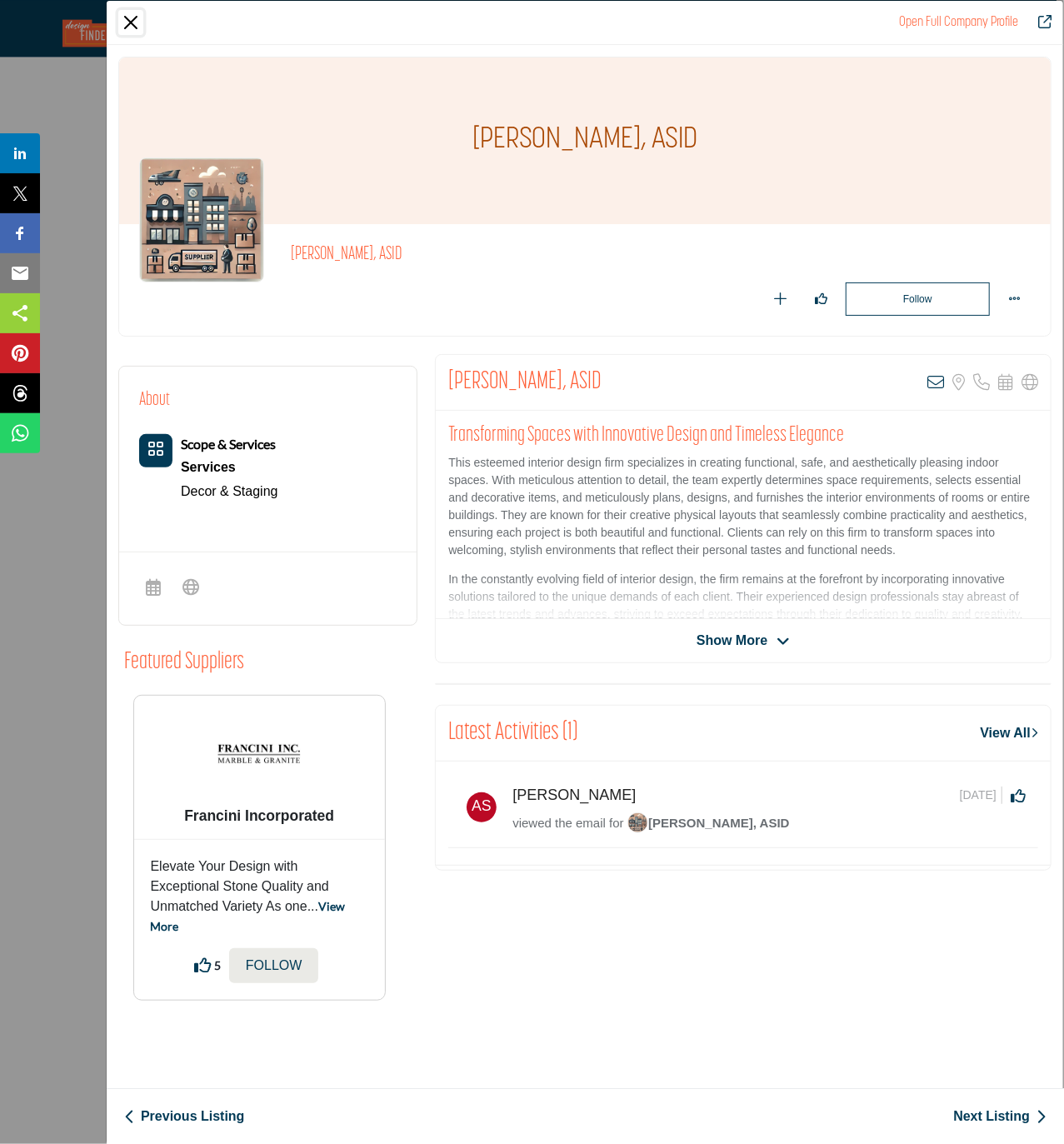
click at [130, 25] on button "Close" at bounding box center [131, 23] width 25 height 25
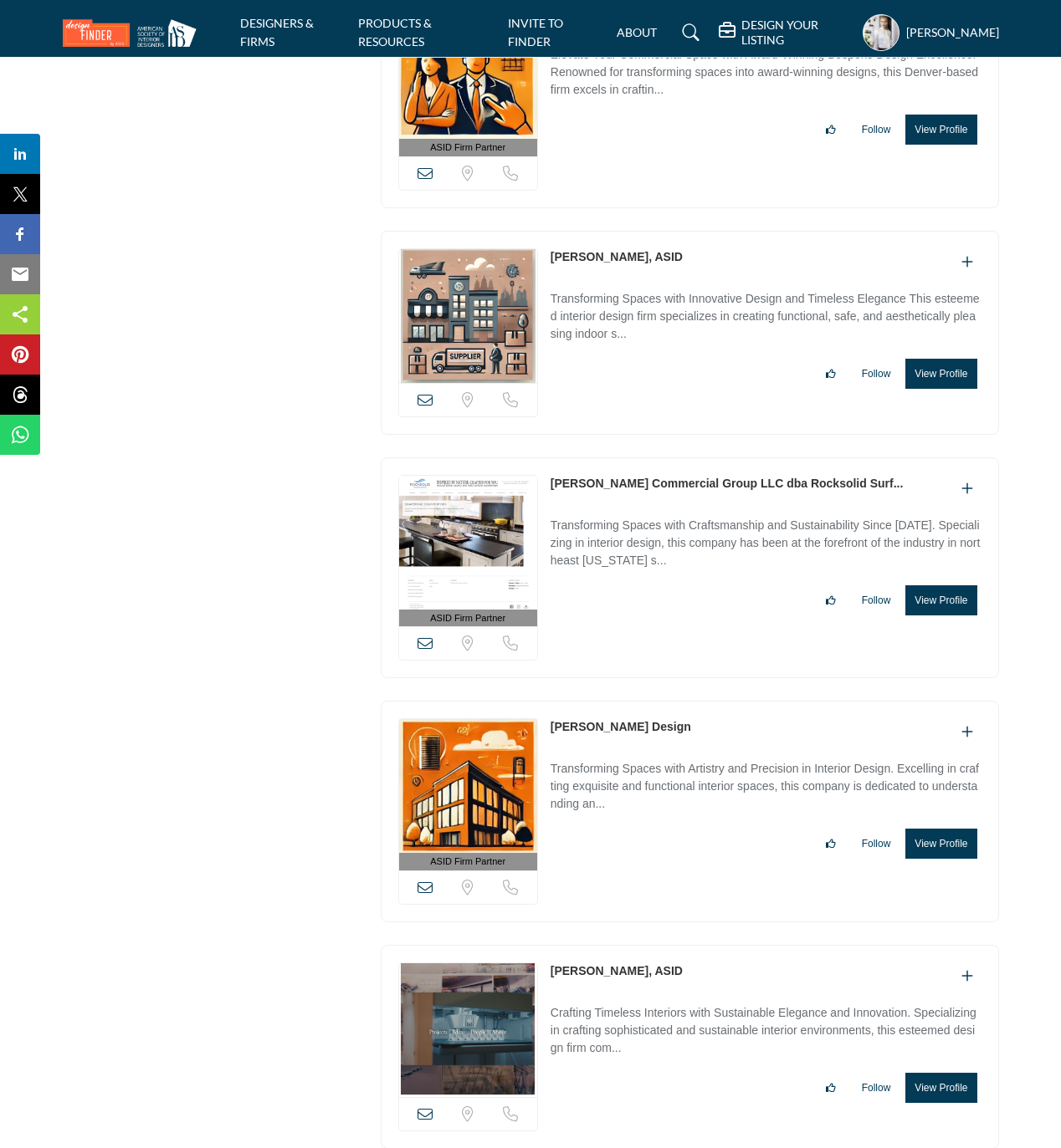
scroll to position [21395, 0]
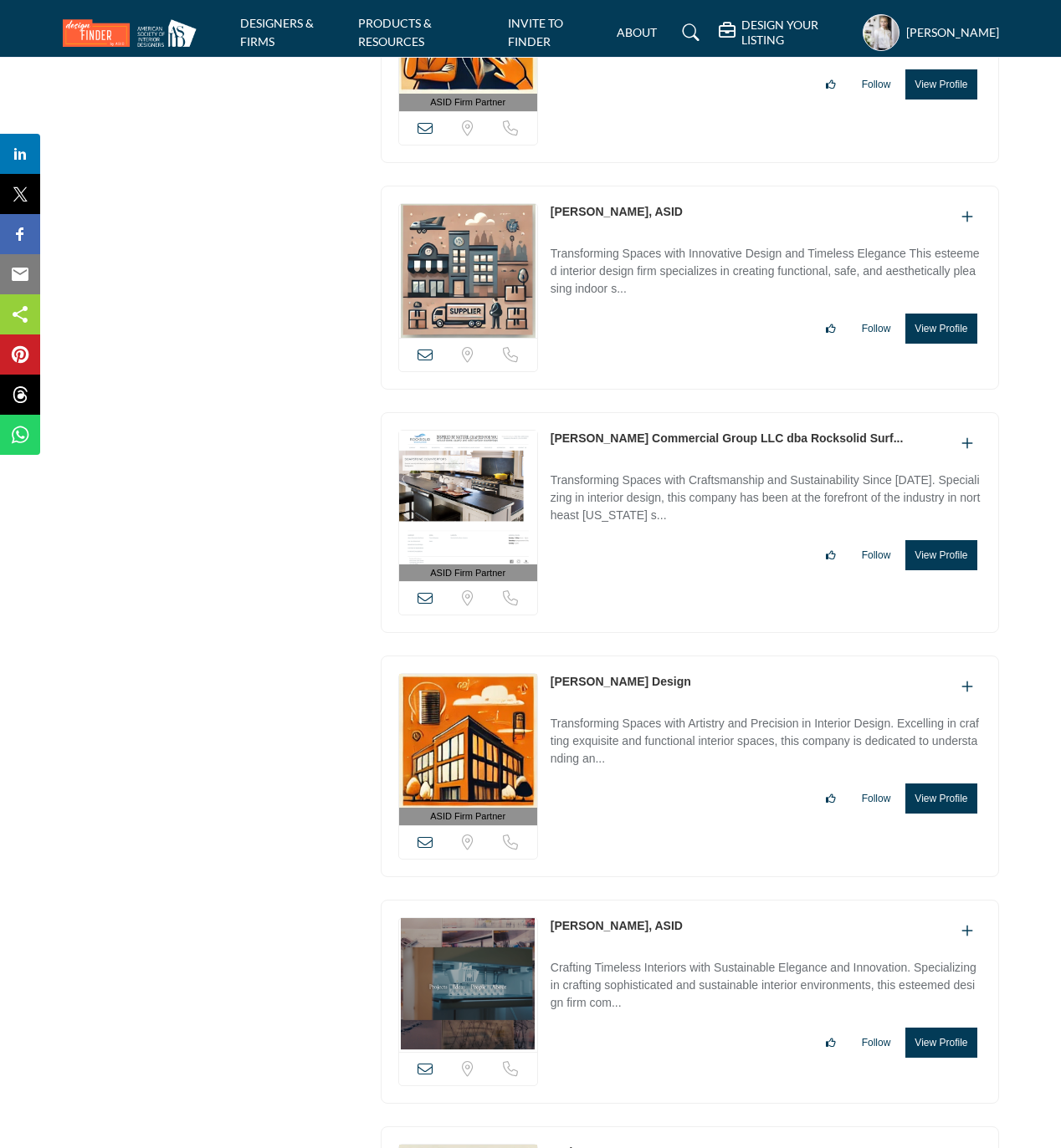
drag, startPoint x: 546, startPoint y: 486, endPoint x: 875, endPoint y: 493, distance: 329.1
click at [875, 493] on div "ASID Firm Partner ASID Firm Partners are design companies with ASID-qualified i…" at bounding box center [690, 524] width 618 height 222
click at [966, 570] on button "View Profile" at bounding box center [940, 554] width 71 height 30
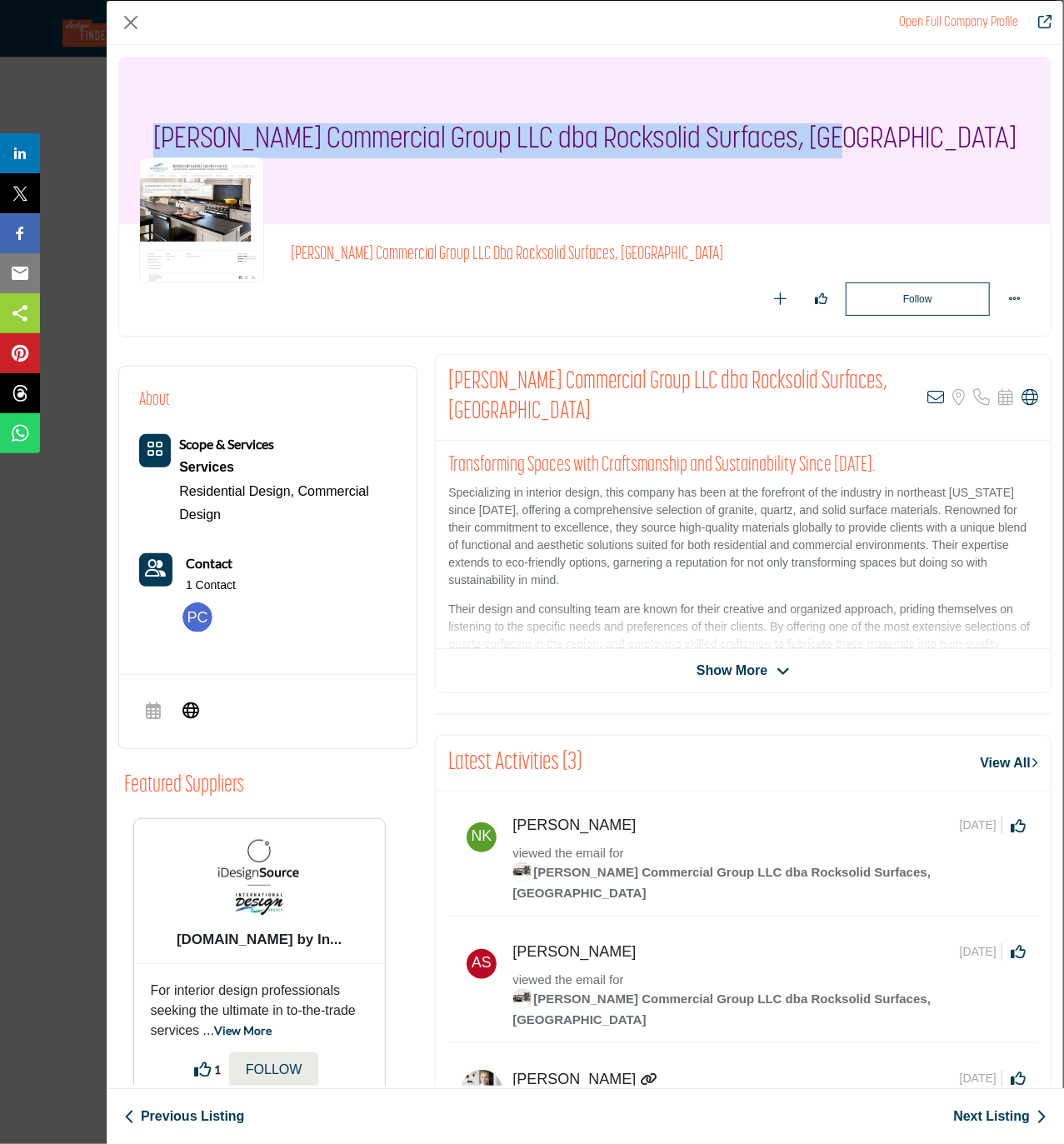
drag, startPoint x: 931, startPoint y: 138, endPoint x: 235, endPoint y: 105, distance: 696.8
click at [235, 108] on div "Walsh Commercial Group LLC dba Rocksolid Surfaces, Lake Quartz" at bounding box center [585, 140] width 932 height 167
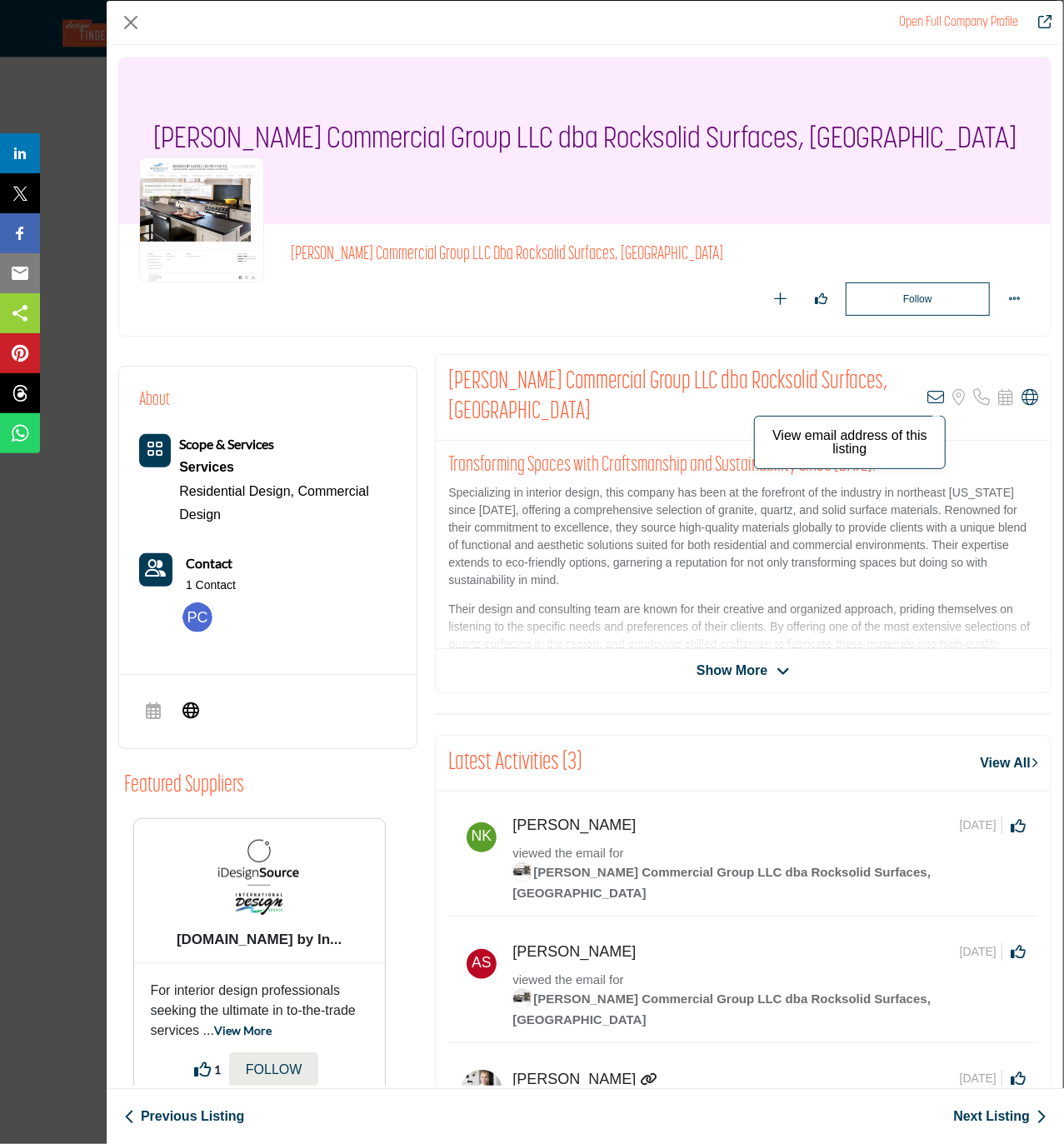
click at [927, 389] on icon "Company Data Modal" at bounding box center [935, 398] width 16 height 16
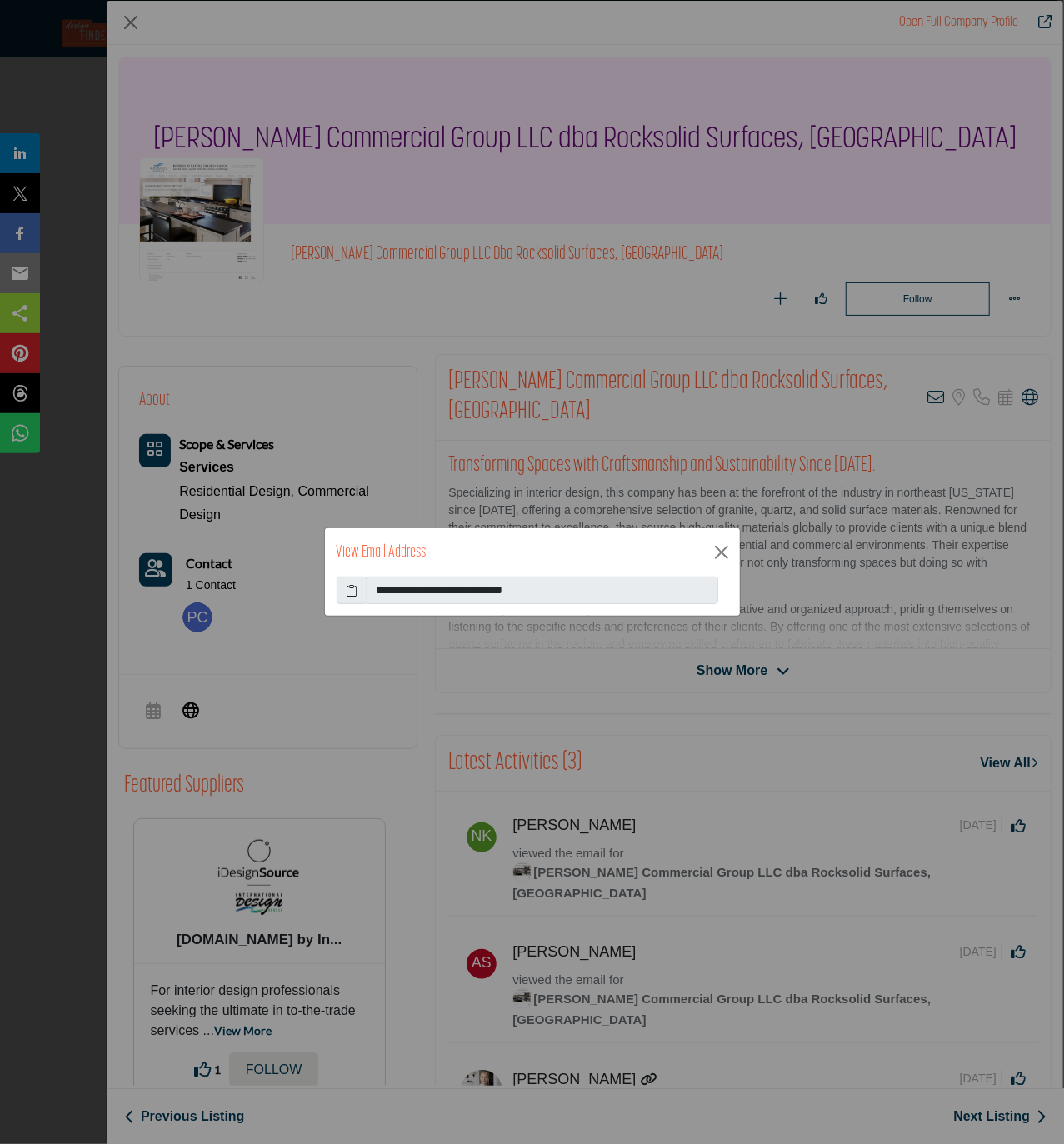
drag, startPoint x: 348, startPoint y: 591, endPoint x: 345, endPoint y: 568, distance: 23.2
click at [348, 589] on icon at bounding box center [351, 590] width 12 height 17
click at [724, 557] on button "Close" at bounding box center [722, 553] width 25 height 25
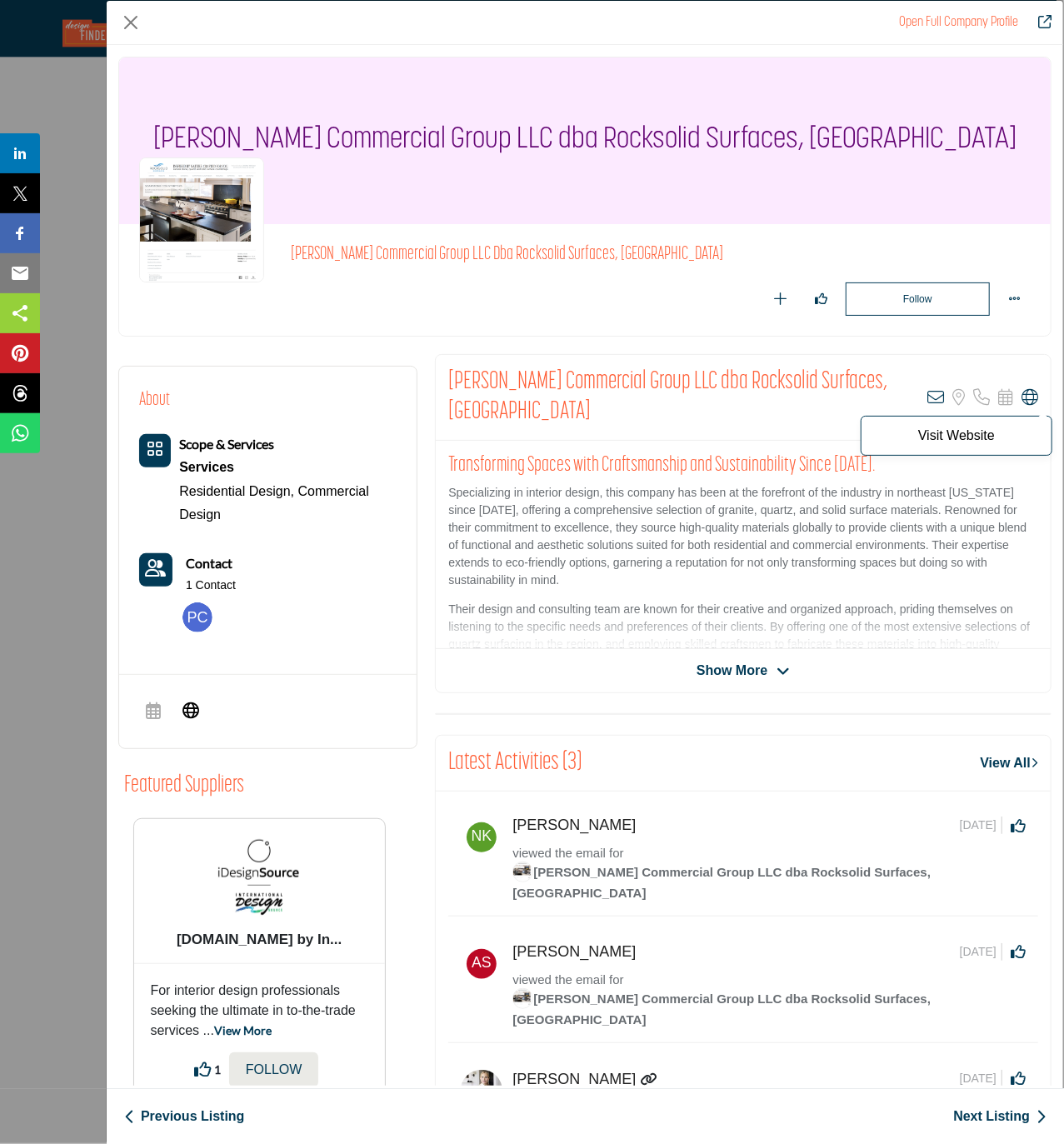
click at [996, 389] on icon "Company Data Modal" at bounding box center [1030, 398] width 16 height 16
click at [130, 24] on button "Close" at bounding box center [131, 23] width 25 height 25
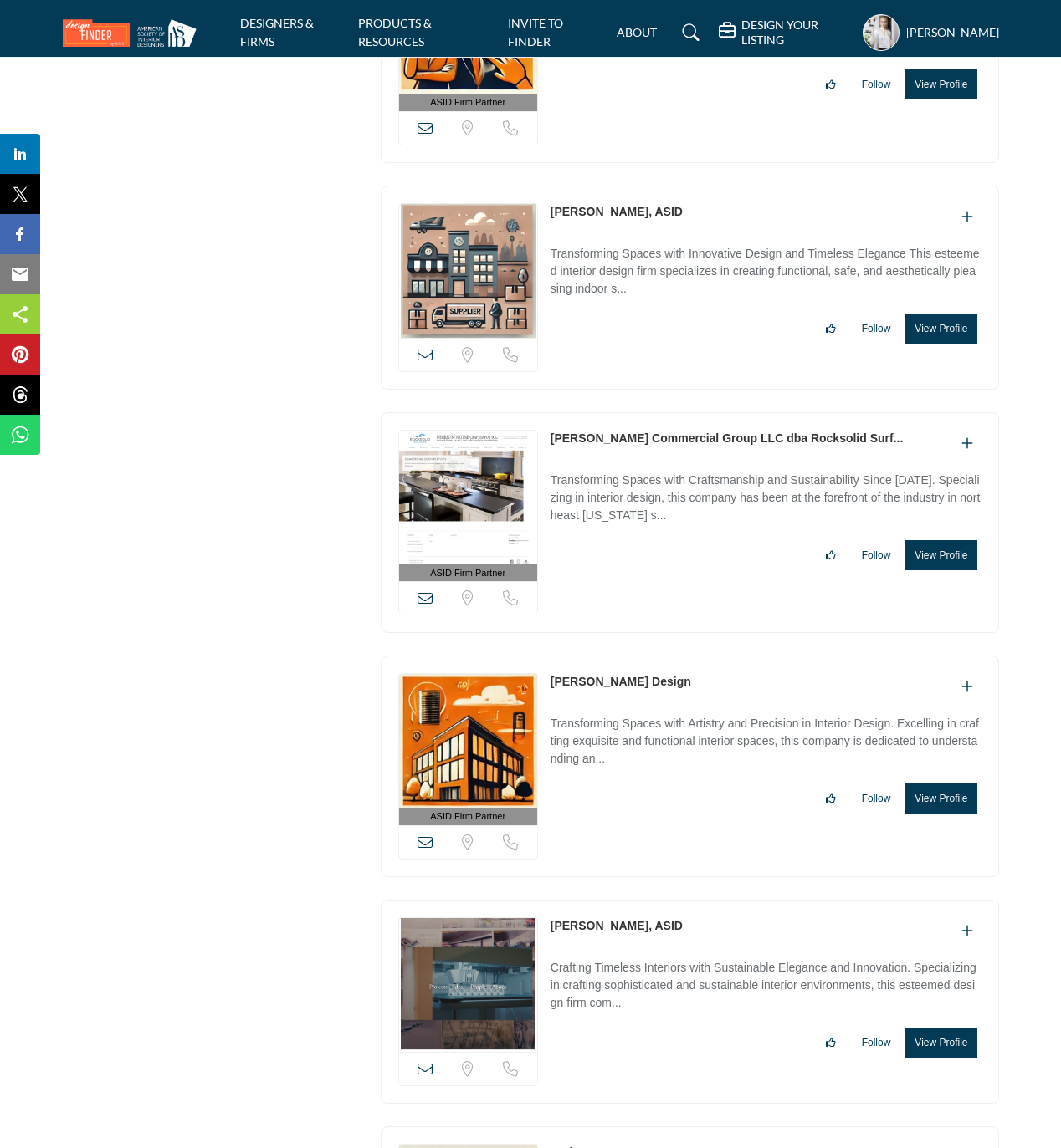
drag, startPoint x: 666, startPoint y: 736, endPoint x: 546, endPoint y: 726, distance: 120.4
click at [546, 729] on div "ASID Firm Partner ASID Firm Partners are design companies with ASID-qualified i…" at bounding box center [690, 766] width 618 height 222
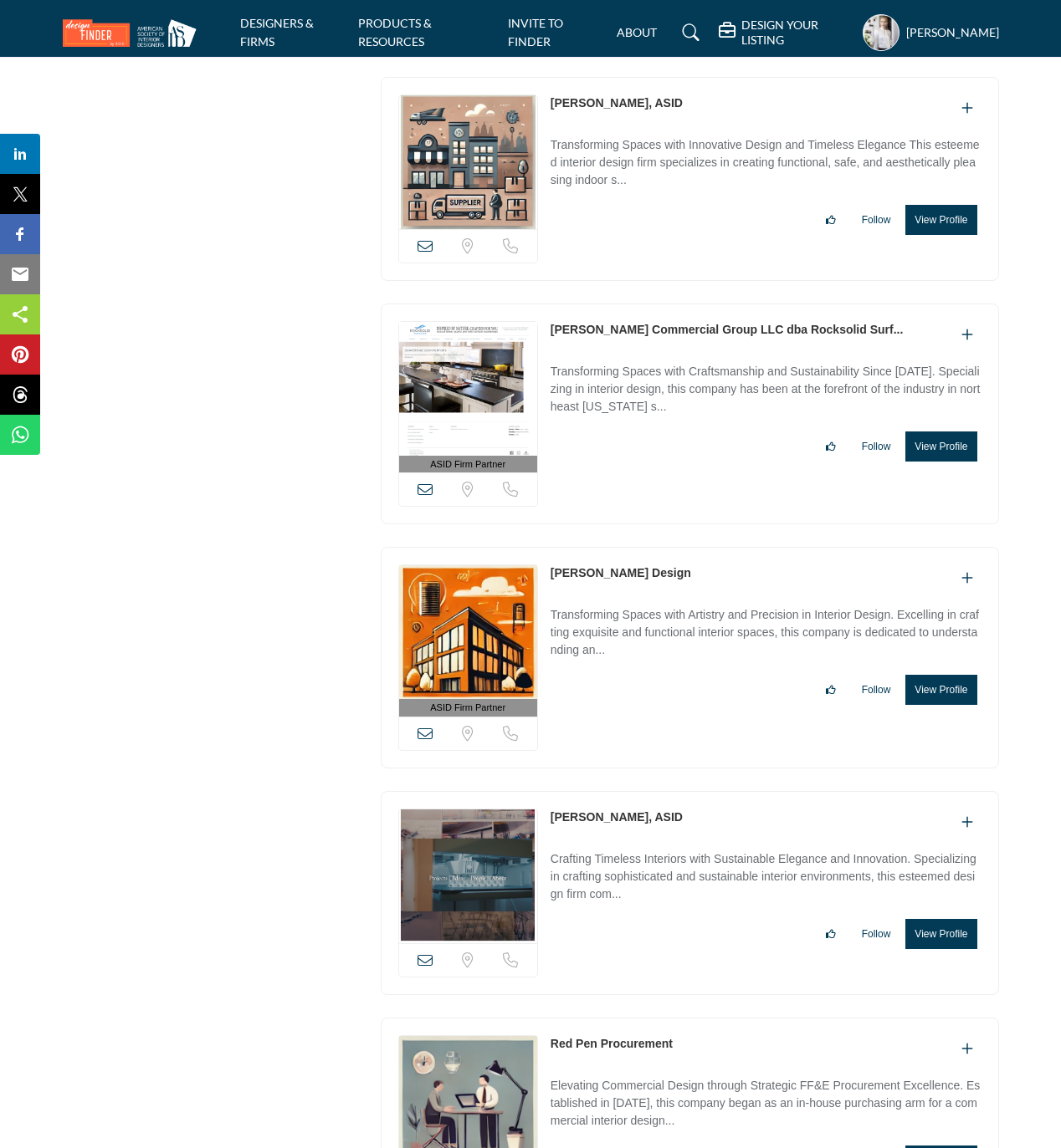
scroll to position [21506, 0]
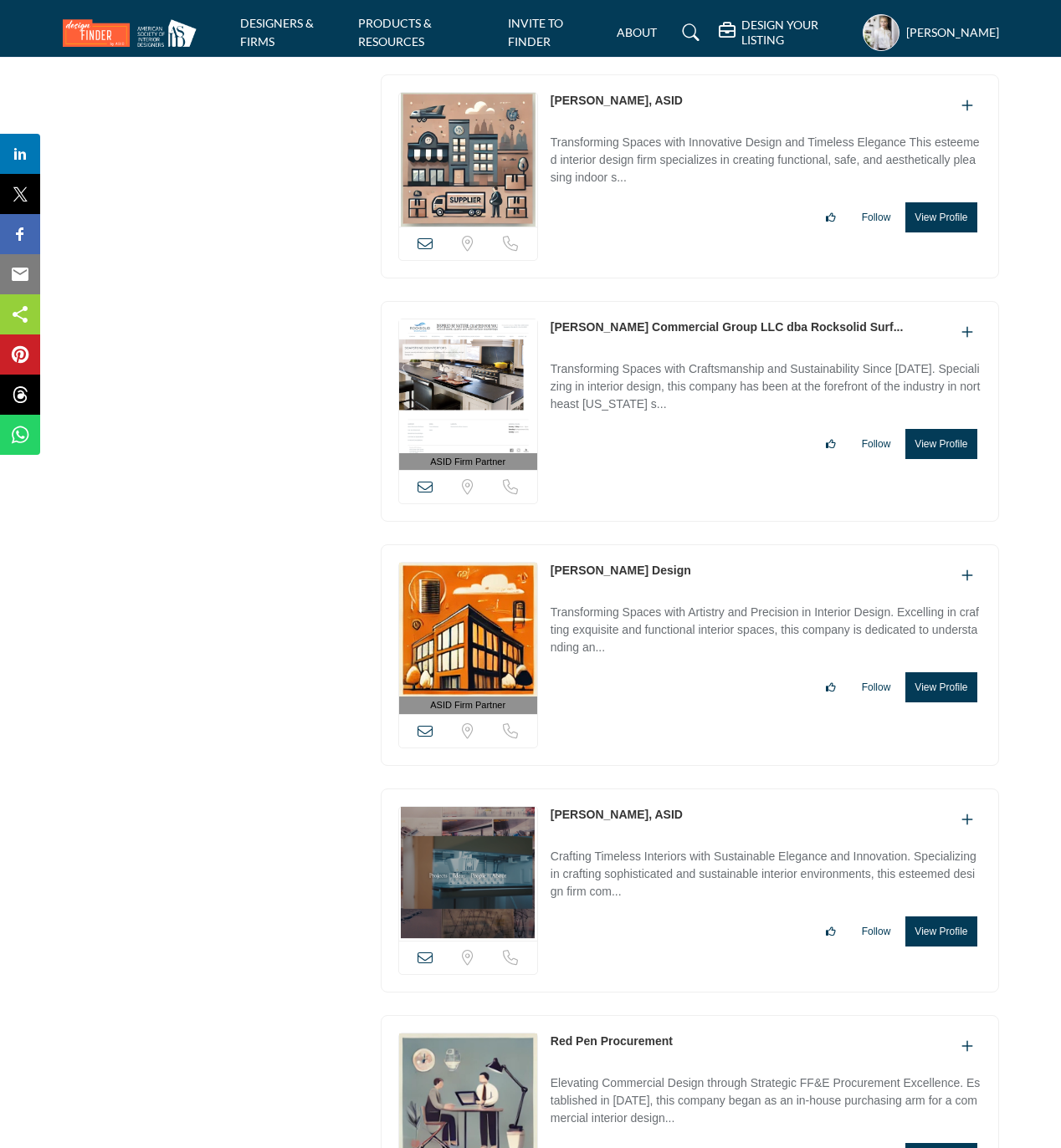
drag, startPoint x: 547, startPoint y: 864, endPoint x: 626, endPoint y: 868, distance: 79.1
click at [626, 868] on div "View email address of this listing Sorry, but we don't have a location for this…" at bounding box center [690, 891] width 618 height 204
drag, startPoint x: 215, startPoint y: 834, endPoint x: 456, endPoint y: 883, distance: 245.9
drag, startPoint x: 546, startPoint y: 863, endPoint x: 626, endPoint y: 873, distance: 80.6
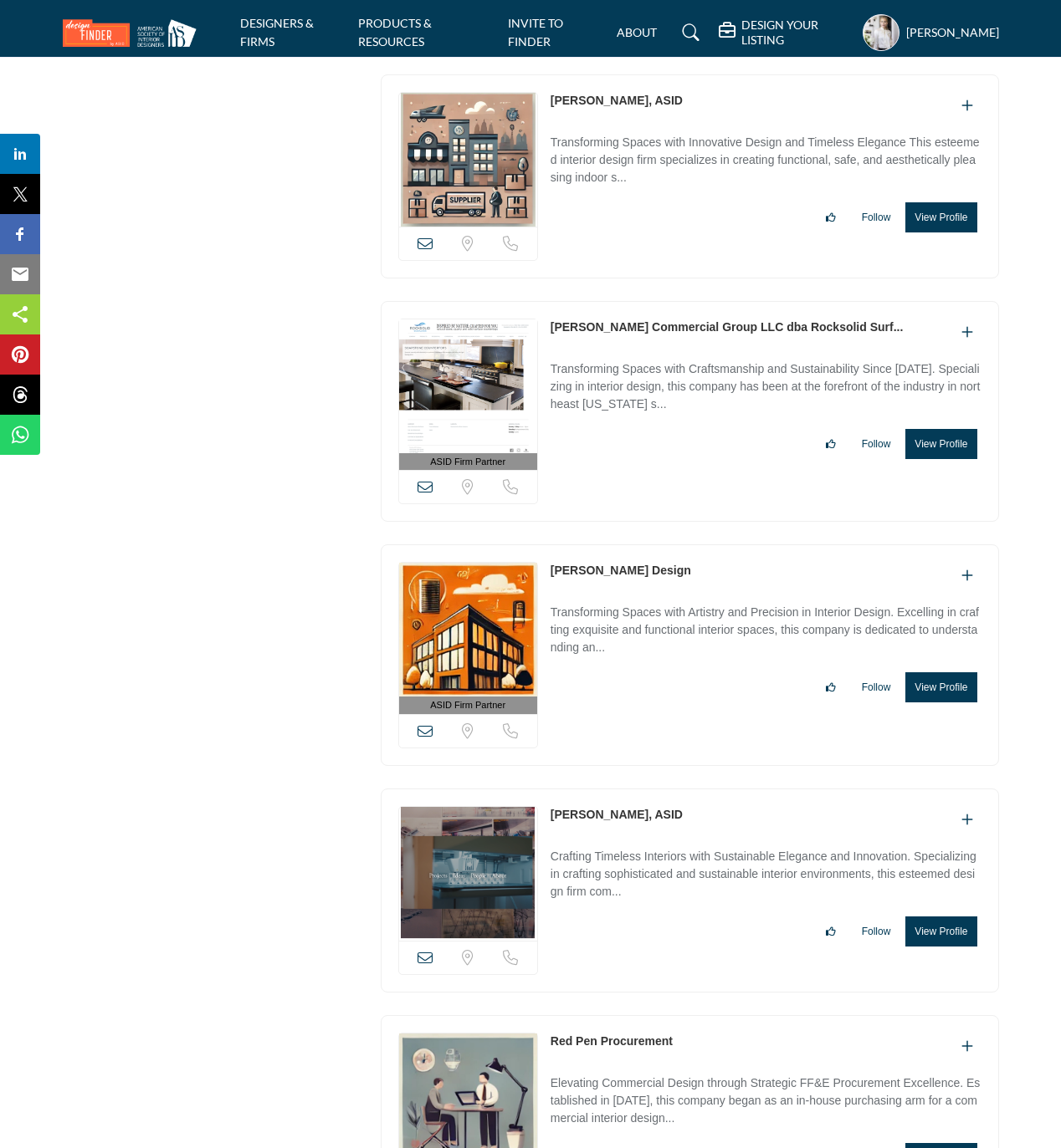
click at [626, 873] on div "View email address of this listing Sorry, but we don't have a location for this…" at bounding box center [690, 891] width 618 height 204
drag, startPoint x: 225, startPoint y: 777, endPoint x: 335, endPoint y: 814, distance: 116.1
drag, startPoint x: 546, startPoint y: 866, endPoint x: 626, endPoint y: 872, distance: 80.2
click at [626, 872] on div "View email address of this listing Sorry, but we don't have a location for this…" at bounding box center [690, 891] width 618 height 204
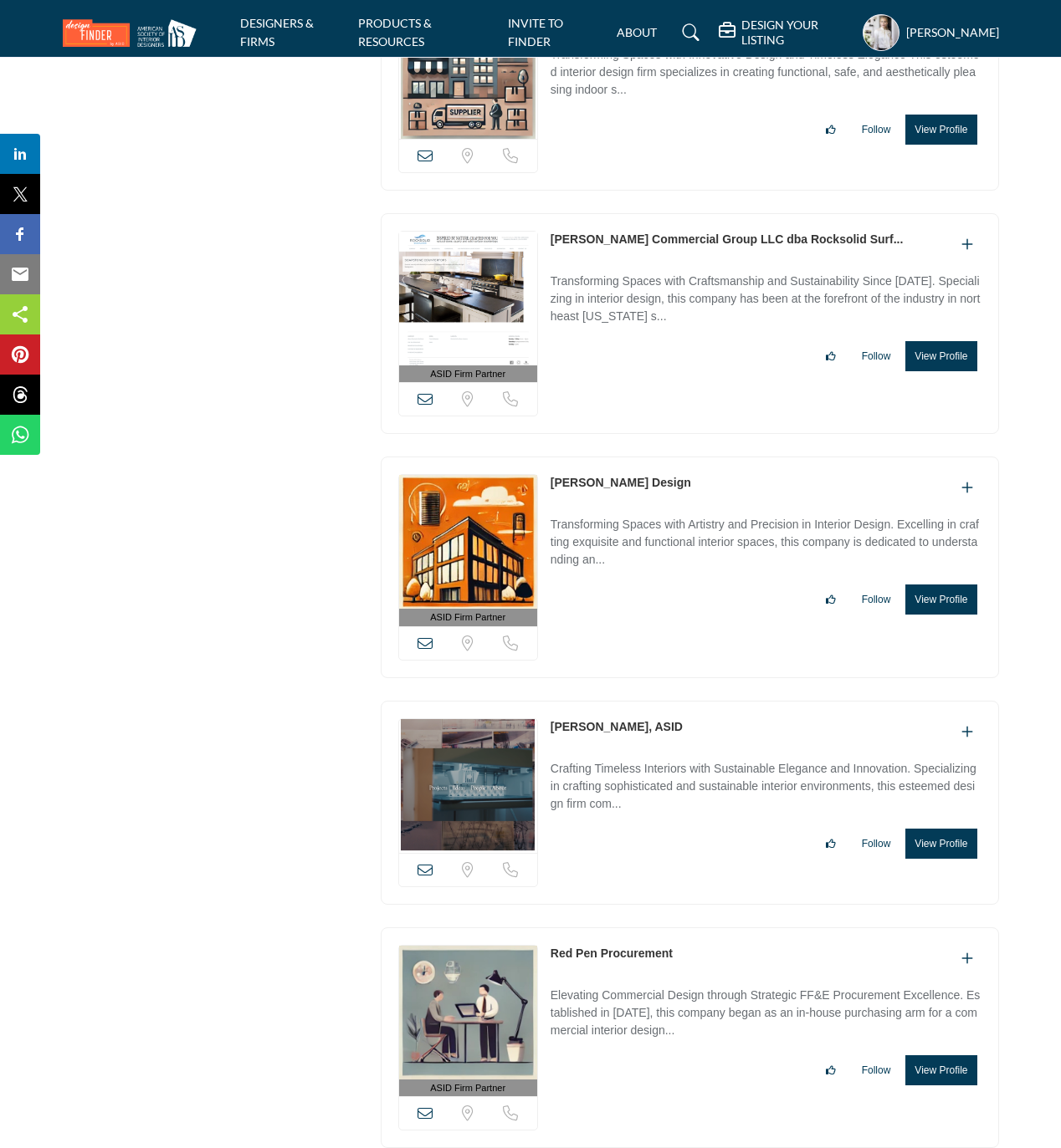
scroll to position [21729, 0]
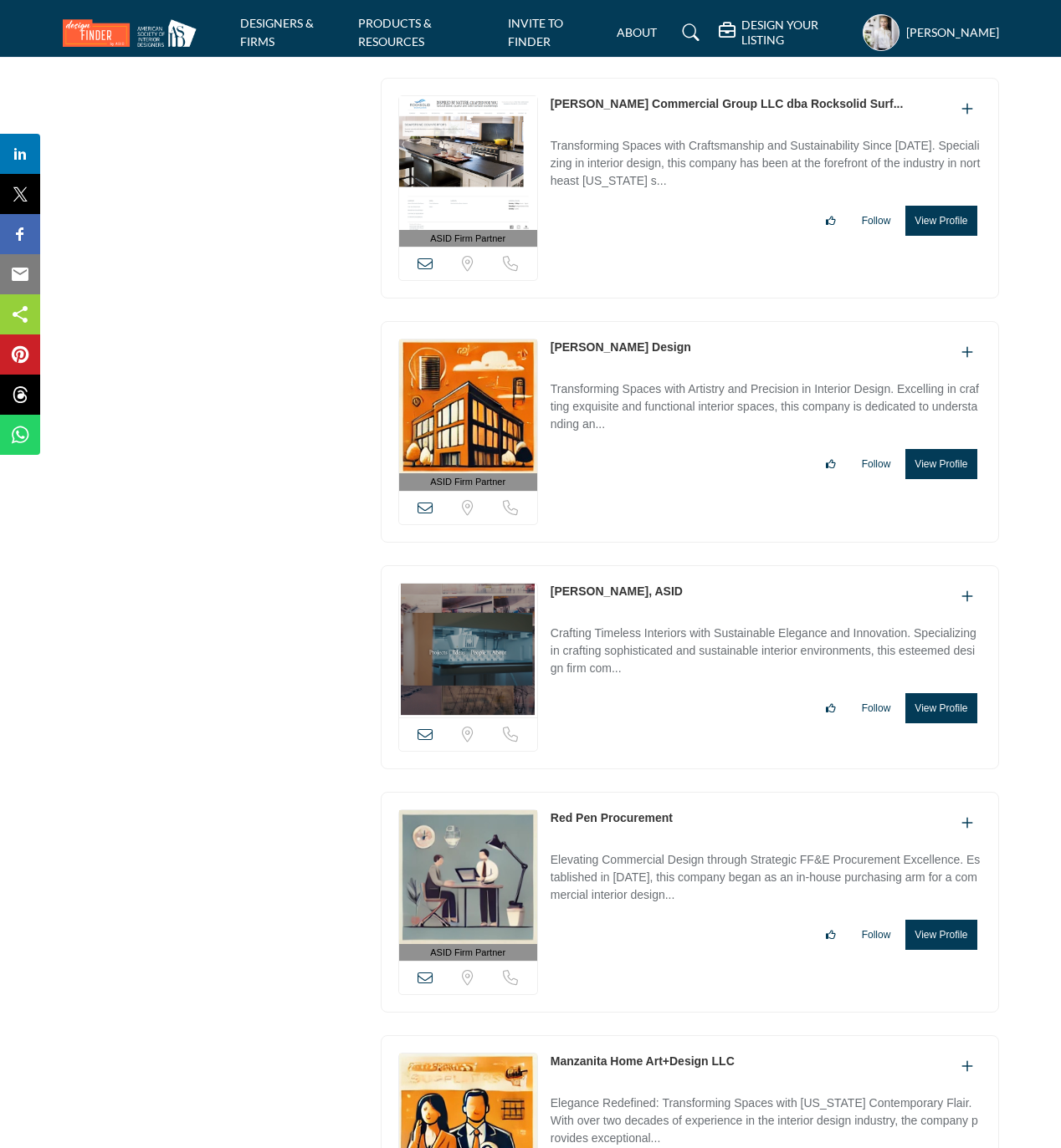
click at [941, 724] on button "View Profile" at bounding box center [940, 708] width 71 height 30
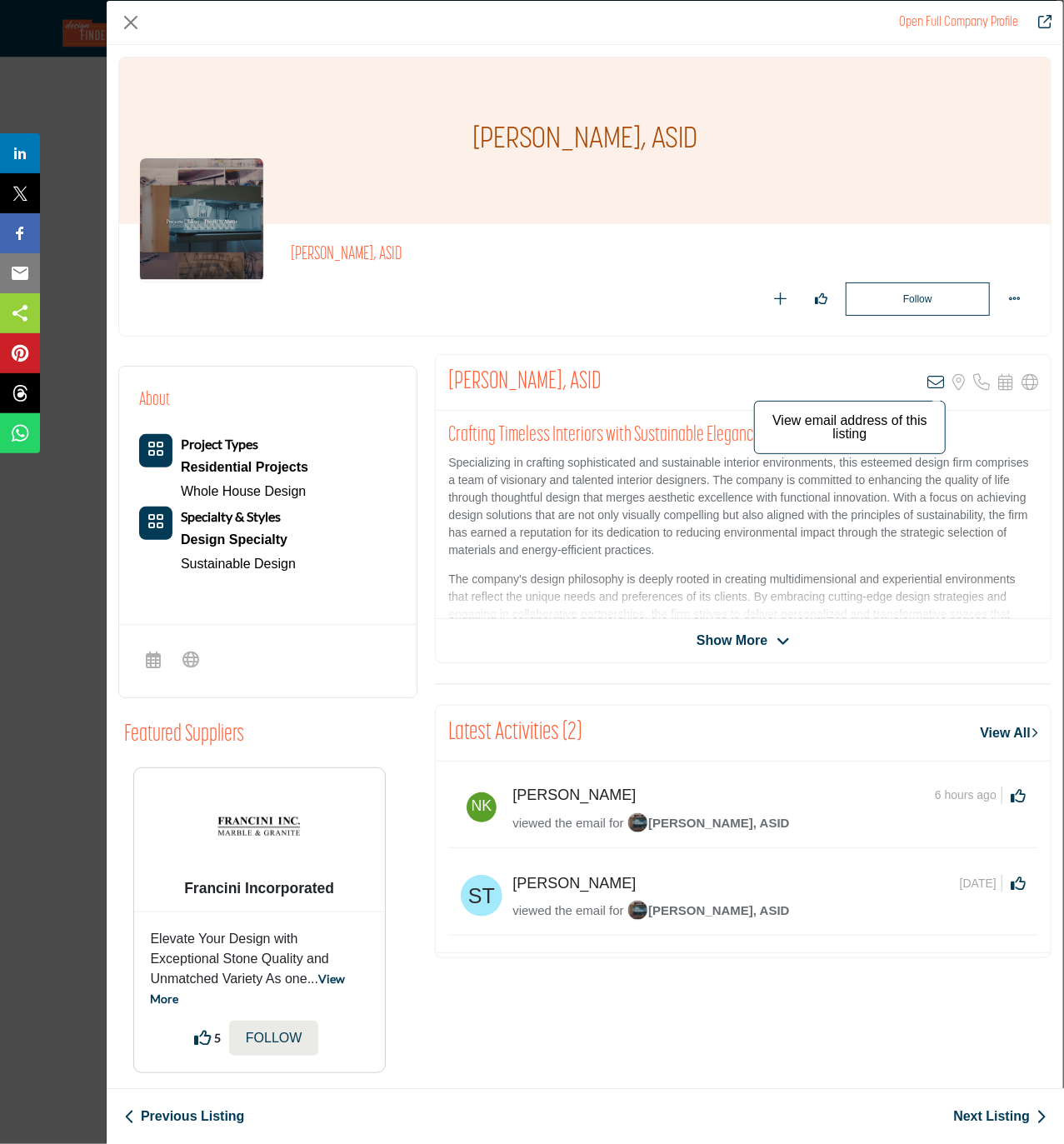
click at [927, 385] on icon "Company Data Modal" at bounding box center [935, 382] width 16 height 16
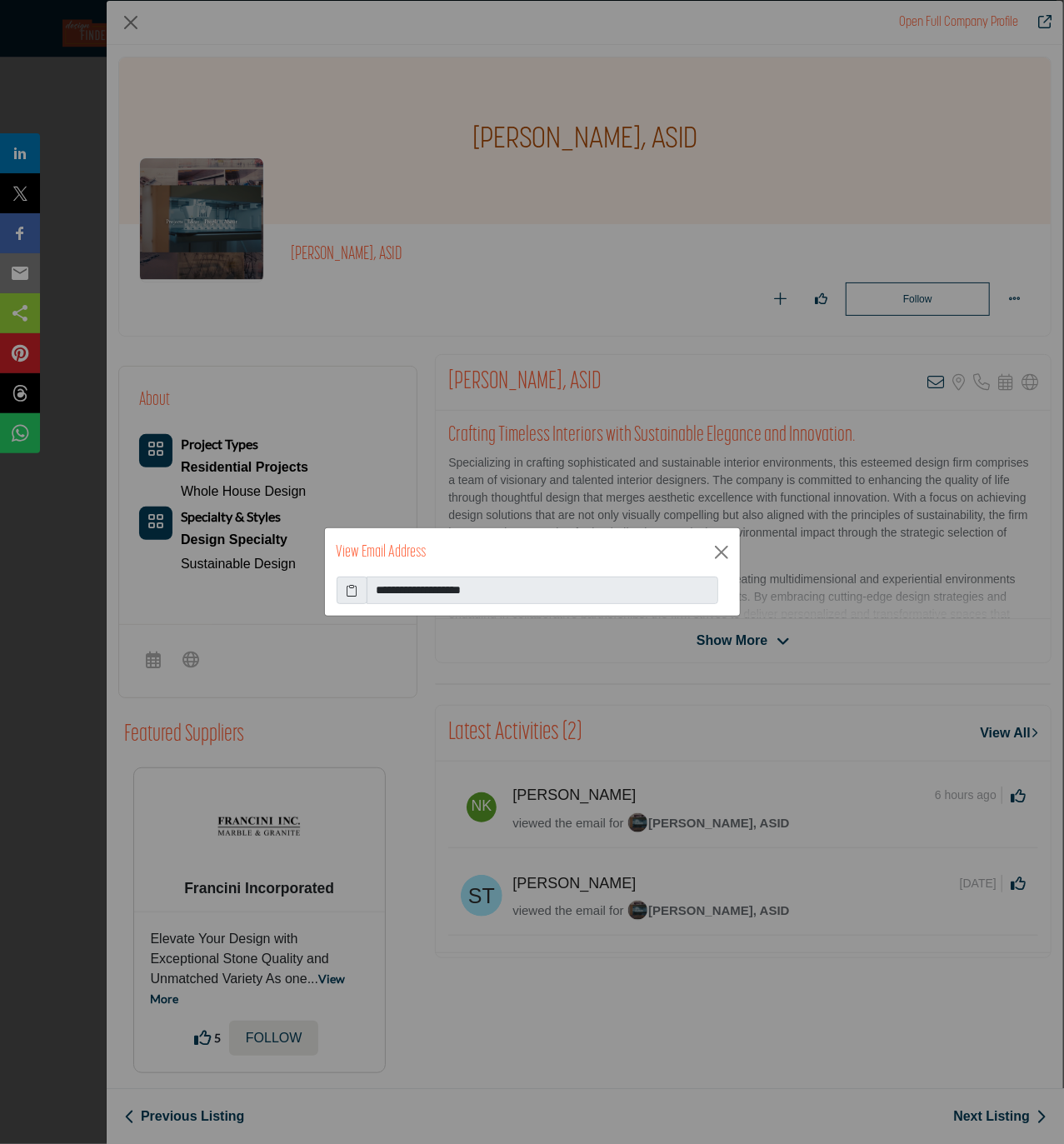
drag, startPoint x: 349, startPoint y: 587, endPoint x: 60, endPoint y: 481, distance: 307.8
click at [349, 585] on icon at bounding box center [351, 590] width 12 height 17
click at [355, 587] on icon at bounding box center [351, 590] width 12 height 17
drag, startPoint x: 718, startPoint y: 545, endPoint x: 663, endPoint y: 492, distance: 76.4
click at [718, 545] on button "Close" at bounding box center [722, 553] width 25 height 25
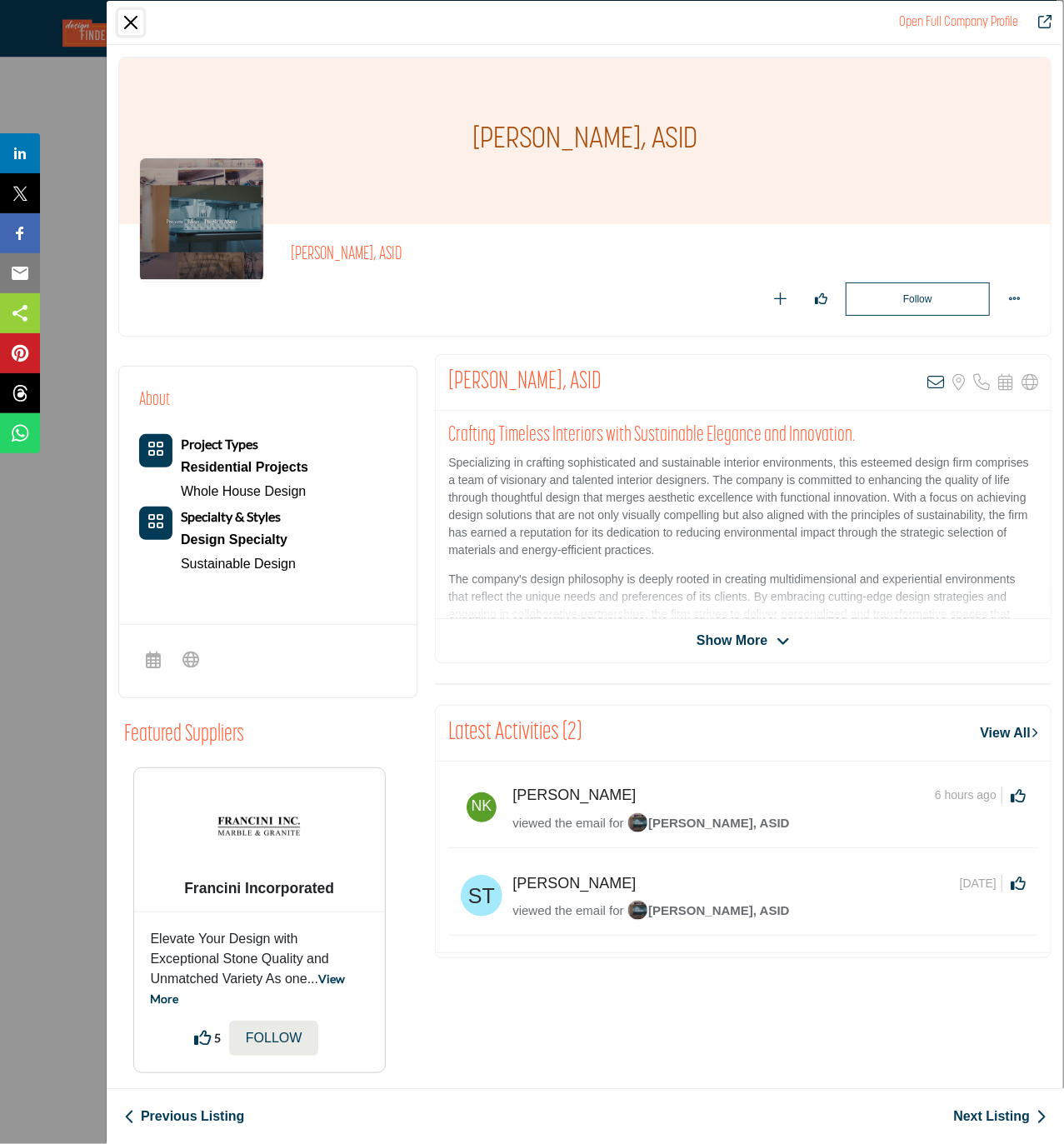
click at [130, 18] on button "Close" at bounding box center [131, 23] width 25 height 25
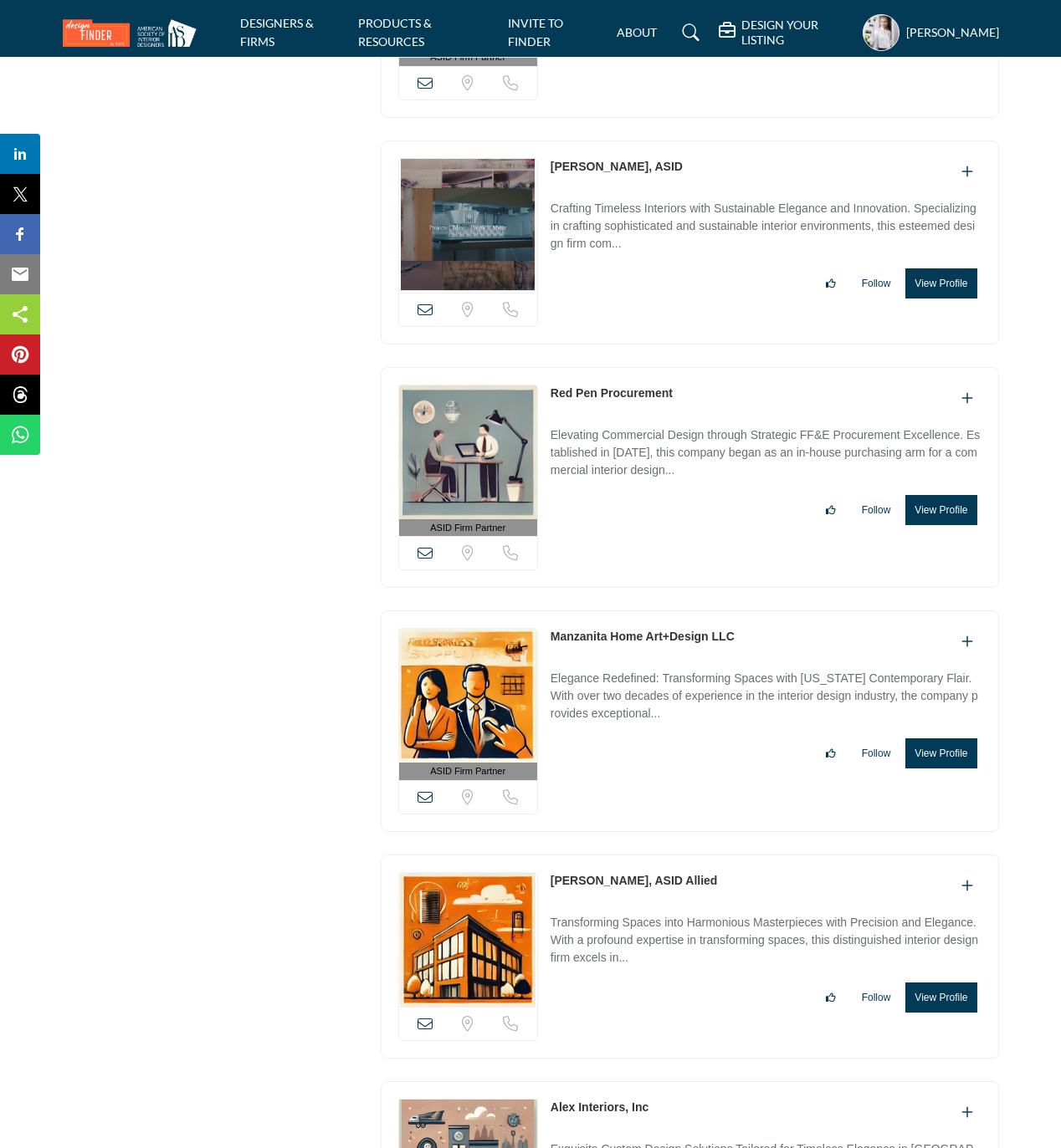
scroll to position [22176, 0]
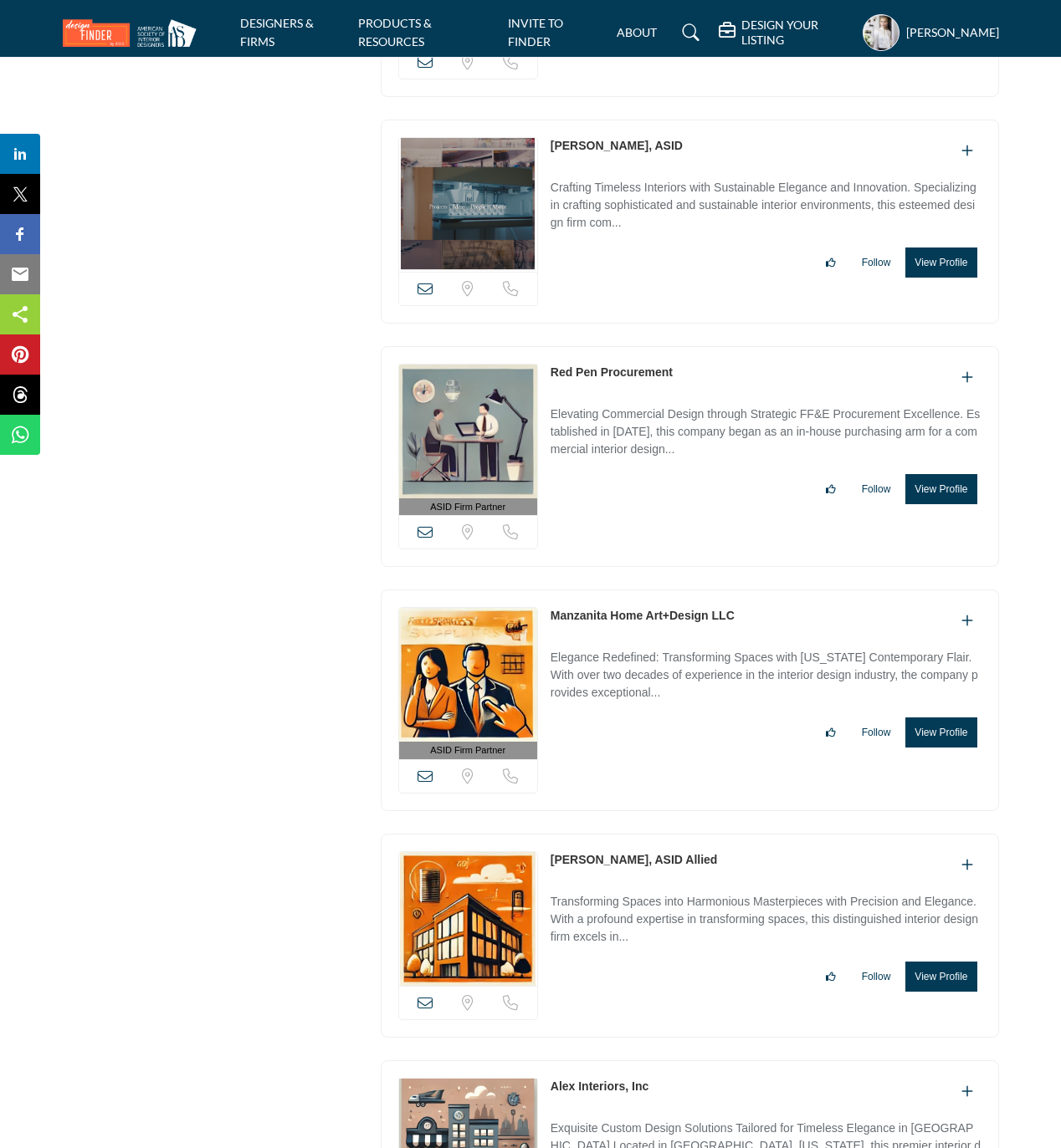
drag, startPoint x: 549, startPoint y: 424, endPoint x: 681, endPoint y: 428, distance: 132.1
click at [681, 428] on div "ASID Firm Partner ASID Firm Partners are design companies with ASID-qualified i…" at bounding box center [690, 457] width 618 height 222
drag, startPoint x: 543, startPoint y: 667, endPoint x: 751, endPoint y: 676, distance: 208.2
click at [751, 676] on div "ASID Firm Partner ASID Firm Partners are design companies with ASID-qualified i…" at bounding box center [690, 701] width 618 height 222
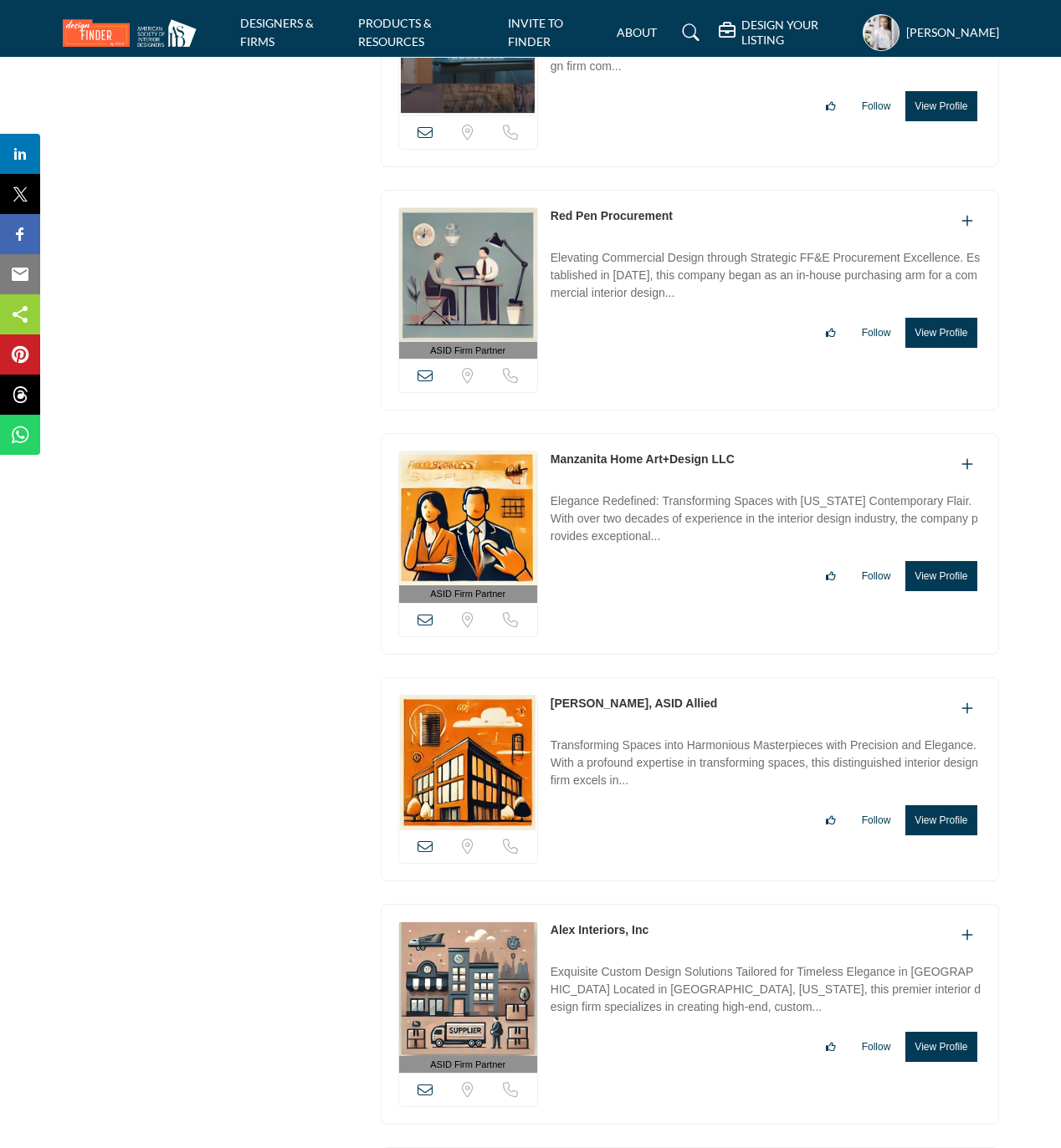
scroll to position [22398, 0]
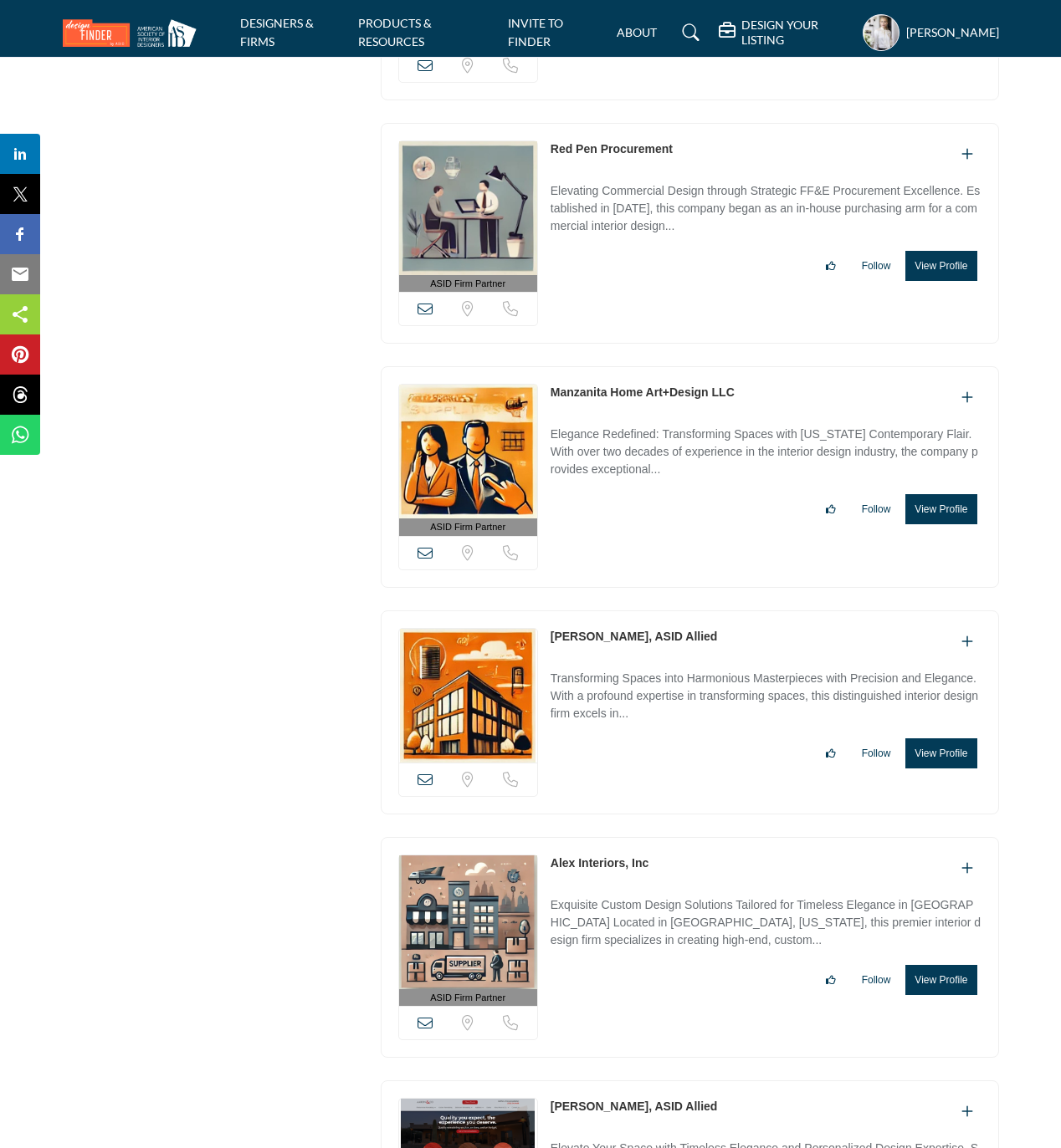
drag, startPoint x: 540, startPoint y: 687, endPoint x: 644, endPoint y: 690, distance: 104.0
click at [644, 690] on div "View email address of this listing Sorry, but we don't have a location for this…" at bounding box center [690, 713] width 618 height 204
click at [942, 769] on button "View Profile" at bounding box center [940, 753] width 71 height 30
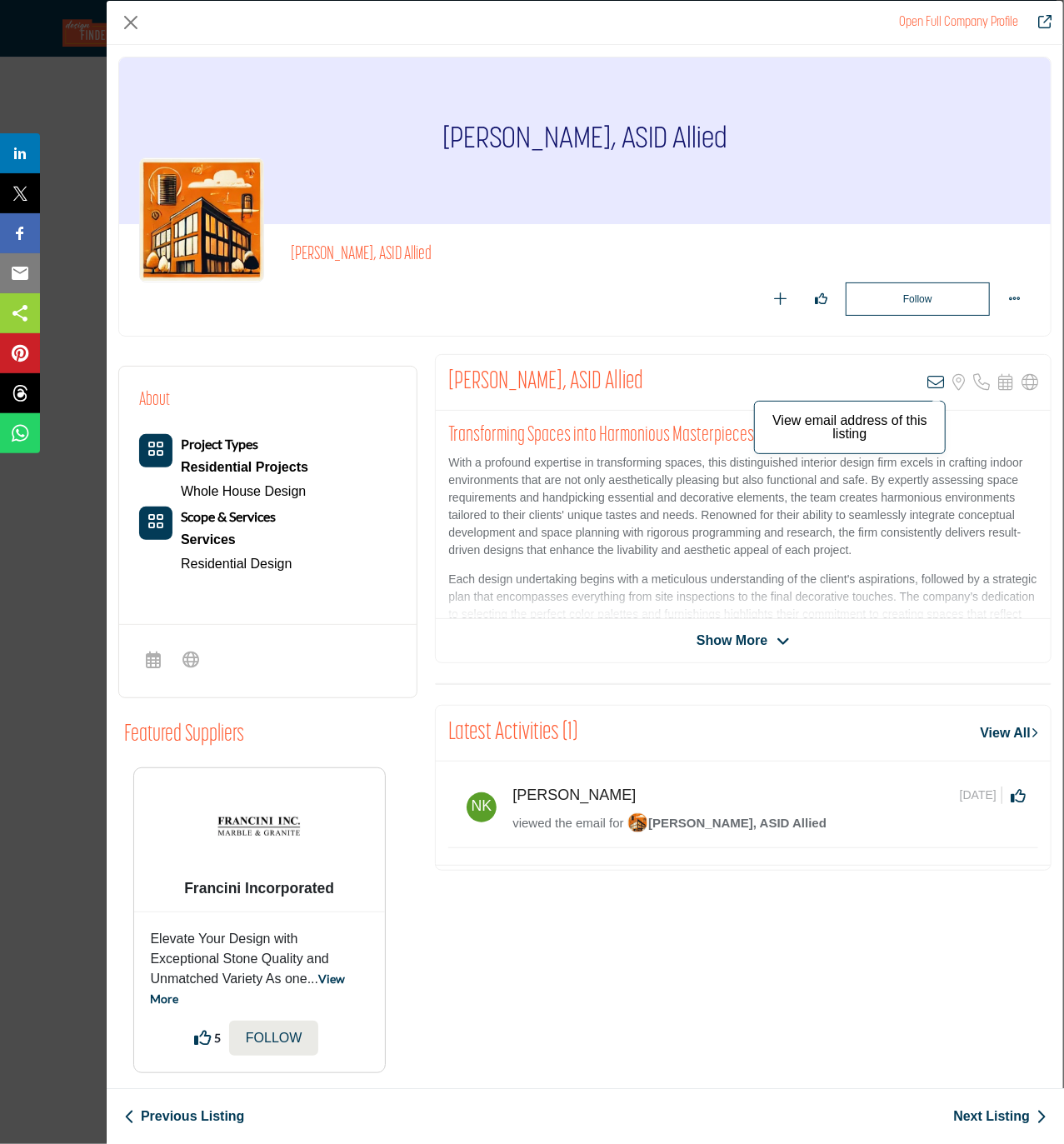
click at [927, 384] on icon "Company Data Modal" at bounding box center [935, 382] width 16 height 16
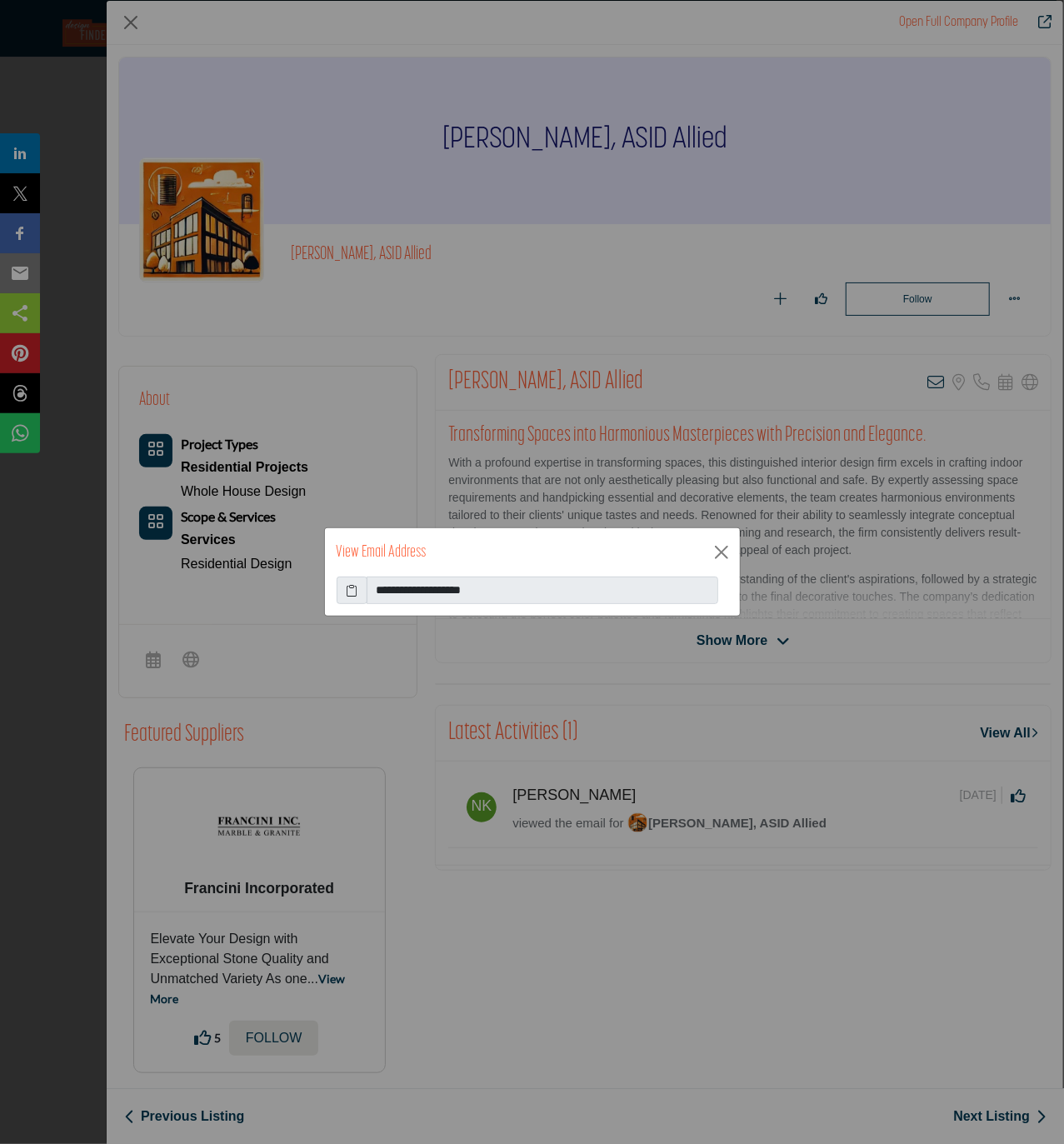
drag, startPoint x: 357, startPoint y: 589, endPoint x: 431, endPoint y: 599, distance: 74.7
click at [355, 588] on icon at bounding box center [351, 590] width 12 height 17
click at [714, 550] on button "Close" at bounding box center [722, 553] width 25 height 25
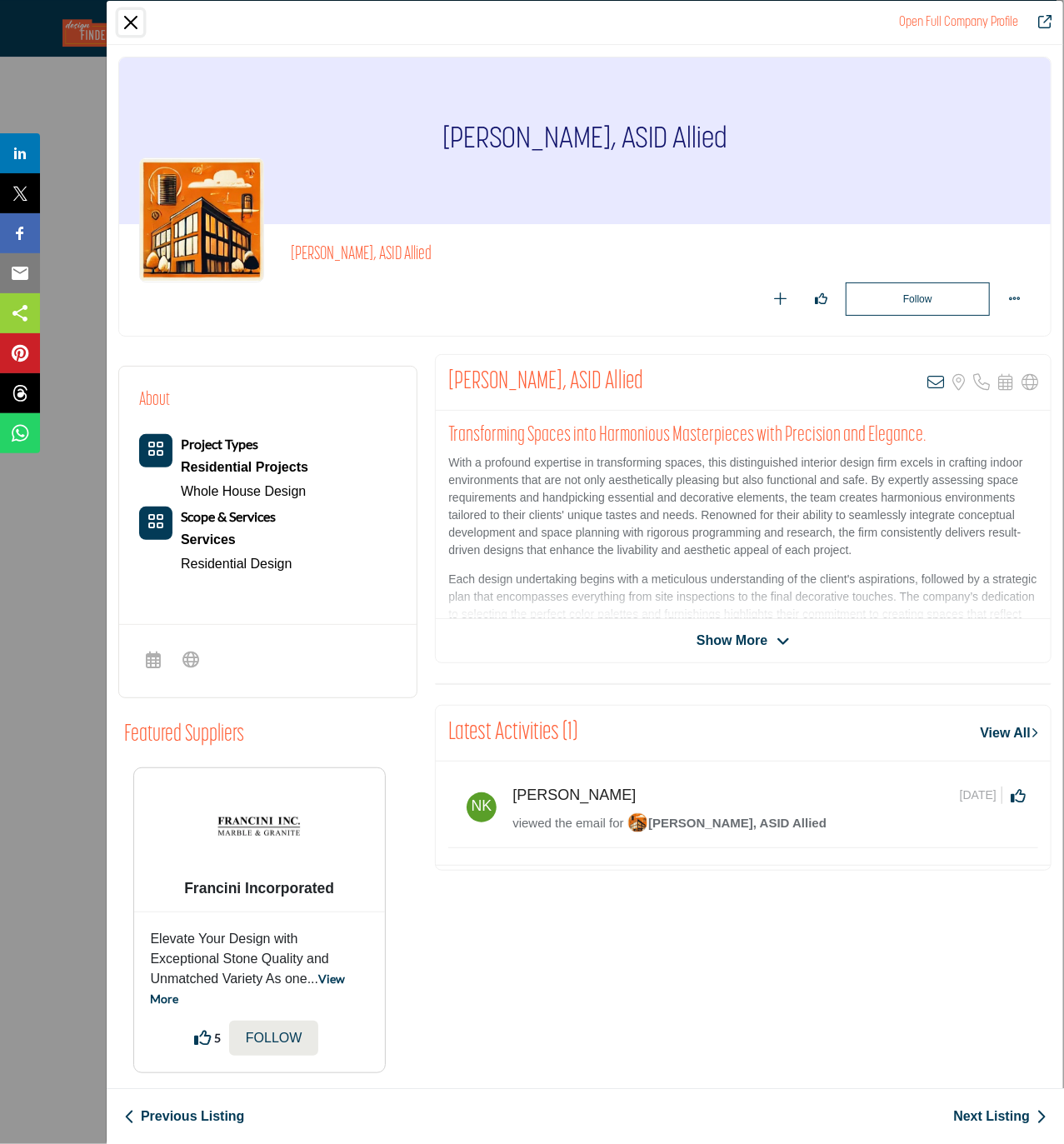
click at [130, 24] on button "Close" at bounding box center [131, 23] width 25 height 25
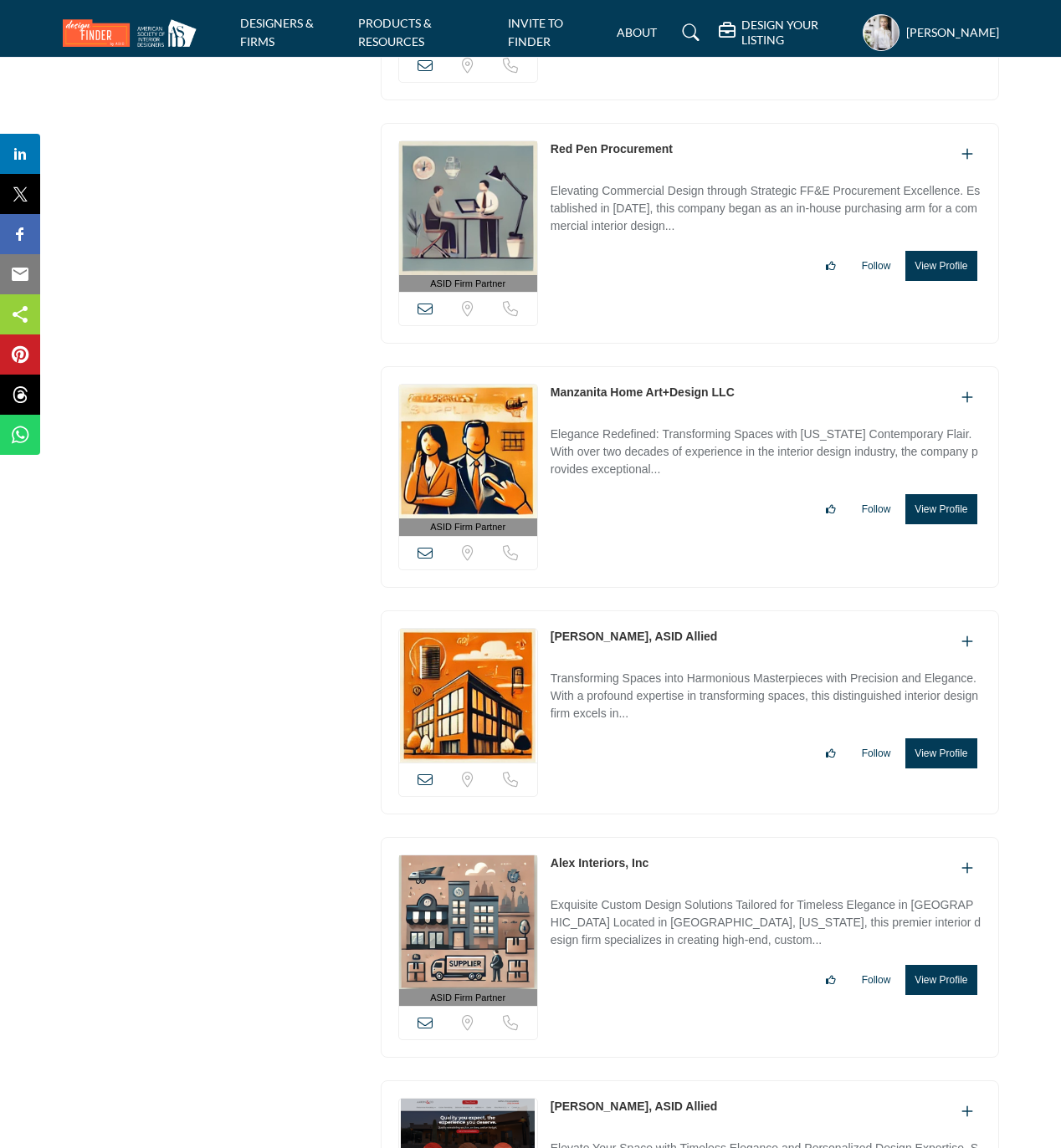
scroll to position [22621, 0]
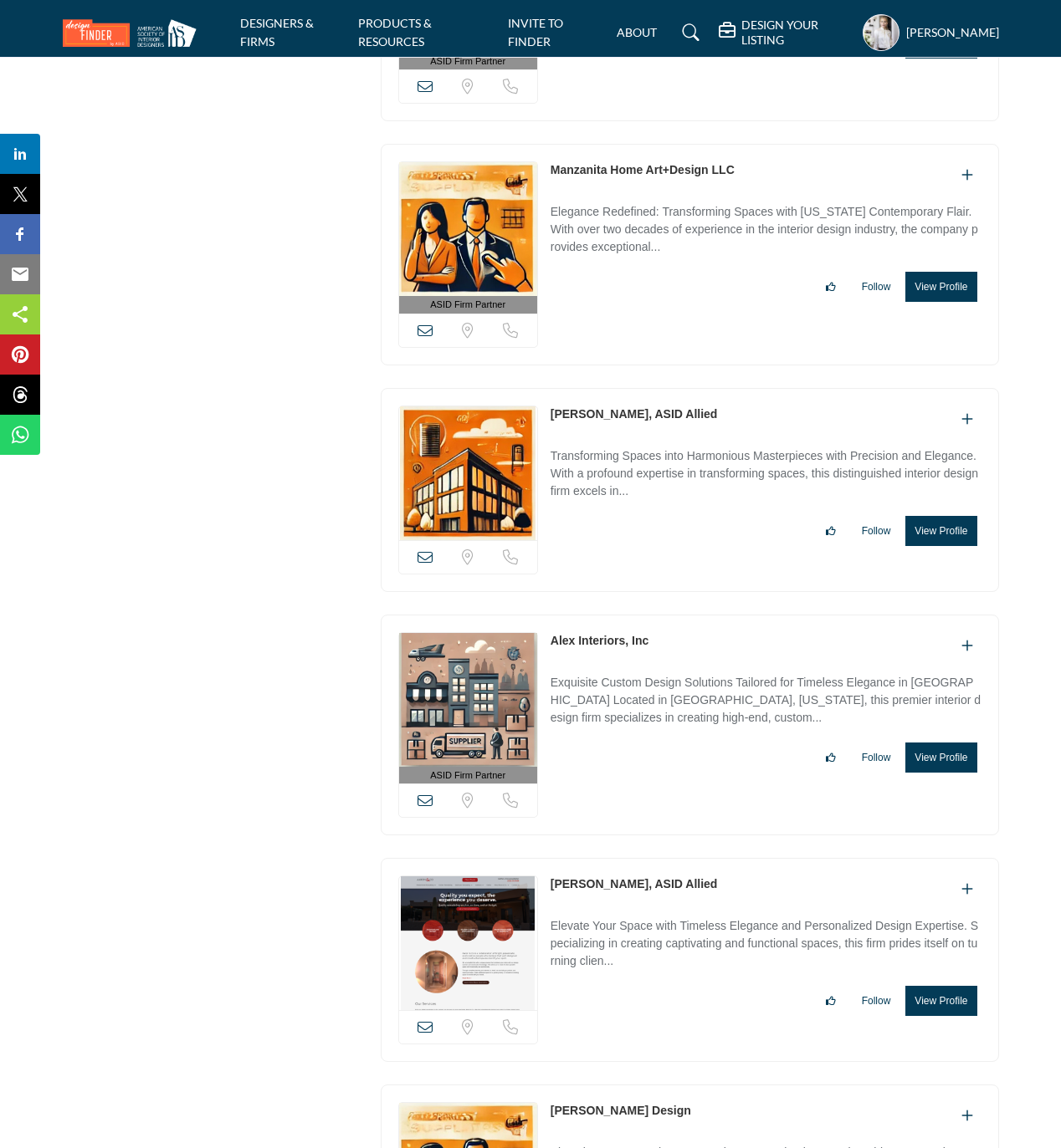
drag, startPoint x: 543, startPoint y: 695, endPoint x: 626, endPoint y: 690, distance: 83.2
click at [626, 690] on div "ASID Firm Partner ASID Firm Partners are design companies with ASID-qualified i…" at bounding box center [690, 725] width 618 height 222
click at [696, 660] on div "Alex Interiors, Inc" at bounding box center [766, 646] width 431 height 27
drag, startPoint x: 669, startPoint y: 695, endPoint x: 539, endPoint y: 694, distance: 130.0
click at [539, 694] on div "ASID Firm Partner ASID Firm Partners are design companies with ASID-qualified i…" at bounding box center [690, 725] width 618 height 222
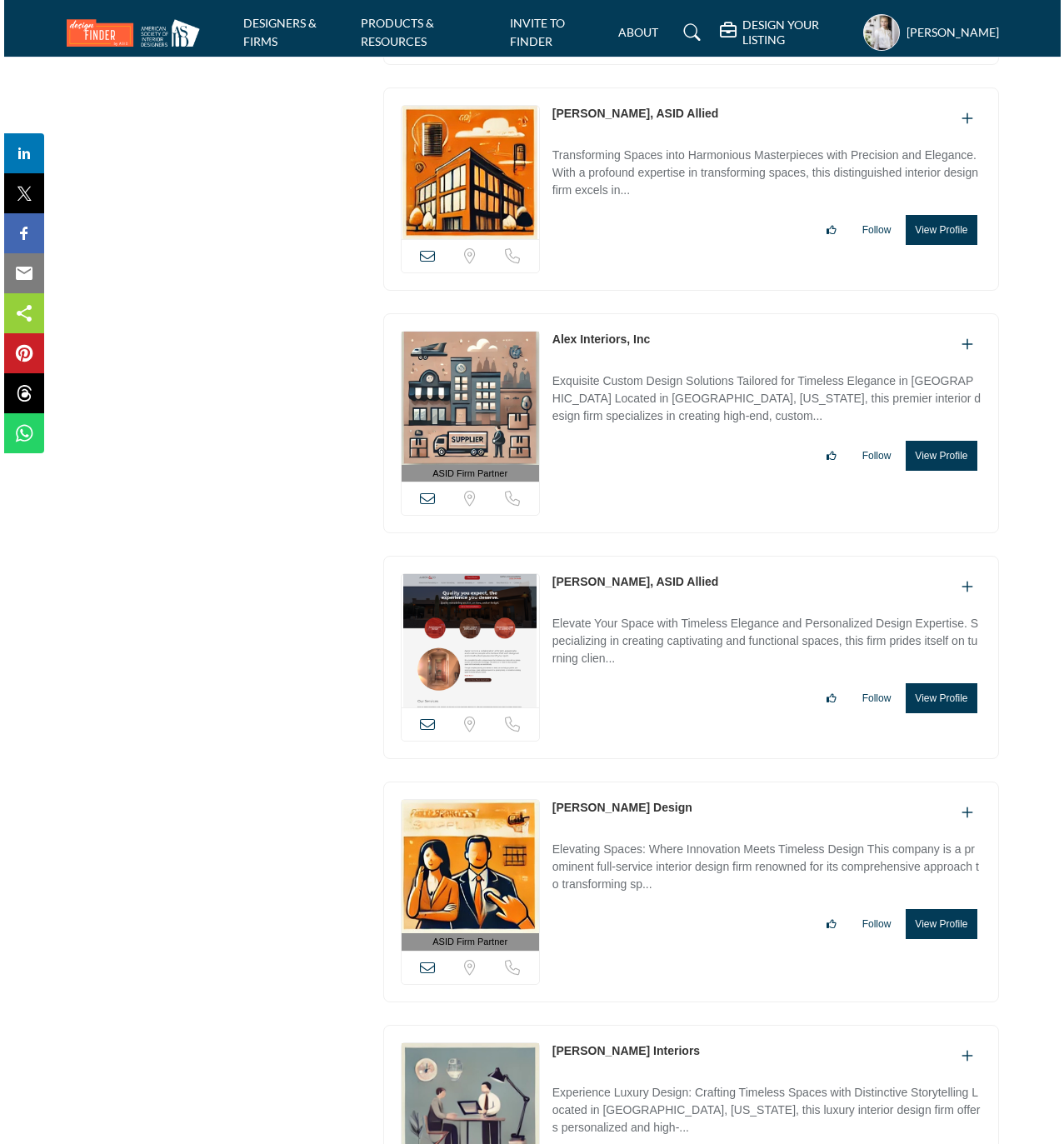
scroll to position [22875, 0]
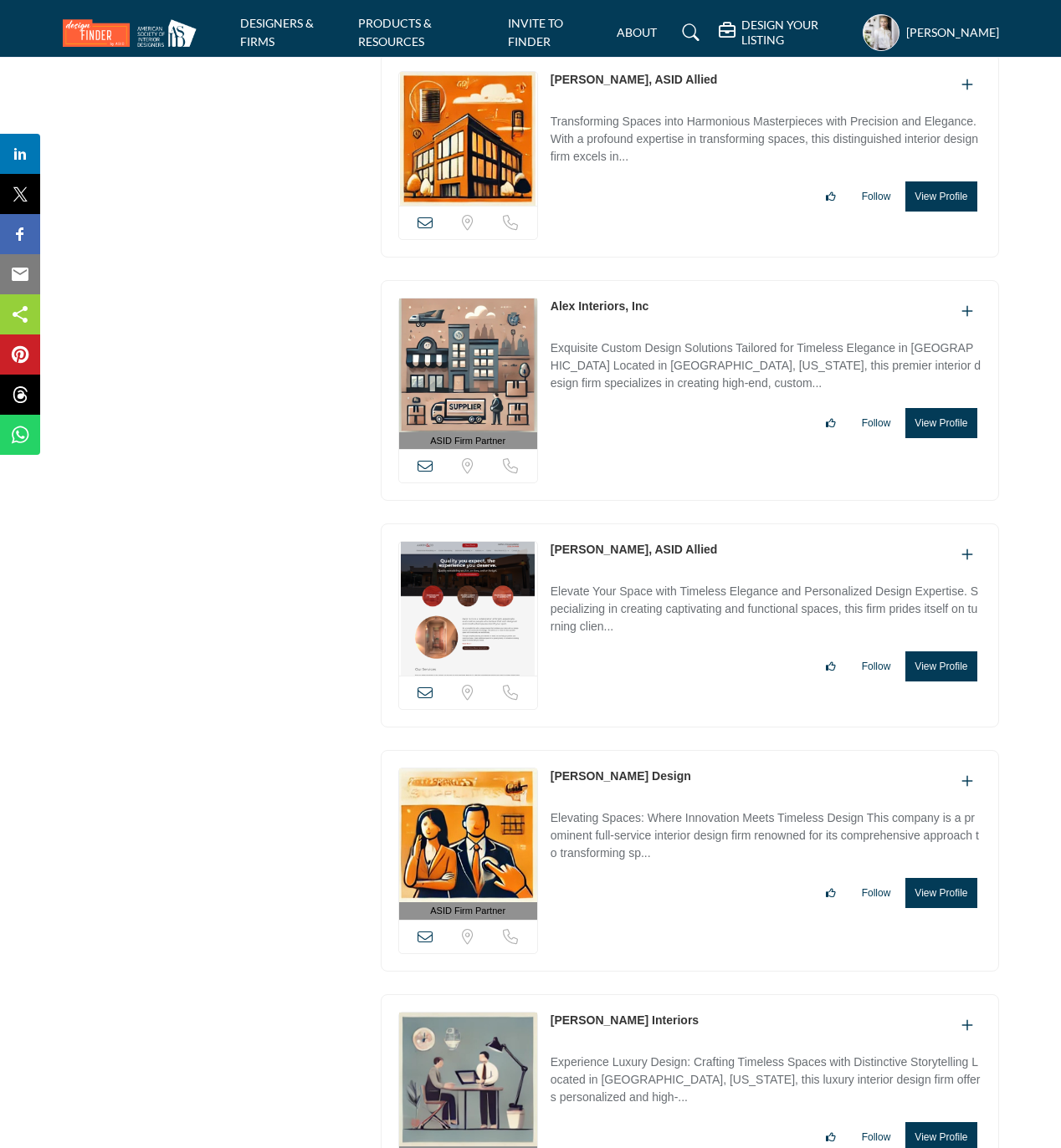
drag, startPoint x: 542, startPoint y: 604, endPoint x: 620, endPoint y: 603, distance: 78.0
click at [617, 603] on div "View email address of this listing Sorry, but we don't have a location for this…" at bounding box center [690, 625] width 618 height 204
drag, startPoint x: 935, startPoint y: 947, endPoint x: 602, endPoint y: 913, distance: 334.7
click at [935, 908] on button "View Profile" at bounding box center [940, 893] width 71 height 30
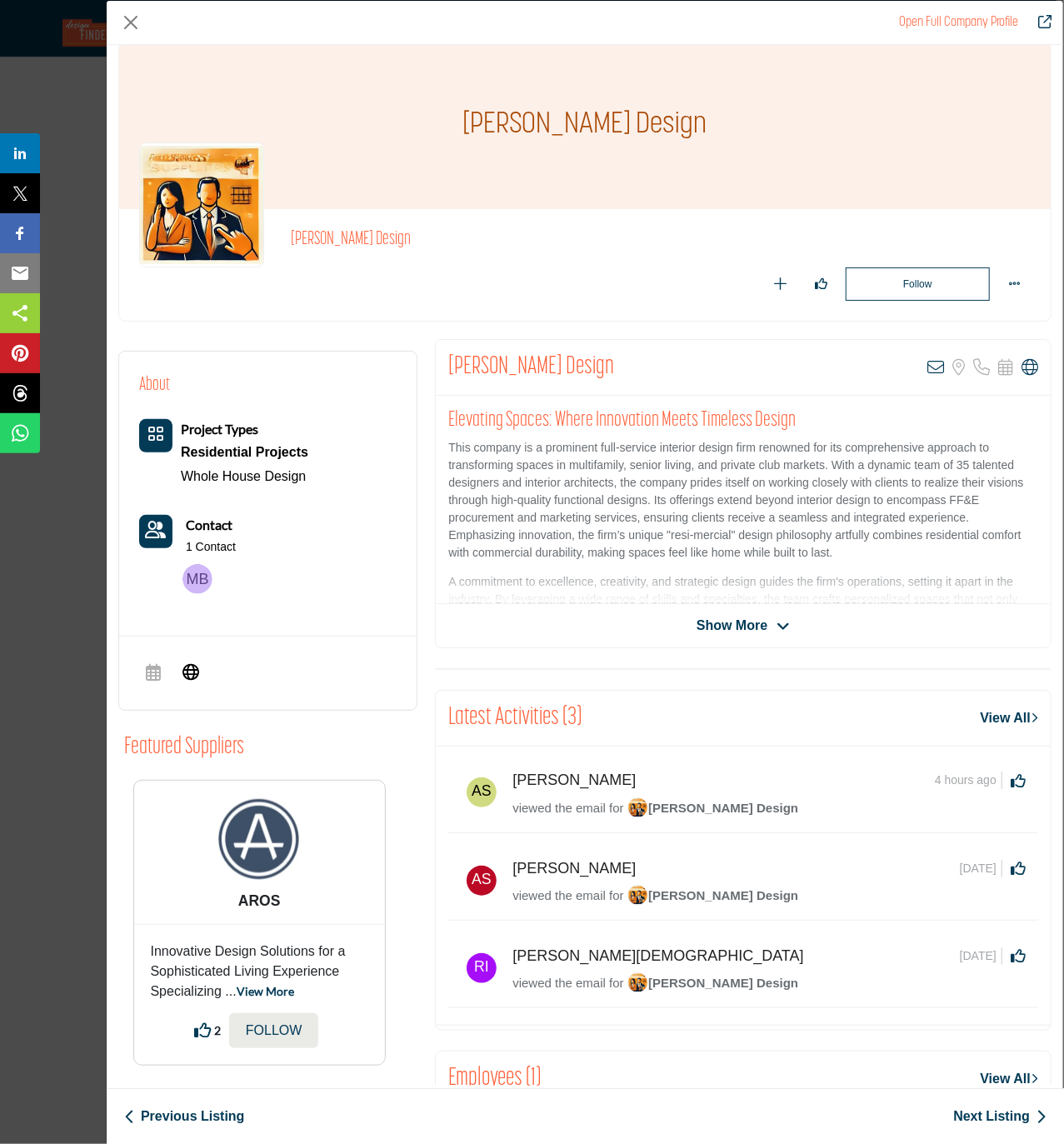
scroll to position [0, 0]
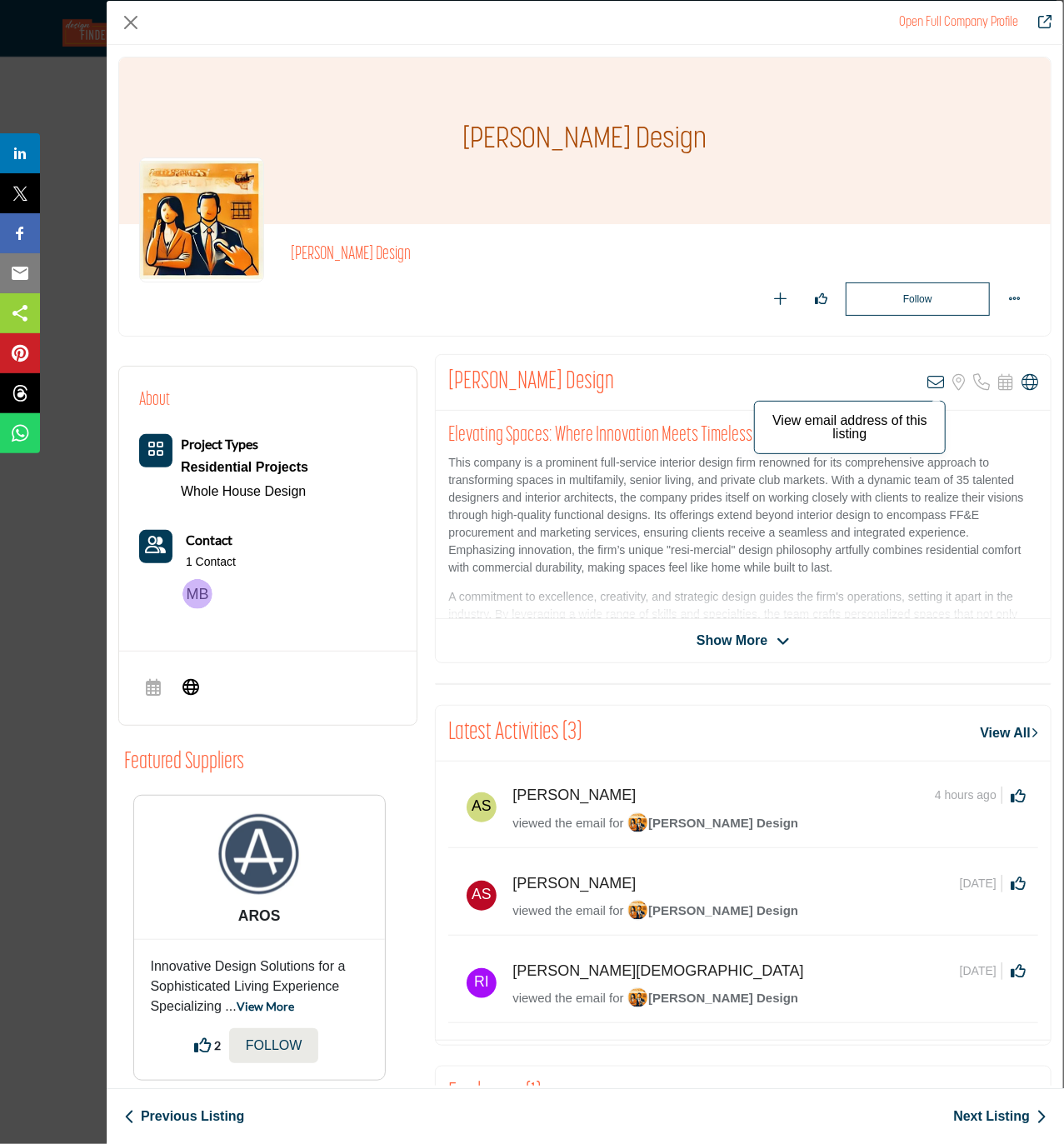
click at [927, 381] on icon "Company Data Modal" at bounding box center [935, 382] width 16 height 16
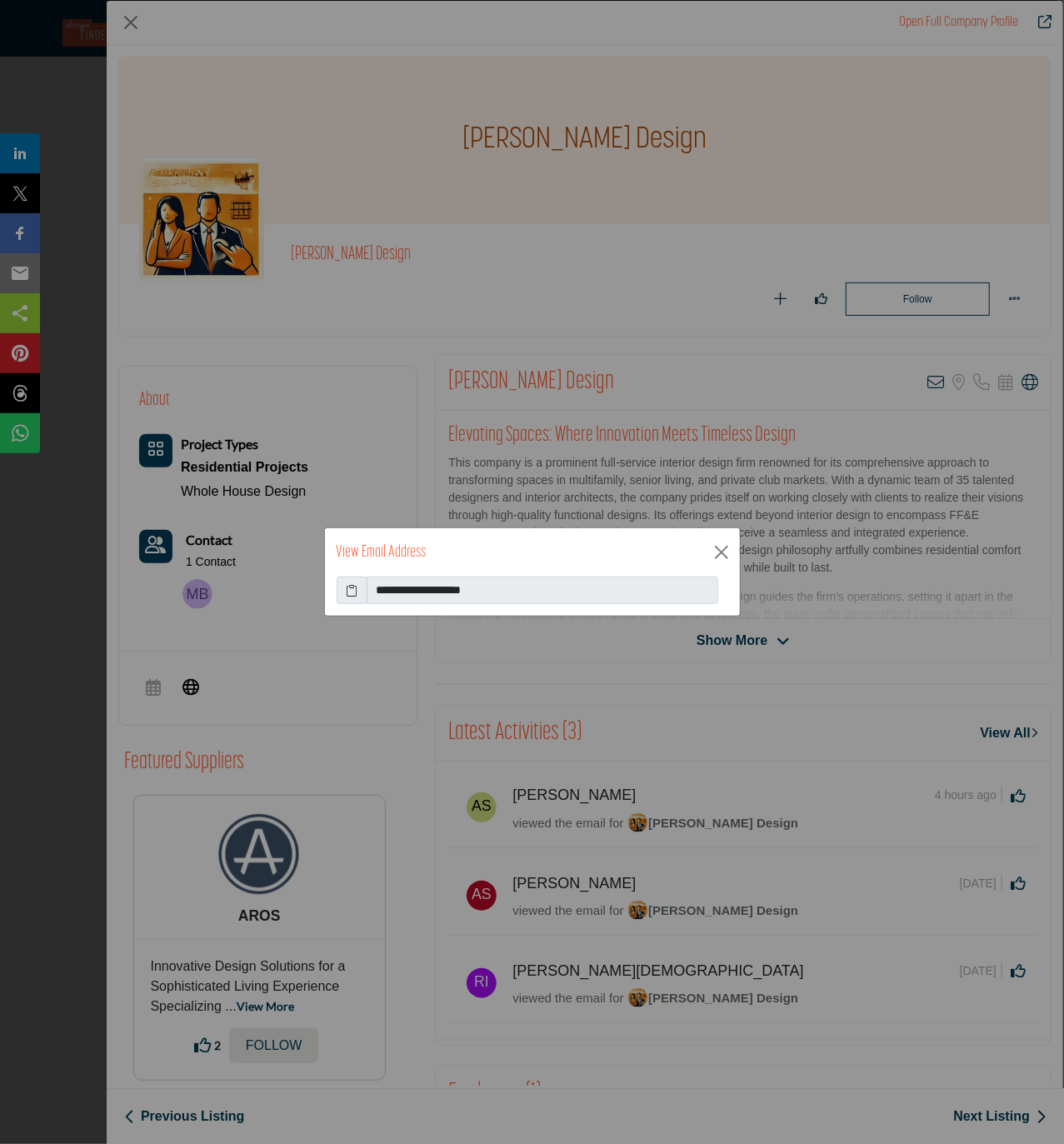
click at [350, 589] on icon at bounding box center [351, 590] width 12 height 17
click at [720, 550] on button "Close" at bounding box center [722, 553] width 25 height 25
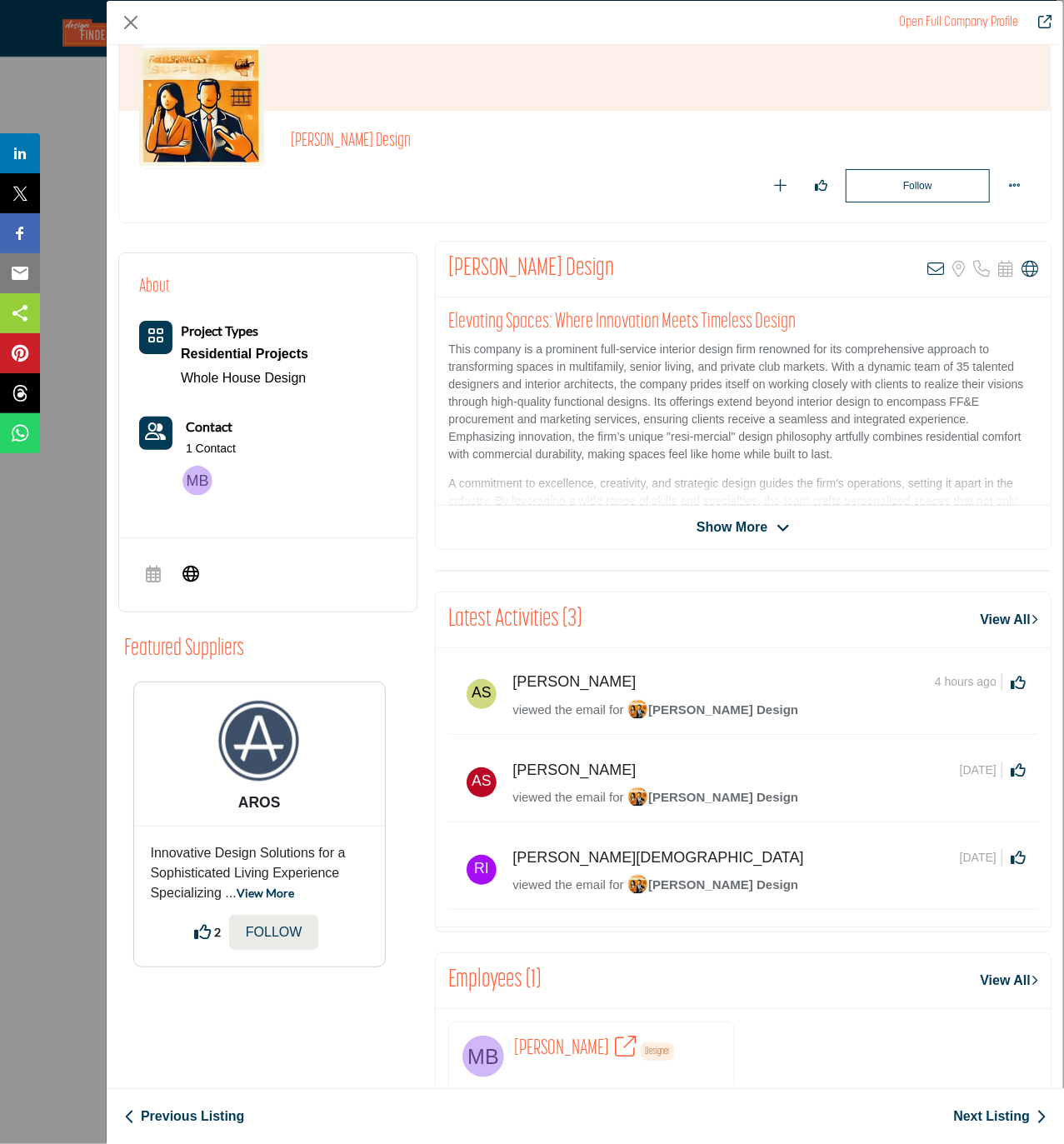
scroll to position [234, 0]
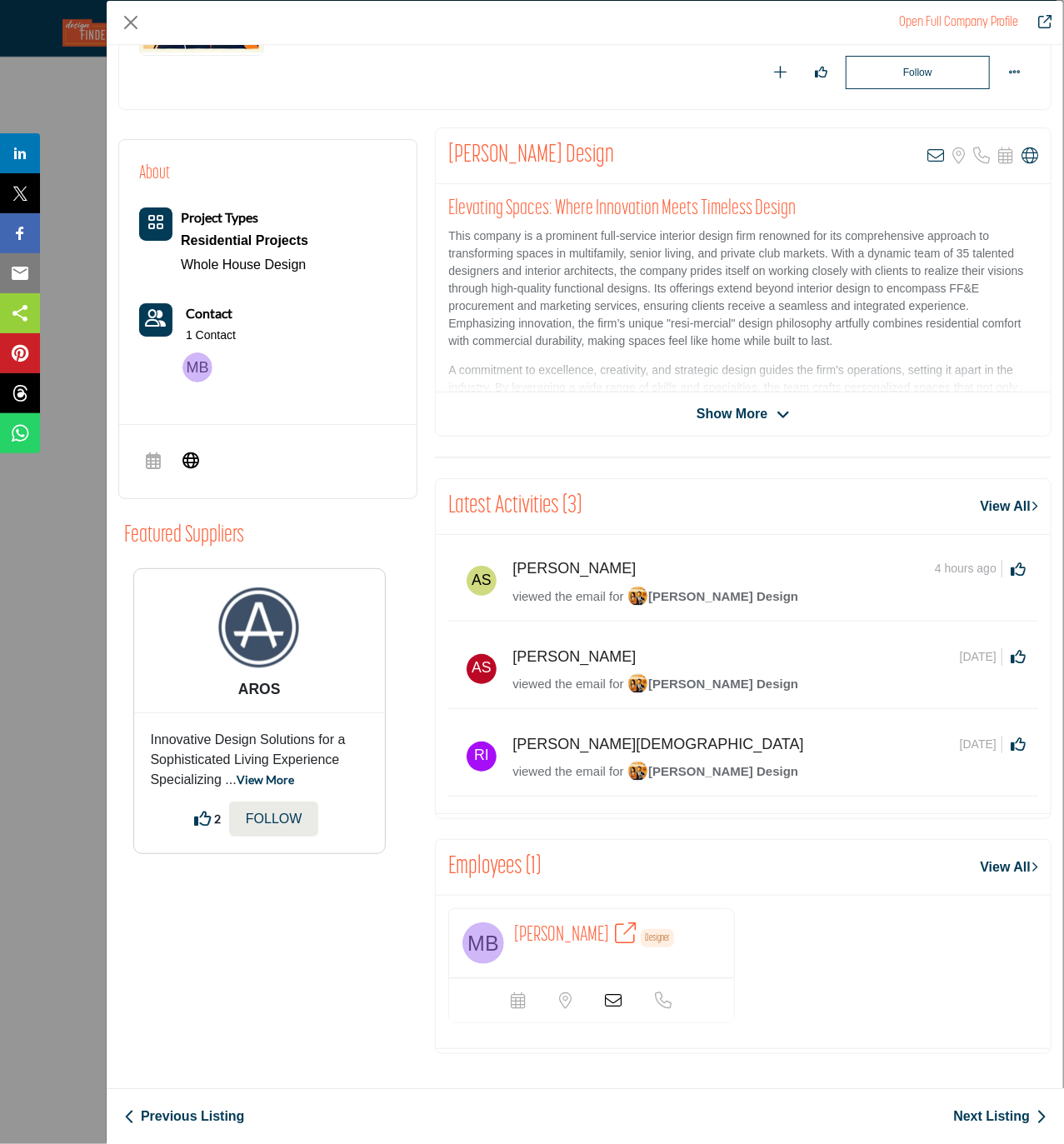
click at [609, 1004] on icon "Company Data Modal" at bounding box center [613, 1001] width 16 height 16
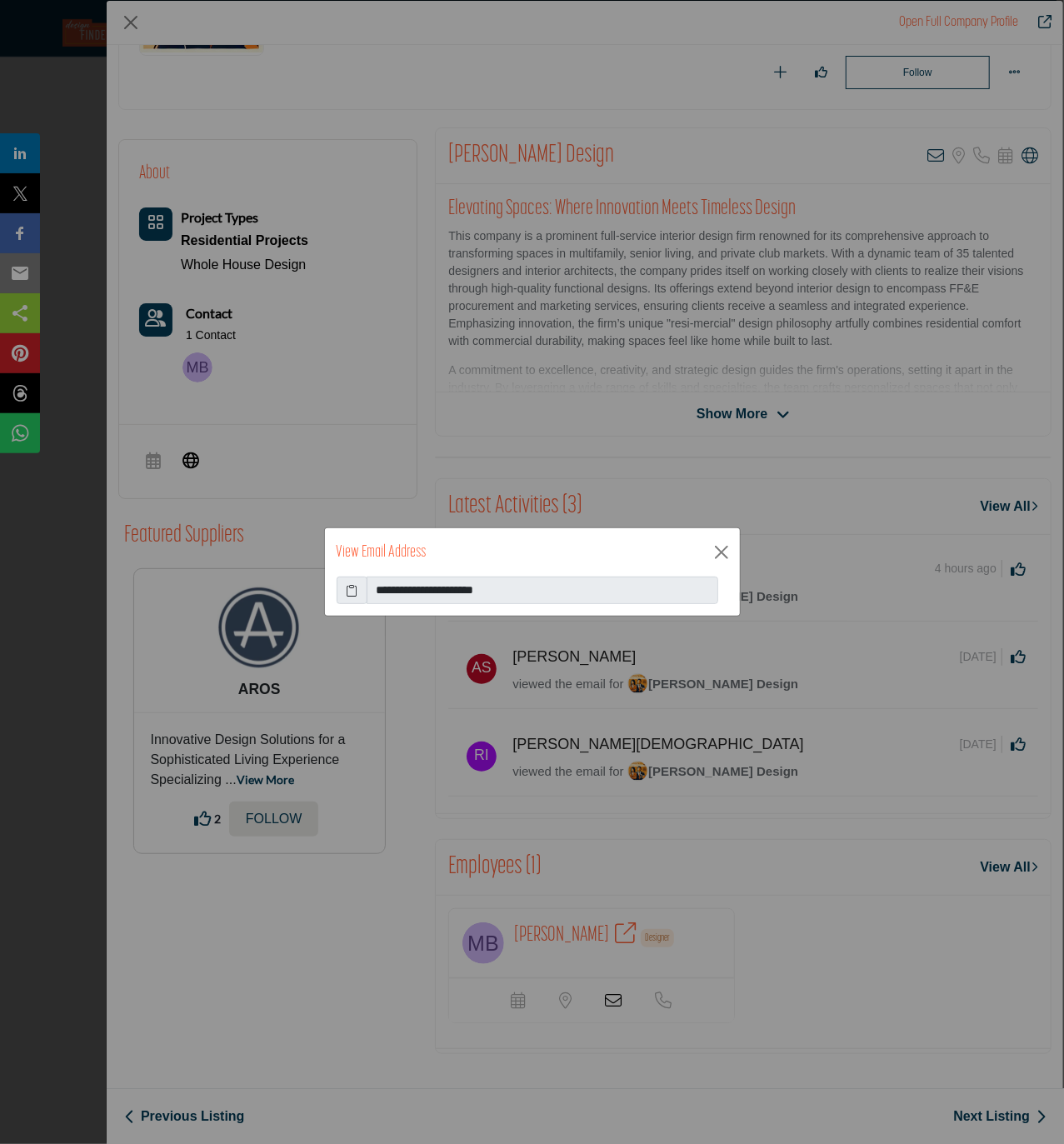
click at [348, 587] on icon at bounding box center [351, 590] width 12 height 17
click at [724, 555] on button "Close" at bounding box center [722, 553] width 25 height 25
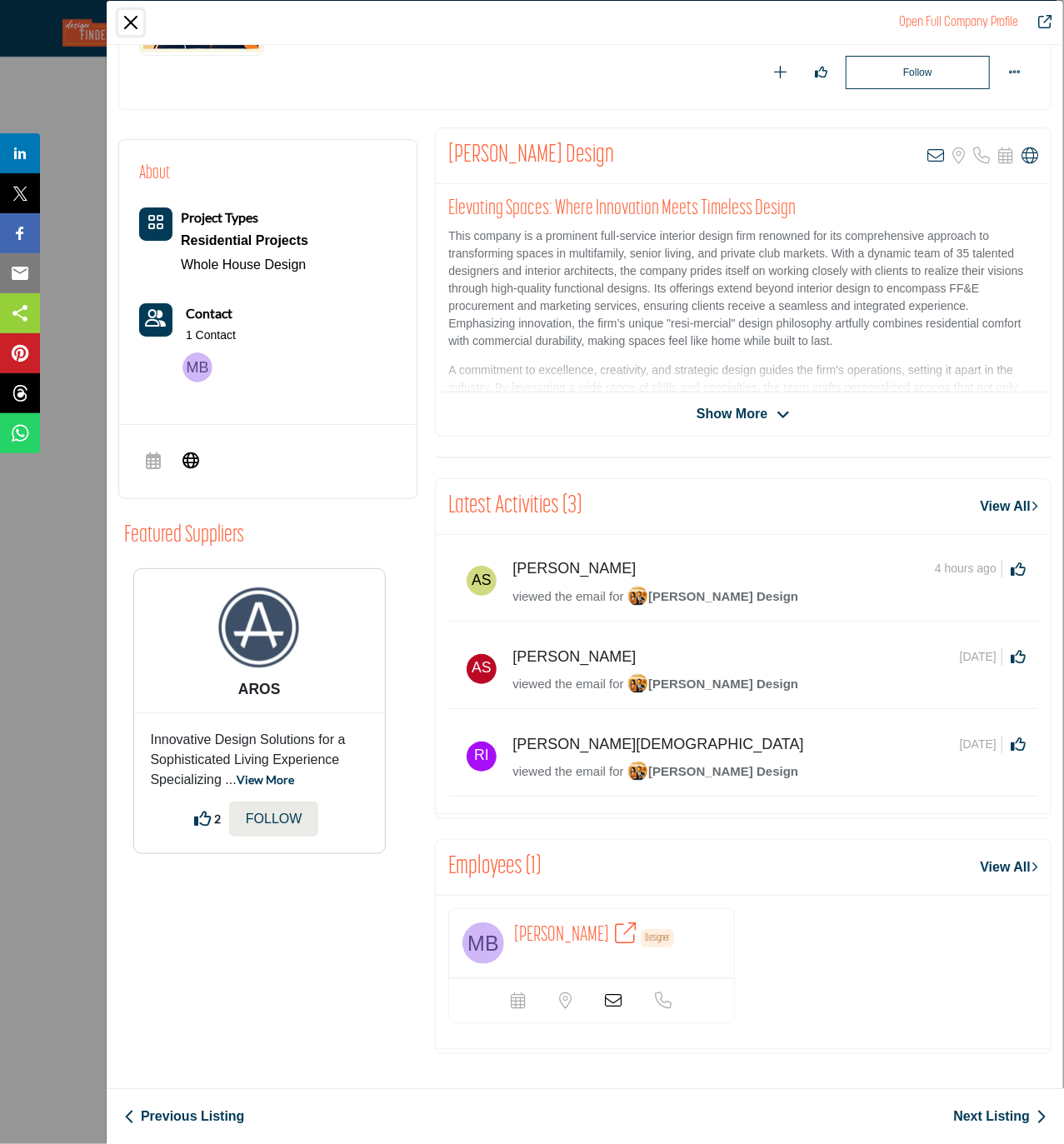
click at [130, 24] on button "Close" at bounding box center [131, 23] width 25 height 25
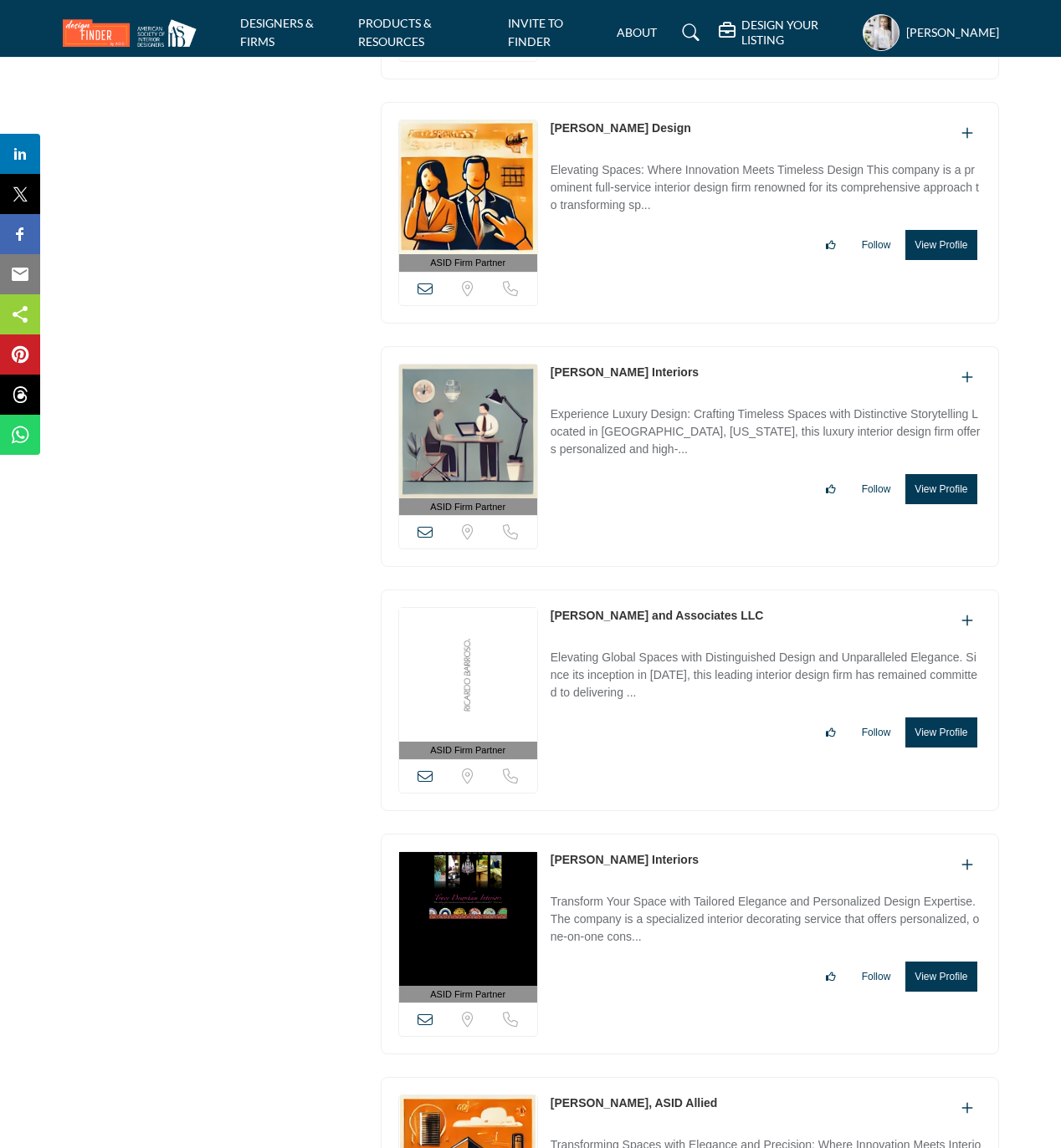
scroll to position [23624, 0]
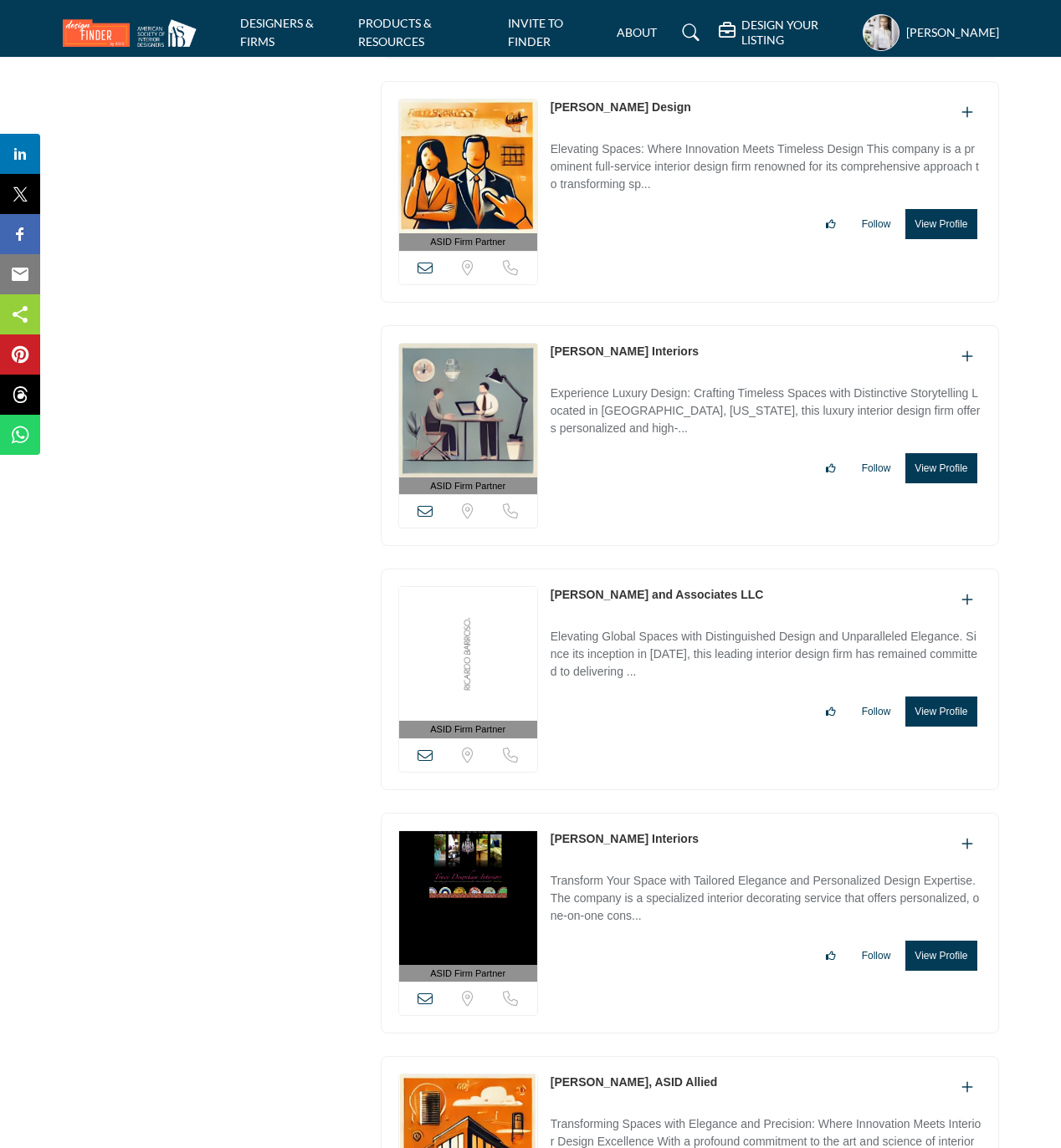
drag, startPoint x: 693, startPoint y: 410, endPoint x: 546, endPoint y: 408, distance: 147.0
click at [546, 408] on div "ASID Firm Partner ASID Firm Partners are design companies with ASID-qualified i…" at bounding box center [690, 436] width 618 height 222
copy link "[PERSON_NAME] Interiors"
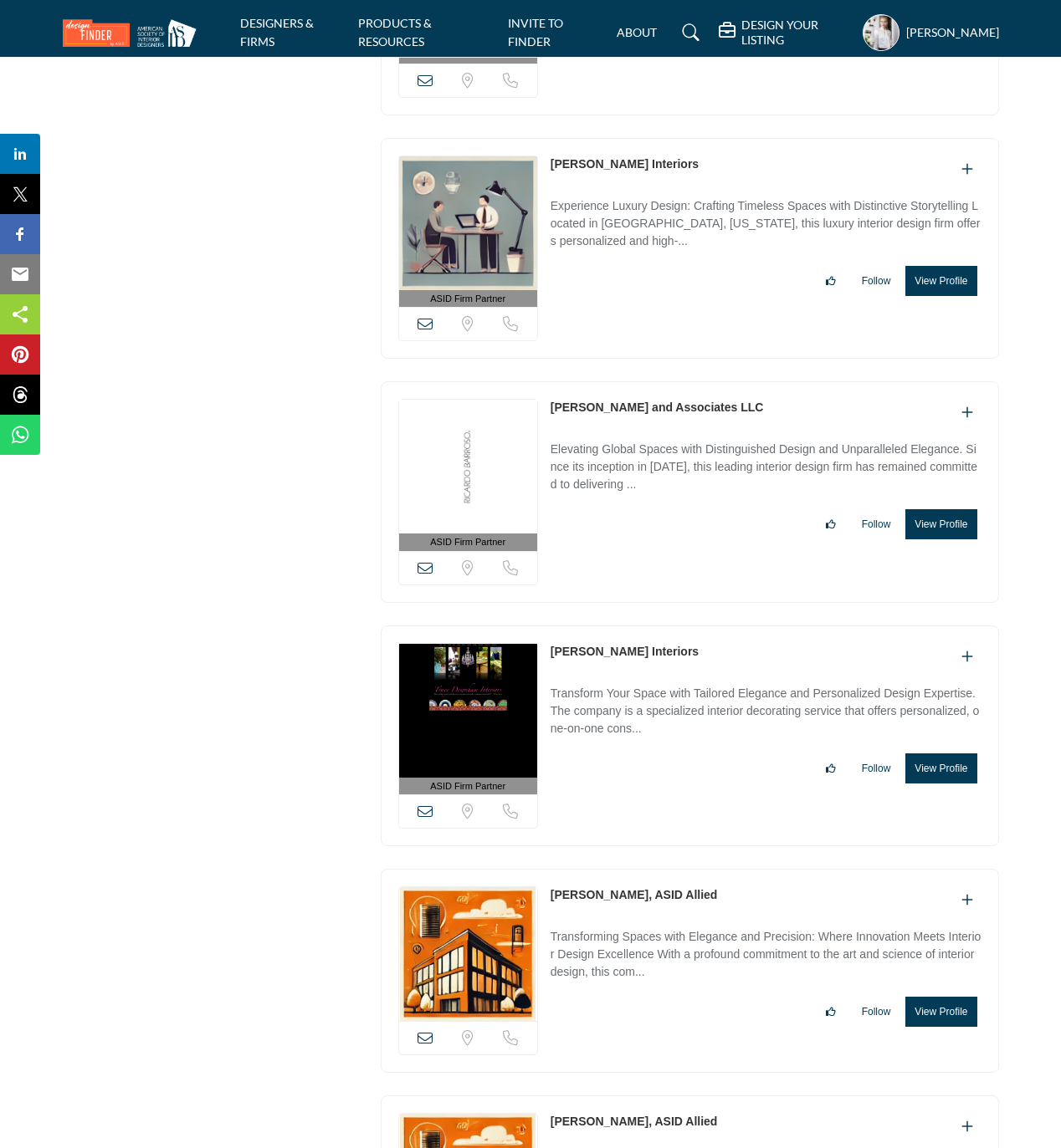
scroll to position [23848, 0]
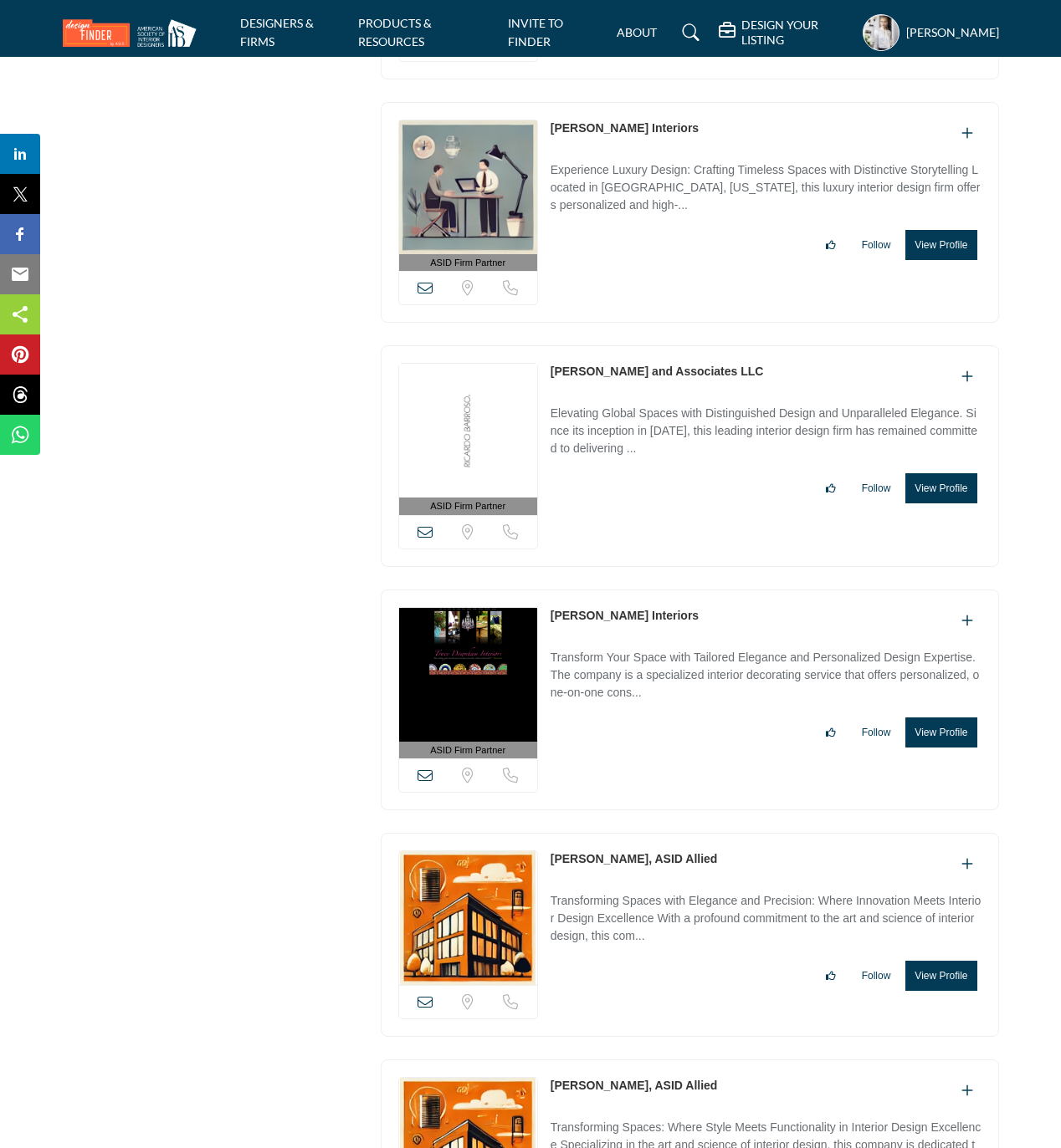
drag, startPoint x: 703, startPoint y: 673, endPoint x: 539, endPoint y: 665, distance: 164.2
click at [533, 670] on div "ASID Firm Partner ASID Firm Partners are design companies with ASID-qualified i…" at bounding box center [690, 701] width 618 height 222
copy div "View email address of this listing Sorry, but we don't have a location for this…"
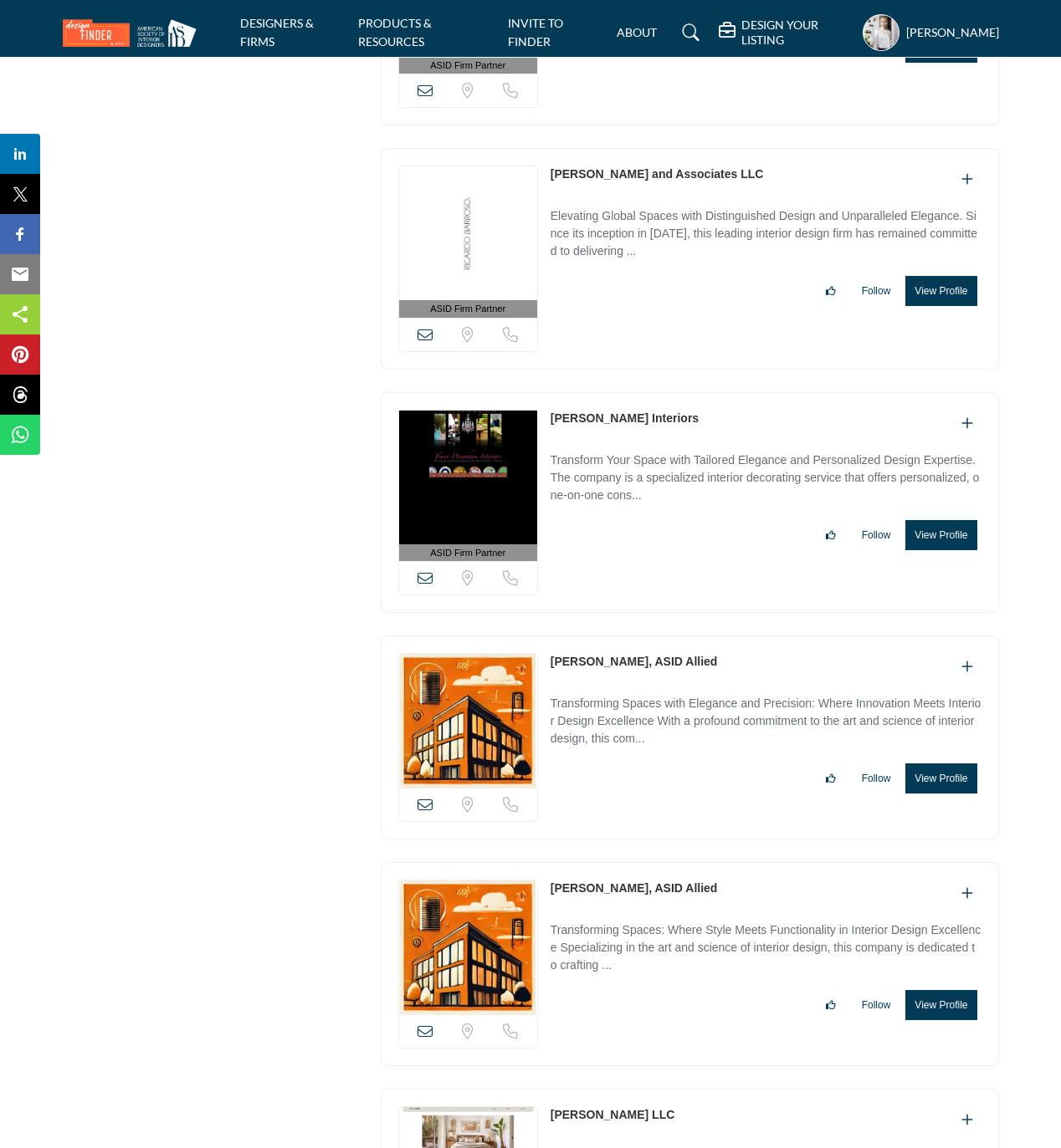
scroll to position [24071, 0]
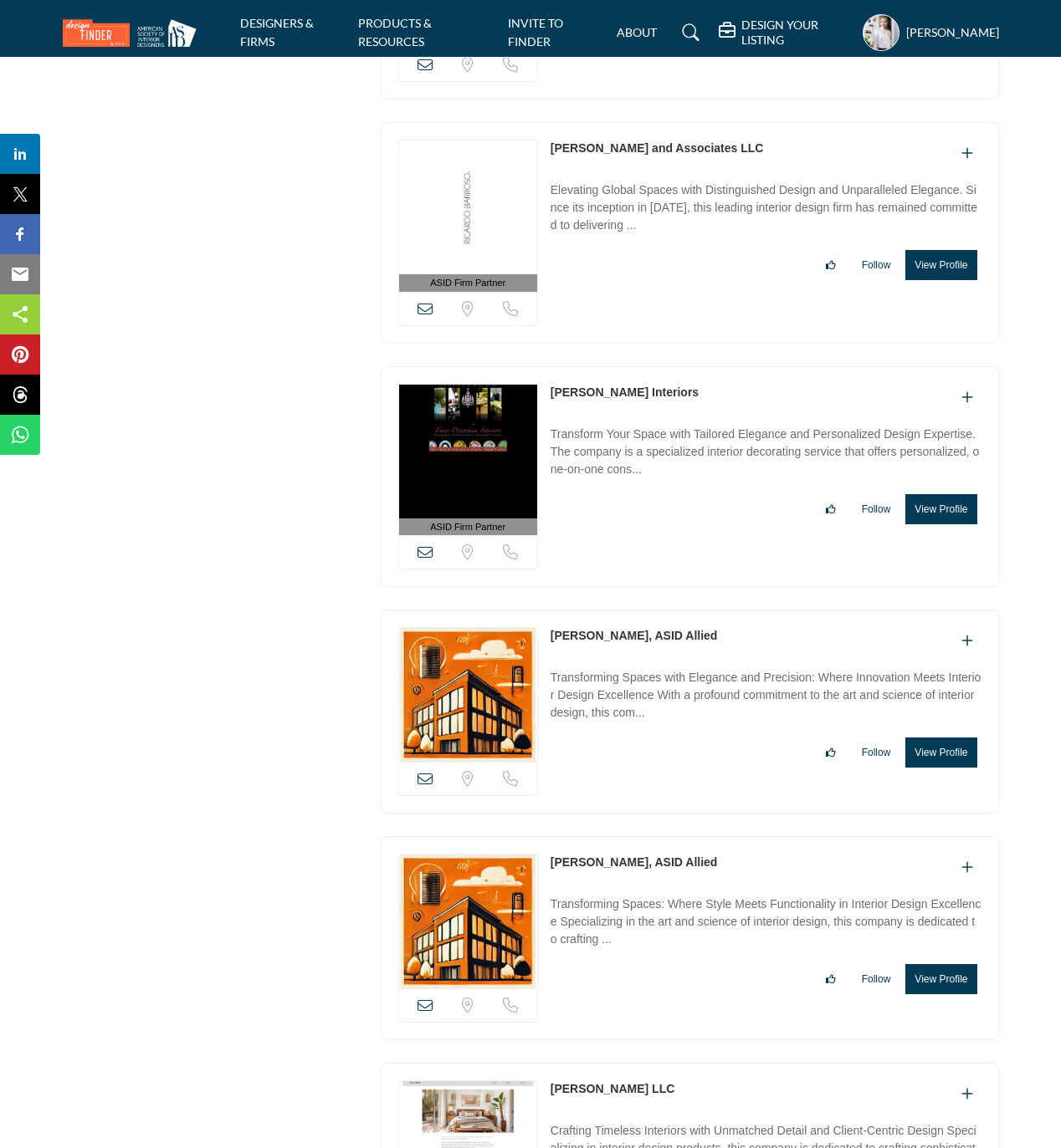
drag, startPoint x: 543, startPoint y: 696, endPoint x: 641, endPoint y: 696, distance: 98.0
click at [641, 696] on div "View email address of this listing Sorry, but we don't have a location for this…" at bounding box center [690, 712] width 618 height 204
copy div "View email address of this listing Sorry, but we don't have a location for this…"
drag, startPoint x: 952, startPoint y: 807, endPoint x: 940, endPoint y: 806, distance: 12.0
click at [952, 768] on button "View Profile" at bounding box center [940, 752] width 71 height 30
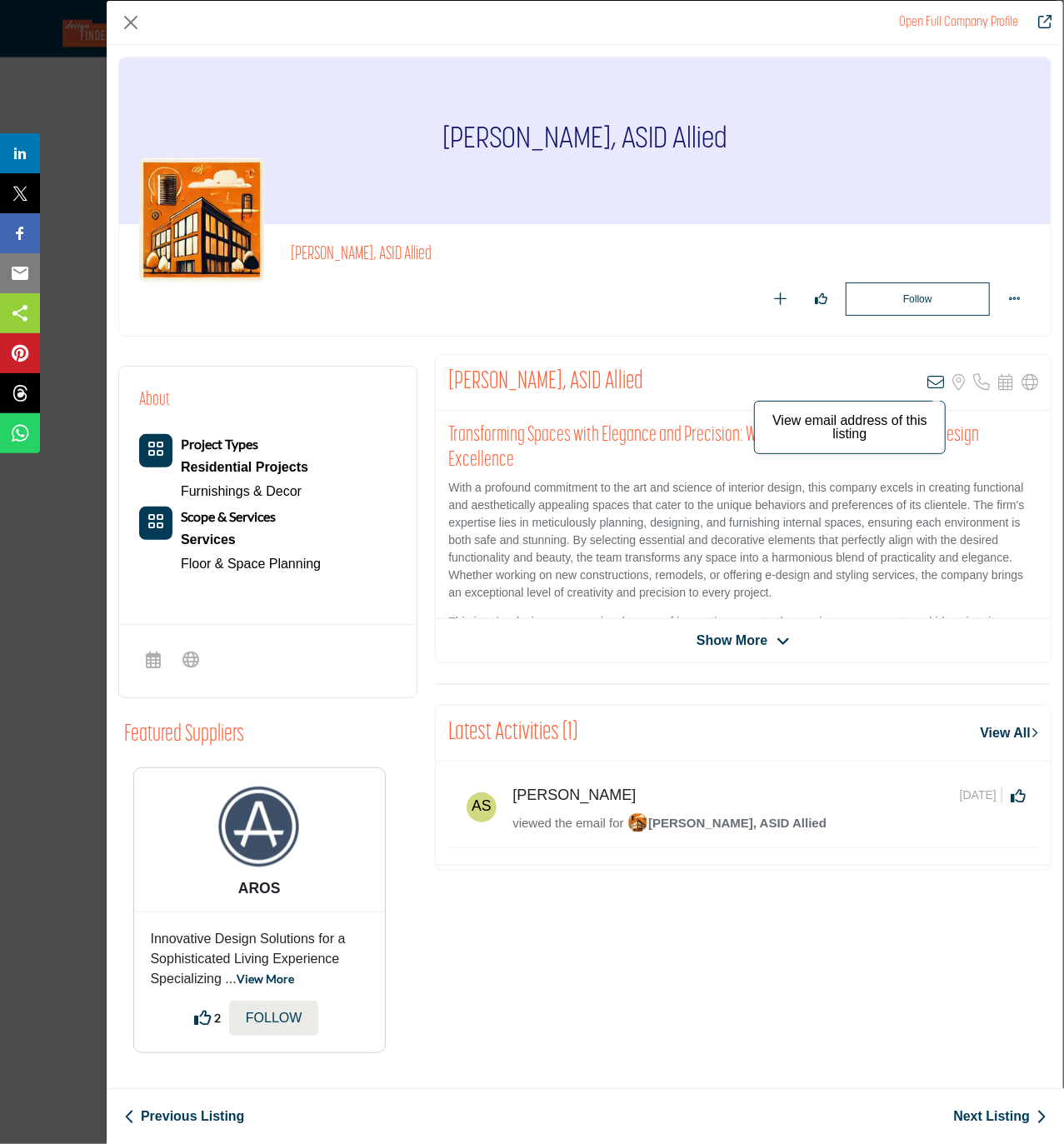
click at [941, 384] on icon "Company Data Modal" at bounding box center [935, 382] width 16 height 16
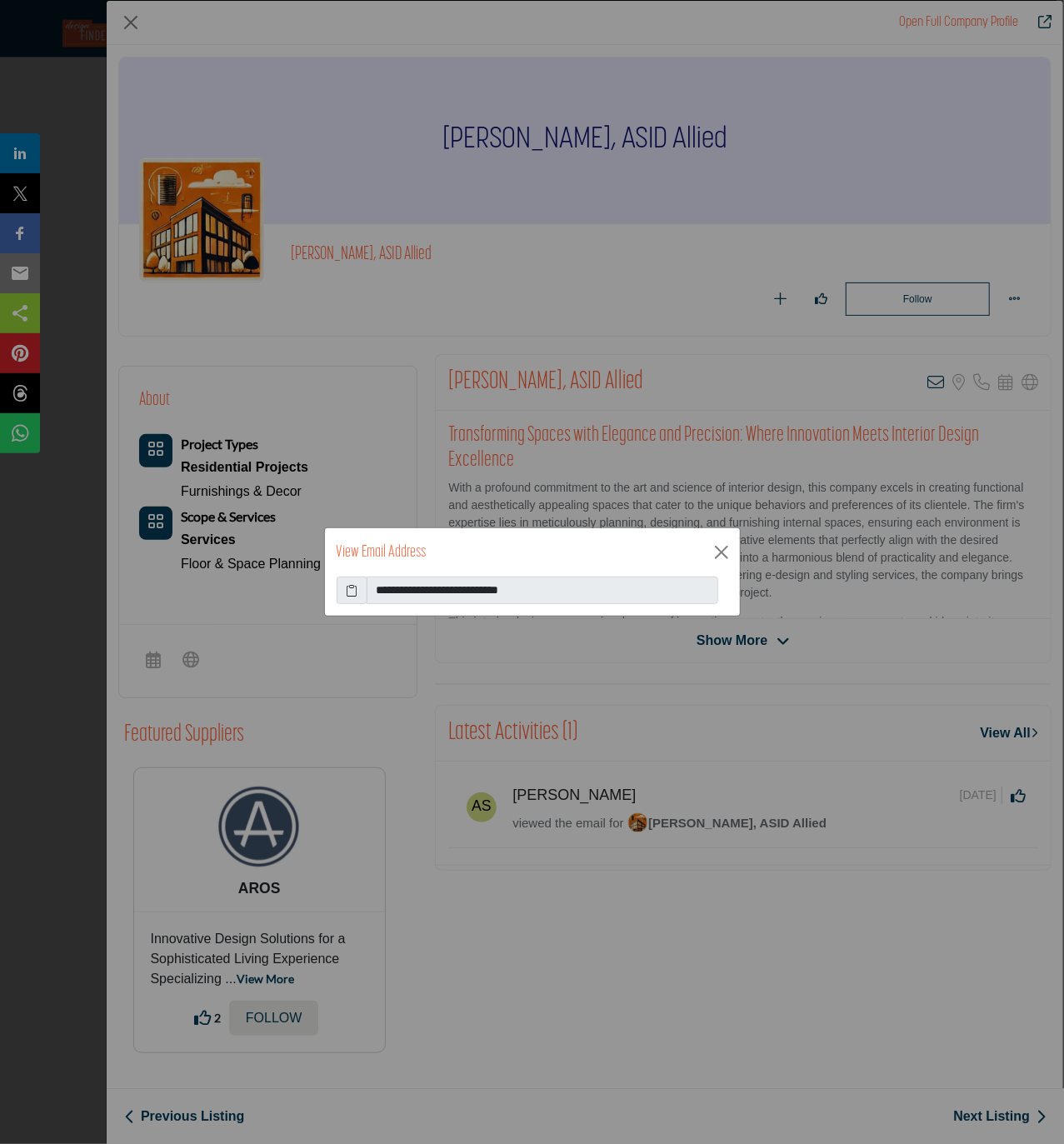
click at [349, 590] on icon at bounding box center [351, 590] width 12 height 17
click at [724, 548] on button "Close" at bounding box center [722, 553] width 25 height 25
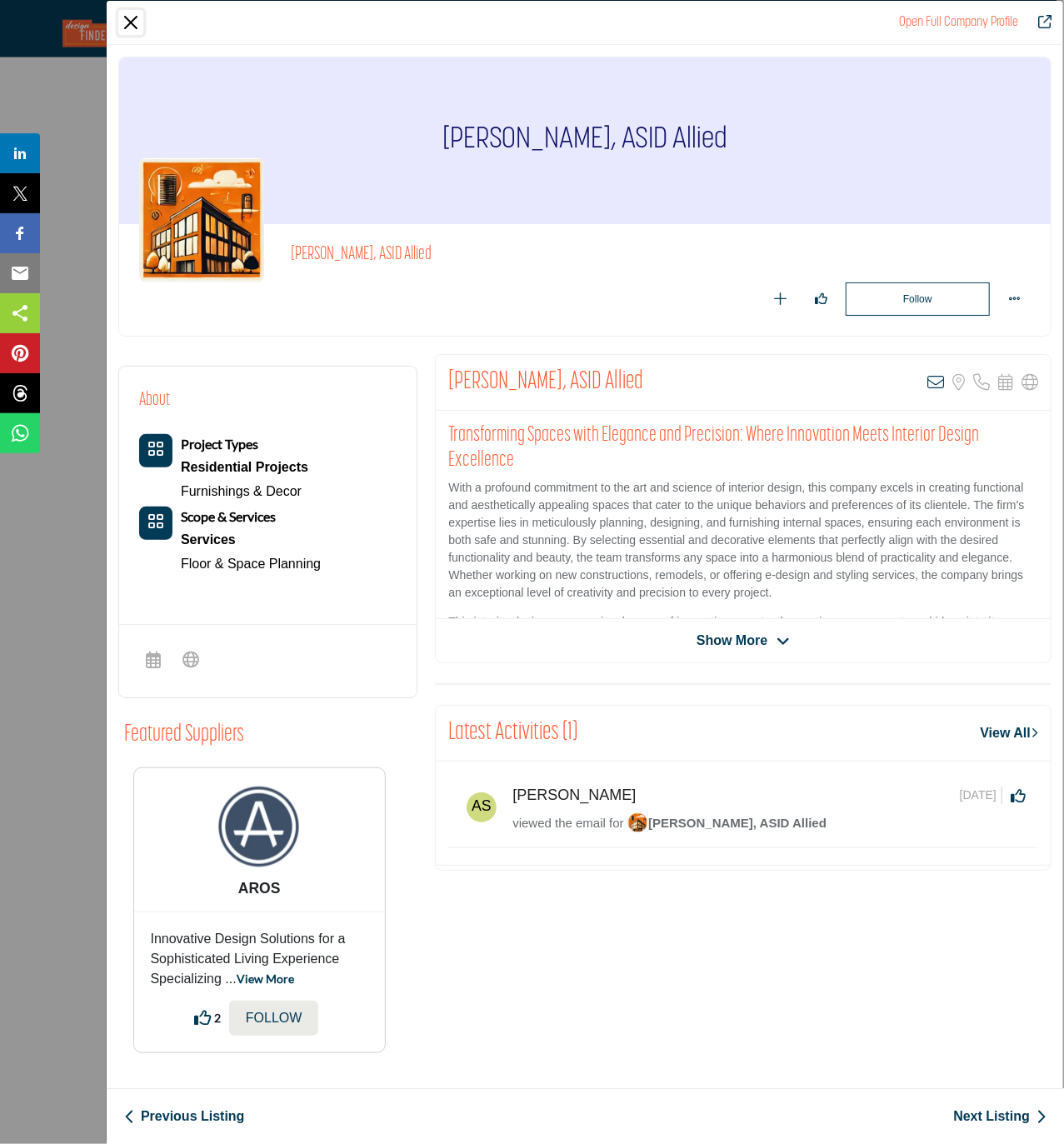
click at [130, 21] on button "Close" at bounding box center [131, 23] width 25 height 25
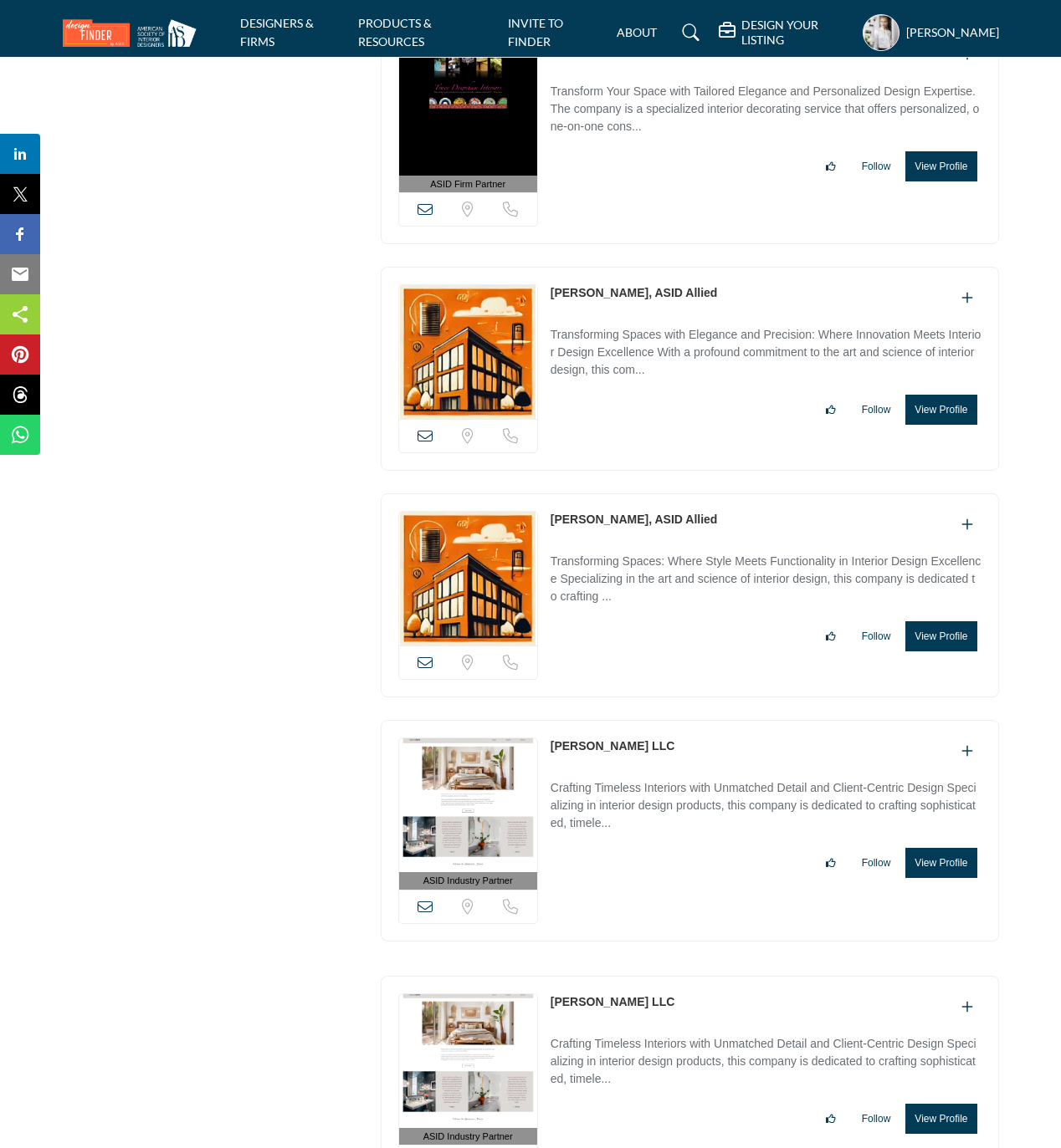
scroll to position [24517, 0]
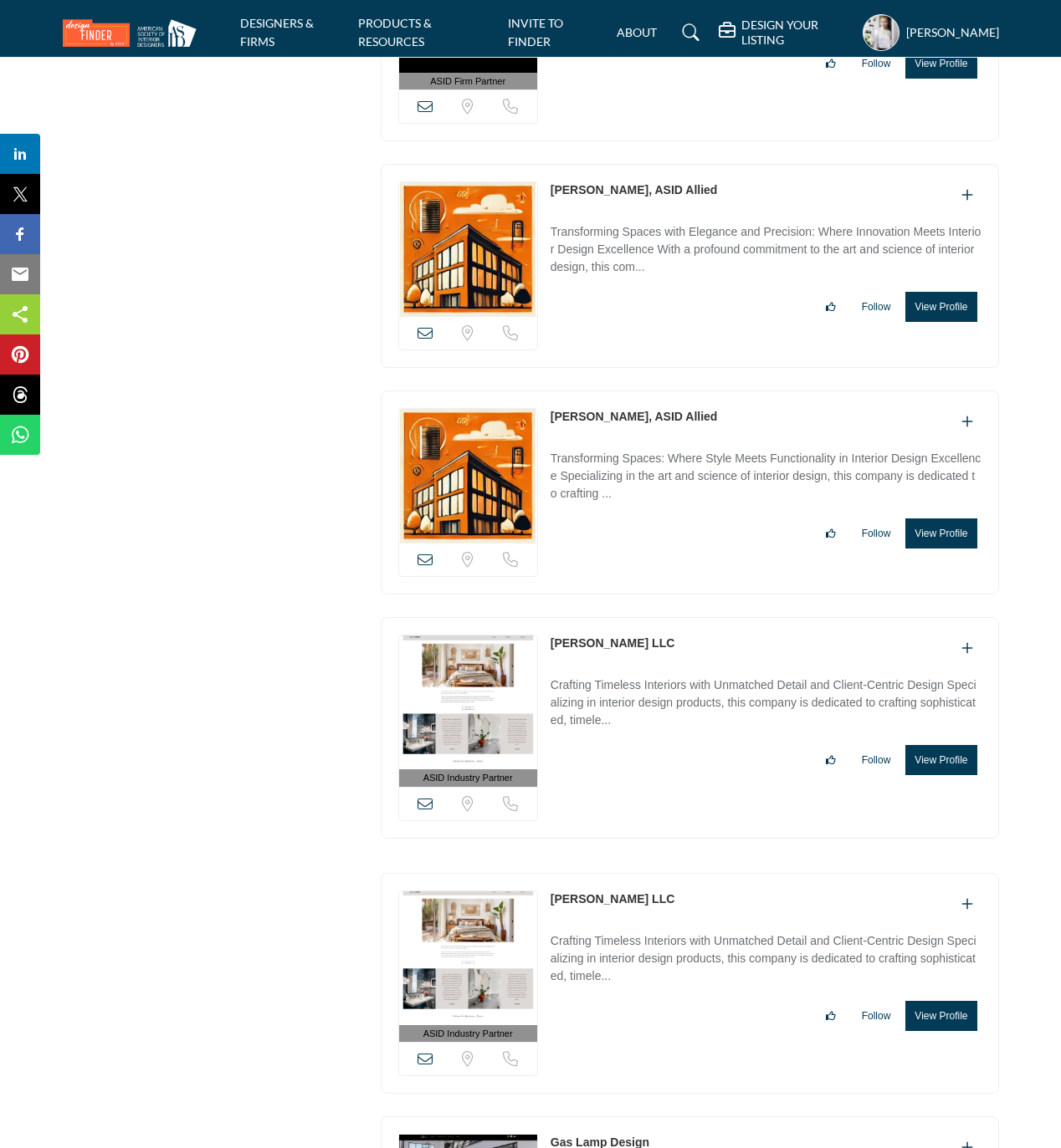
drag, startPoint x: 543, startPoint y: 478, endPoint x: 630, endPoint y: 478, distance: 87.0
click at [630, 478] on div "View email address of this listing Sorry, but we don't have a location for this…" at bounding box center [690, 493] width 618 height 204
copy div "View email address of this listing Sorry, but we don't have a location for this…"
click at [931, 549] on button "View Profile" at bounding box center [940, 533] width 71 height 30
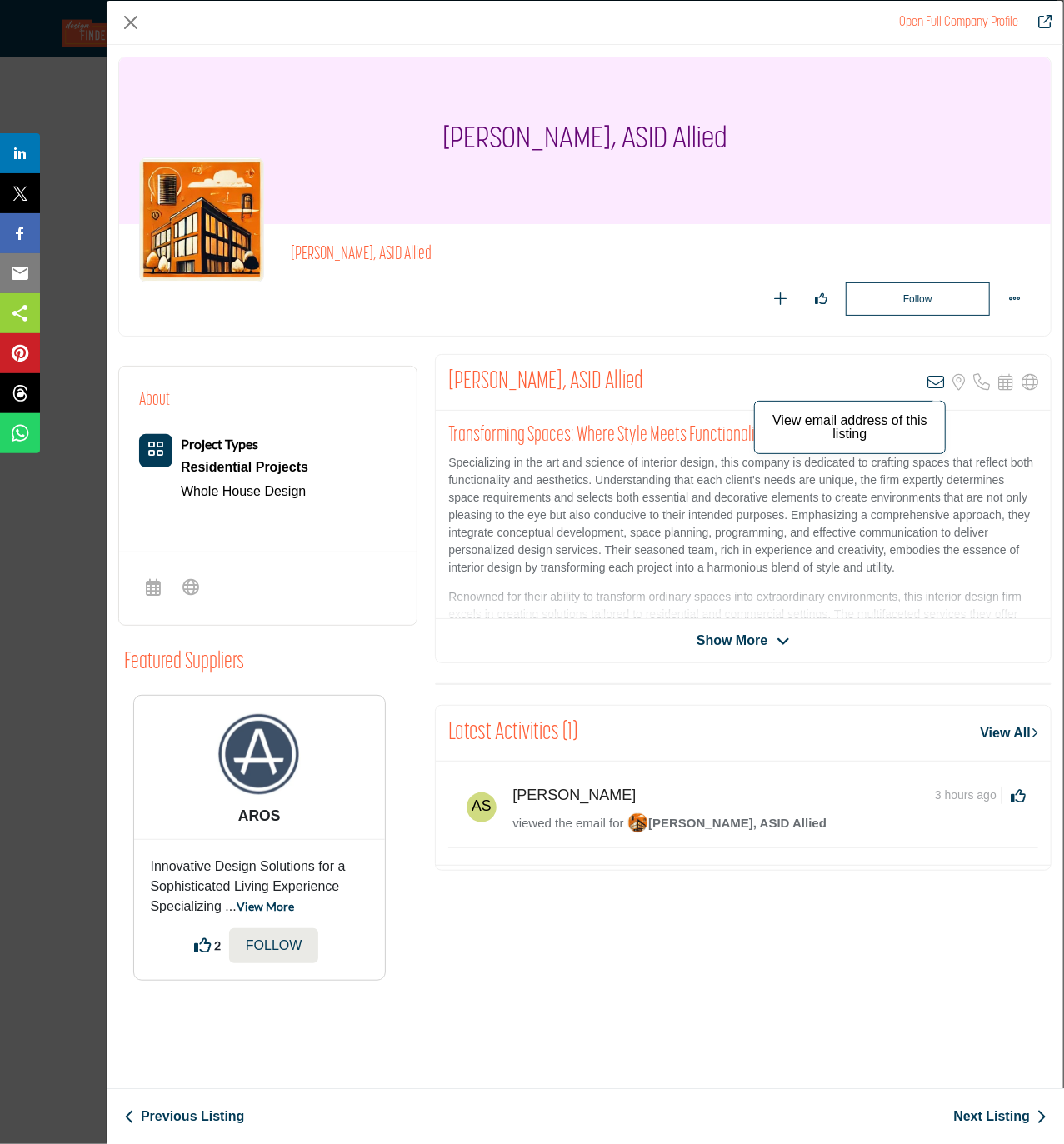
click at [933, 381] on icon "Company Data Modal" at bounding box center [935, 382] width 16 height 16
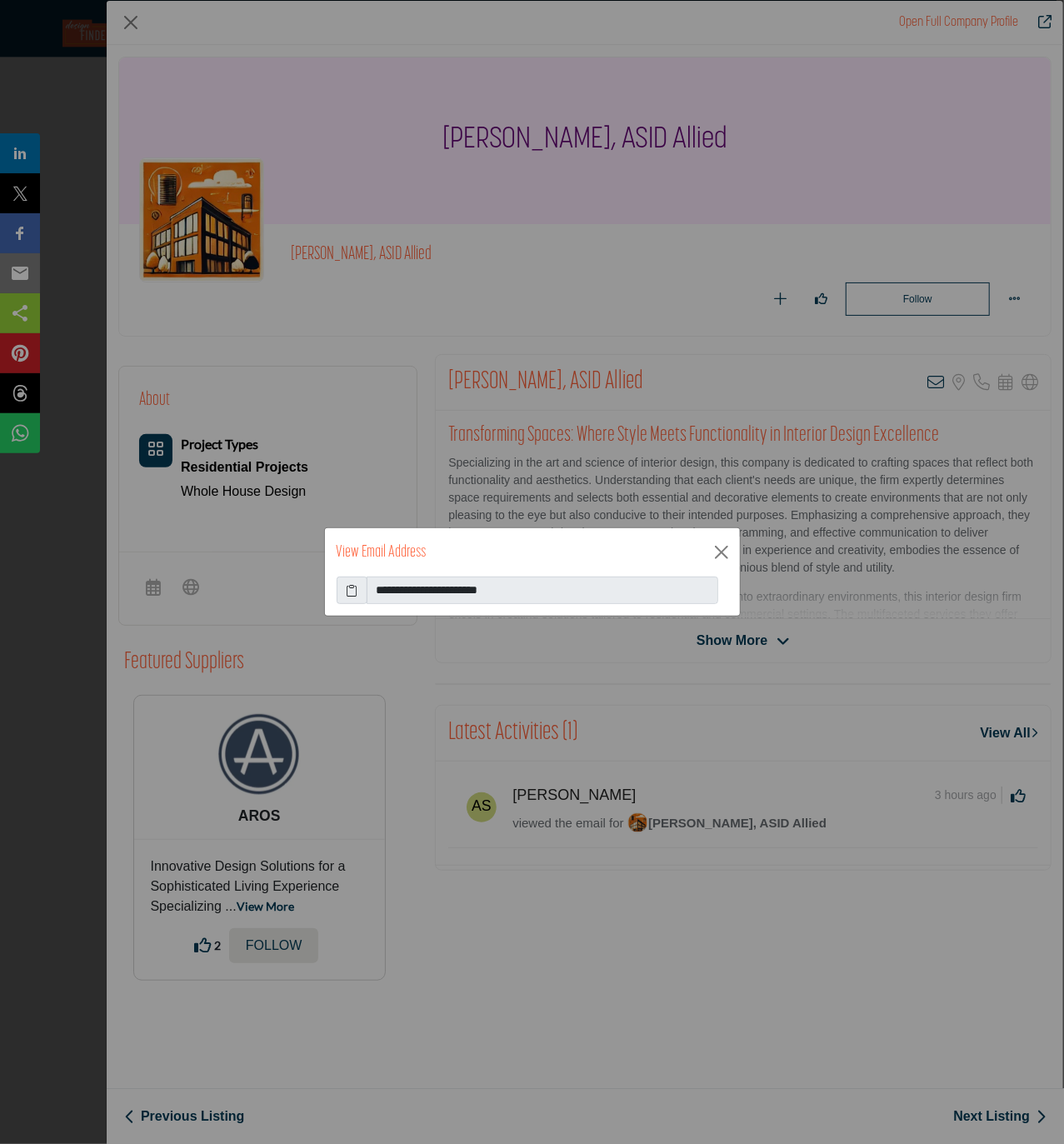
click at [350, 594] on icon at bounding box center [351, 590] width 12 height 17
click at [718, 554] on button "Close" at bounding box center [722, 553] width 25 height 25
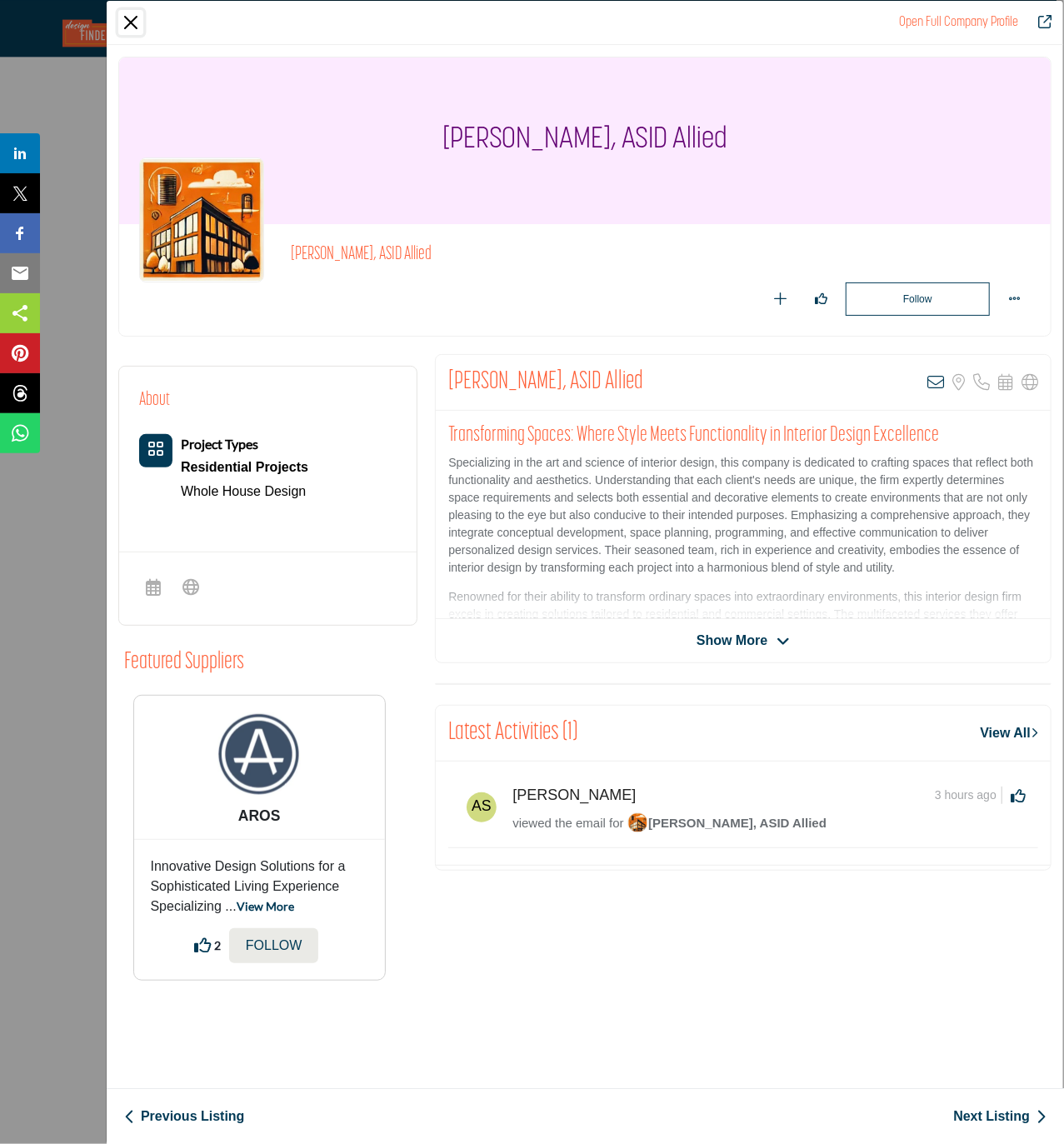
click at [129, 26] on button "Close" at bounding box center [131, 23] width 25 height 25
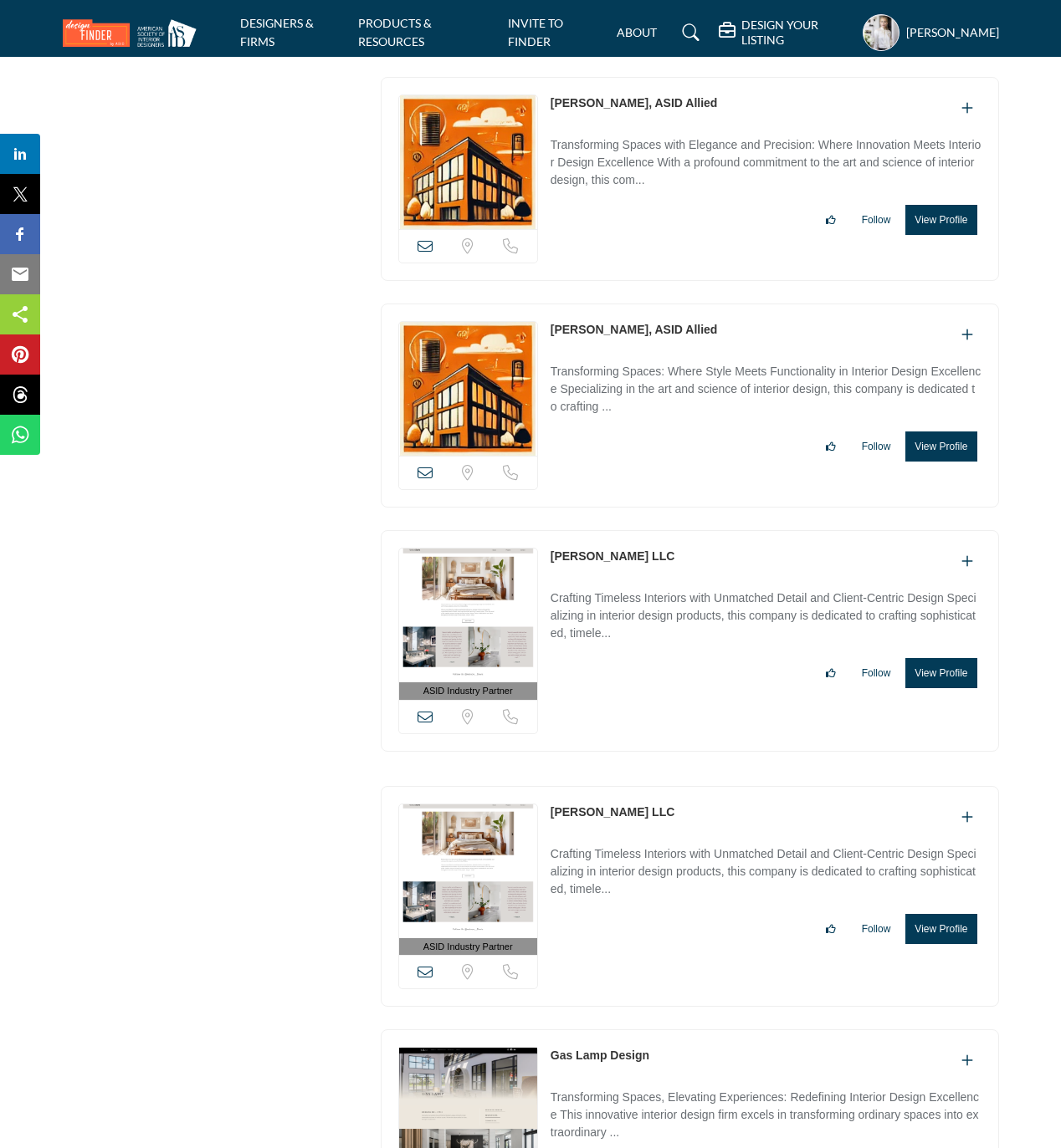
scroll to position [24628, 0]
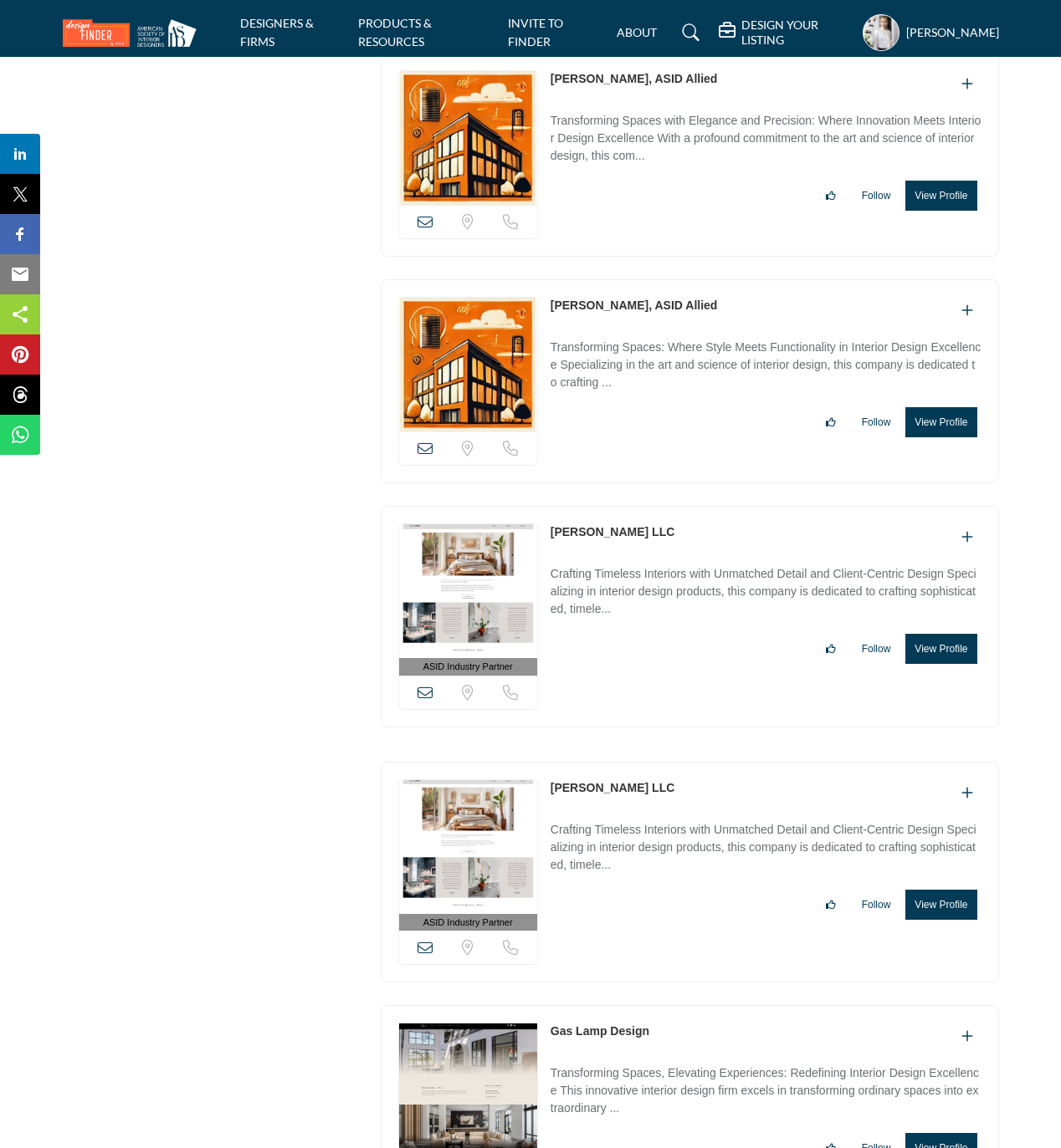
drag, startPoint x: 542, startPoint y: 589, endPoint x: 657, endPoint y: 594, distance: 115.1
click at [657, 594] on div "ASID Industry Partner ASID Industry Partners provide the interior design commun…" at bounding box center [690, 617] width 618 height 222
copy div "View email address of this listing Sorry, but we don't have a location for this…"
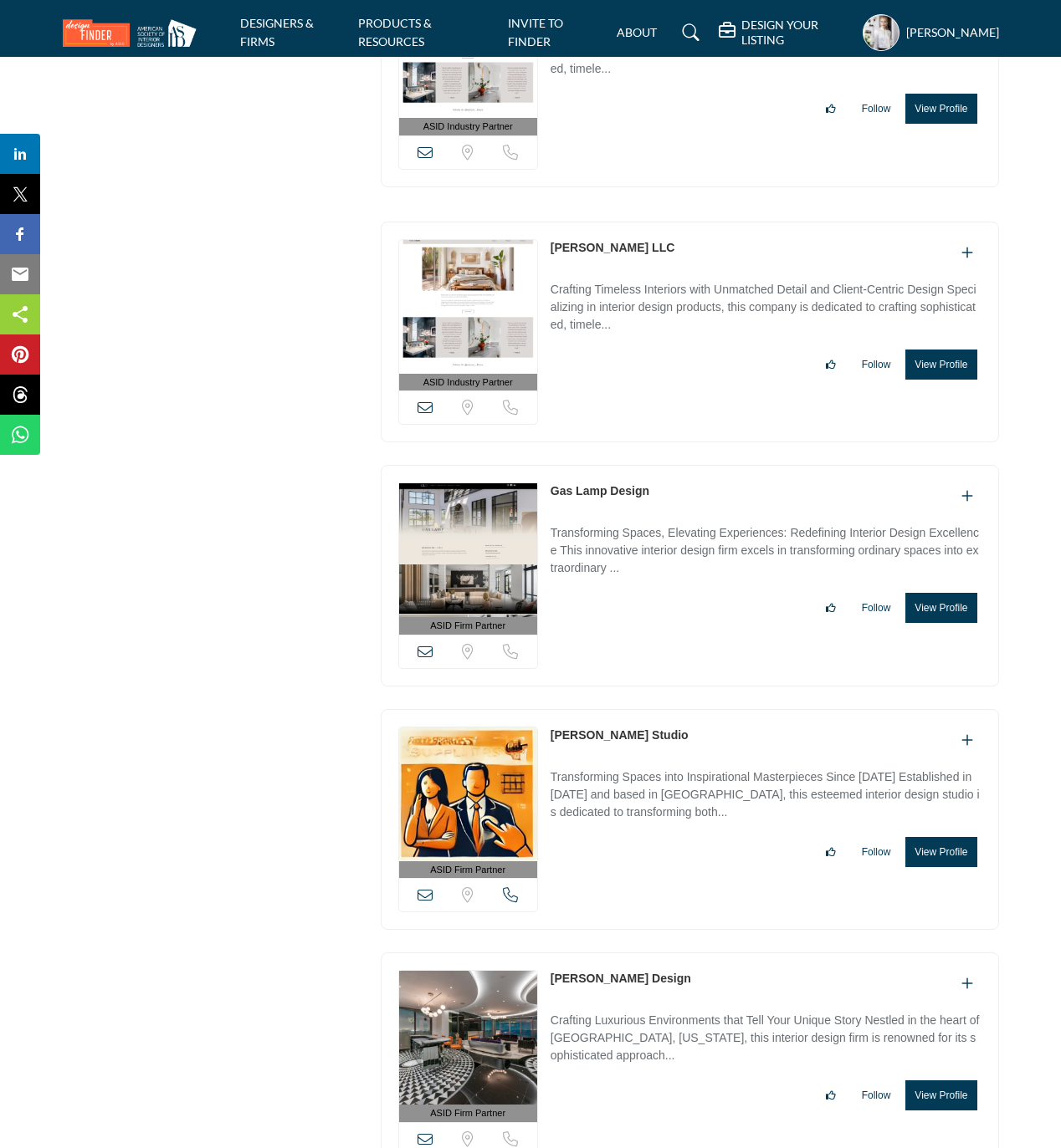
scroll to position [25186, 0]
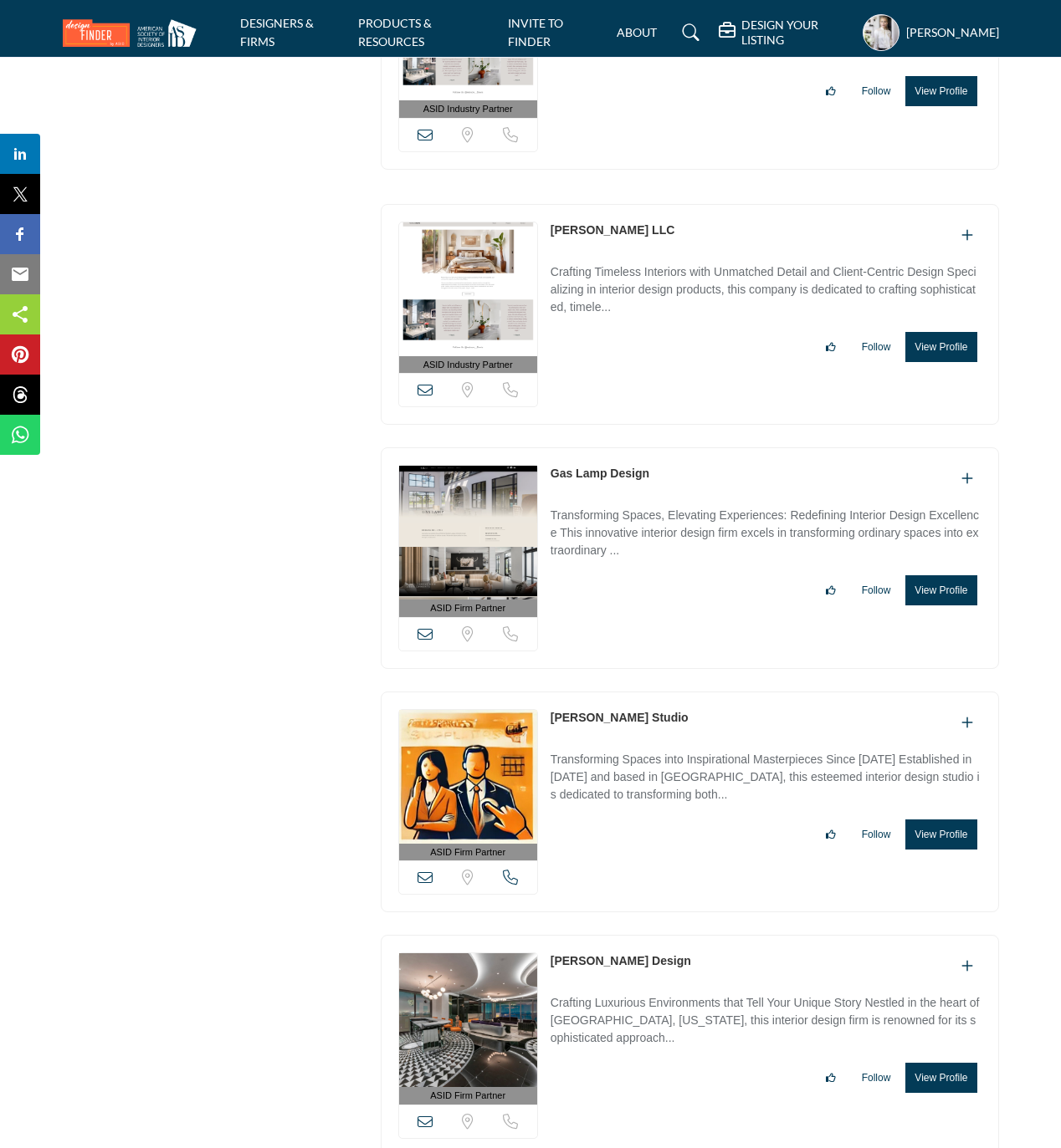
drag, startPoint x: 543, startPoint y: 535, endPoint x: 654, endPoint y: 540, distance: 111.1
click at [654, 540] on div "ASID Firm Partner ASID Firm Partners are design companies with ASID-qualified i…" at bounding box center [690, 558] width 618 height 222
copy div "View email address of this listing Sorry, but we don't have a location for this…"
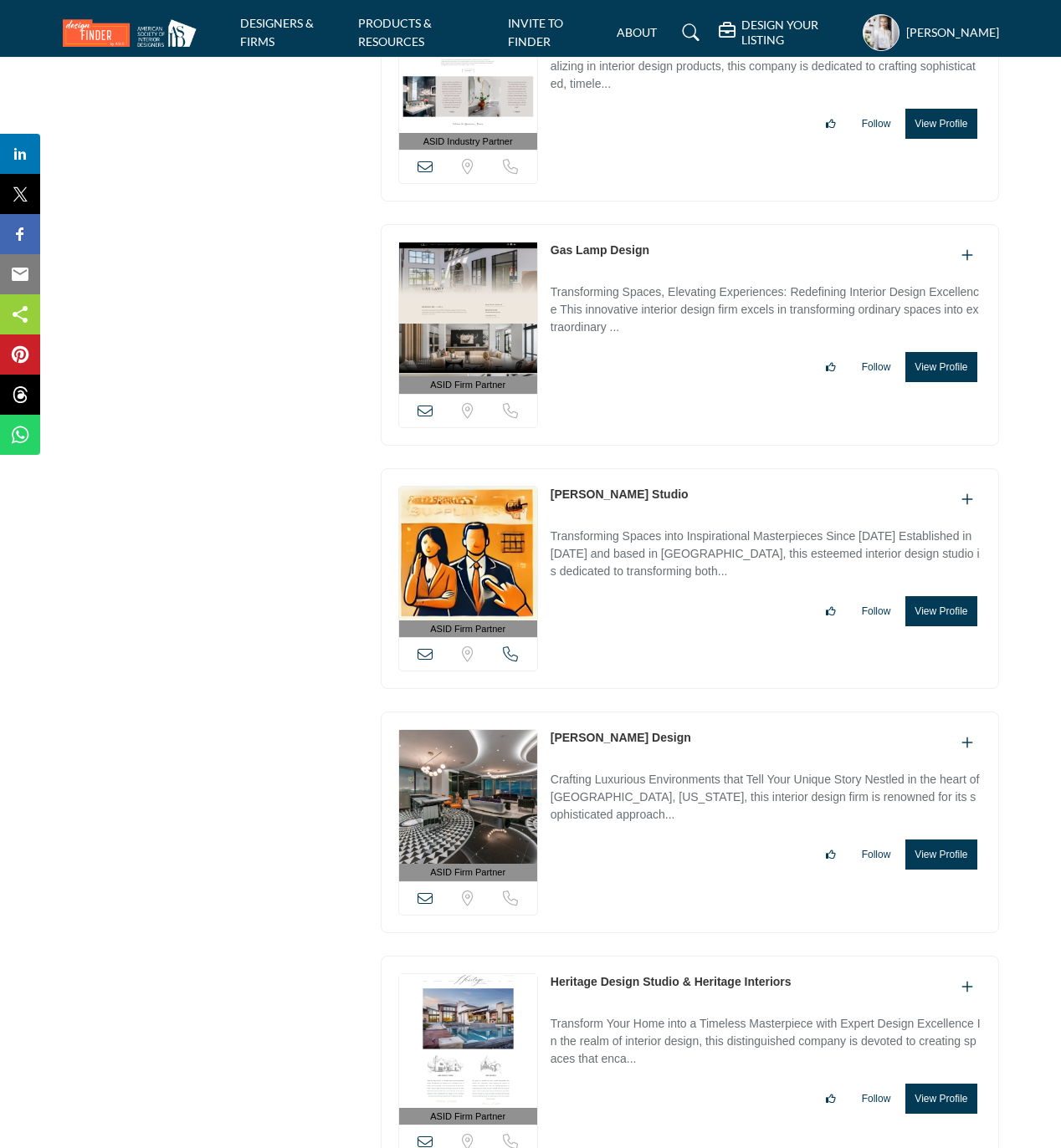
click at [550, 501] on link "[PERSON_NAME] Studio" at bounding box center [619, 494] width 138 height 14
drag, startPoint x: 546, startPoint y: 557, endPoint x: 676, endPoint y: 563, distance: 130.1
click at [676, 563] on div "ASID Firm Partner ASID Firm Partners are design companies with ASID-qualified i…" at bounding box center [690, 579] width 618 height 222
copy link "[PERSON_NAME] Studio"
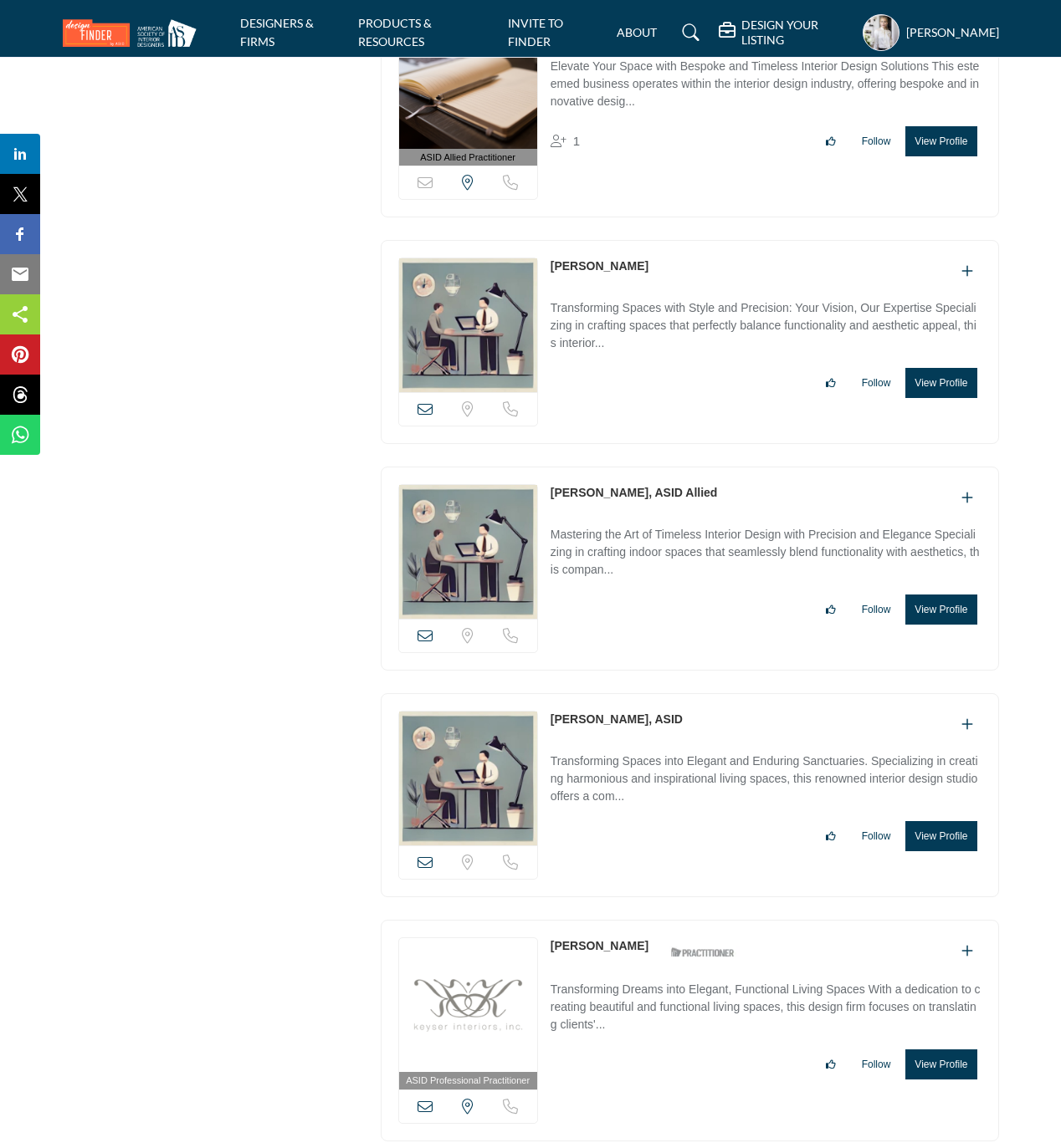
scroll to position [11721, 0]
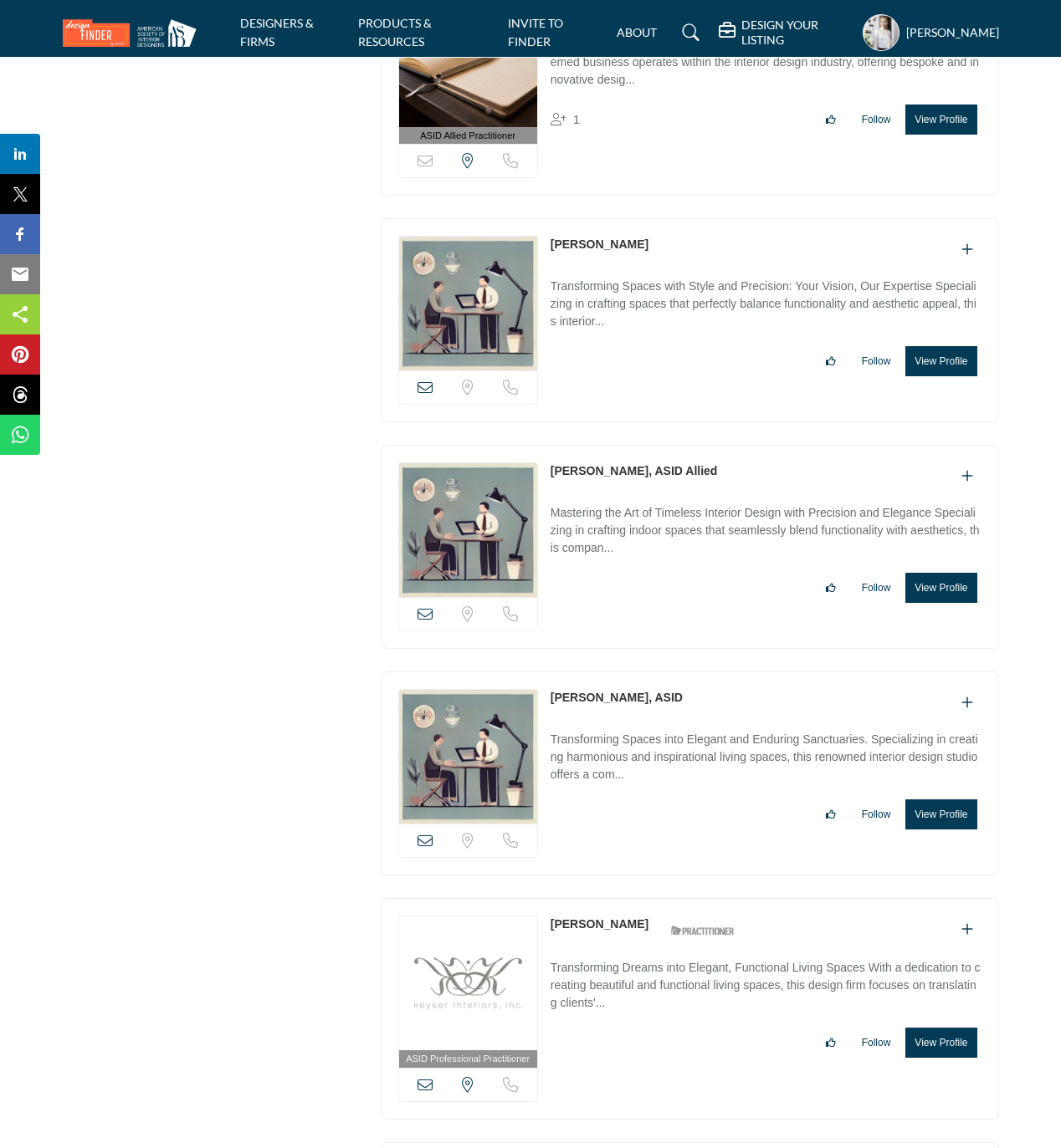
drag, startPoint x: 547, startPoint y: 271, endPoint x: 654, endPoint y: 271, distance: 107.0
click at [654, 271] on div "View email address of this listing Sorry, but we don't have a location for this…" at bounding box center [690, 320] width 618 height 204
copy link "[PERSON_NAME]"
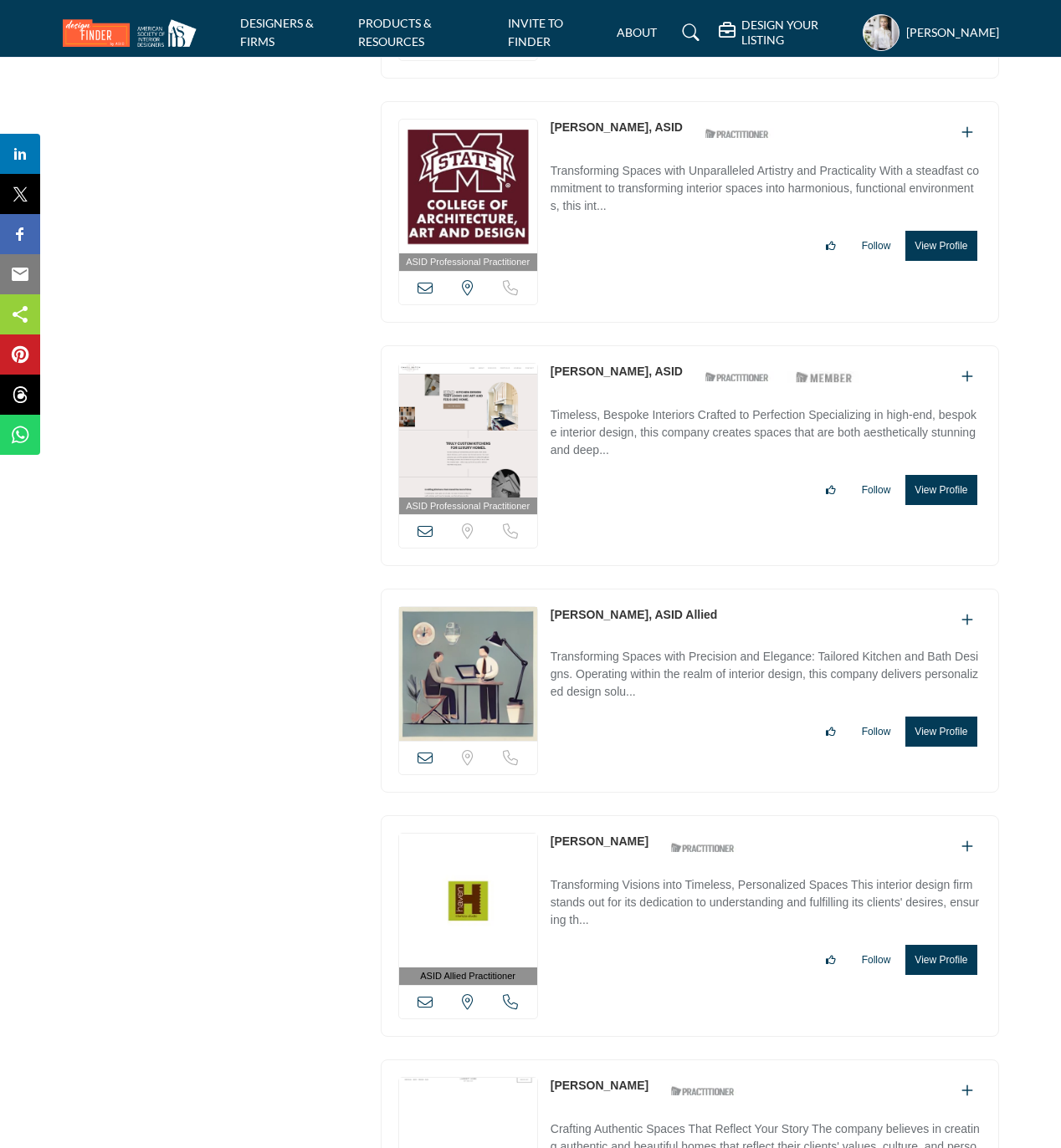
scroll to position [15847, 0]
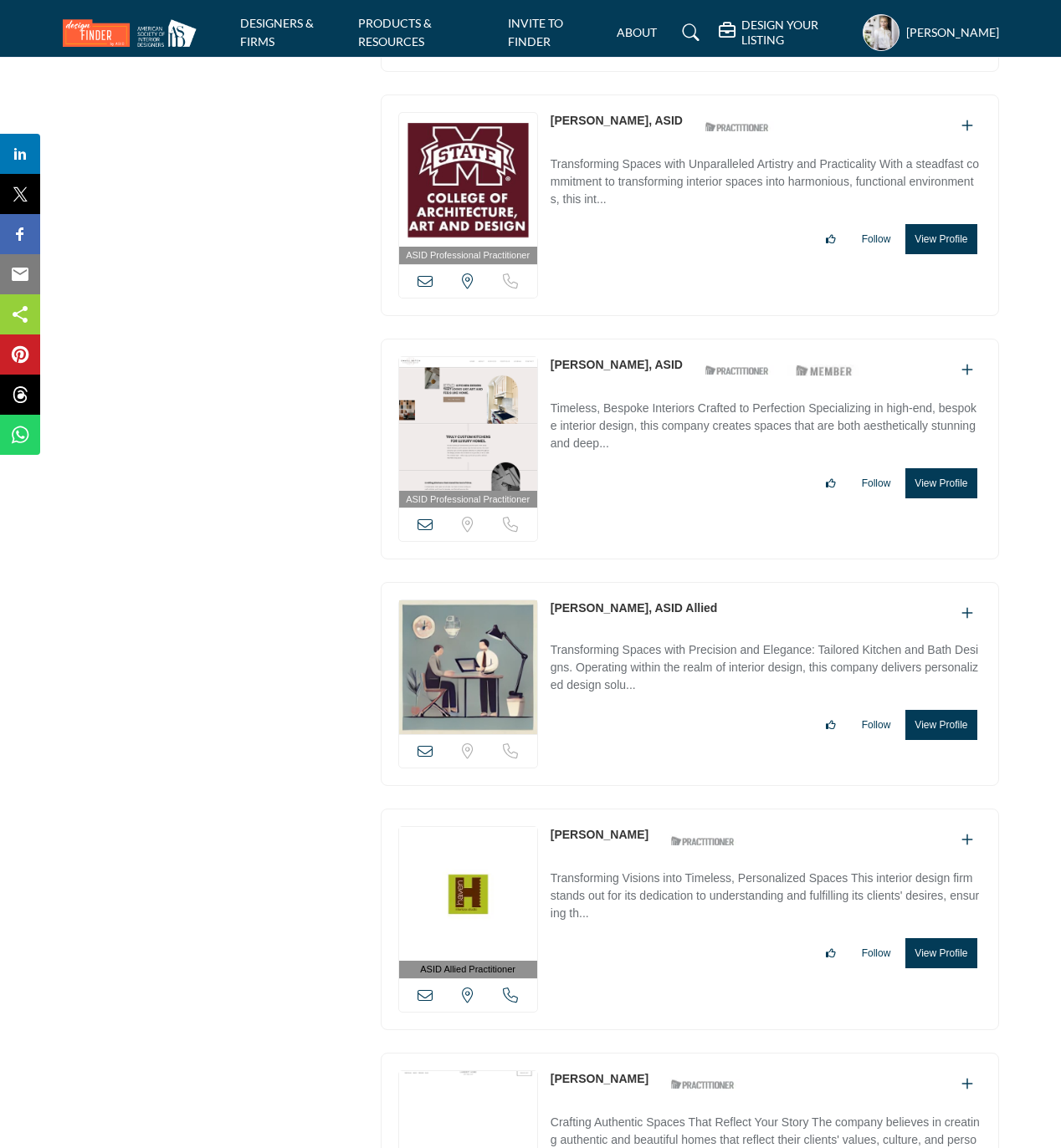
drag, startPoint x: 546, startPoint y: 159, endPoint x: 633, endPoint y: 155, distance: 87.1
click at [633, 155] on div "ASID Professional Practitioner ASID Professional Practitioners have successfull…" at bounding box center [690, 205] width 618 height 222
copy link "Lyndsey Miller,"
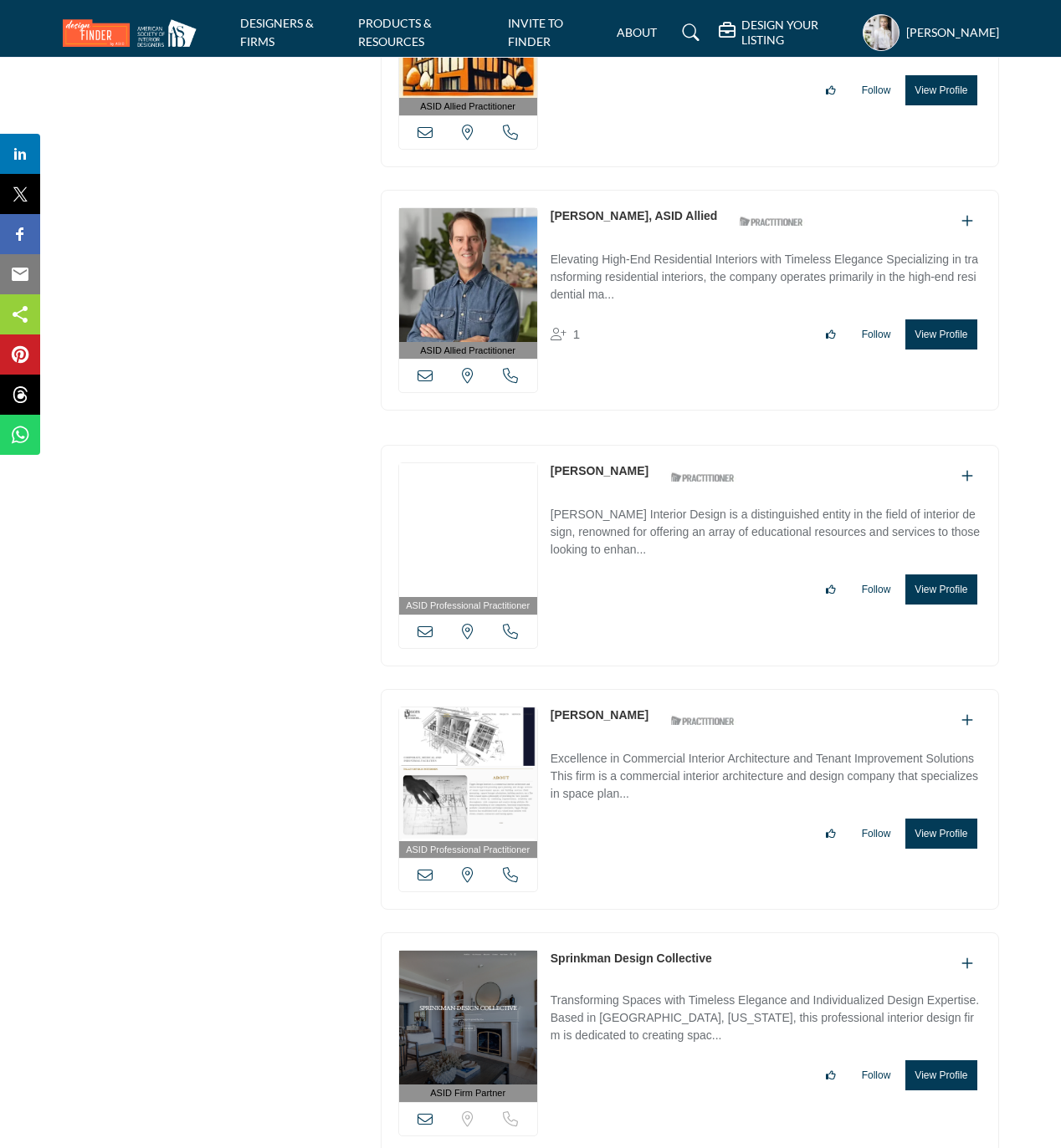
scroll to position [25206, 0]
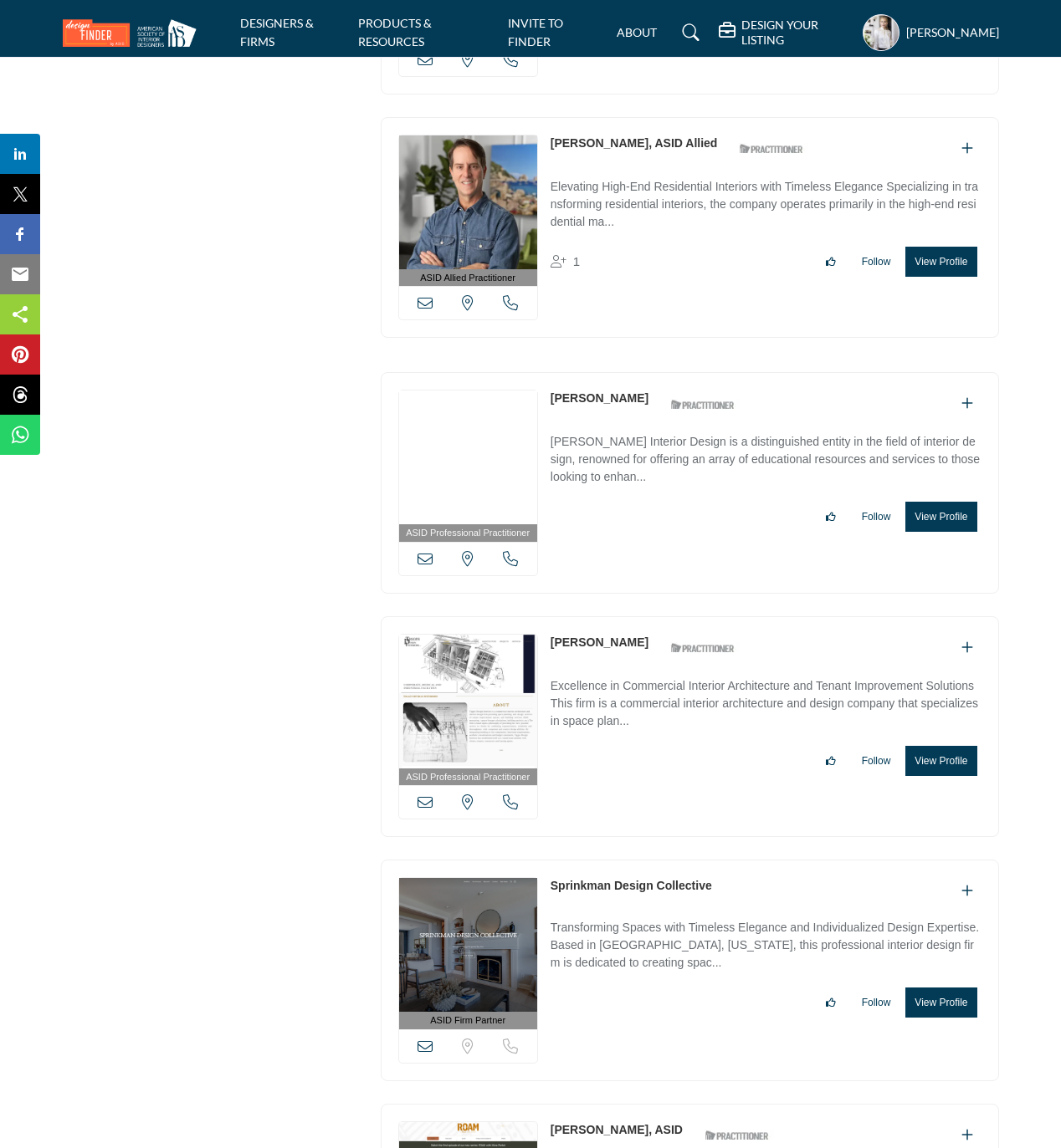
drag, startPoint x: 549, startPoint y: 199, endPoint x: 616, endPoint y: 195, distance: 67.1
click at [616, 195] on div "ASID Allied Practitioner ASID Allied Practitioners have successfully completed …" at bounding box center [690, 228] width 618 height 222
copy link "Perry Walter"
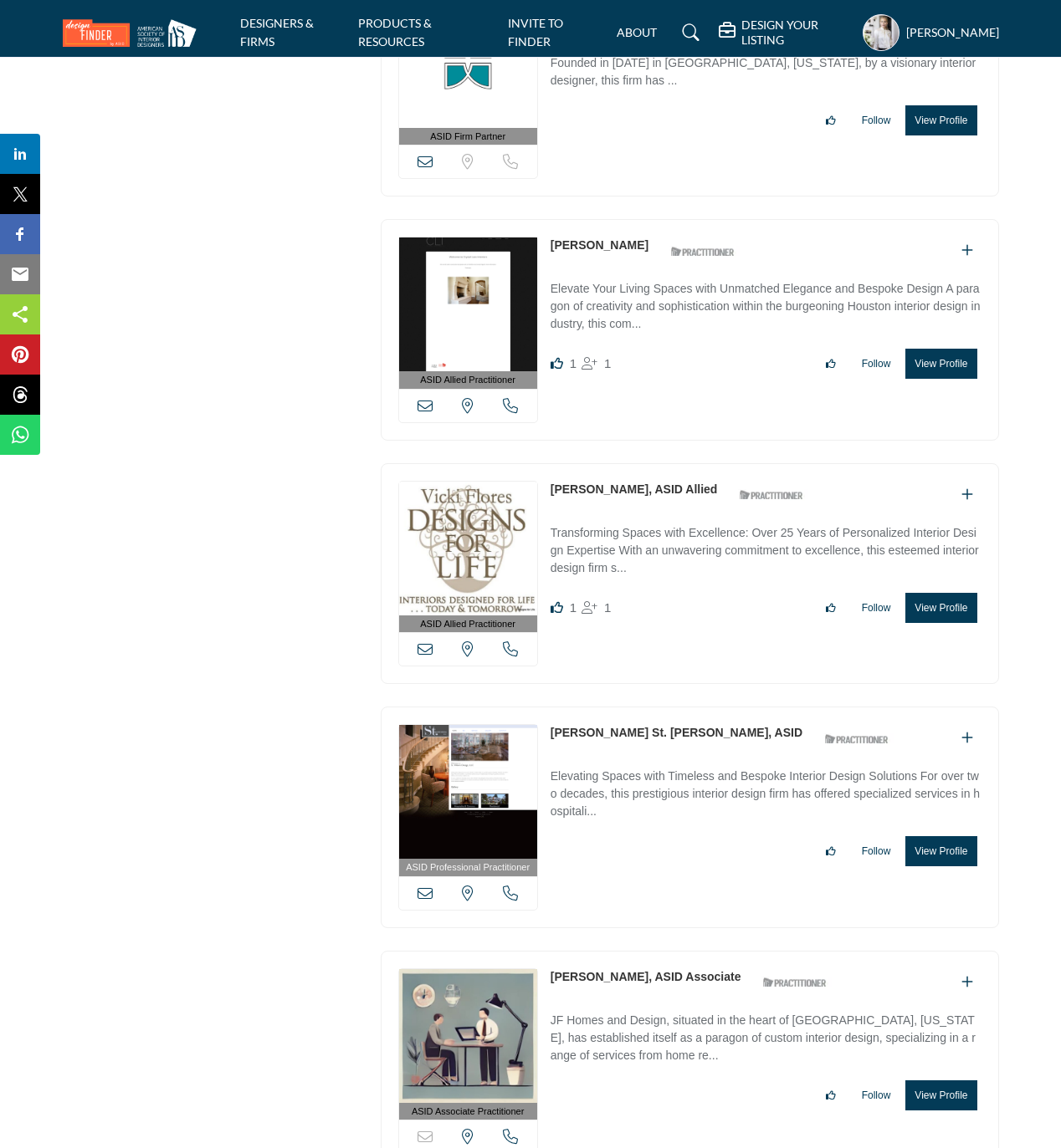
scroll to position [34126, 0]
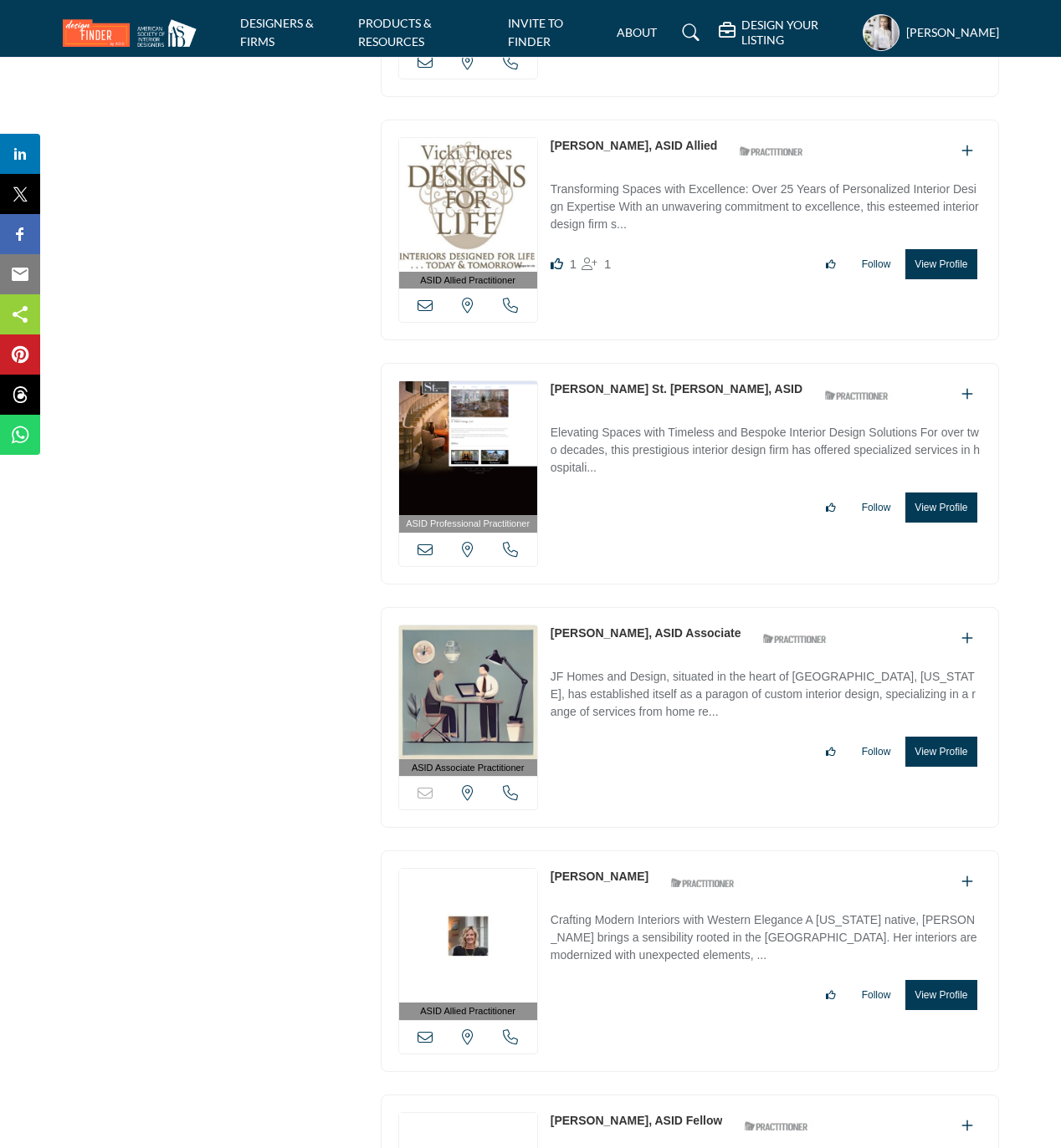
click at [546, 713] on div "ASID Associate Practitioner ASID Associate Practitioners have a degree in any m…" at bounding box center [690, 718] width 618 height 222
drag, startPoint x: 547, startPoint y: 711, endPoint x: 624, endPoint y: 711, distance: 77.0
click at [624, 711] on div "ASID Associate Practitioner ASID Associate Practitioners have a degree in any m…" at bounding box center [690, 718] width 618 height 222
copy link "Jennifer Foltz"
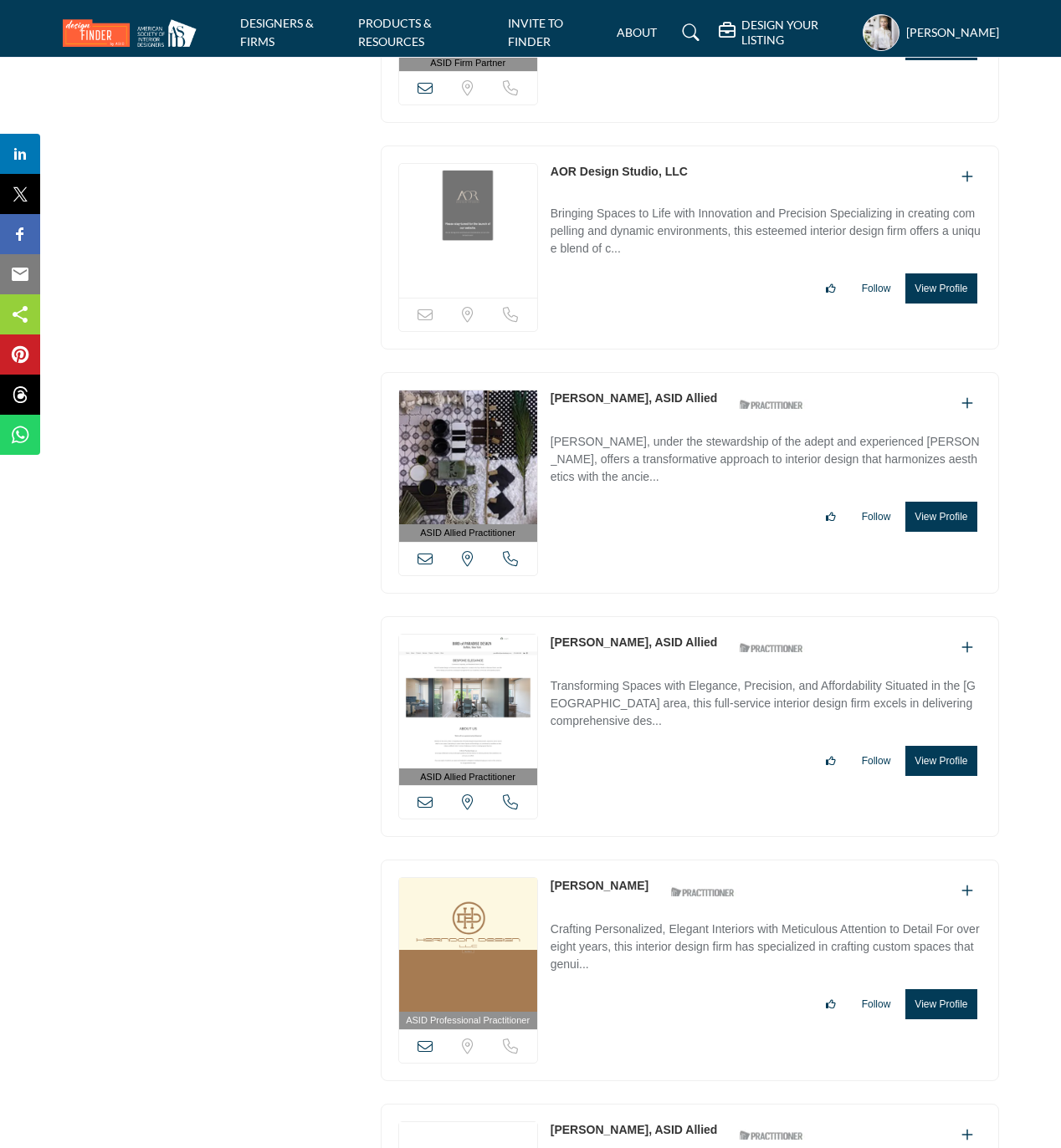
scroll to position [43827, 0]
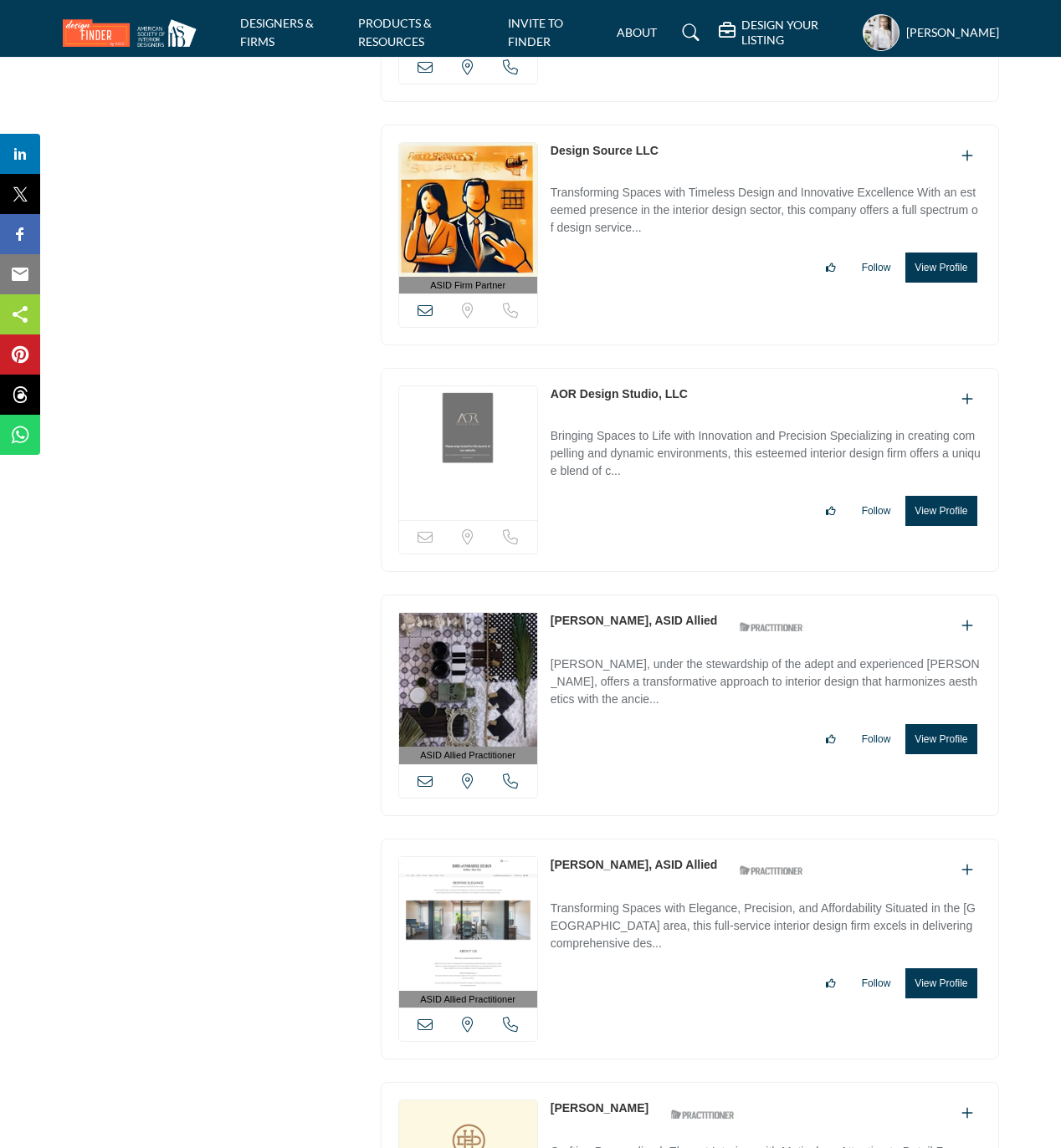
copy link "AOR Design Studio, LLC"
drag, startPoint x: 710, startPoint y: 499, endPoint x: 537, endPoint y: 496, distance: 173.0
click at [537, 496] on div "Sorry, but this listing is on a subscription plan which does not allow users to…" at bounding box center [690, 470] width 618 height 204
copy div "Sorry, but this listing is on a subscription plan which does not allow users to…"
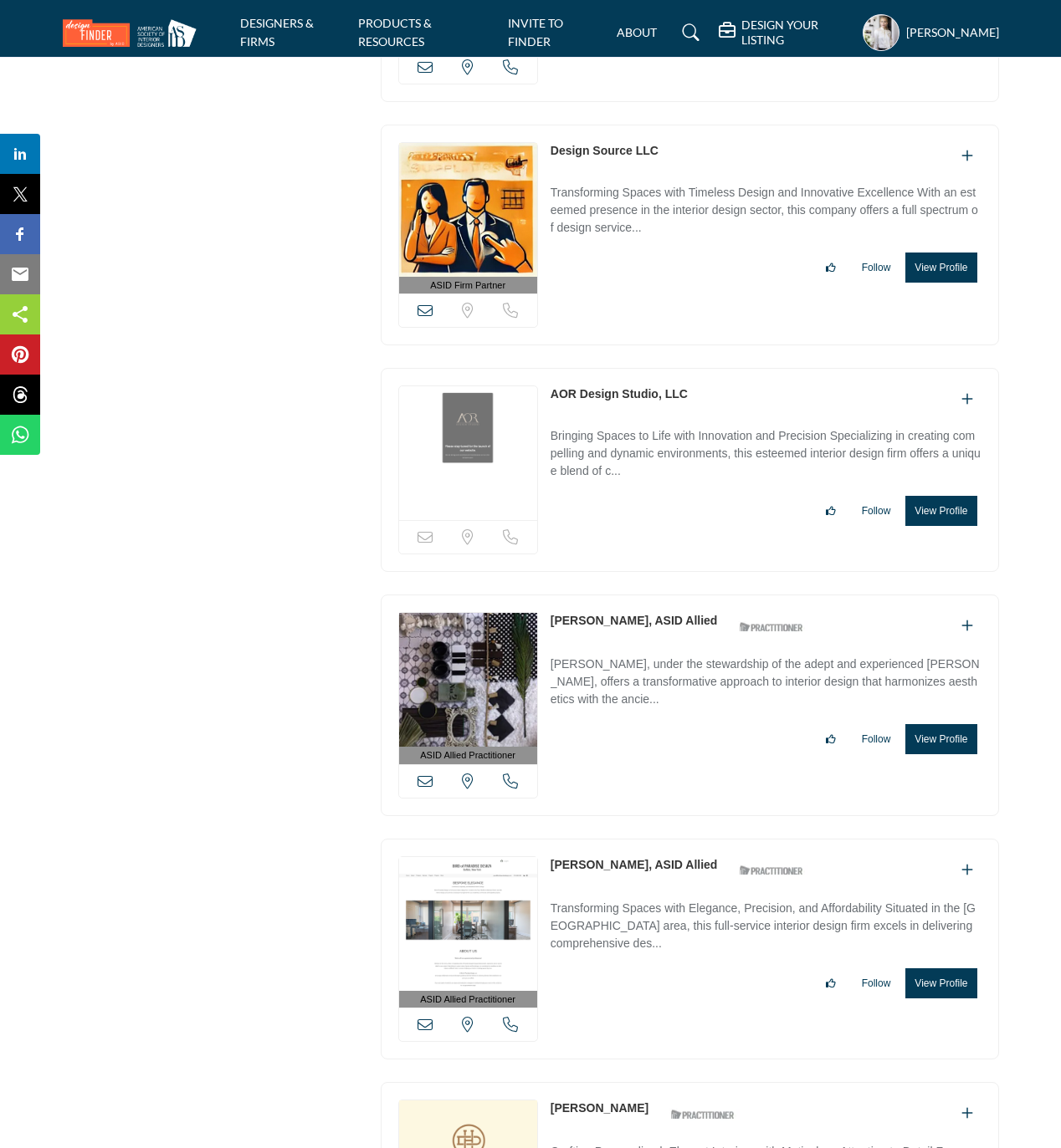
drag, startPoint x: 665, startPoint y: 253, endPoint x: 539, endPoint y: 268, distance: 126.9
click at [539, 268] on div "ASID Firm Partner ASID Firm Partners are design companies with ASID-qualified i…" at bounding box center [690, 235] width 618 height 222
copy div "View email address of this listing Sorry, but we don't have a location for this…"
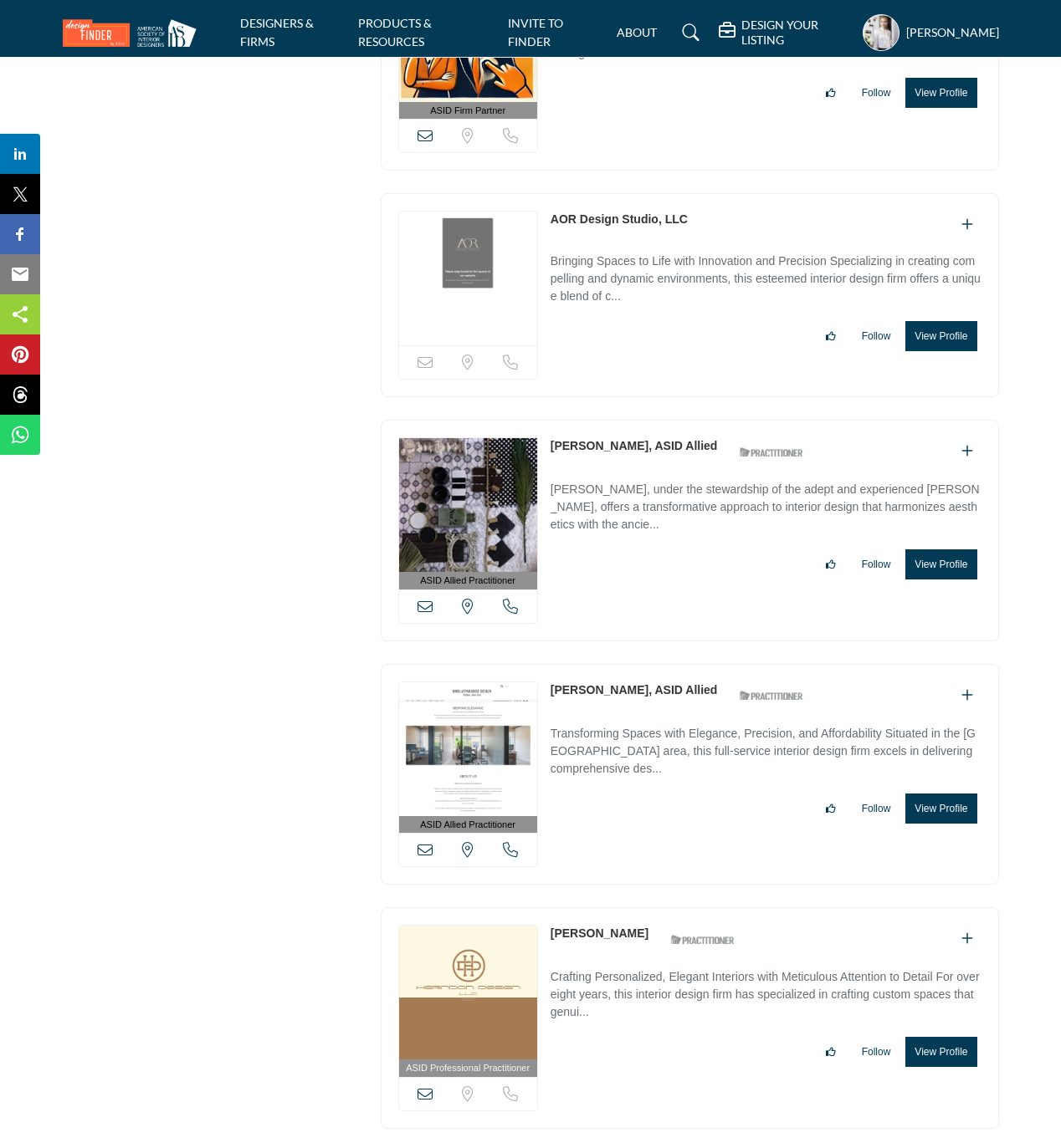
scroll to position [44049, 0]
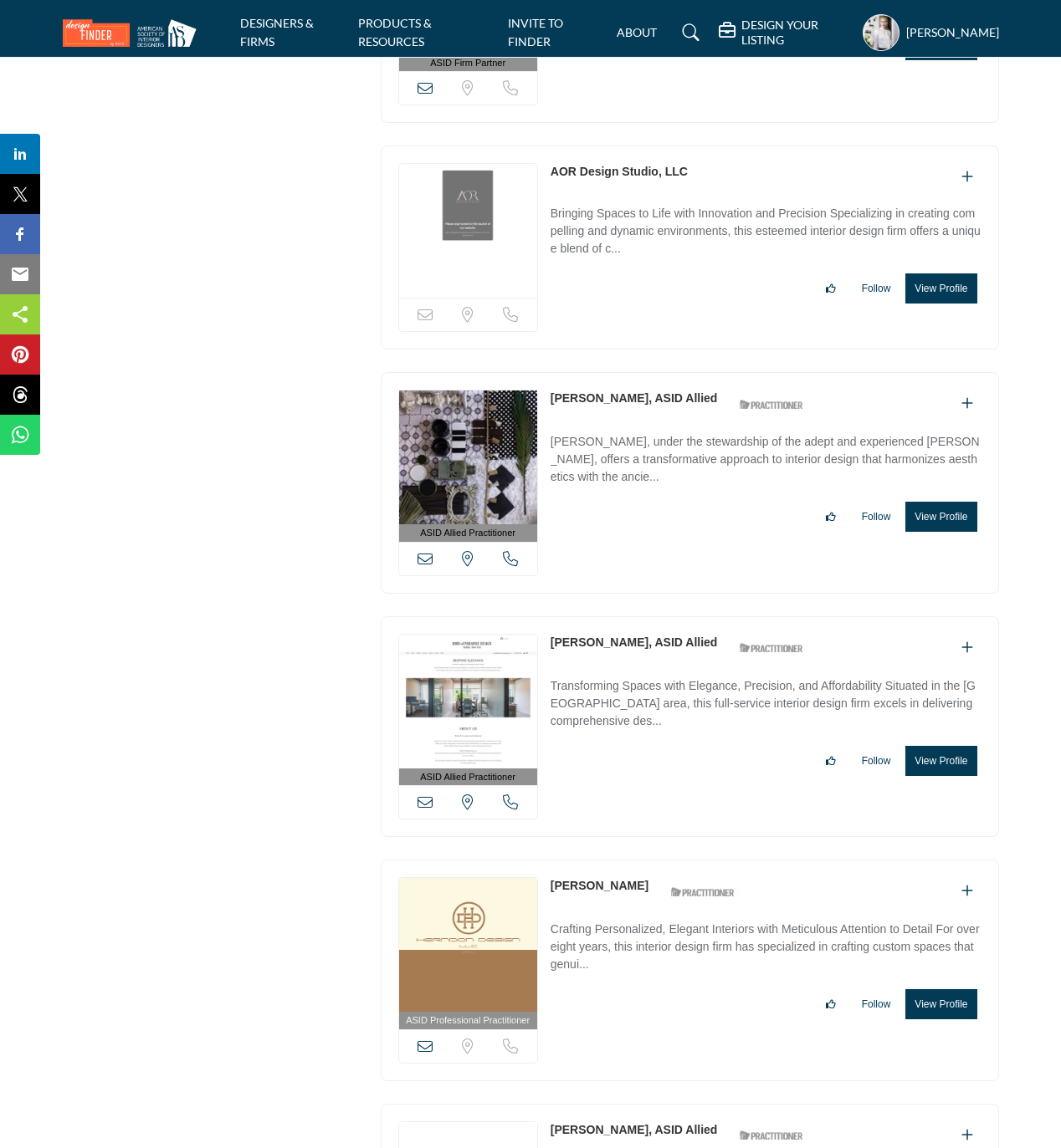
drag, startPoint x: 546, startPoint y: 500, endPoint x: 633, endPoint y: 505, distance: 87.1
click at [633, 505] on div "ASID Allied Practitioner ASID Allied Practitioners have successfully completed …" at bounding box center [690, 483] width 618 height 222
copy link "Deborah Miller"
drag, startPoint x: 542, startPoint y: 747, endPoint x: 607, endPoint y: 753, distance: 65.3
click at [607, 753] on div "ASID Allied Practitioner ASID Allied Practitioners have successfully completed …" at bounding box center [690, 727] width 618 height 222
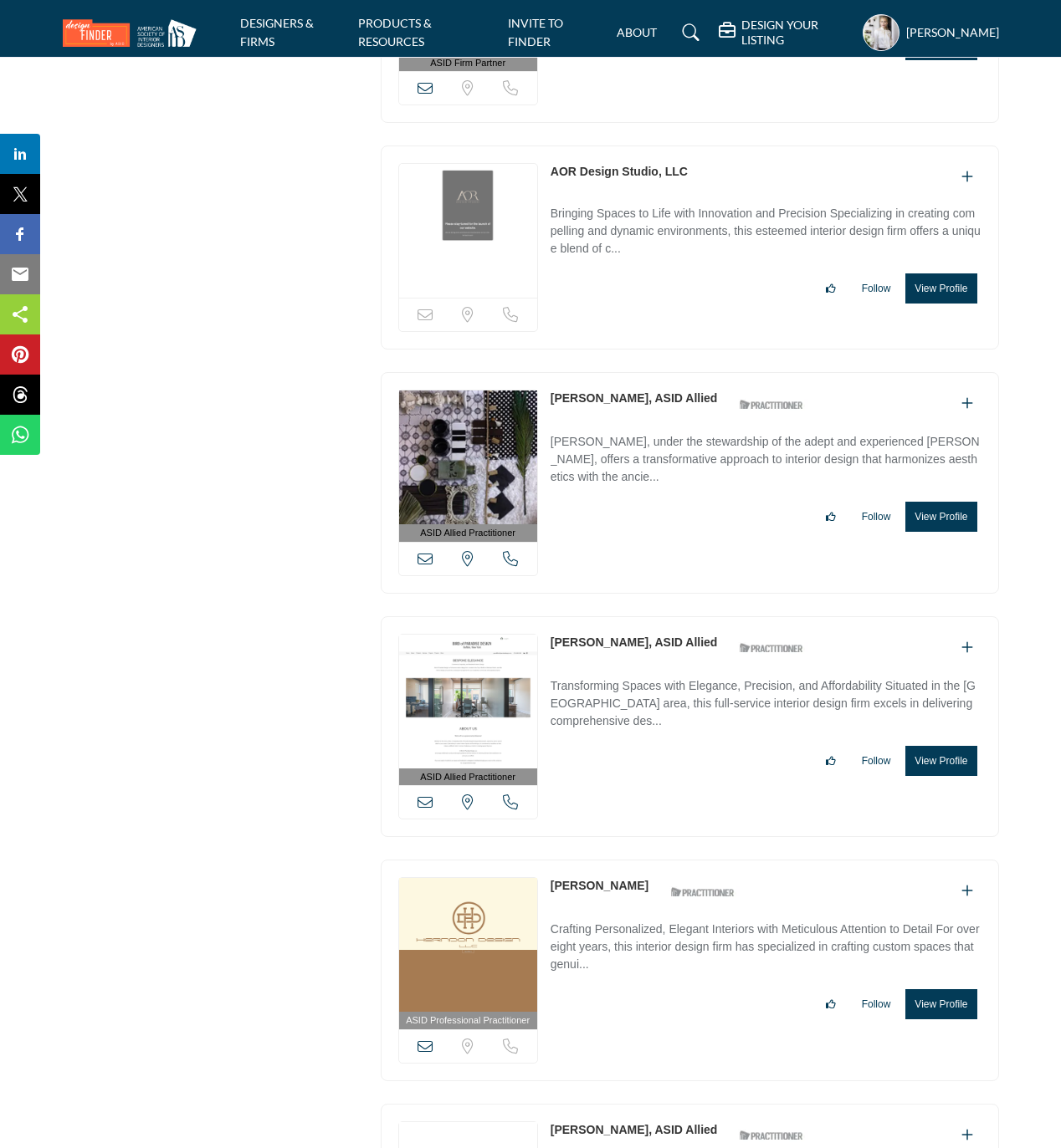
copy div "View email address of this listing View the location of this listing Call Numbe…"
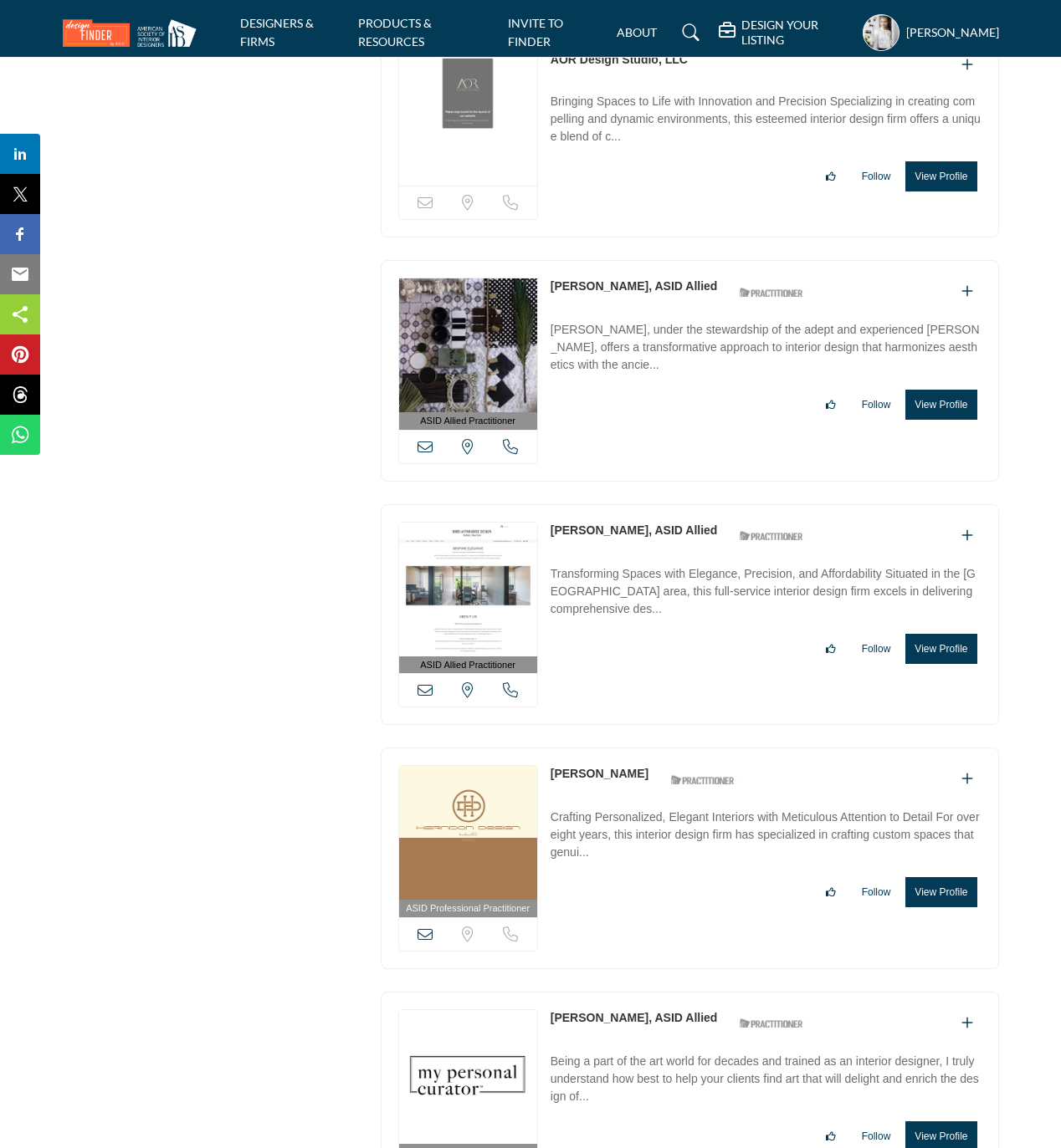
drag, startPoint x: 636, startPoint y: 881, endPoint x: 552, endPoint y: 883, distance: 84.0
click at [552, 794] on div "Sarah Herndon ASID Qualified Practitioner who validates work and experience to …" at bounding box center [646, 780] width 194 height 29
copy link "Sarah Herndon"
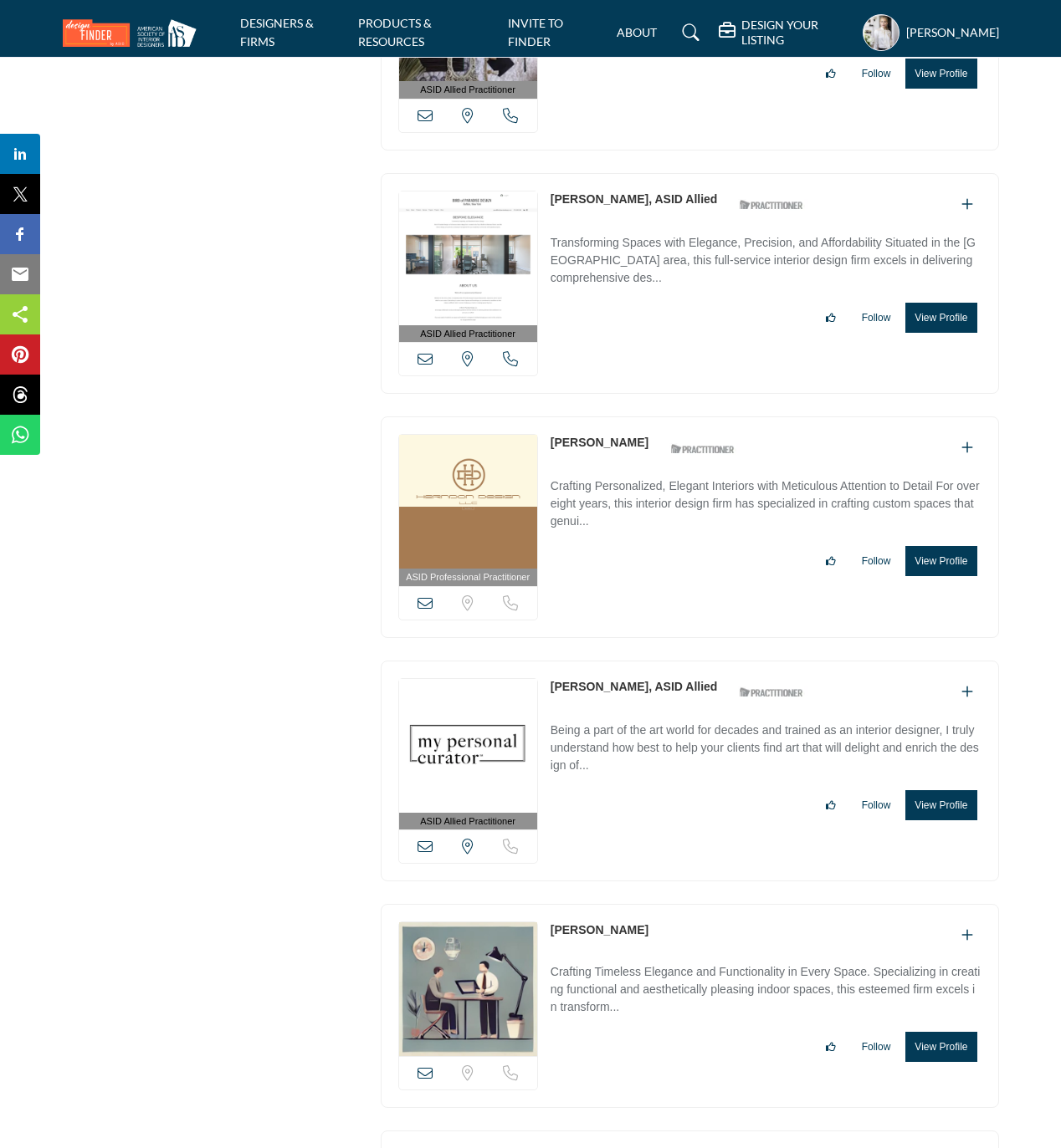
scroll to position [44496, 0]
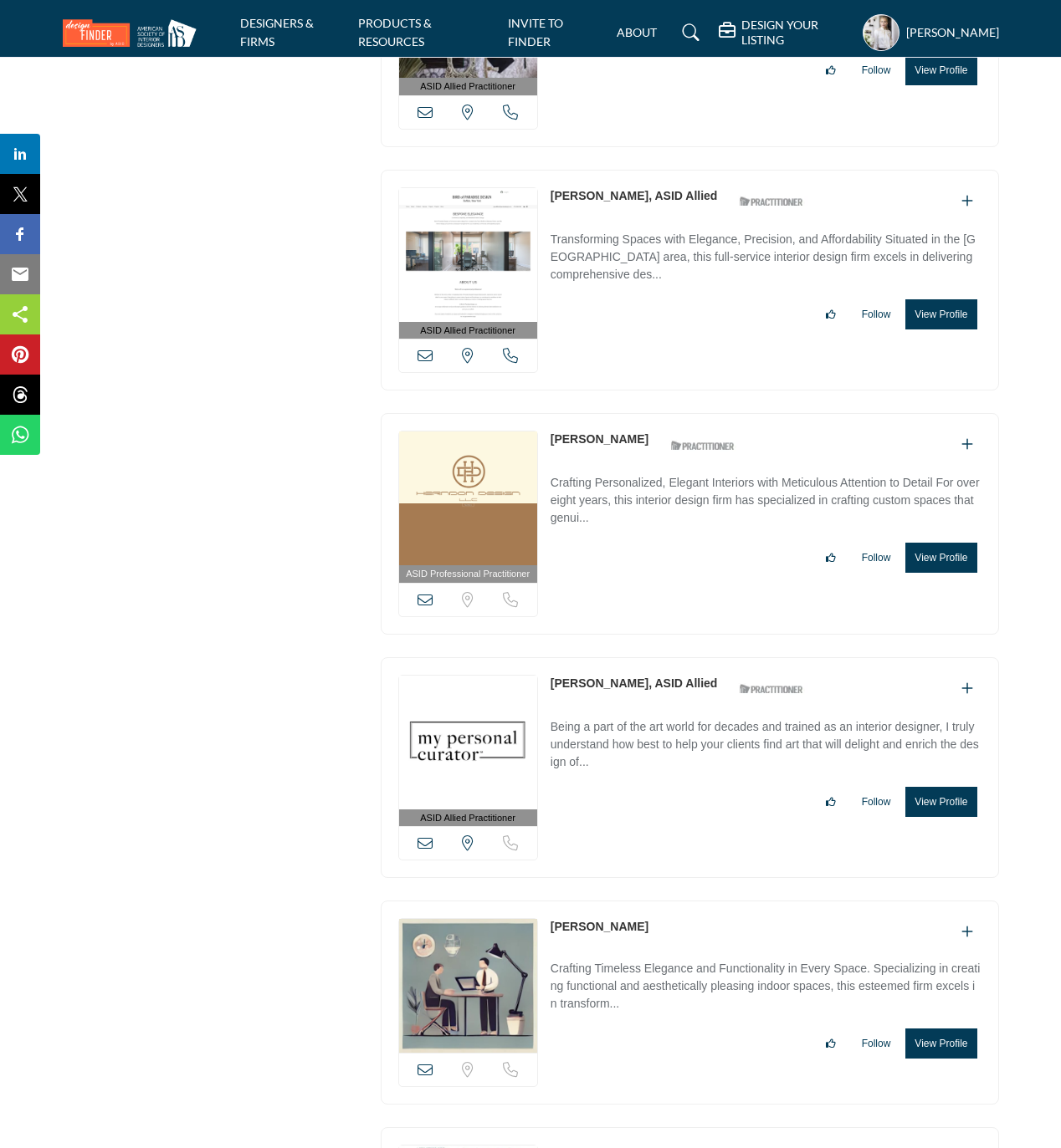
drag, startPoint x: 542, startPoint y: 794, endPoint x: 623, endPoint y: 793, distance: 81.0
click at [623, 793] on div "ASID Allied Practitioner ASID Allied Practitioners have successfully completed …" at bounding box center [690, 768] width 618 height 222
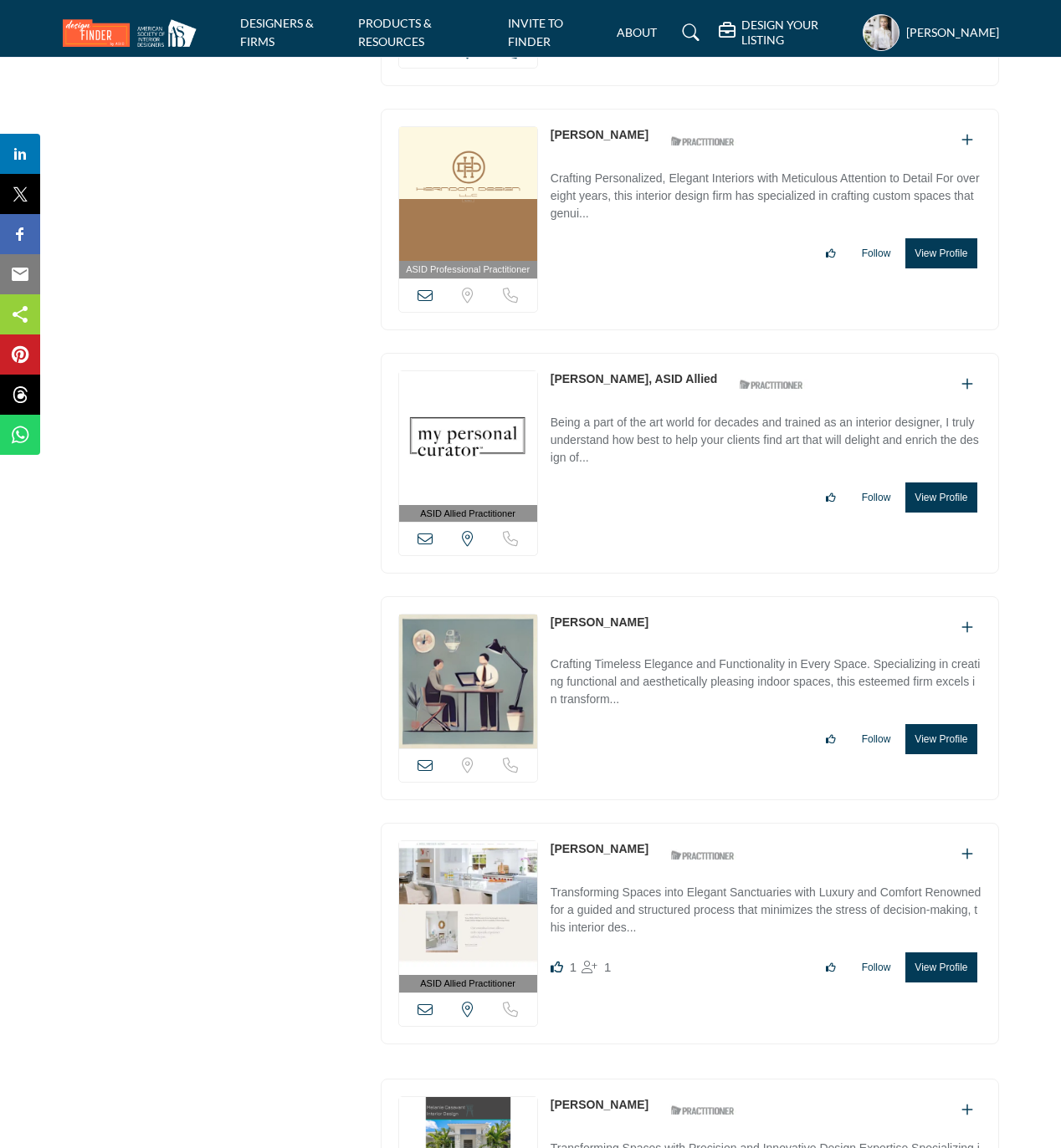
scroll to position [44830, 0]
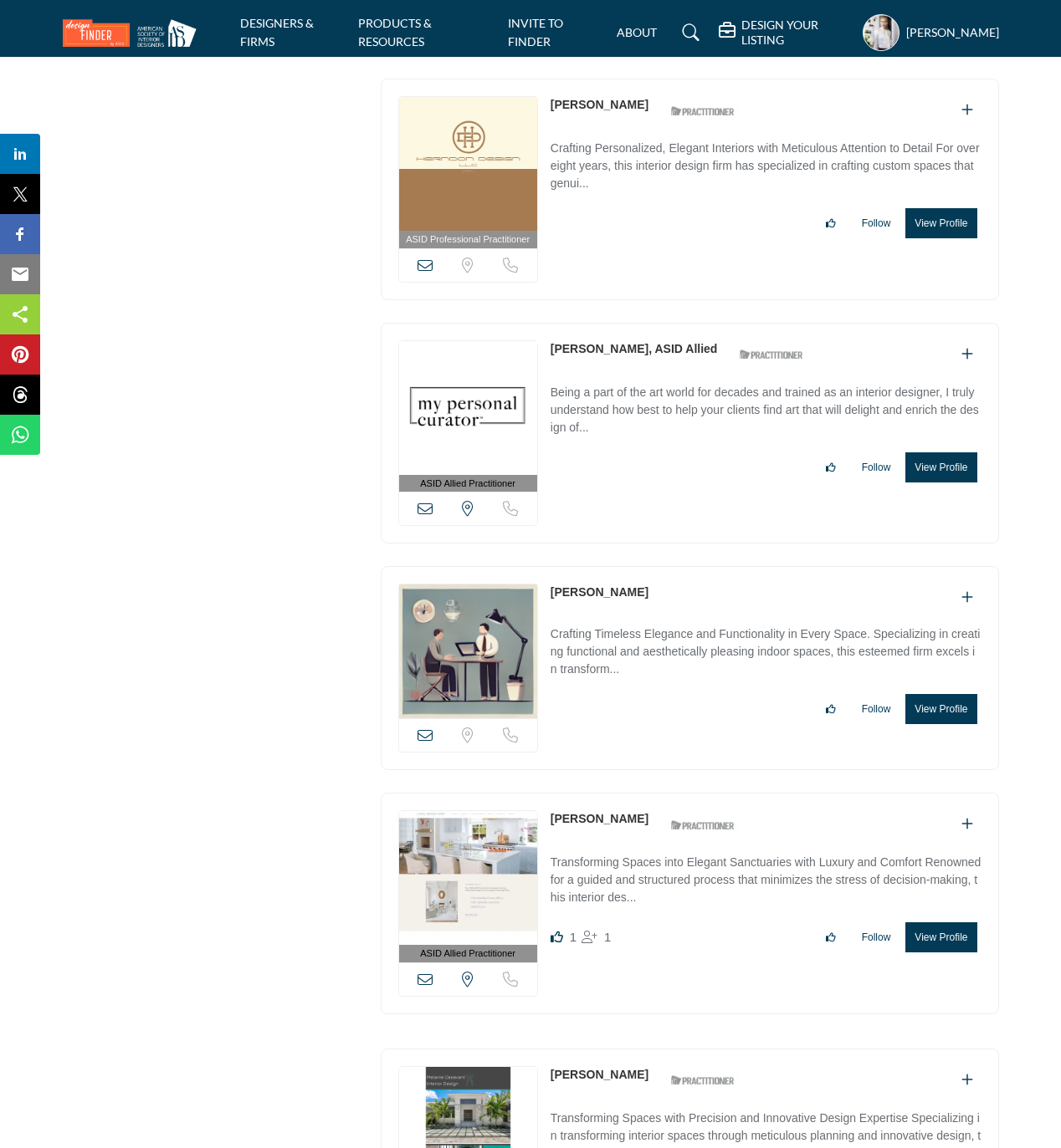
drag, startPoint x: 651, startPoint y: 701, endPoint x: 549, endPoint y: 704, distance: 102.0
click at [549, 704] on div "View email address of this listing Sorry, but we don't have a location for this…" at bounding box center [690, 668] width 618 height 204
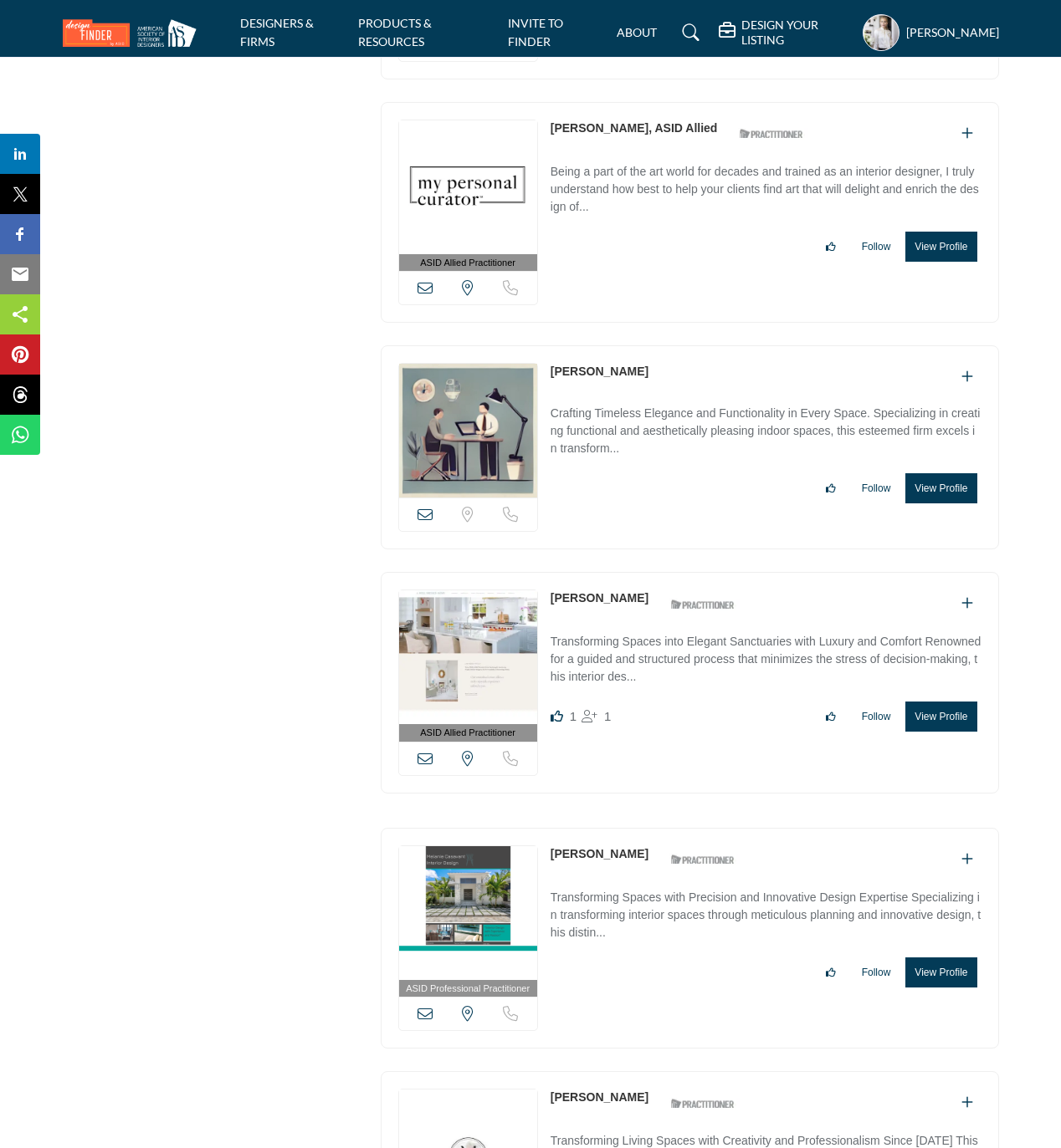
scroll to position [45053, 0]
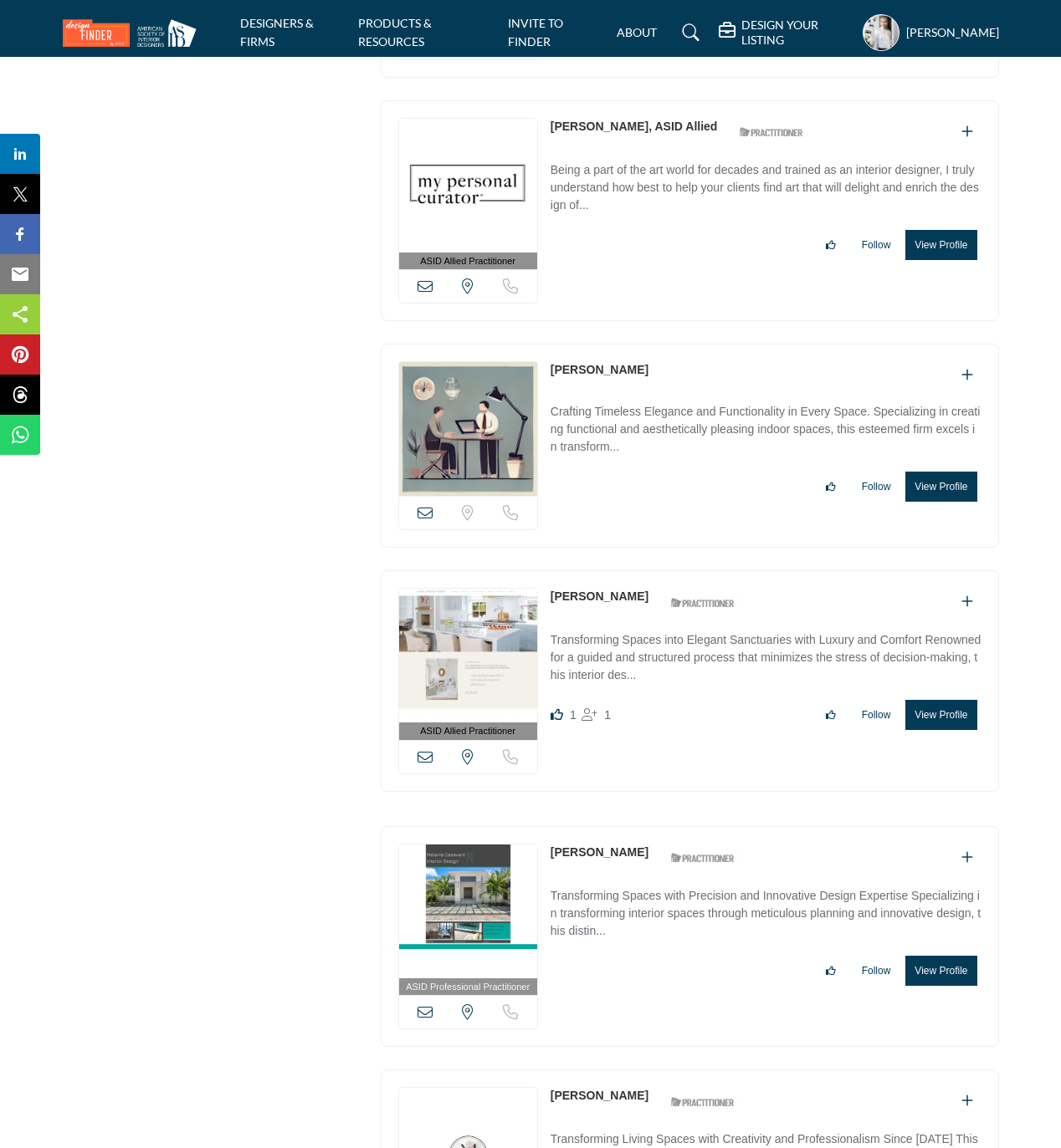
drag, startPoint x: 634, startPoint y: 704, endPoint x: 534, endPoint y: 706, distance: 100.0
click at [534, 706] on div "ASID Allied Practitioner ASID Allied Practitioners have successfully completed …" at bounding box center [690, 681] width 618 height 222
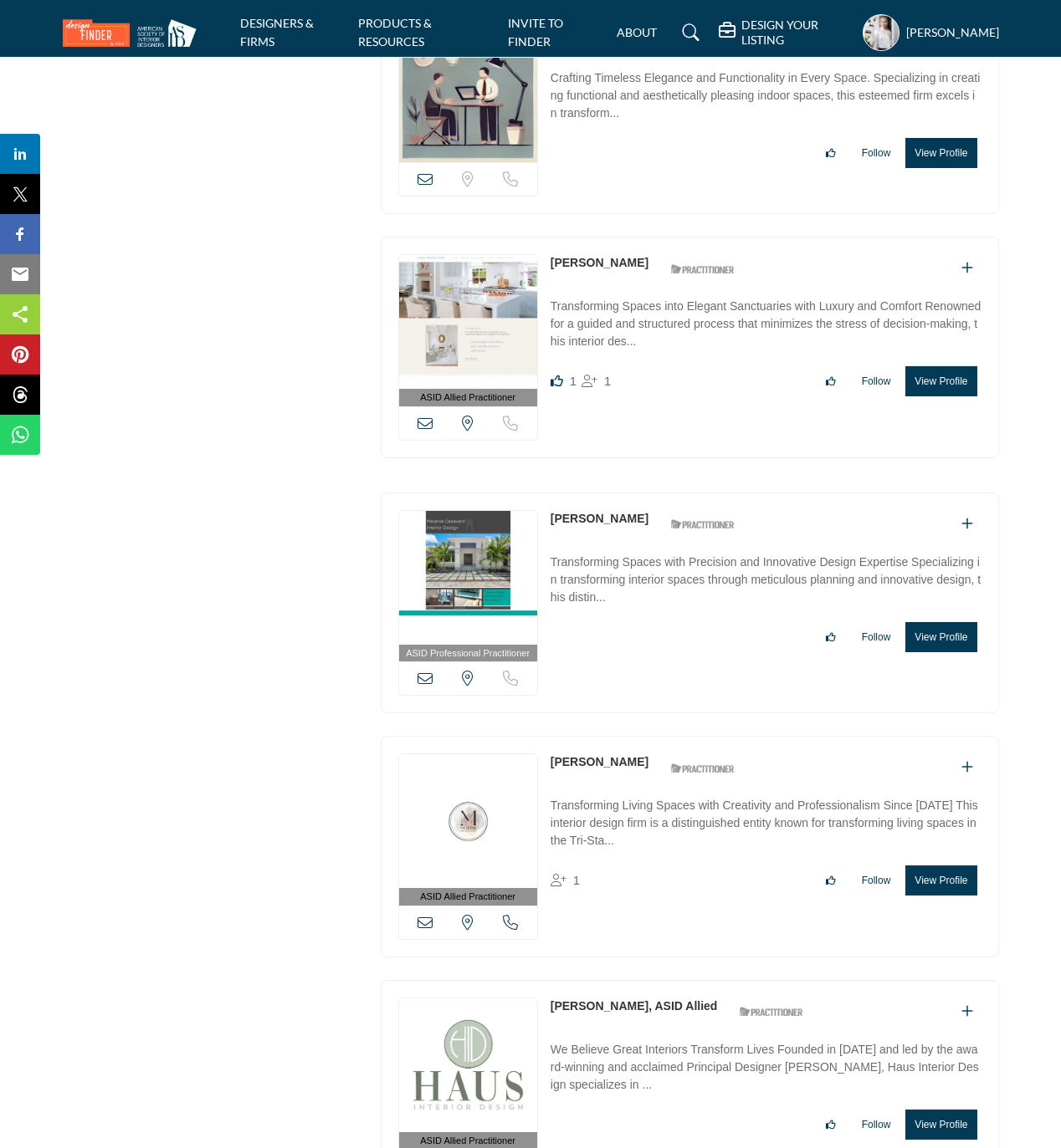
scroll to position [45387, 0]
drag, startPoint x: 654, startPoint y: 626, endPoint x: 544, endPoint y: 629, distance: 110.0
click at [544, 629] on div "ASID Professional Practitioner ASID Professional Practitioners have successfull…" at bounding box center [690, 603] width 618 height 222
drag, startPoint x: 639, startPoint y: 871, endPoint x: 547, endPoint y: 871, distance: 92.0
click at [547, 871] on div "ASID Allied Practitioner ASID Allied Practitioners have successfully completed …" at bounding box center [690, 846] width 618 height 222
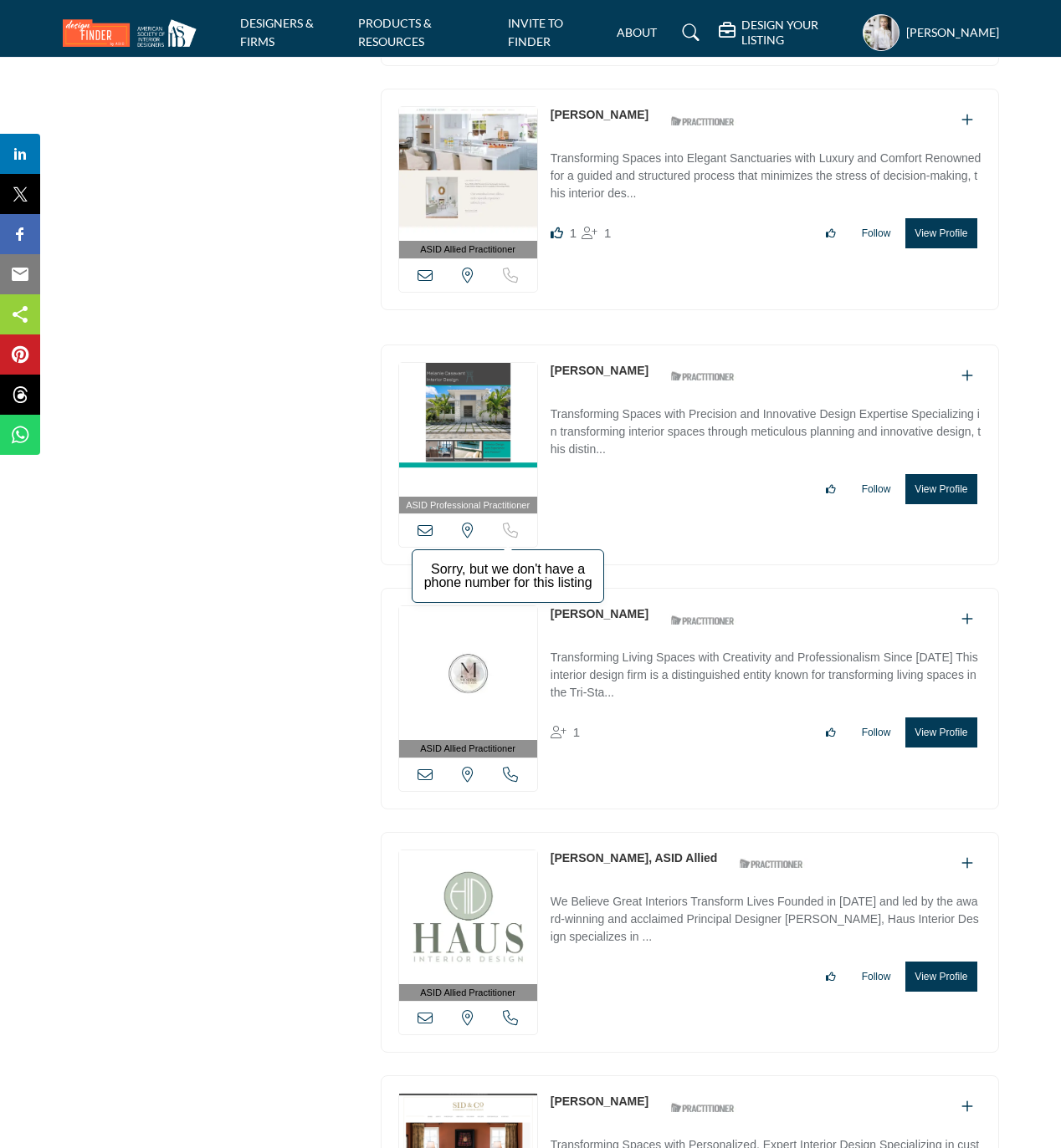
scroll to position [45722, 0]
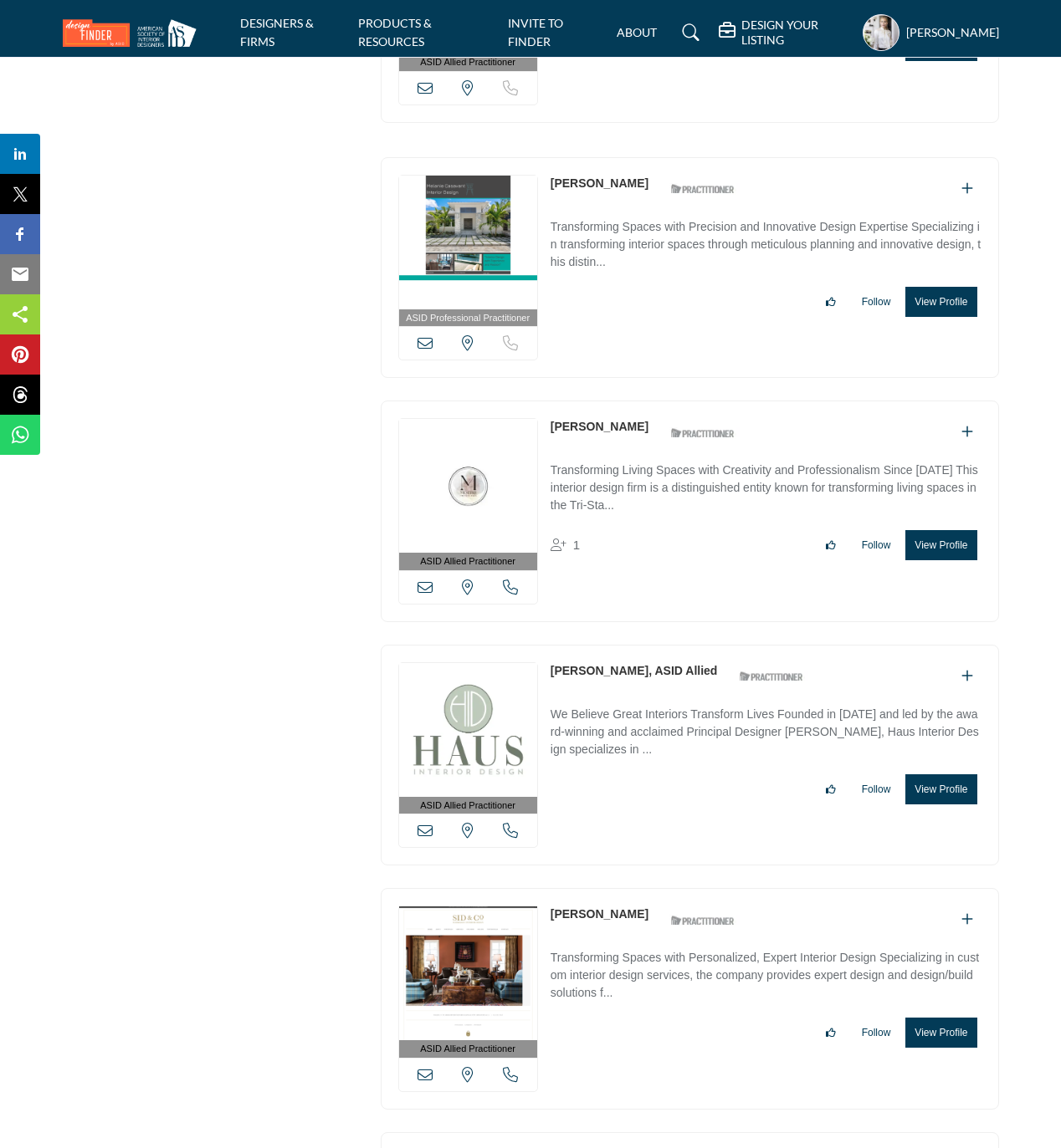
drag, startPoint x: 543, startPoint y: 779, endPoint x: 644, endPoint y: 779, distance: 101.0
click at [644, 779] on div "ASID Allied Practitioner ASID Allied Practitioners have successfully completed …" at bounding box center [690, 755] width 618 height 222
